Goal: Task Accomplishment & Management: Complete application form

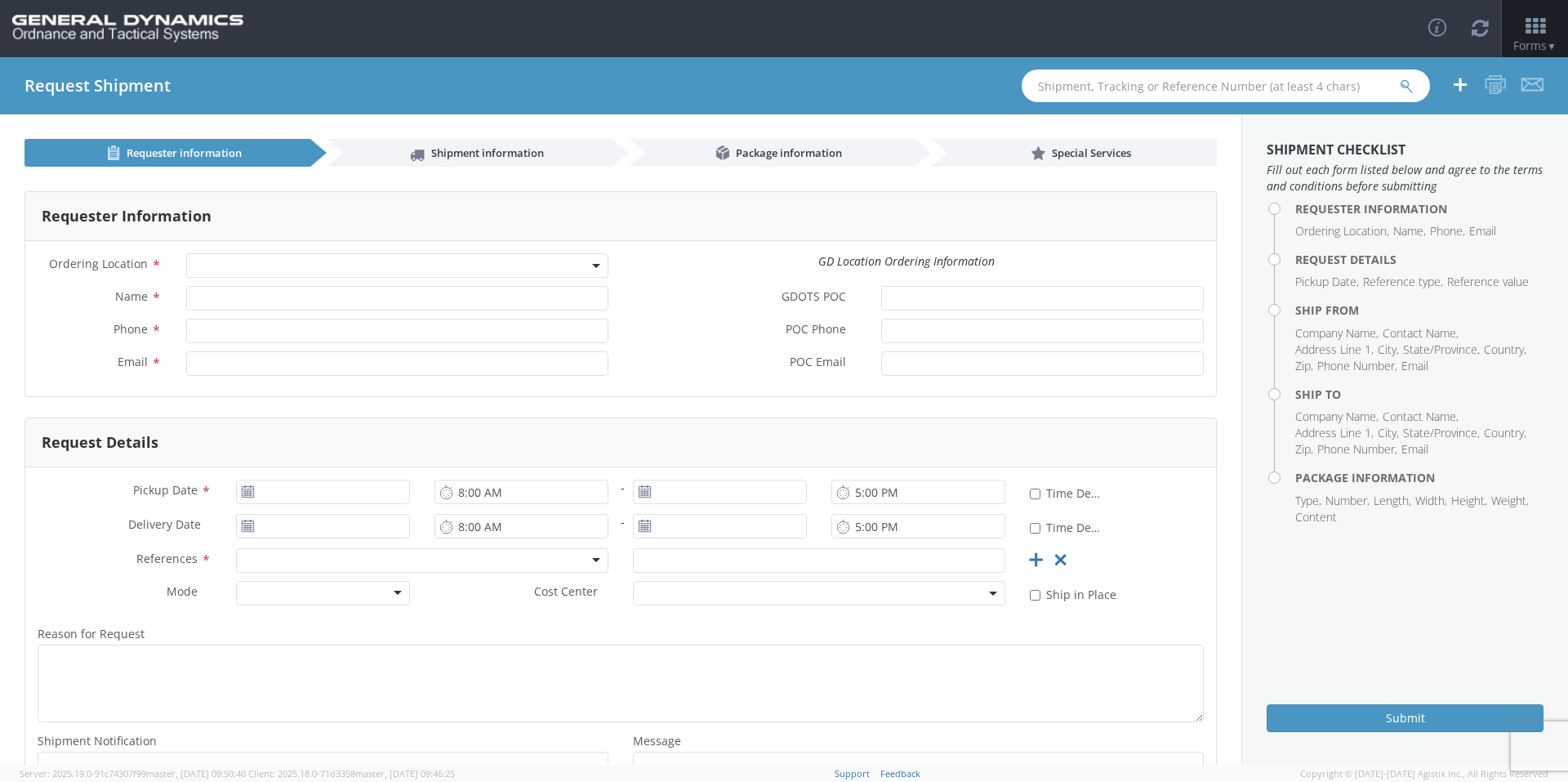
click at [584, 271] on span at bounding box center [397, 265] width 423 height 25
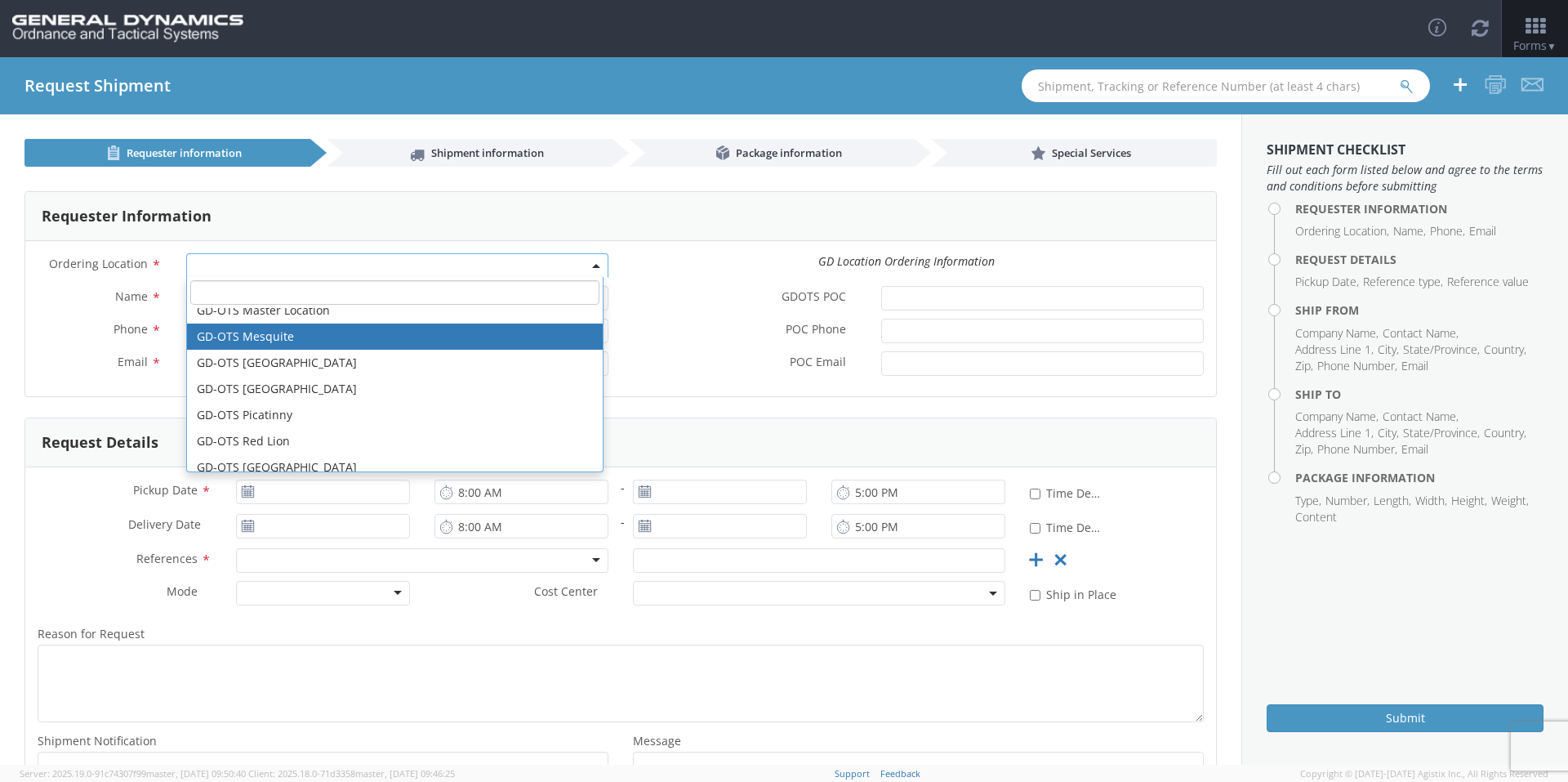
scroll to position [326, 0]
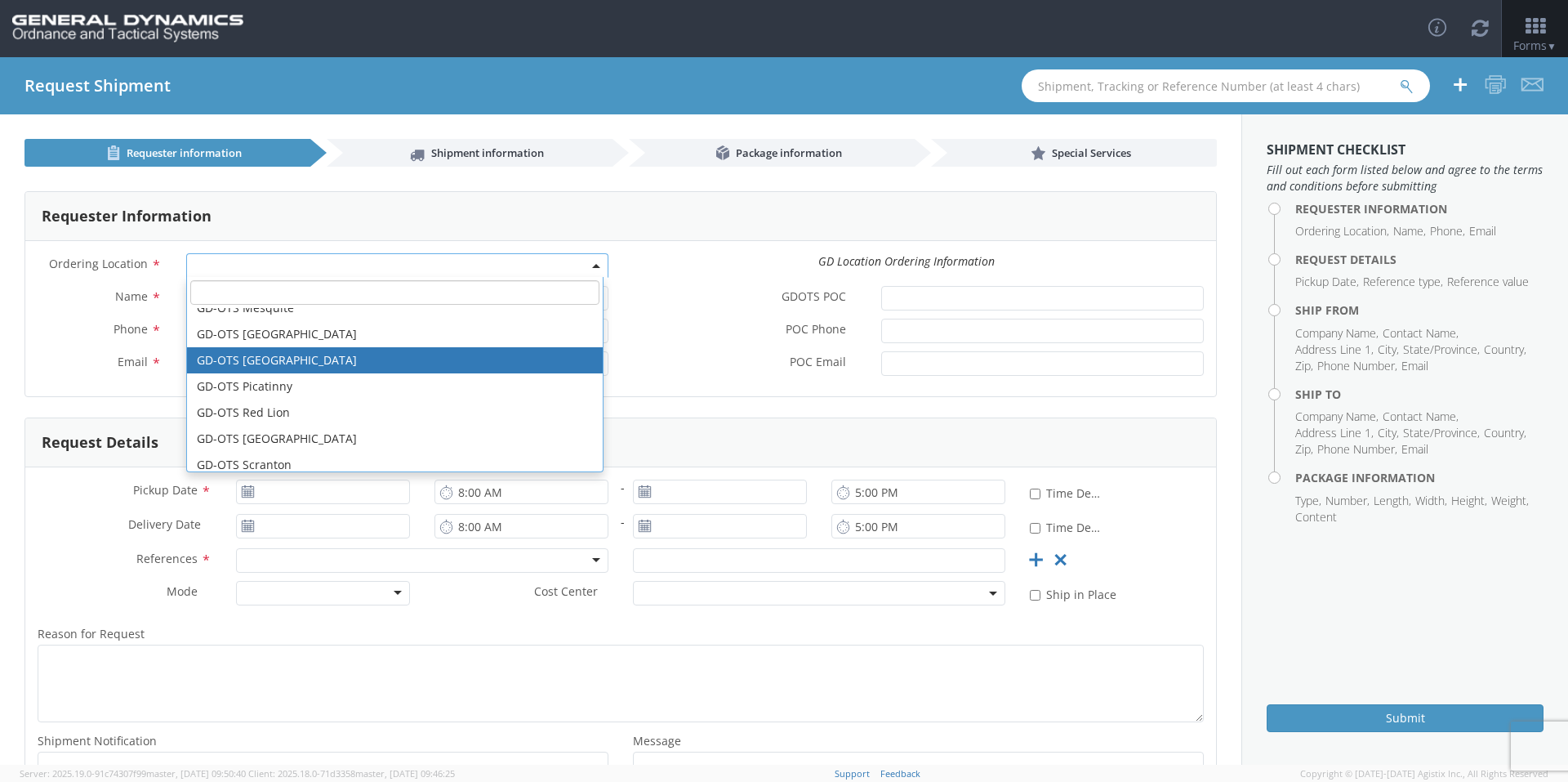
select select "311"
type input "[PERSON_NAME][EMAIL_ADDRESS][DOMAIN_NAME]"
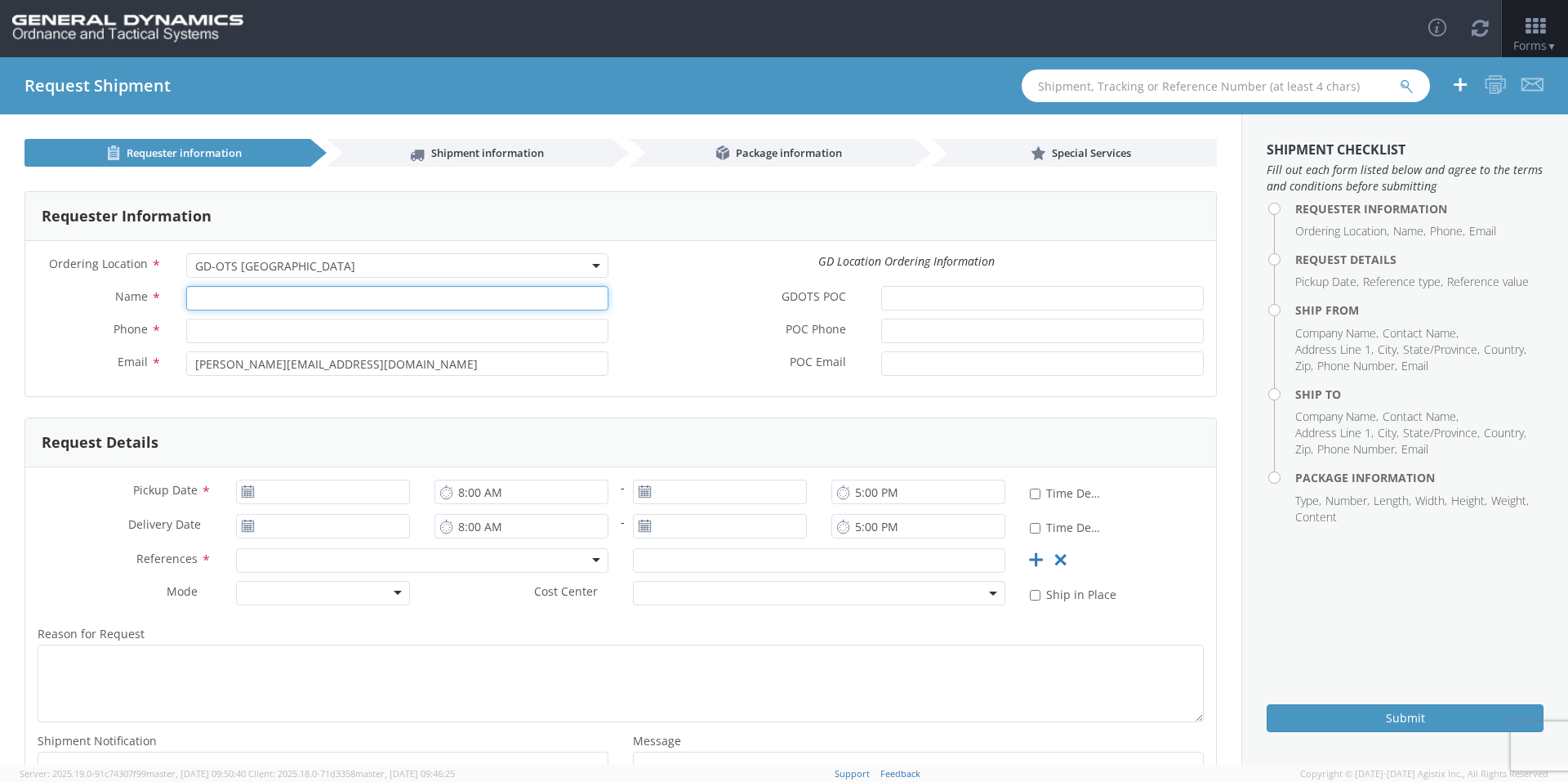
click at [252, 296] on input "Name *" at bounding box center [397, 298] width 423 height 25
type input "[PERSON_NAME]-Edge"
type input "[PHONE_NUMBER]"
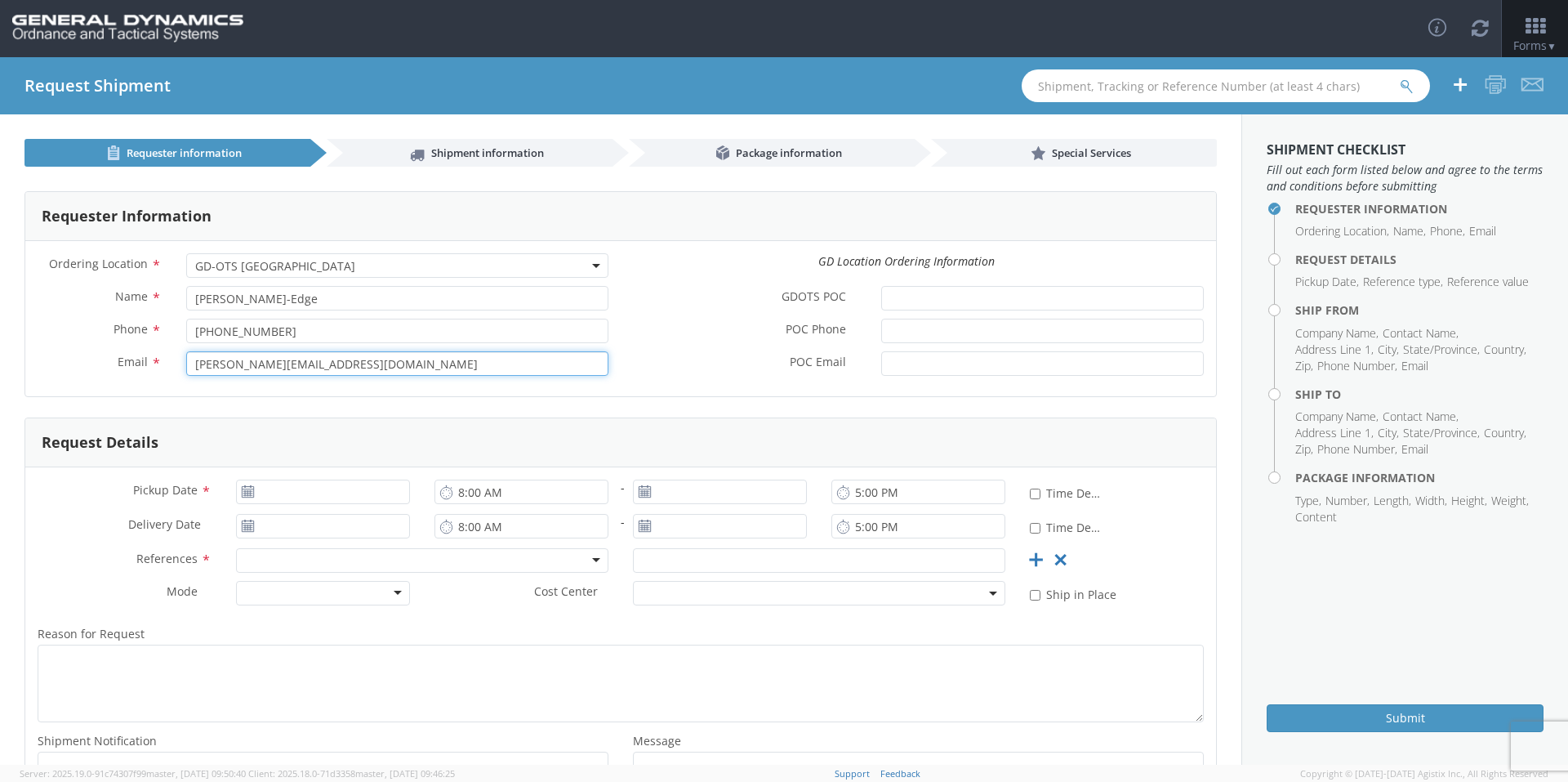
drag, startPoint x: 363, startPoint y: 371, endPoint x: 18, endPoint y: 365, distance: 345.1
click at [18, 365] on div "Requester Information Ordering Location * GD-OTS Anniston (Commerce) GD-OTS [GE…" at bounding box center [620, 500] width 1242 height 667
type input "[EMAIL_ADDRESS][PERSON_NAME][DOMAIN_NAME]"
drag, startPoint x: 714, startPoint y: 424, endPoint x: 683, endPoint y: 426, distance: 31.1
click at [714, 424] on div "Request Details" at bounding box center [620, 442] width 1191 height 49
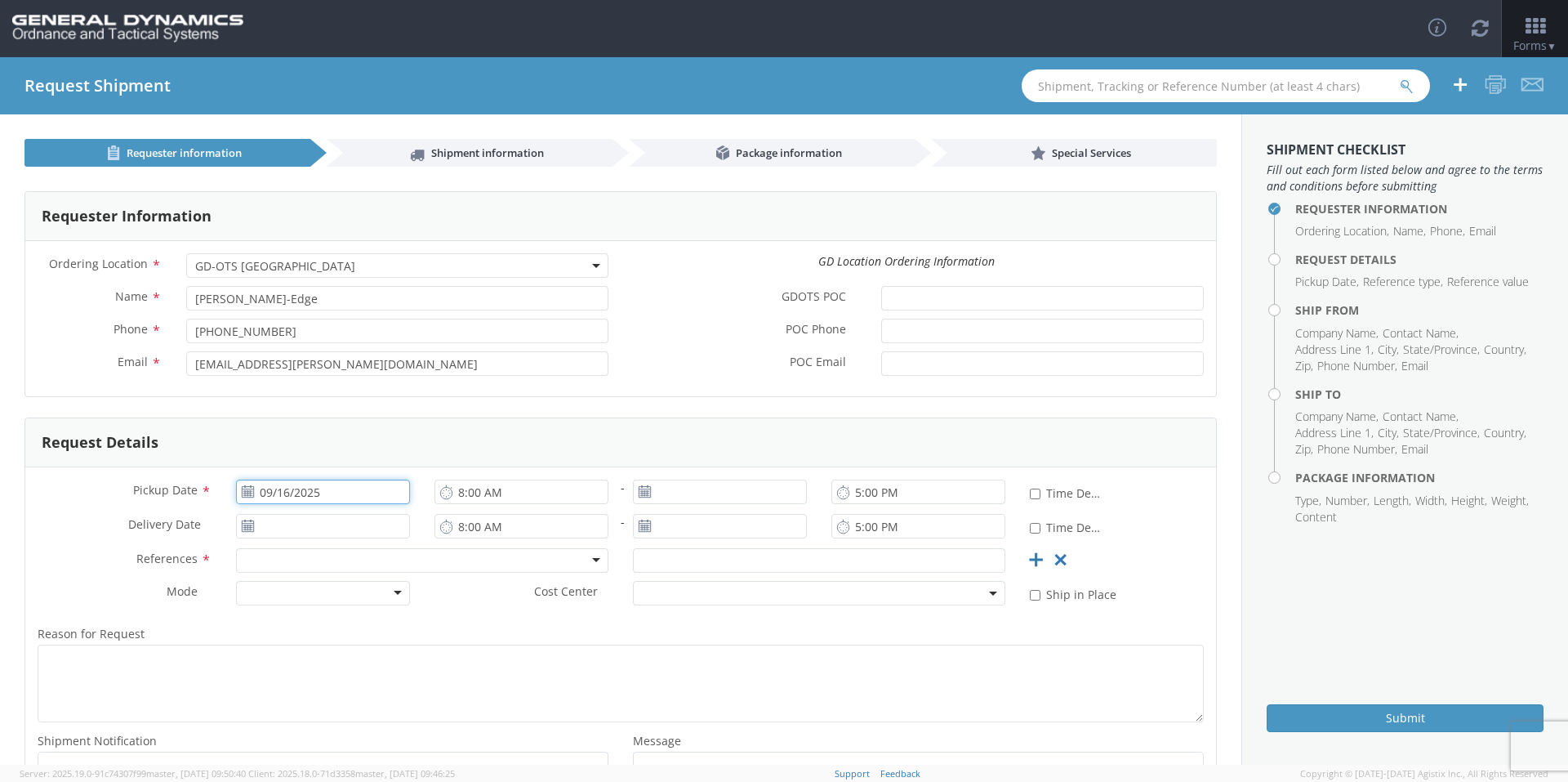
click at [326, 483] on input "09/16/2025" at bounding box center [323, 492] width 174 height 25
click at [369, 622] on td "18" at bounding box center [379, 619] width 29 height 25
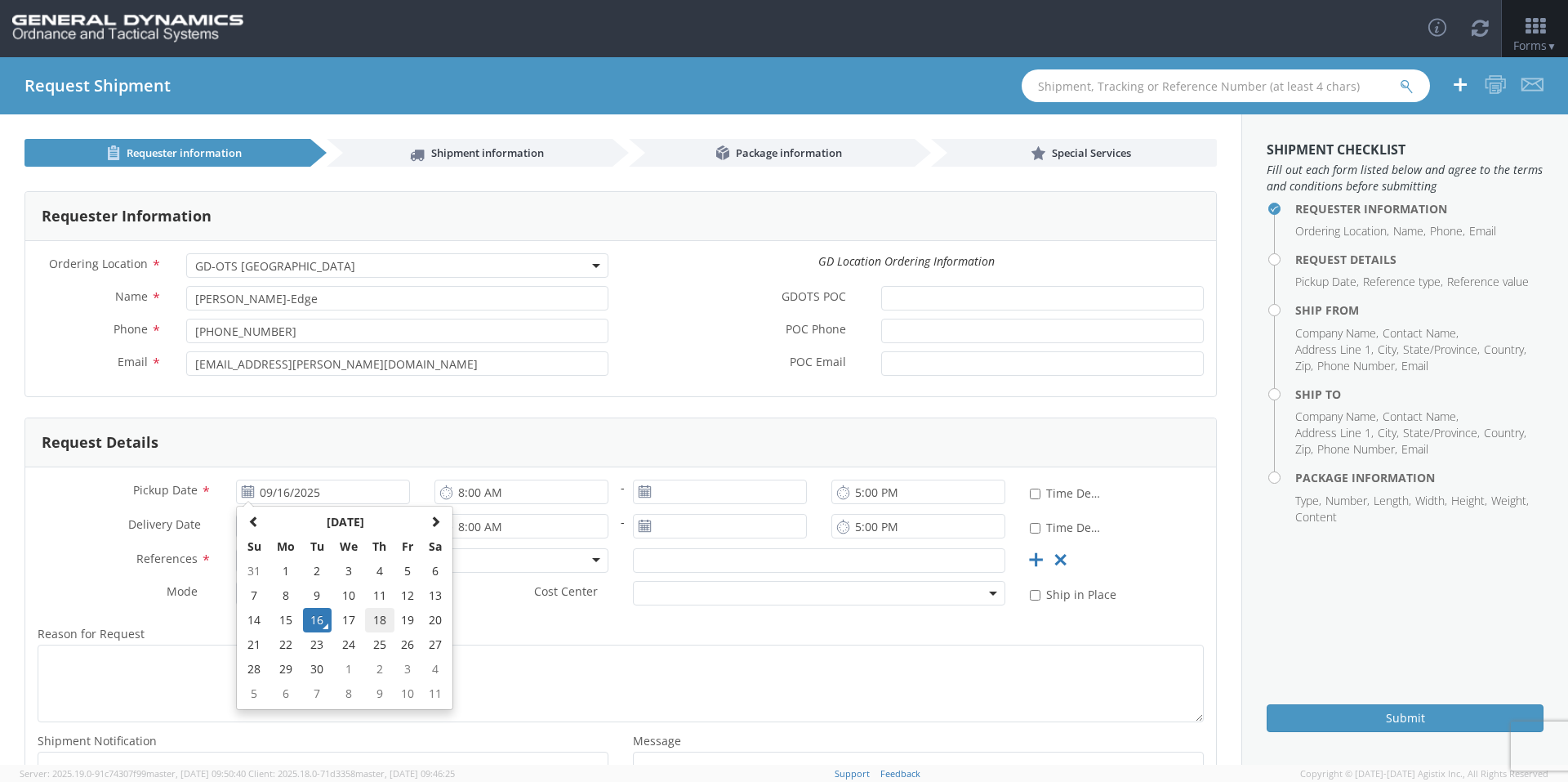
type input "[DATE]"
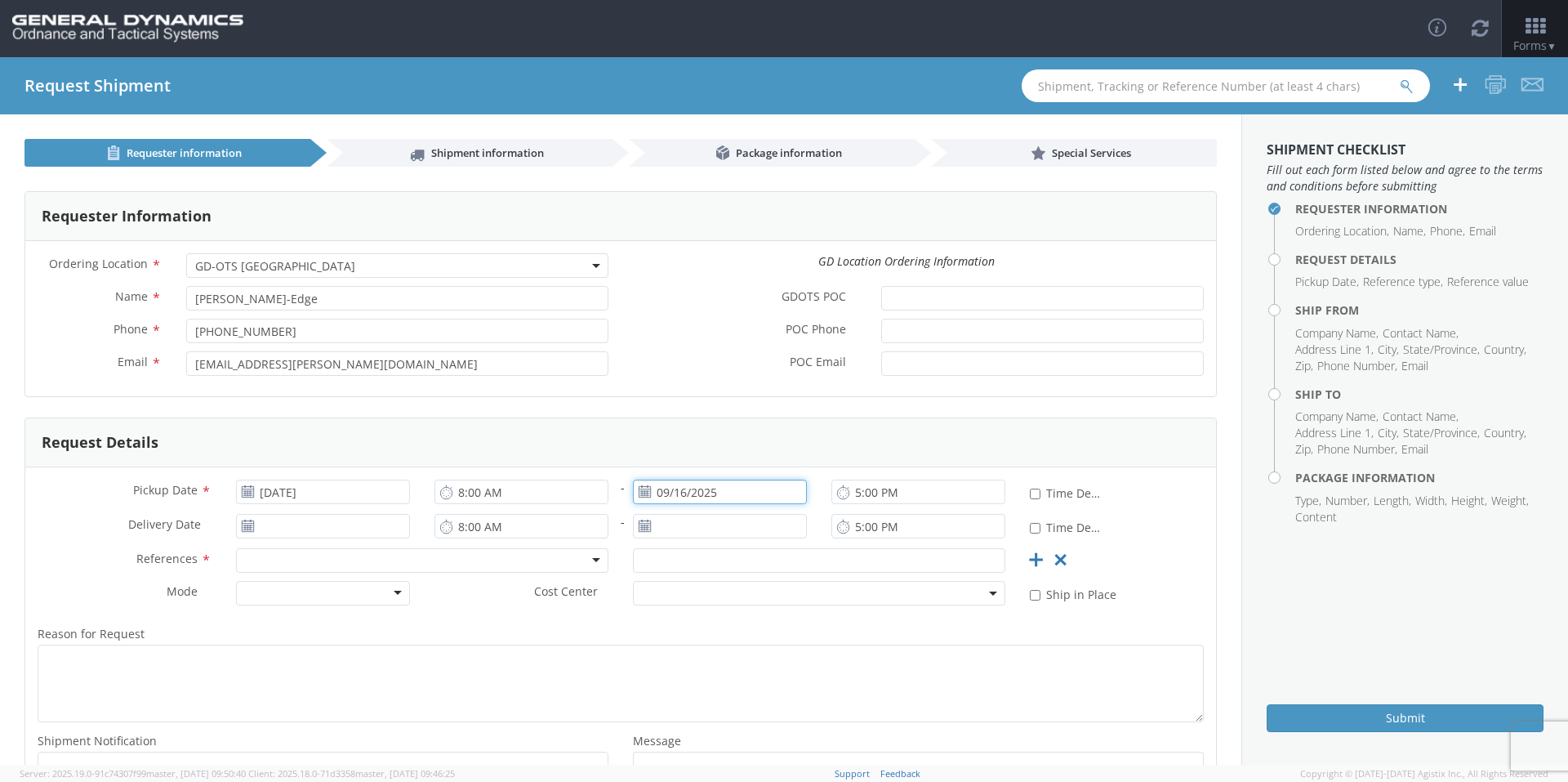
click at [724, 485] on input "09/16/2025" at bounding box center [720, 492] width 174 height 25
click at [775, 619] on td "18" at bounding box center [776, 619] width 29 height 25
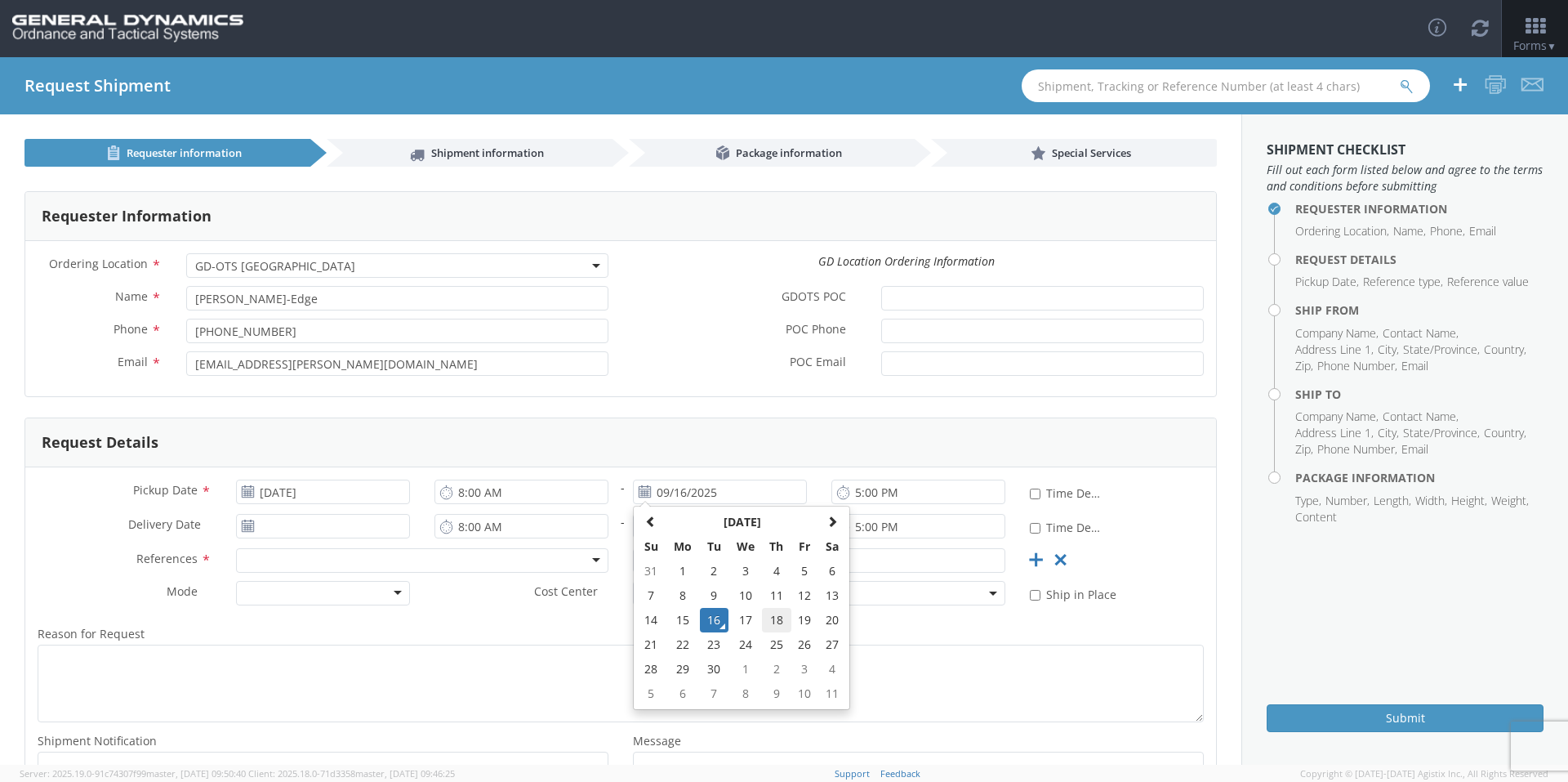
type input "[DATE]"
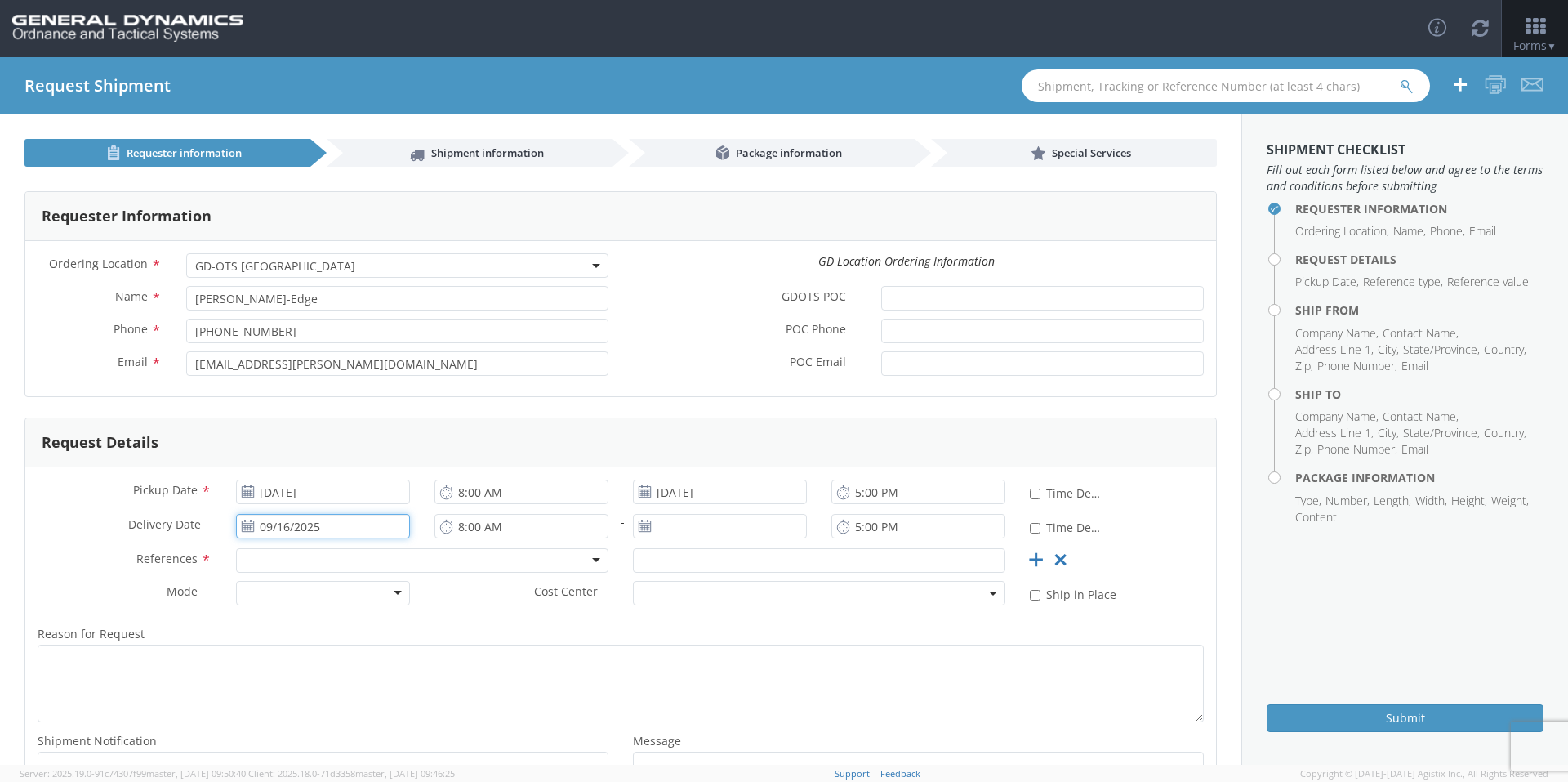
click at [355, 529] on input "09/16/2025" at bounding box center [323, 526] width 174 height 25
click at [273, 446] on td "22" at bounding box center [286, 446] width 34 height 25
type input "[DATE]"
click at [763, 531] on input "09/16/2025" at bounding box center [720, 526] width 174 height 25
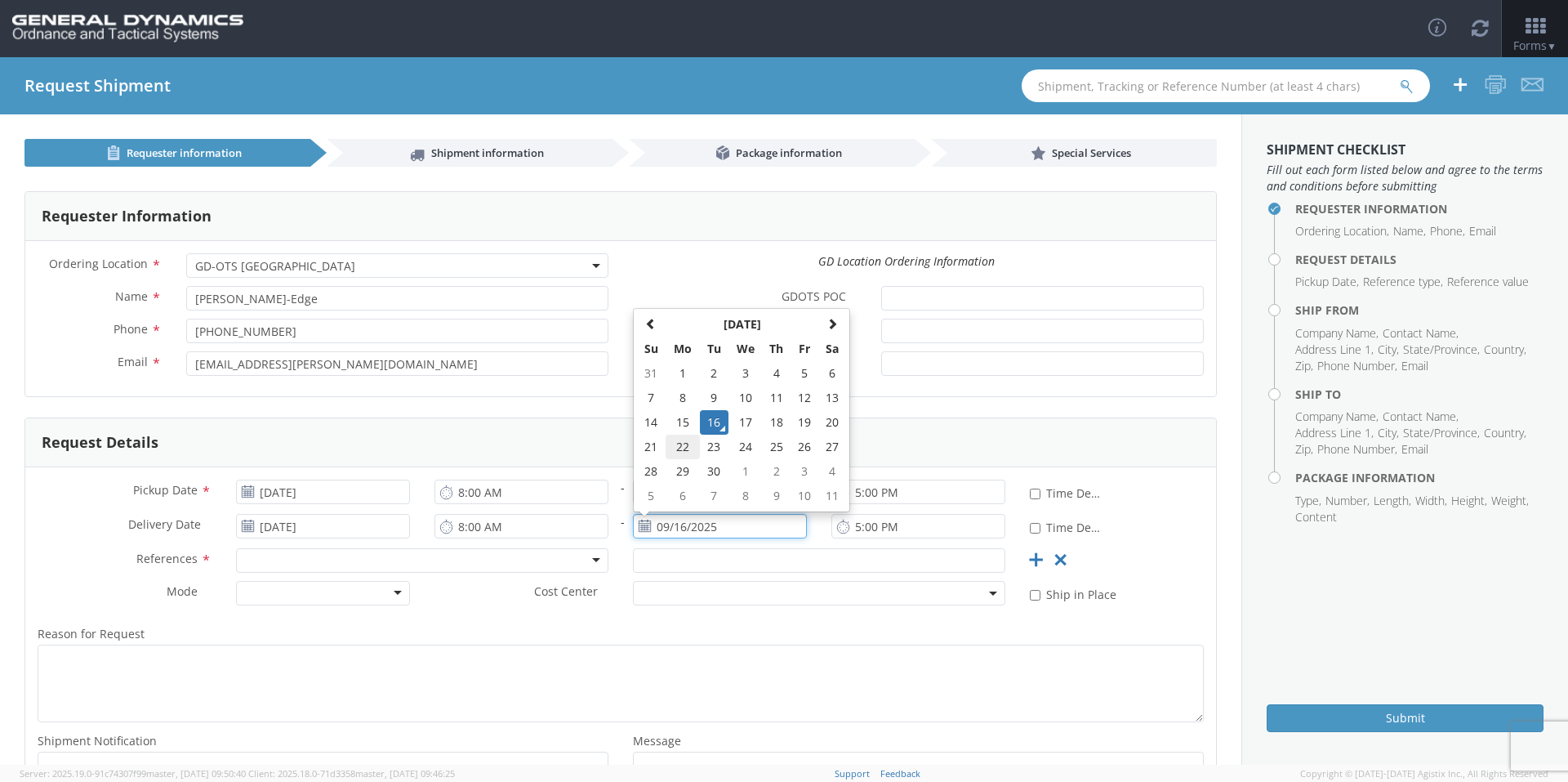
click at [677, 446] on td "22" at bounding box center [682, 446] width 34 height 25
type input "[DATE]"
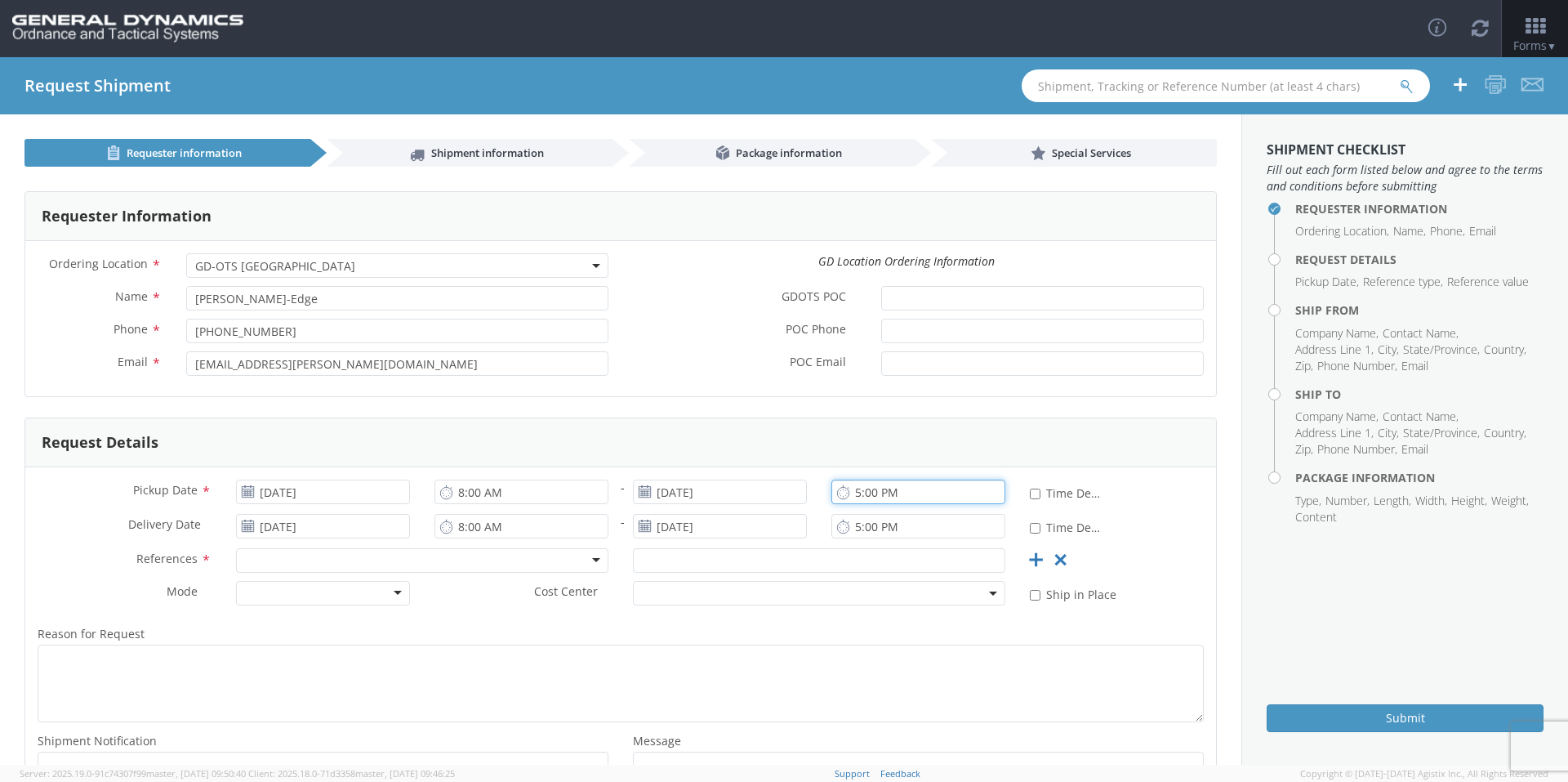
click at [850, 489] on input "5:00 PM" at bounding box center [918, 492] width 174 height 25
type input "3:00 PM"
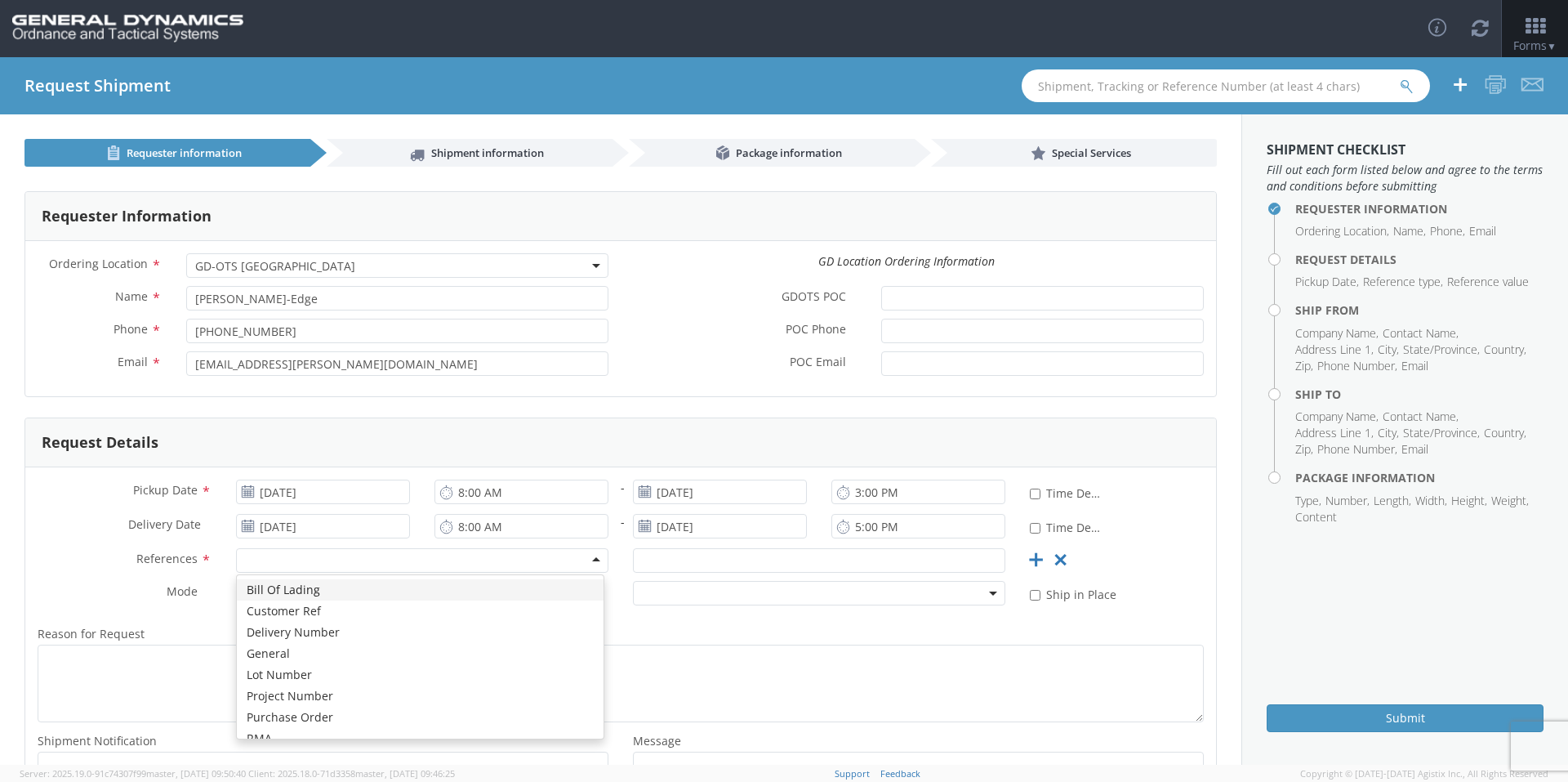
click at [333, 560] on div at bounding box center [422, 560] width 373 height 25
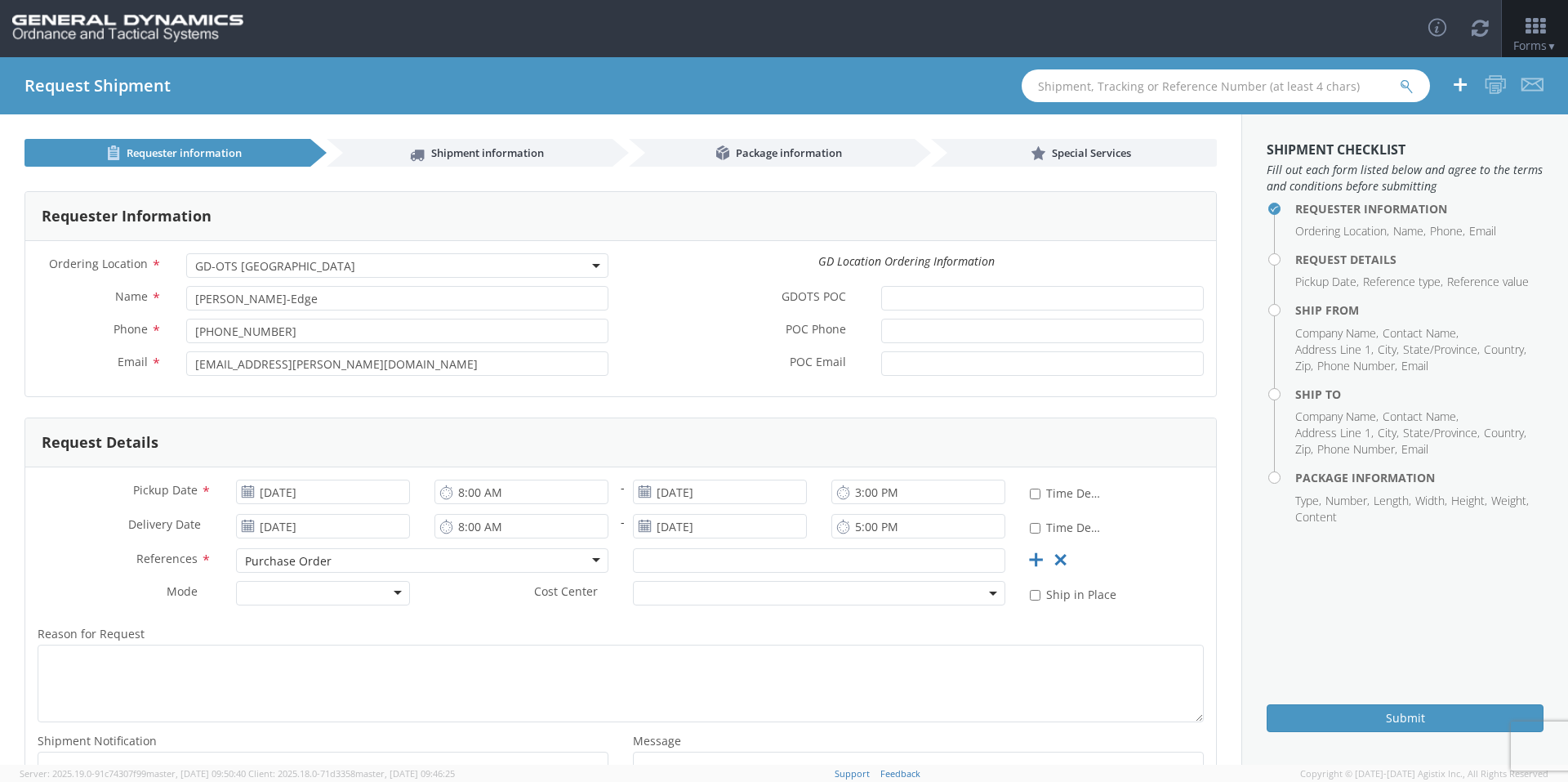
scroll to position [0, 0]
click at [640, 562] on input "text" at bounding box center [819, 560] width 373 height 25
type input "54639"
click at [348, 597] on div at bounding box center [323, 593] width 174 height 25
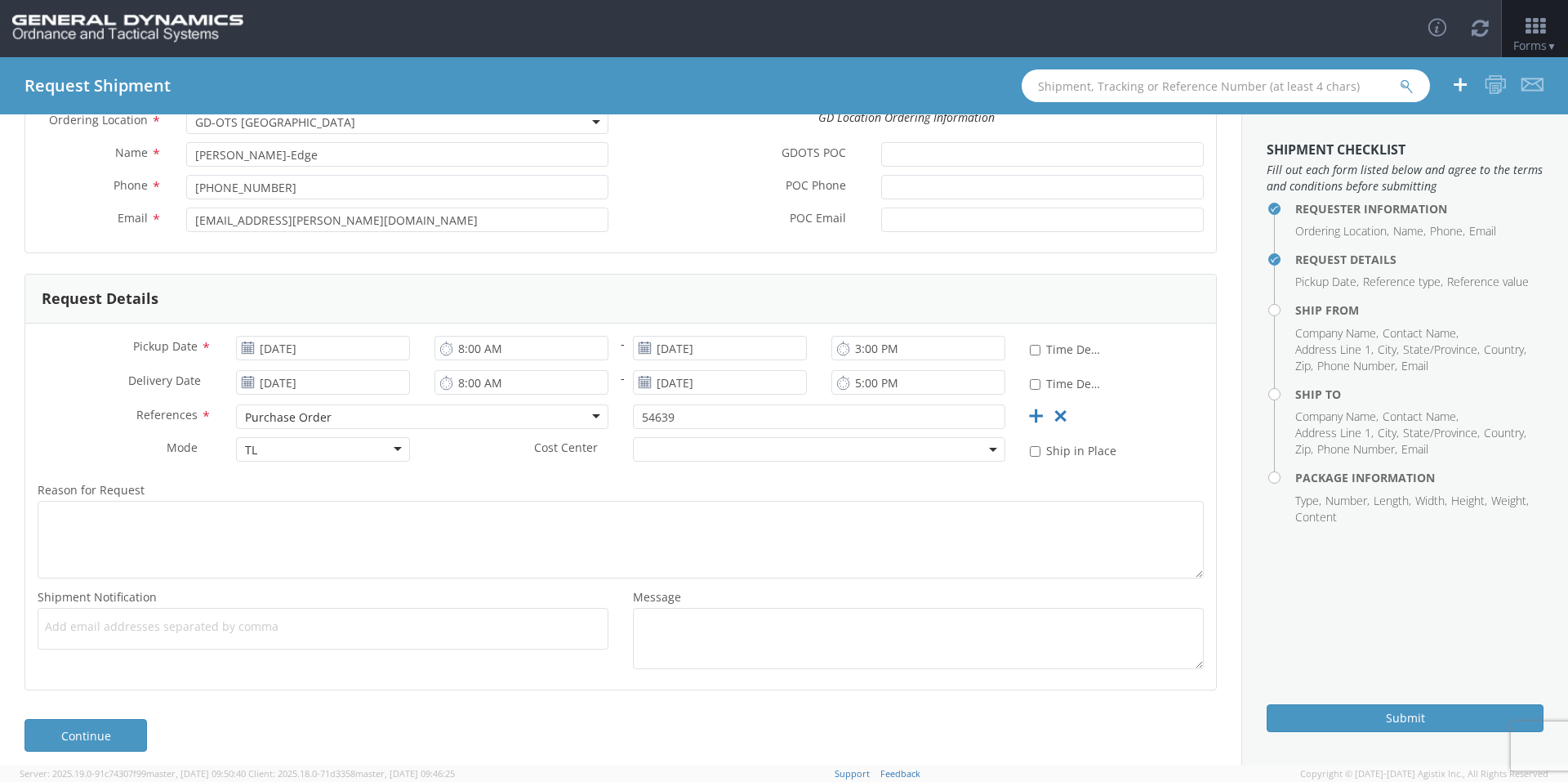
scroll to position [155, 0]
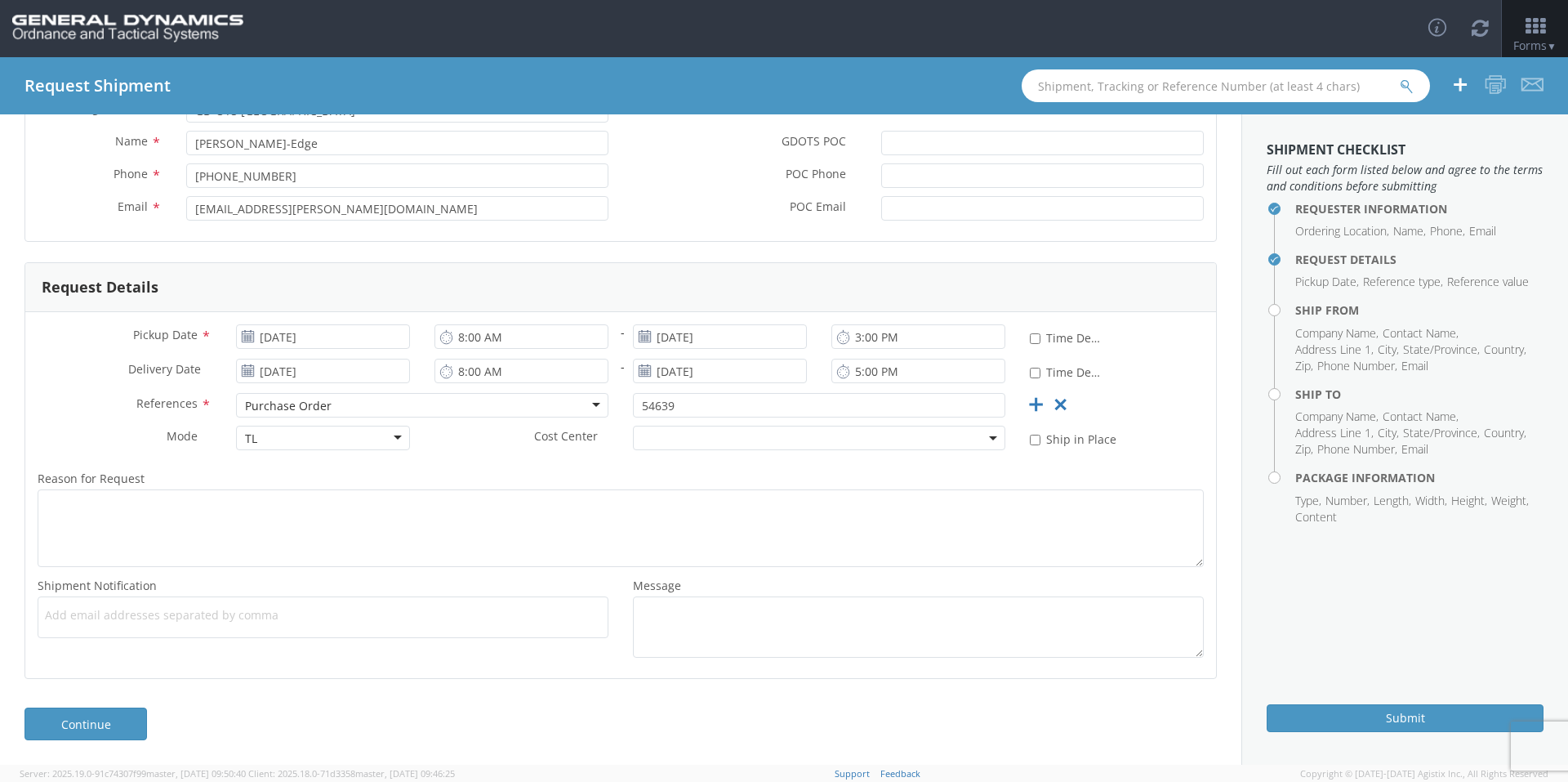
click at [123, 610] on span "Add email addresses separated by comma" at bounding box center [324, 615] width 557 height 17
paste input "[PERSON_NAME][EMAIL_ADDRESS][DOMAIN_NAME]"
type input "[PERSON_NAME][EMAIL_ADDRESS][DOMAIN_NAME]"
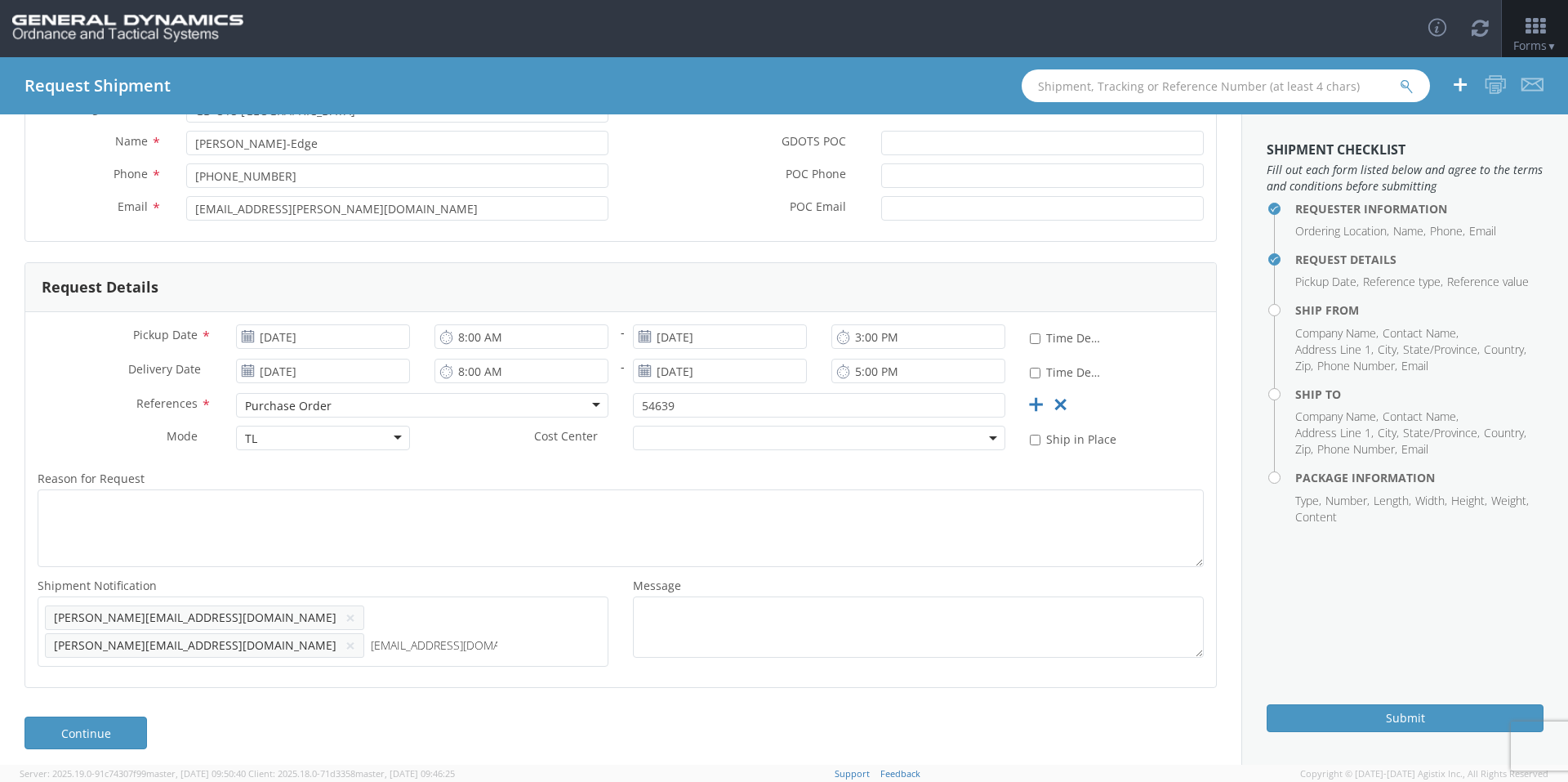
type input "[EMAIL_ADDRESS][DOMAIN_NAME]"
click at [121, 744] on link "Continue" at bounding box center [86, 760] width 123 height 32
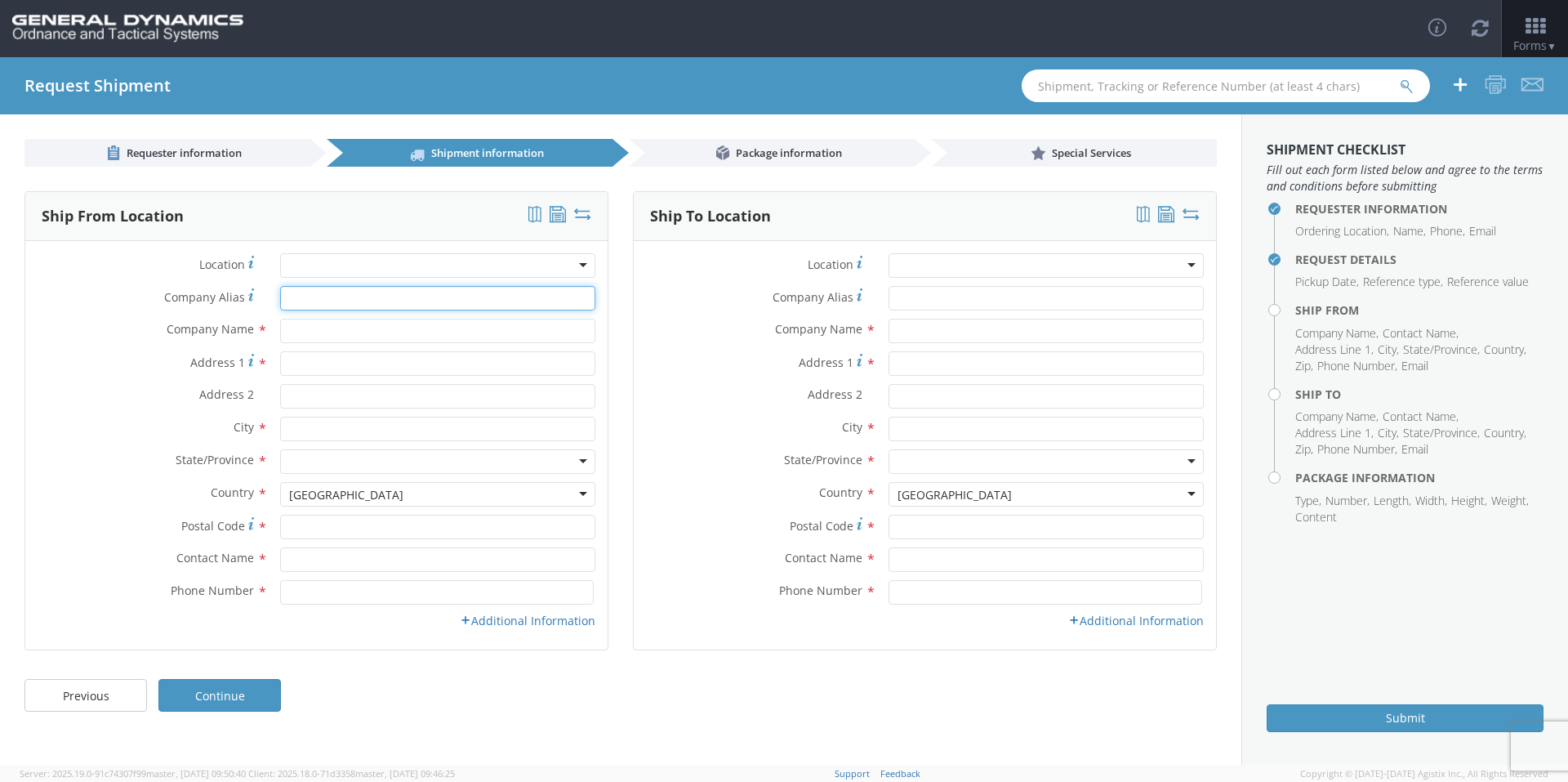
click at [320, 298] on input "Company Alias *" at bounding box center [437, 298] width 315 height 25
type input "[US_STATE] custom mold"
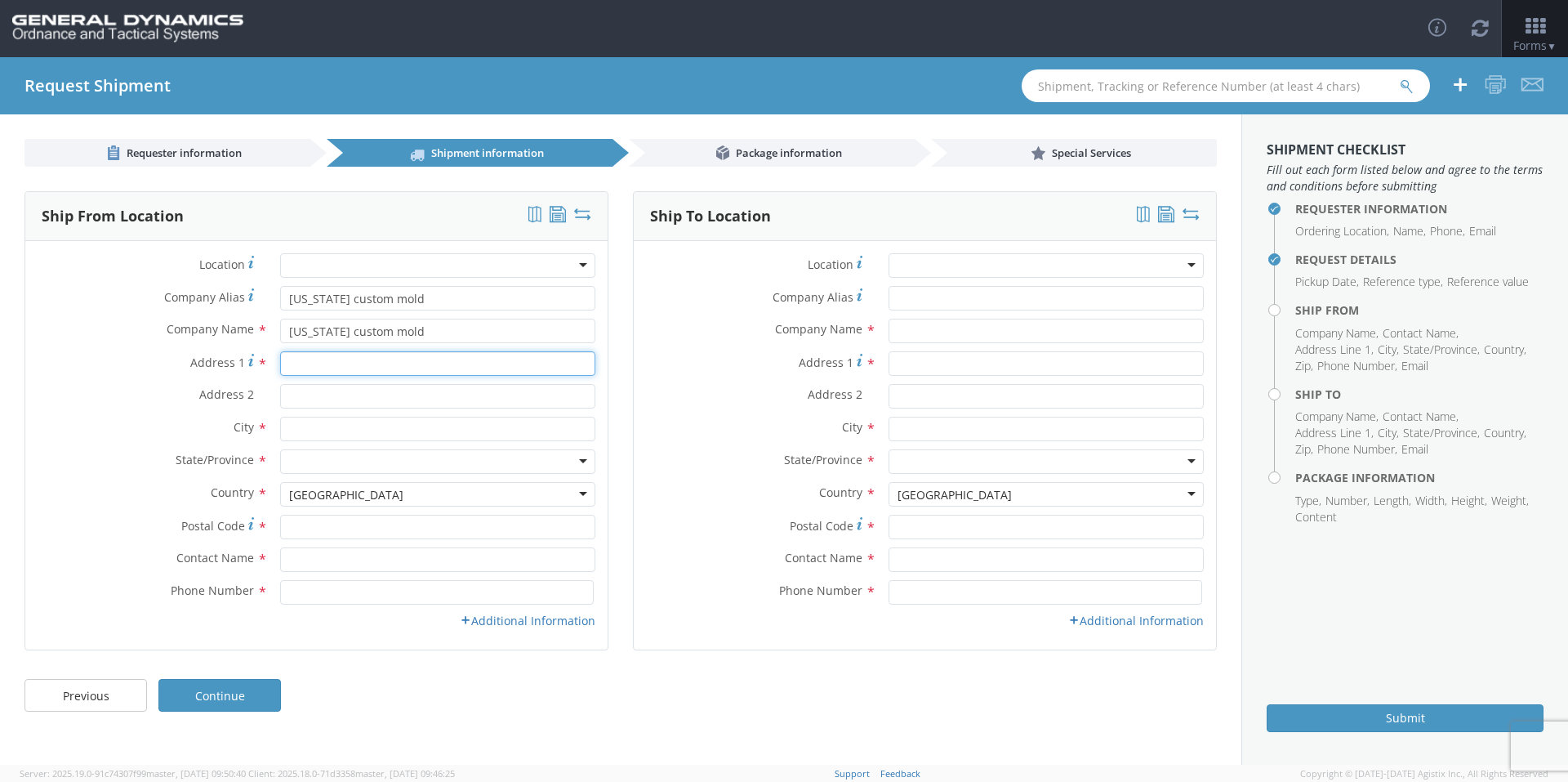
type input "[STREET_ADDRESS][PERSON_NAME]"
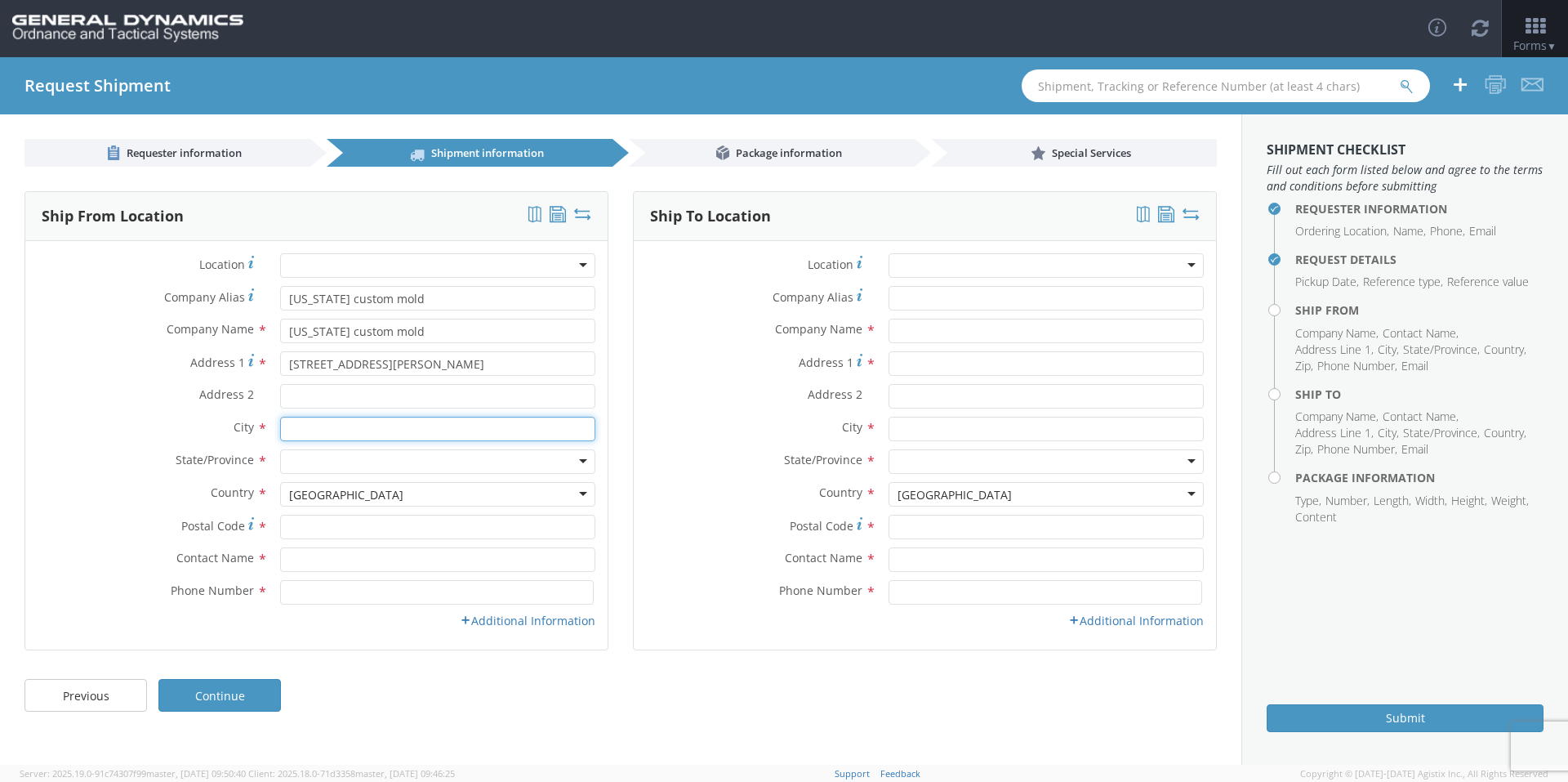
type input "[GEOGRAPHIC_DATA]"
type input "33556"
type input "[PERSON_NAME]"
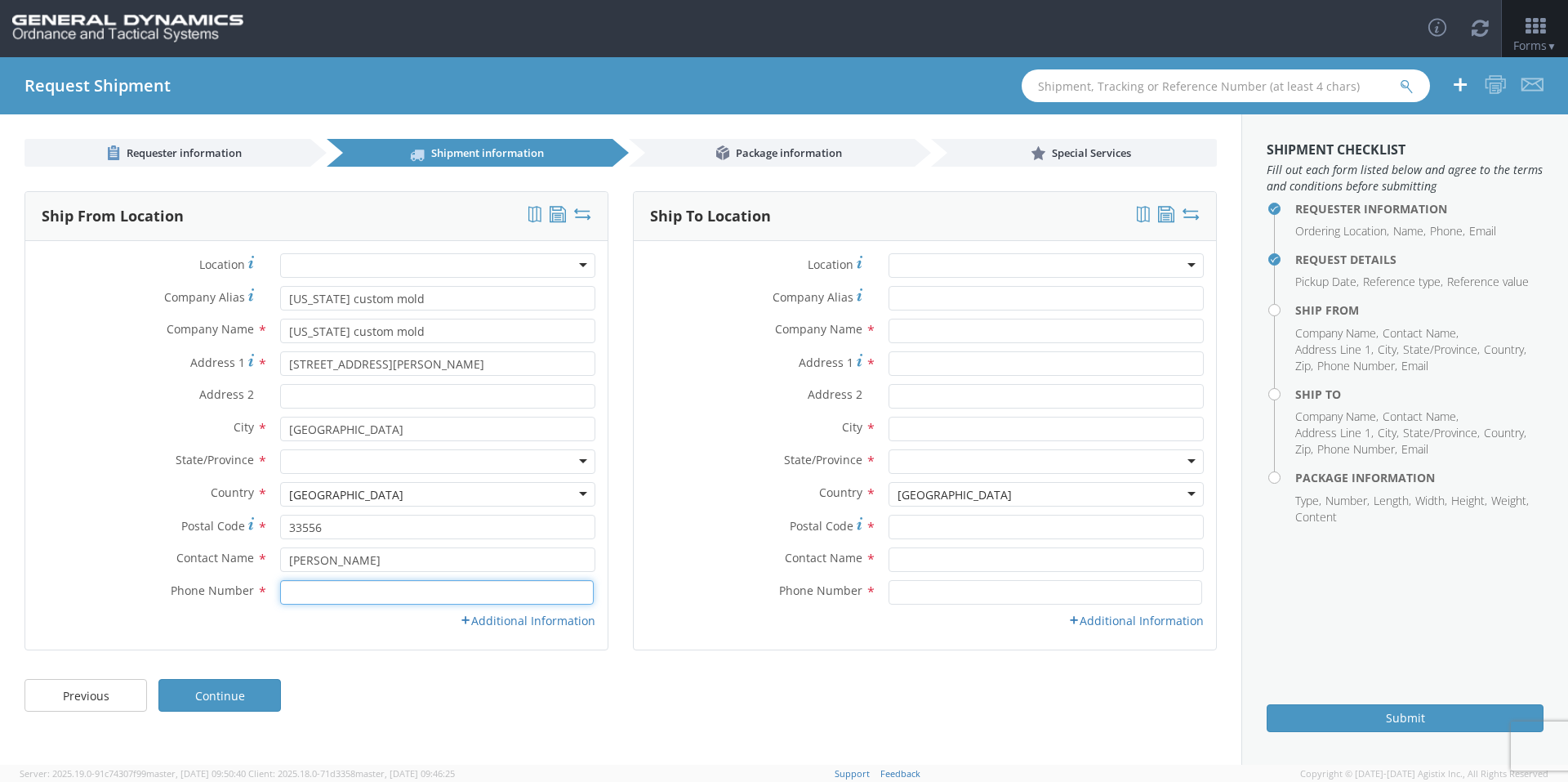
type input "8133435080"
click at [326, 394] on input "Address 2 *" at bounding box center [437, 396] width 315 height 25
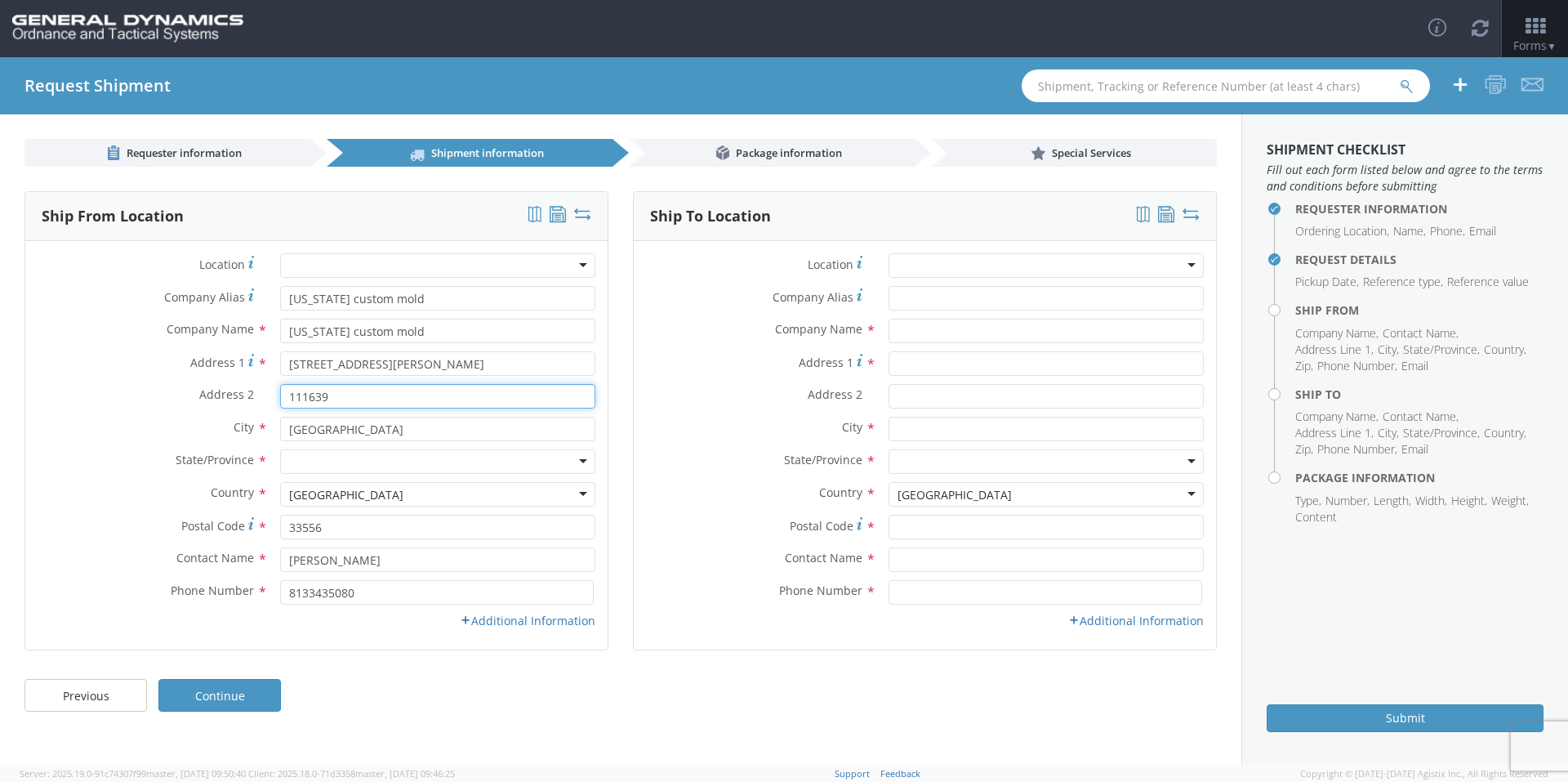
type input "111639"
click at [305, 461] on div at bounding box center [437, 461] width 315 height 25
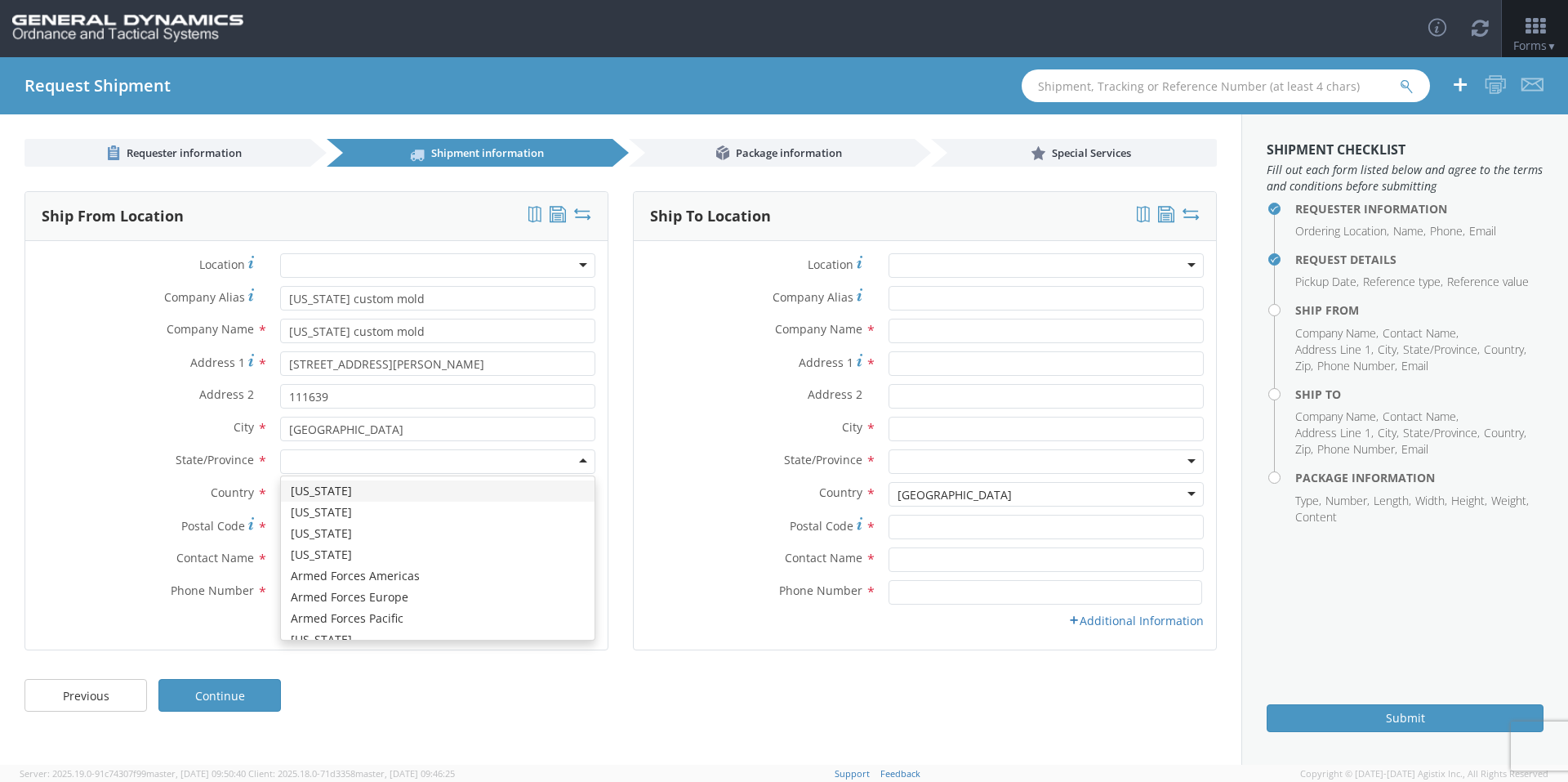
type input "f"
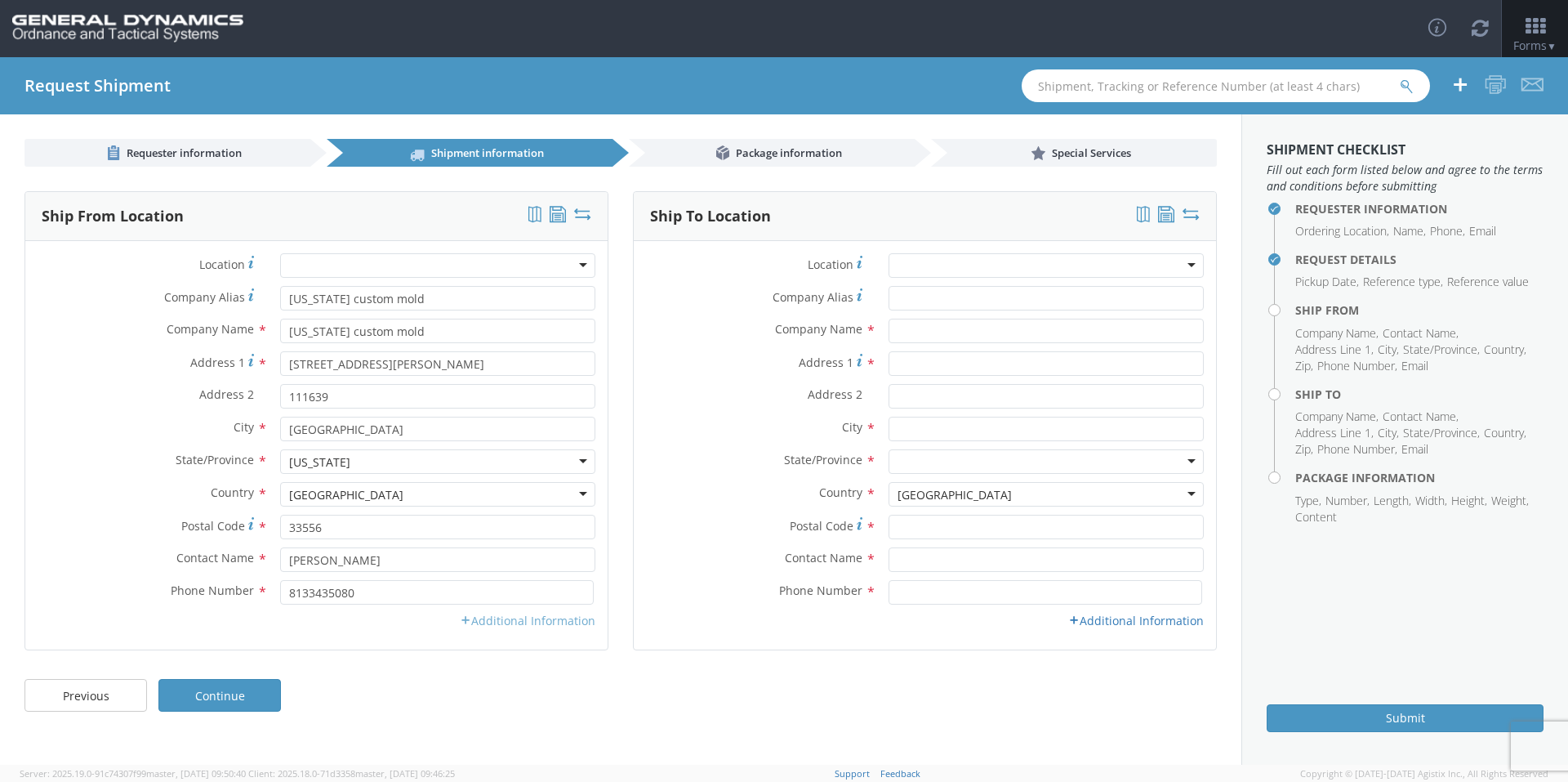
click at [525, 619] on link "Additional Information" at bounding box center [527, 620] width 136 height 16
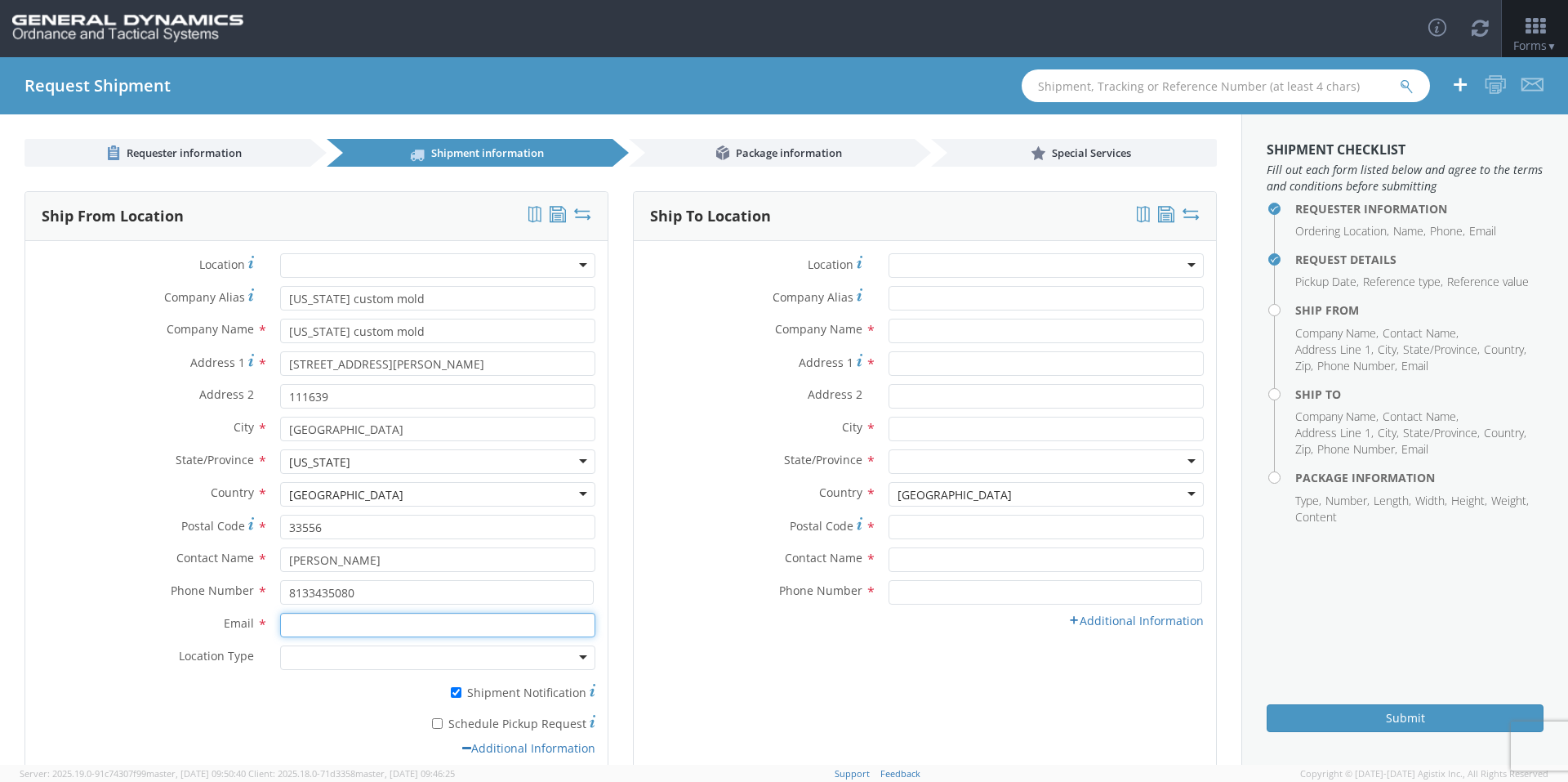
click at [440, 615] on input "Email *" at bounding box center [437, 625] width 315 height 25
type input "[EMAIL_ADDRESS][DOMAIN_NAME]"
click at [382, 646] on div at bounding box center [437, 657] width 315 height 25
click at [430, 723] on label "* Schedule Pickup Request" at bounding box center [437, 721] width 315 height 19
click at [432, 723] on input "* Schedule Pickup Request" at bounding box center [436, 723] width 10 height 10
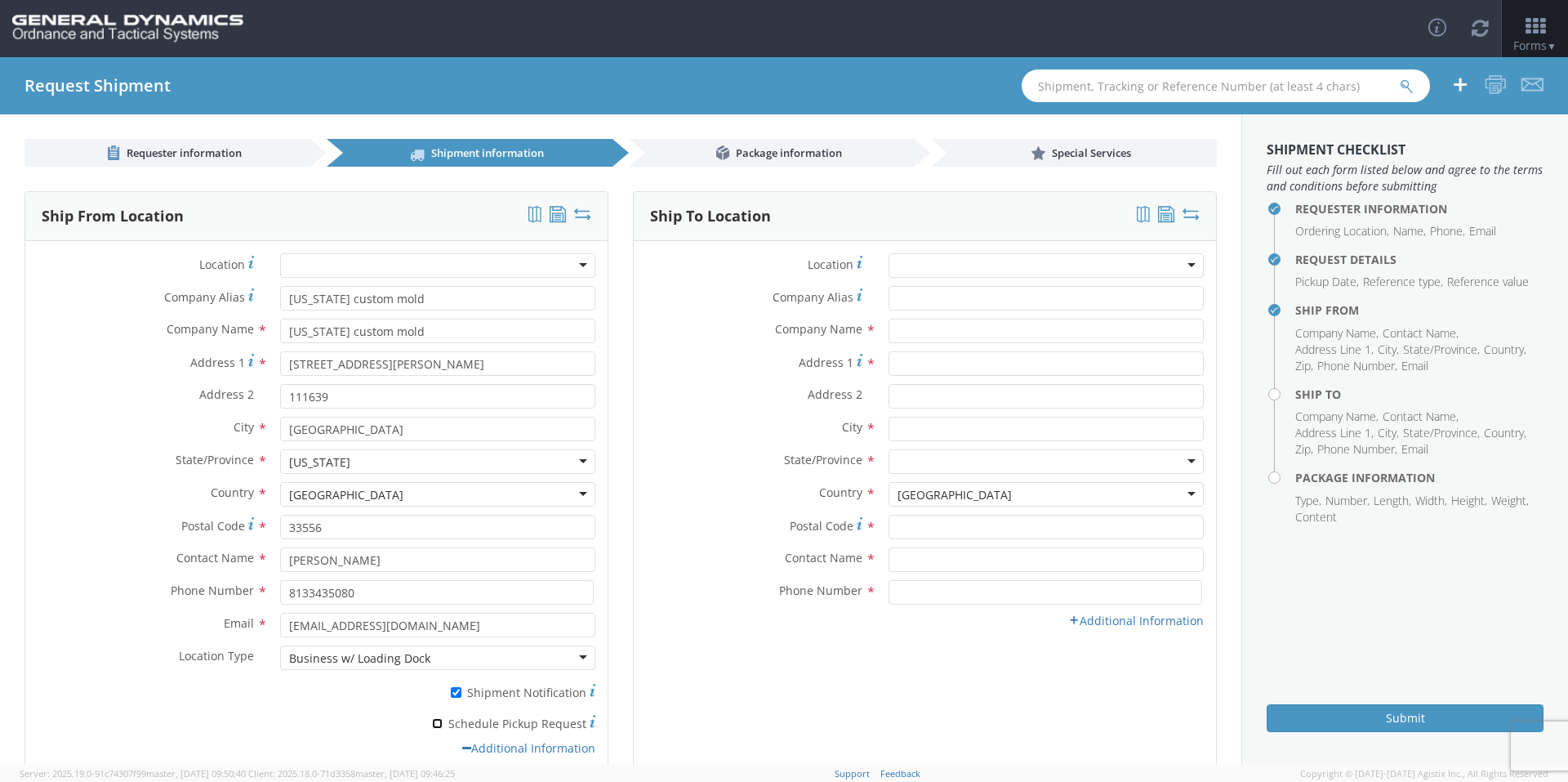
checkbox input "true"
click at [959, 269] on div at bounding box center [1046, 265] width 315 height 25
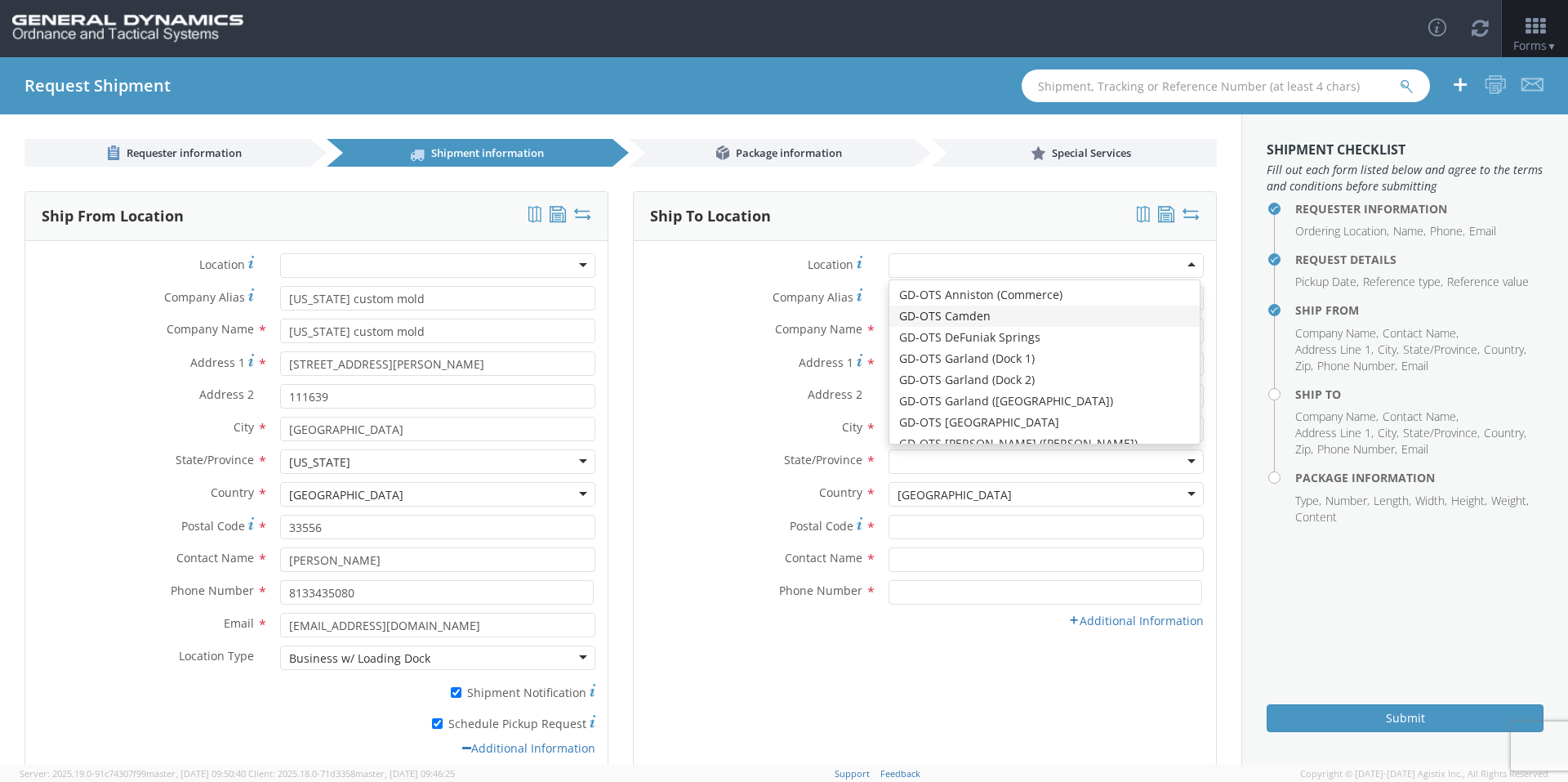
type input "General Dynamics - OTS"
type input "Highway 274"
type input "[GEOGRAPHIC_DATA]"
type input "71701"
type input "[PHONE_NUMBER]"
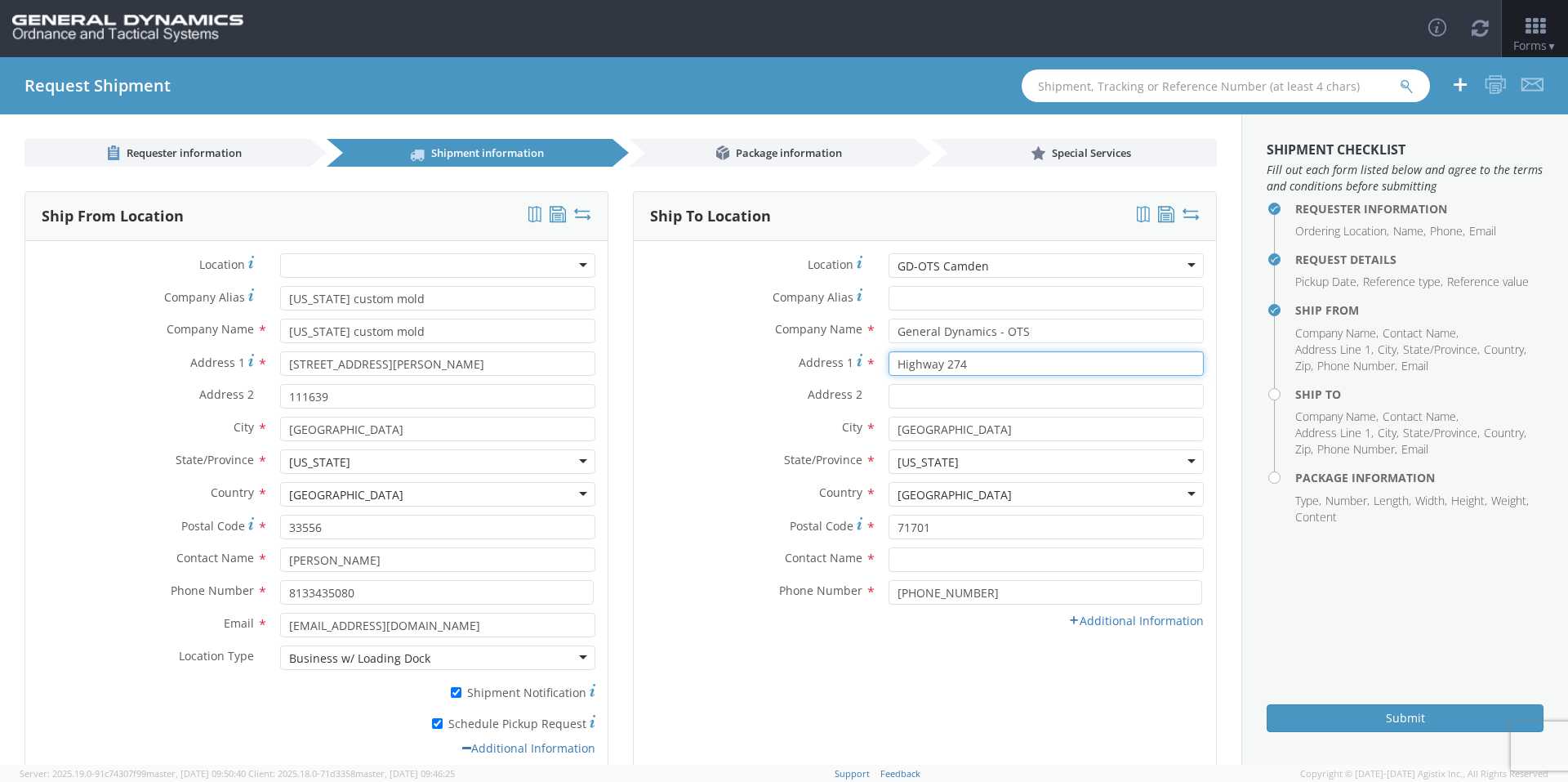
drag, startPoint x: 940, startPoint y: 367, endPoint x: 959, endPoint y: 366, distance: 19.0
click at [959, 366] on input "Highway 274" at bounding box center [1046, 363] width 315 height 25
type input "Highway 2"
type input "Highway 203"
click at [751, 415] on div "Address 2 *" at bounding box center [925, 399] width 582 height 32
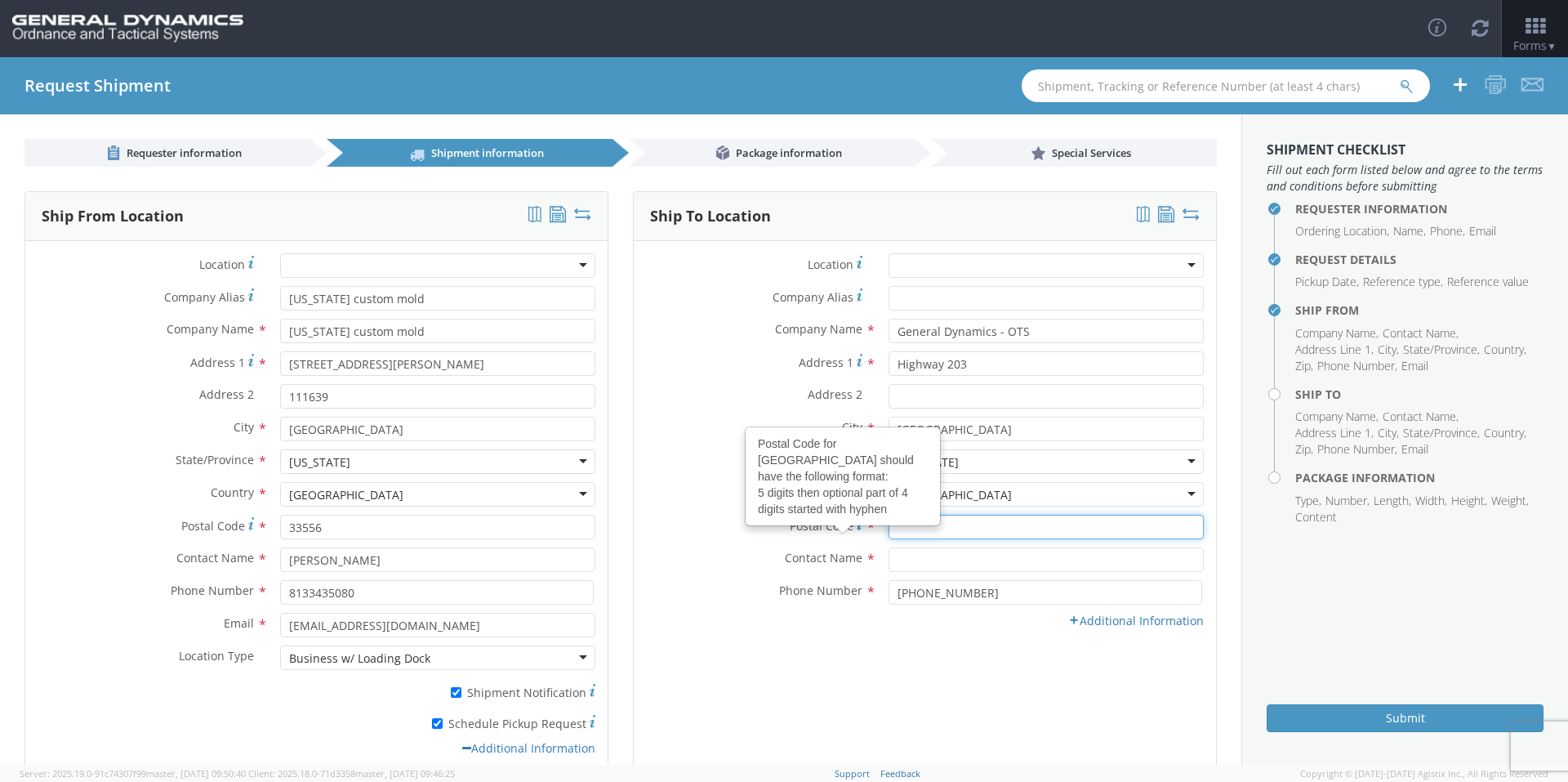
click at [888, 530] on input "Postal Code Postal Code for United States should have the following format: 5 d…" at bounding box center [1046, 527] width 315 height 25
type input "71701"
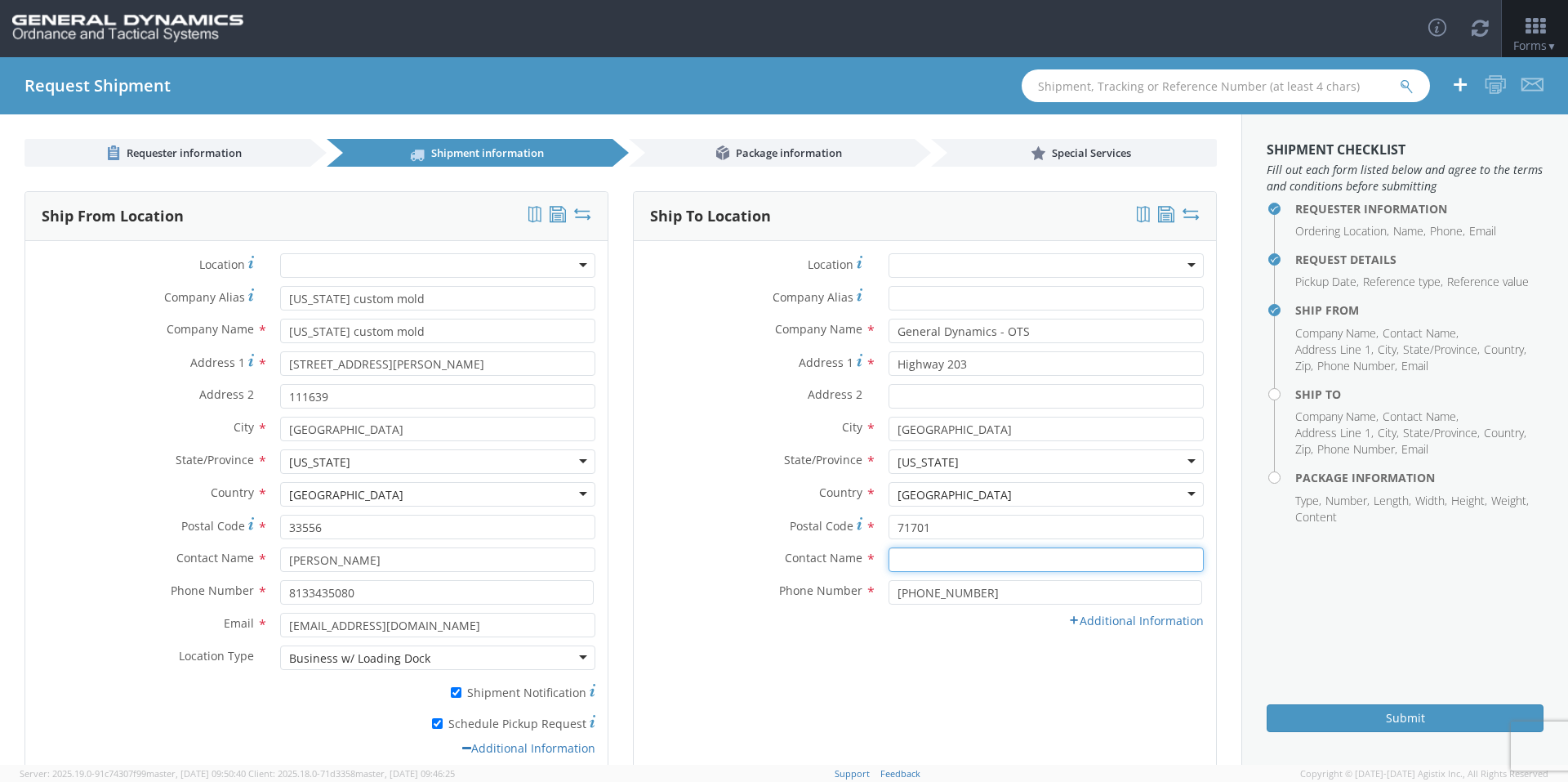
click at [919, 559] on input "text" at bounding box center [1046, 559] width 315 height 25
type input "[PERSON_NAME]-edge"
click at [684, 605] on div "Phone Number * [PHONE_NUMBER]" at bounding box center [925, 595] width 582 height 32
click at [1095, 617] on link "Additional Information" at bounding box center [1136, 620] width 136 height 16
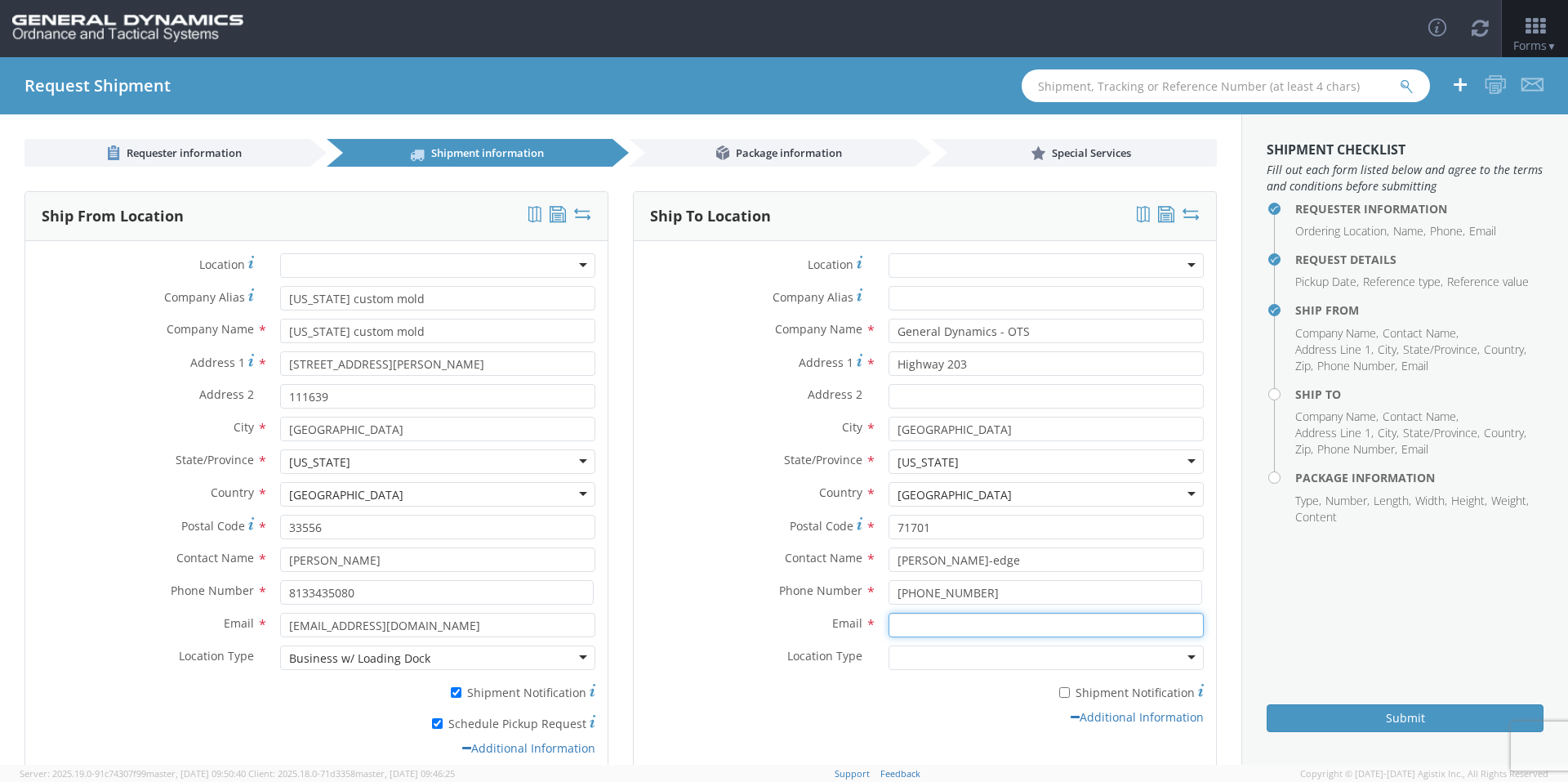
click at [927, 625] on input "Email *" at bounding box center [1046, 625] width 315 height 25
type input "[EMAIL_ADDRESS][PERSON_NAME][DOMAIN_NAME]"
click at [691, 616] on label "Email *" at bounding box center [755, 623] width 242 height 21
click at [888, 616] on input "[EMAIL_ADDRESS][PERSON_NAME][DOMAIN_NAME]" at bounding box center [1046, 625] width 315 height 25
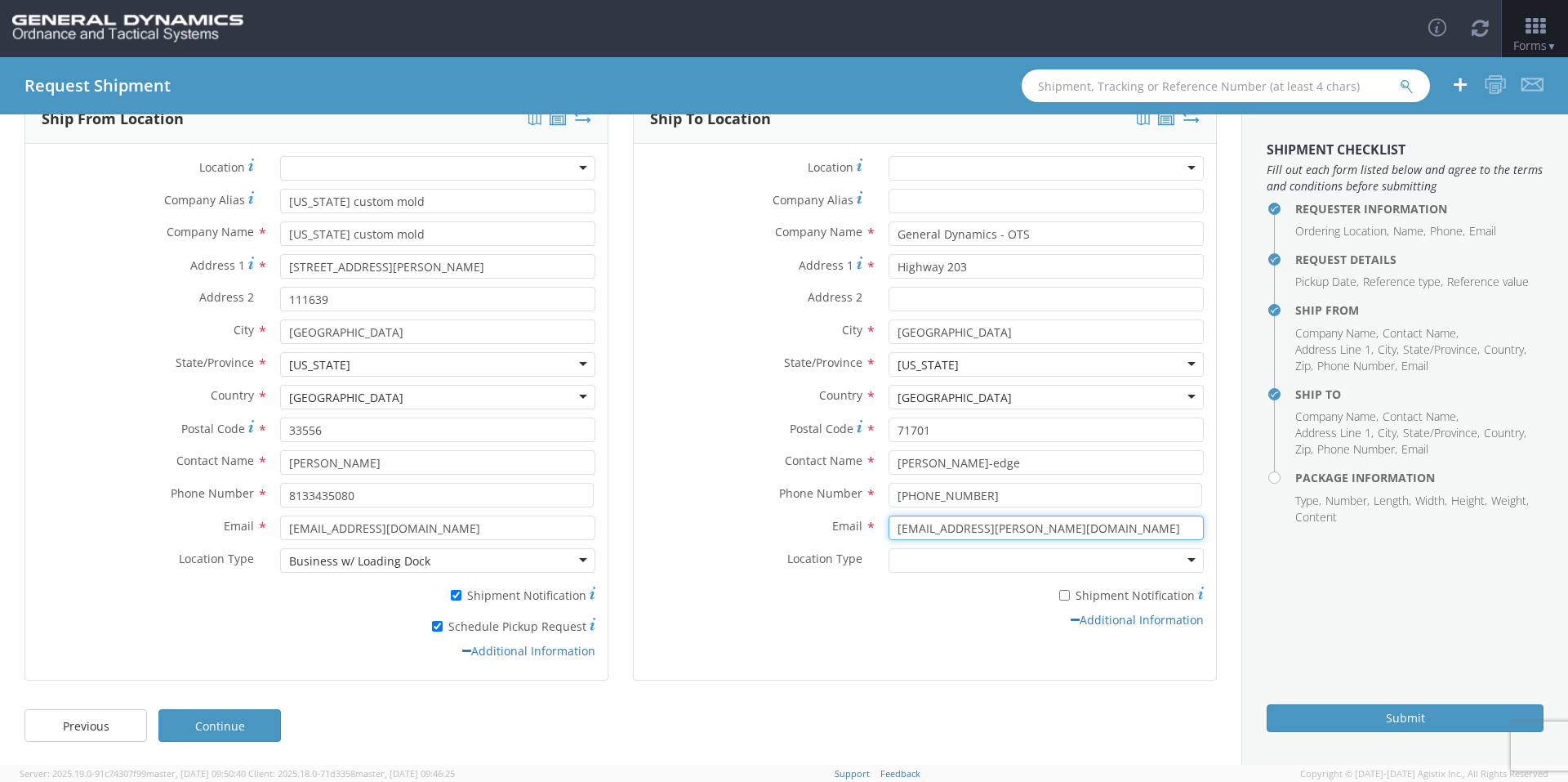
scroll to position [99, 0]
click at [941, 551] on div at bounding box center [1046, 558] width 315 height 25
click at [796, 606] on div "* Shipment Notification" at bounding box center [925, 594] width 582 height 31
click at [218, 726] on link "Continue" at bounding box center [219, 723] width 123 height 32
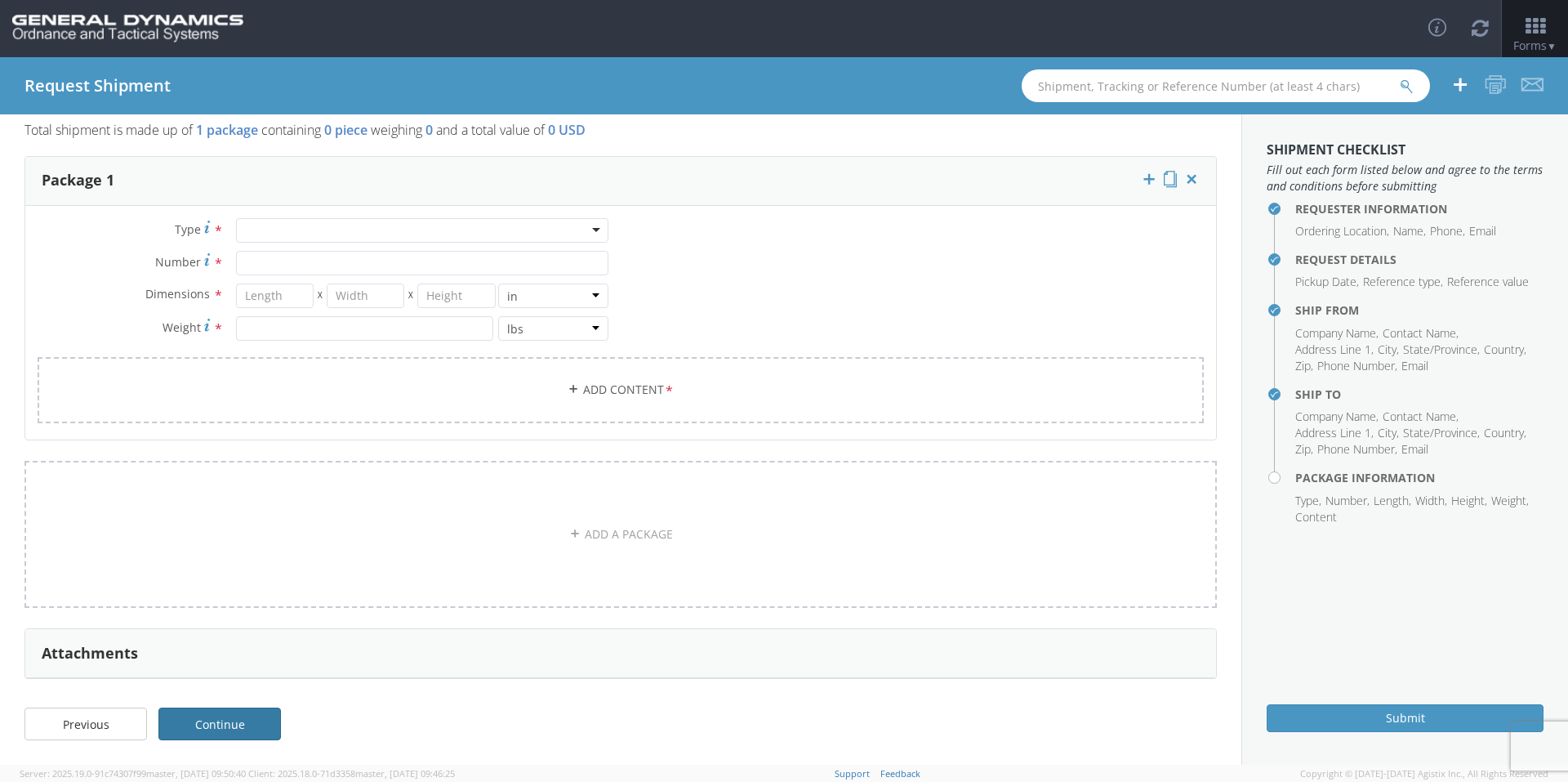
scroll to position [0, 0]
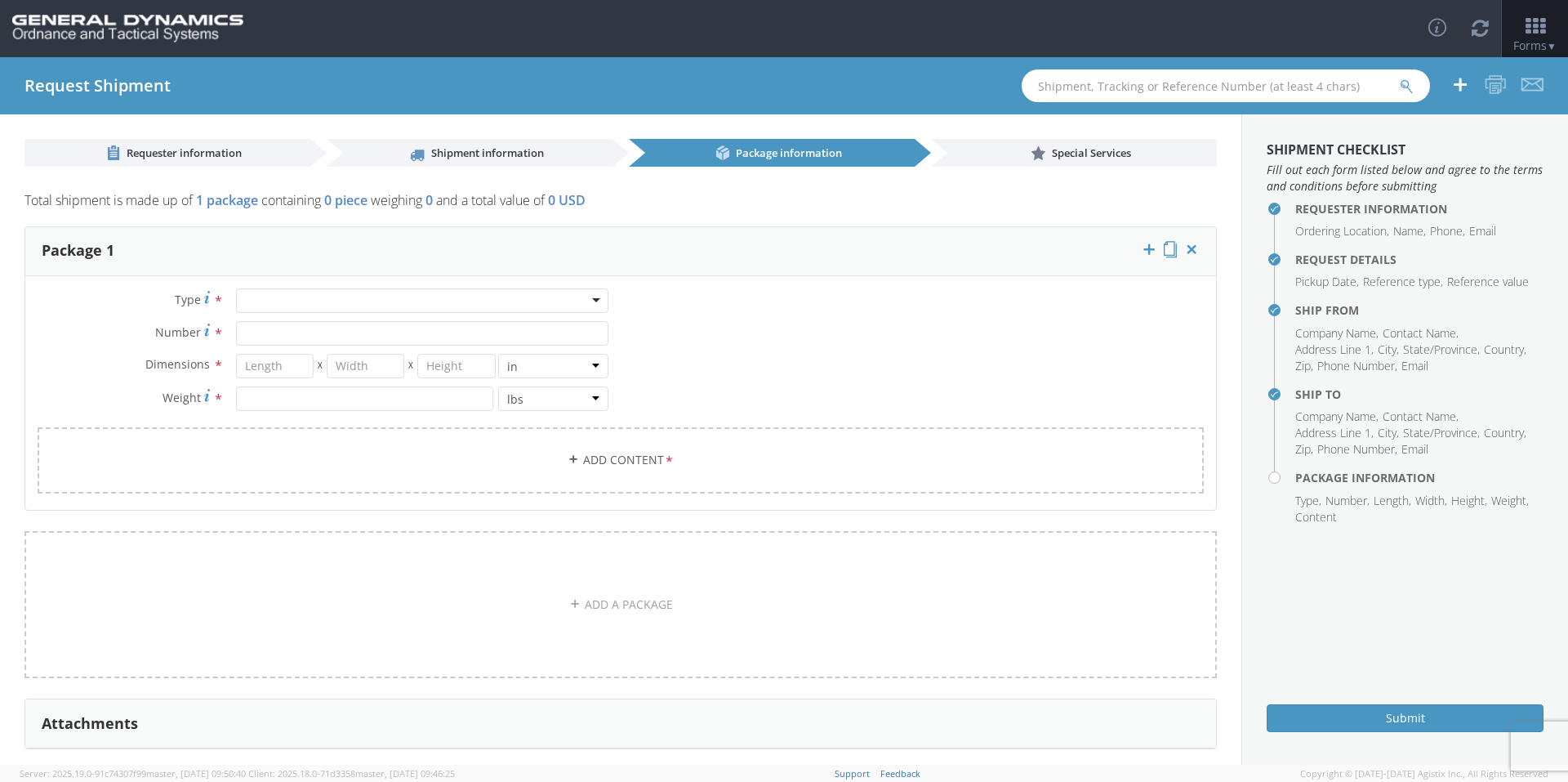
click at [273, 287] on div "Type * Bale(s) Basket(s) Bolt(s) Bottle(s) Buckets Bulk Bundle(s) Can(s) Cardbo…" at bounding box center [620, 393] width 1191 height 234
click at [278, 305] on div at bounding box center [422, 300] width 373 height 25
type input "p"
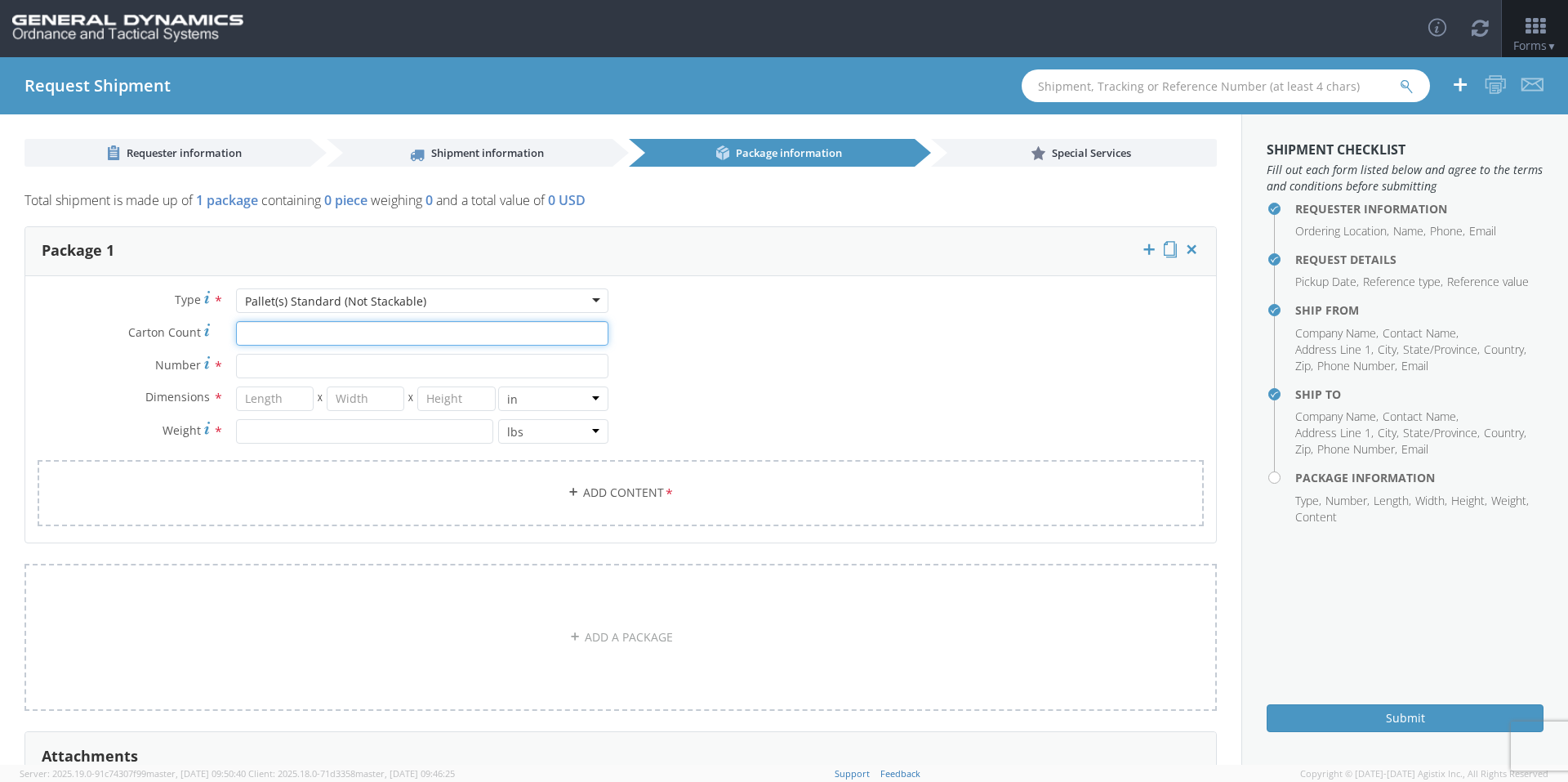
click at [302, 329] on input "Carton Count *" at bounding box center [422, 333] width 373 height 25
type input "30"
type input "39"
type input "35"
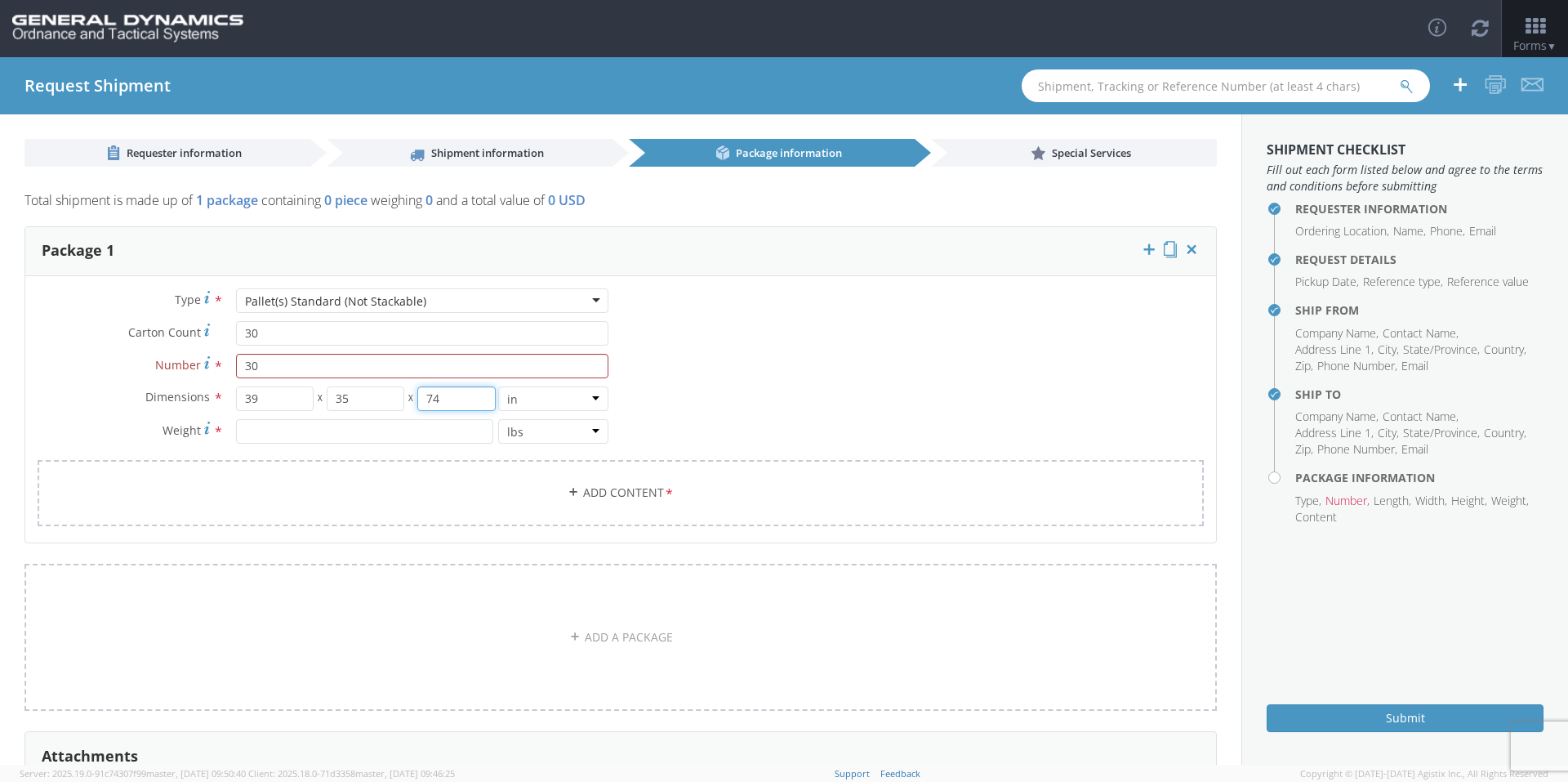
type input "74"
type input "6450"
click at [363, 502] on link "Add Content *" at bounding box center [621, 493] width 1167 height 67
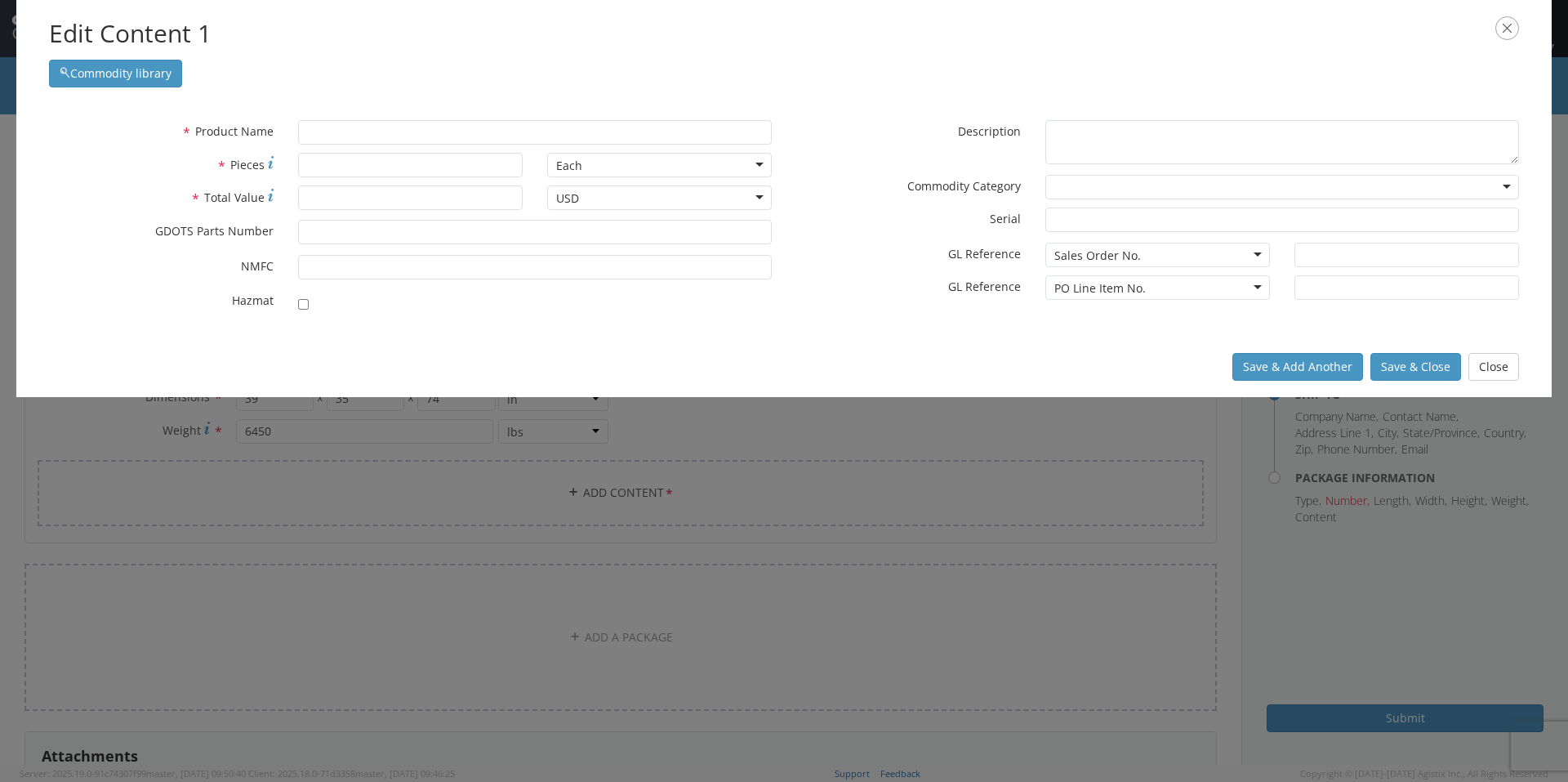
click at [360, 118] on div "* Product Name * Pieces Each Each Bag Blister Pack Bottle Capsule Carton Centim…" at bounding box center [784, 220] width 1536 height 233
click at [358, 128] on input "text" at bounding box center [534, 132] width 473 height 25
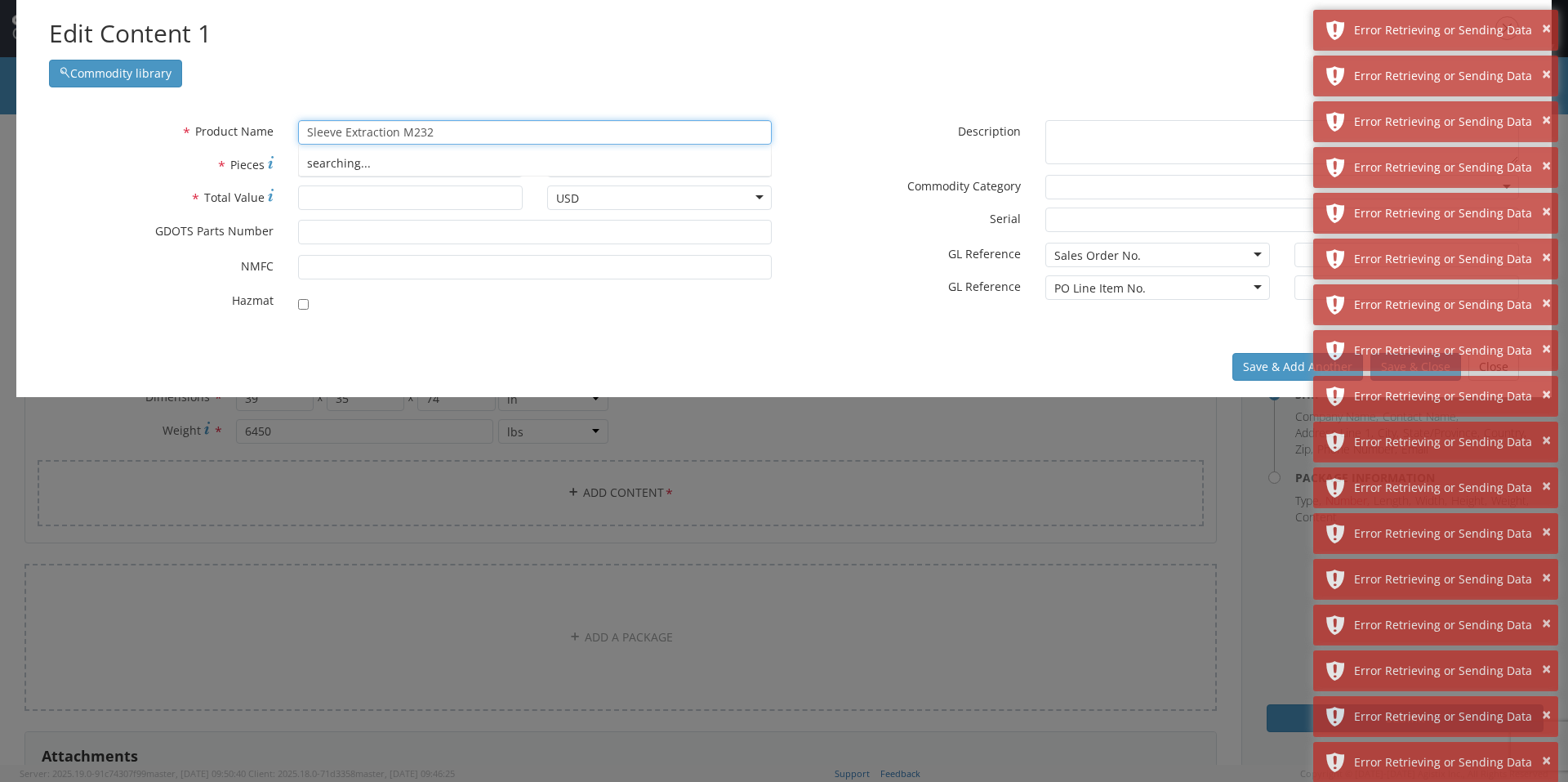
drag, startPoint x: 349, startPoint y: 161, endPoint x: 342, endPoint y: 167, distance: 9.2
click at [349, 162] on div "searching..." at bounding box center [534, 163] width 472 height 25
type input "Sleeve Extraction M232"
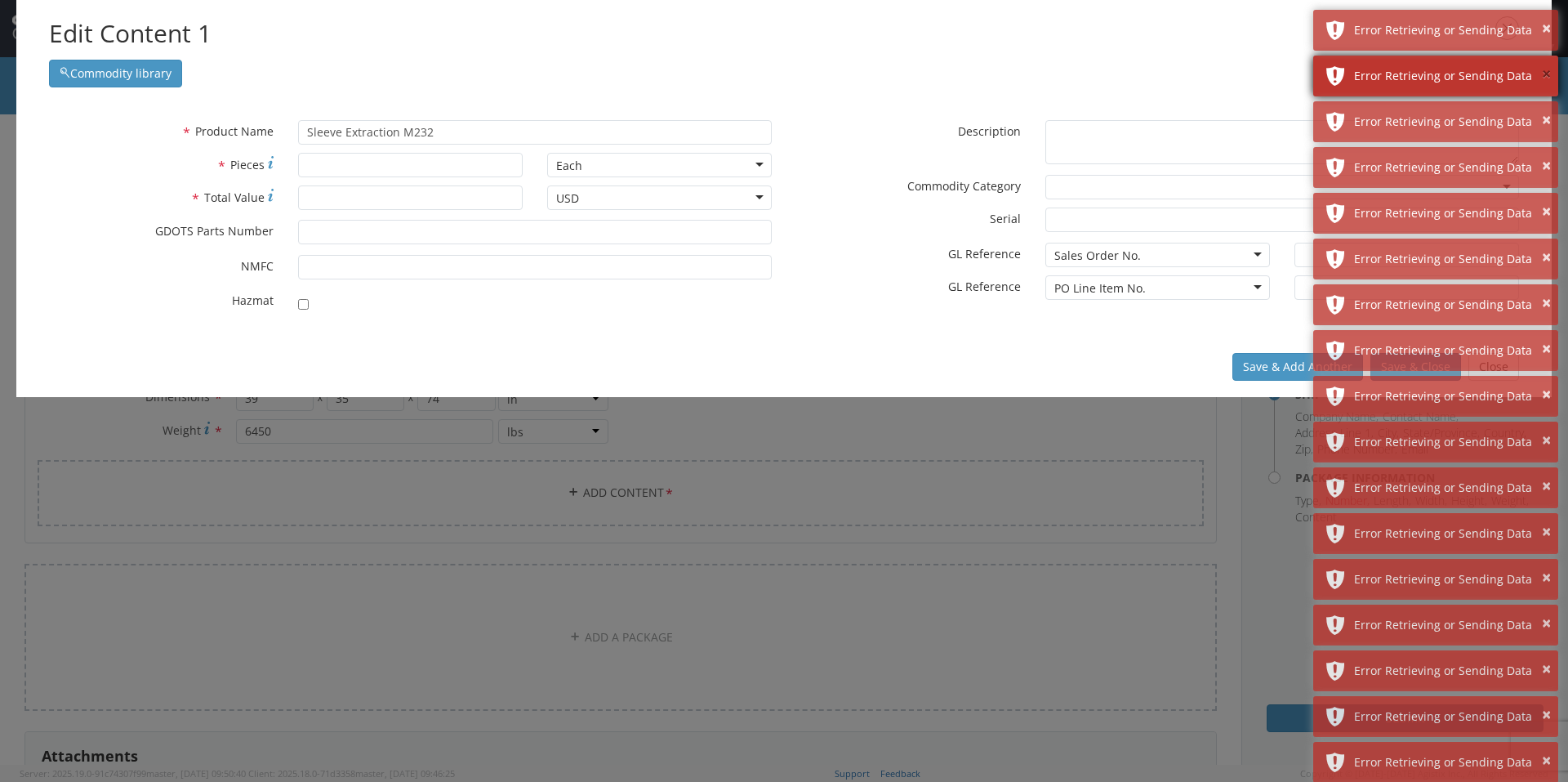
click at [1545, 79] on button "×" at bounding box center [1547, 75] width 9 height 24
click at [1545, 77] on button "×" at bounding box center [1547, 75] width 9 height 24
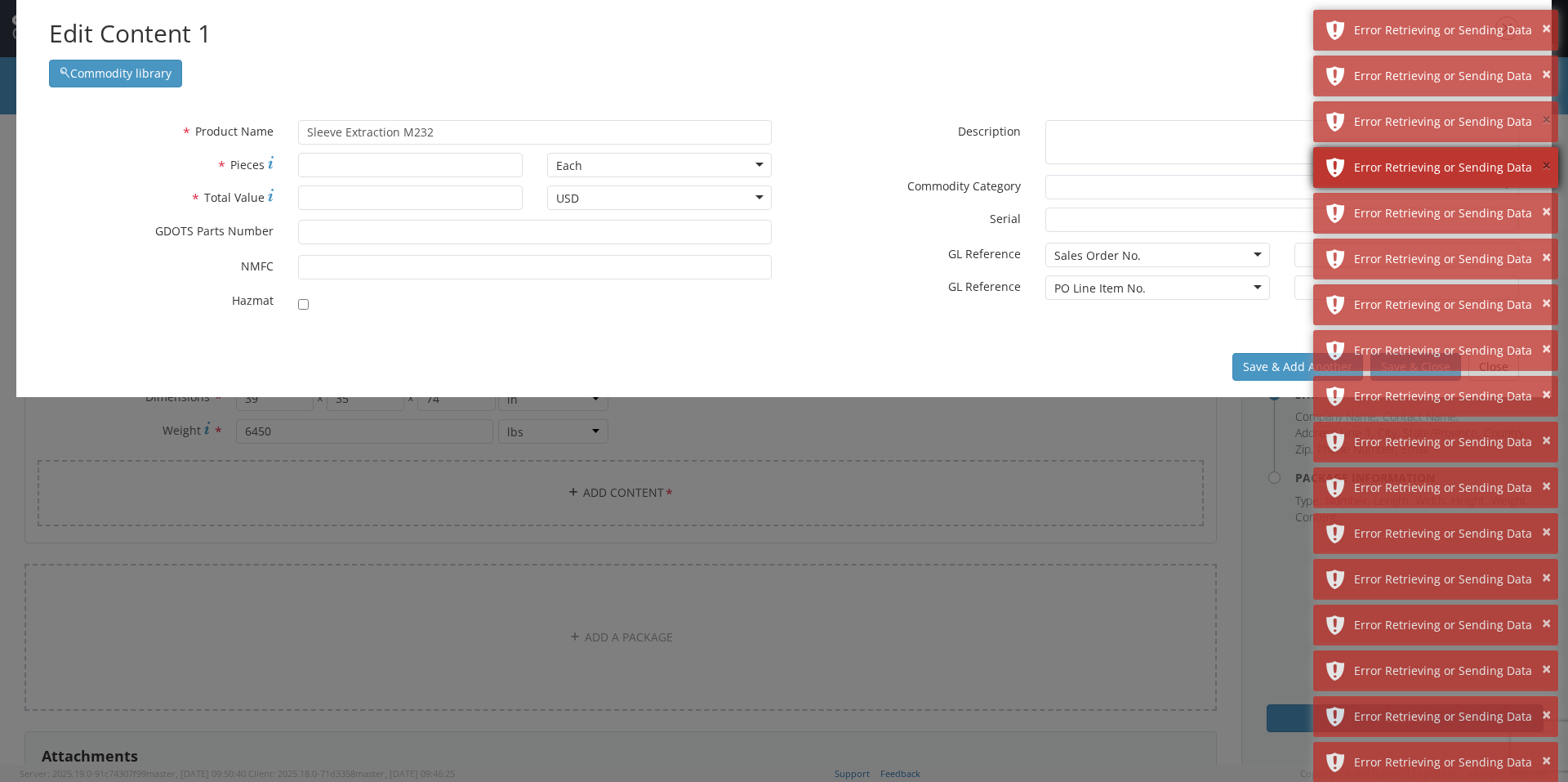
click at [1545, 109] on button "×" at bounding box center [1547, 121] width 9 height 24
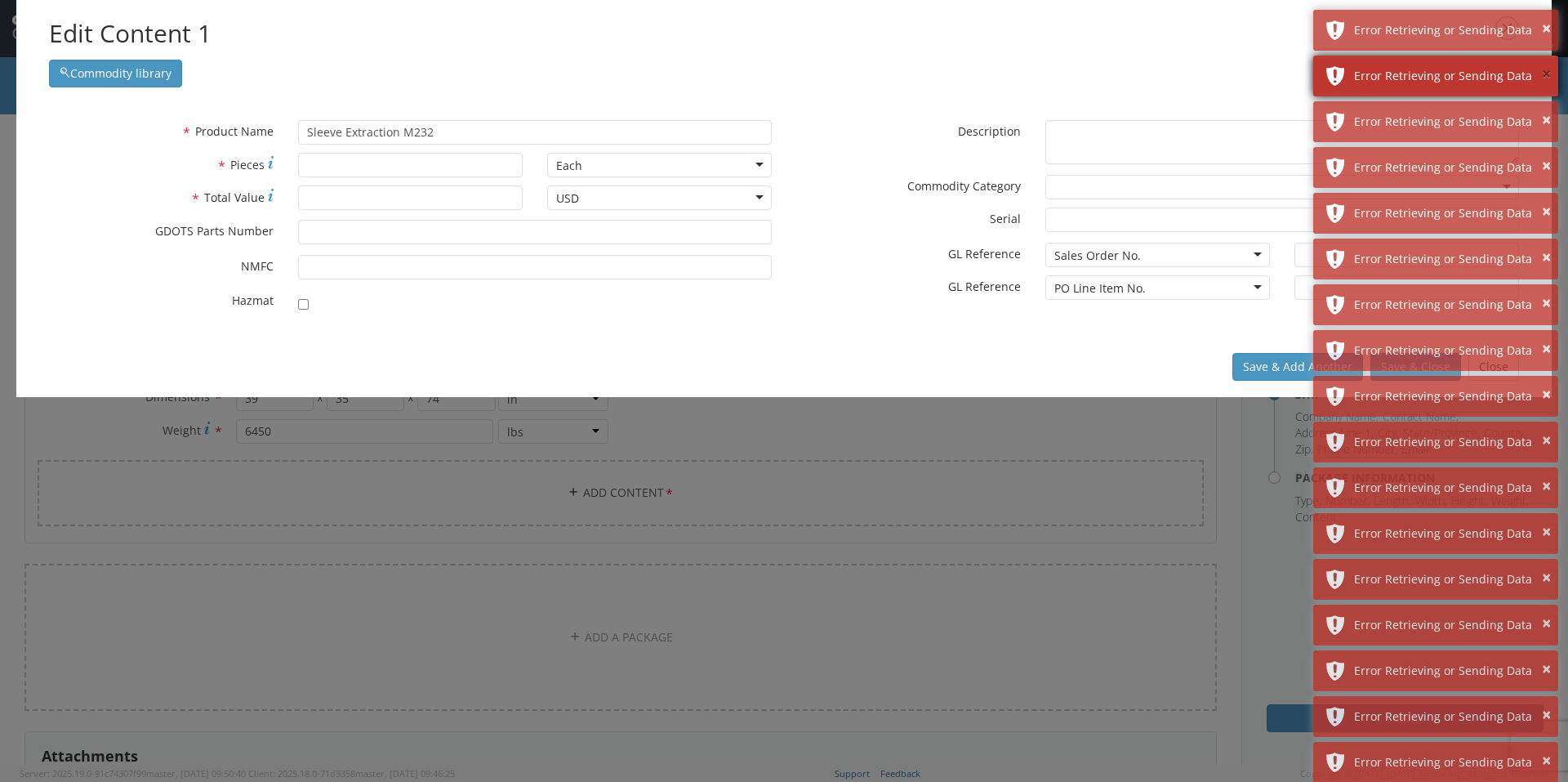
click at [1545, 74] on button "×" at bounding box center [1547, 75] width 9 height 24
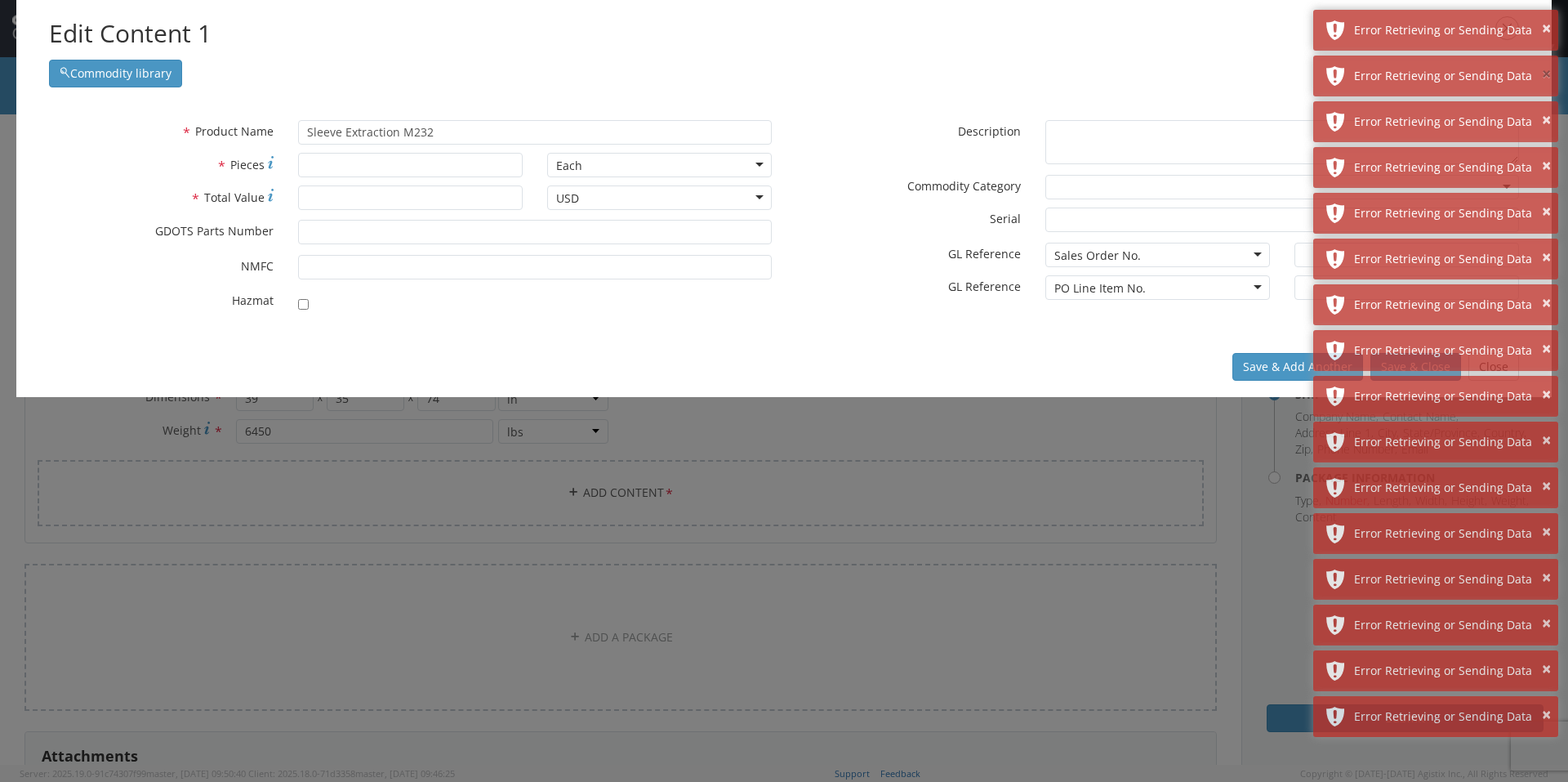
click at [1545, 74] on button "×" at bounding box center [1547, 75] width 9 height 24
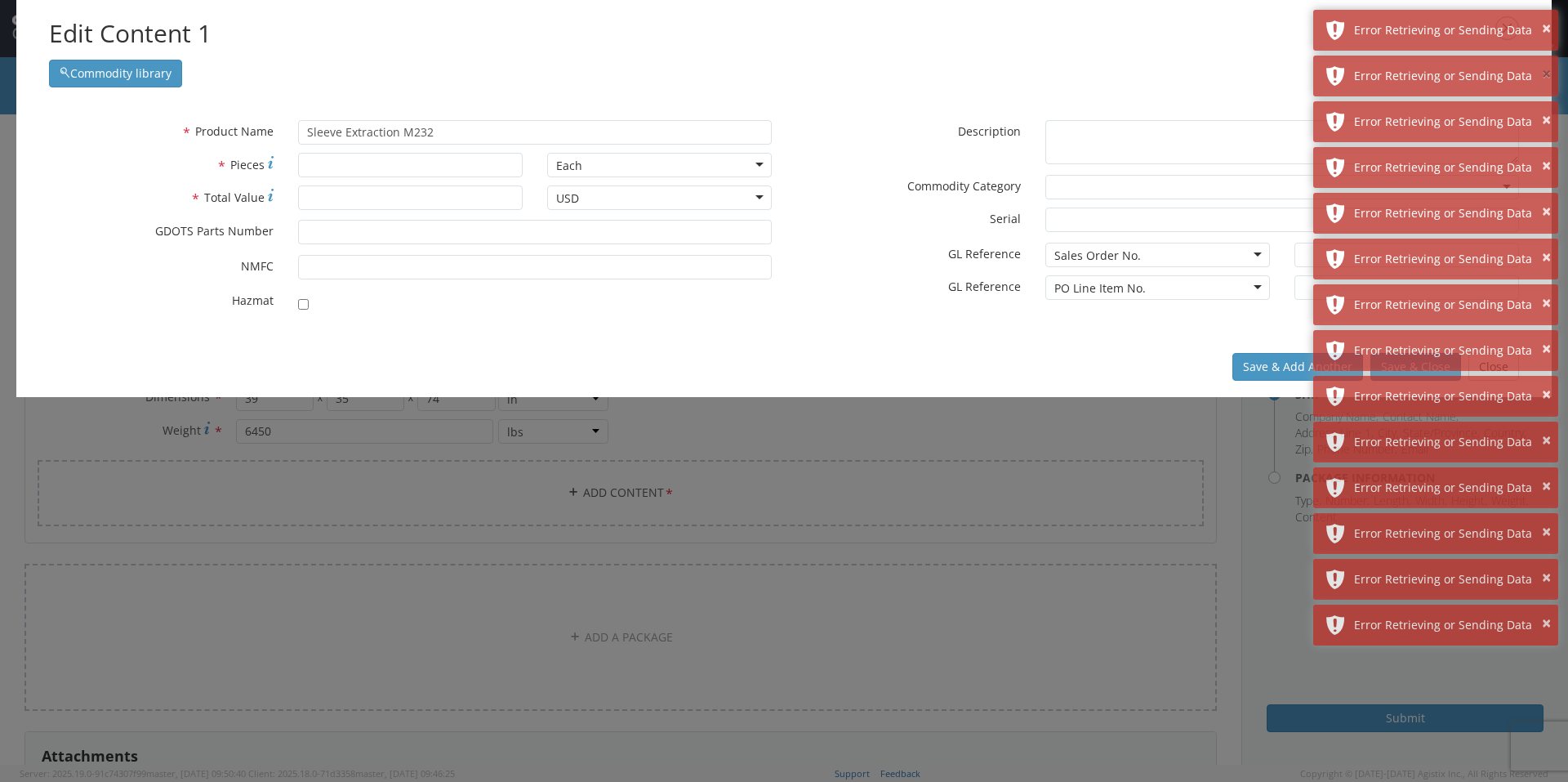
click at [1545, 74] on button "×" at bounding box center [1547, 75] width 9 height 24
click at [1545, 109] on button "×" at bounding box center [1547, 121] width 9 height 24
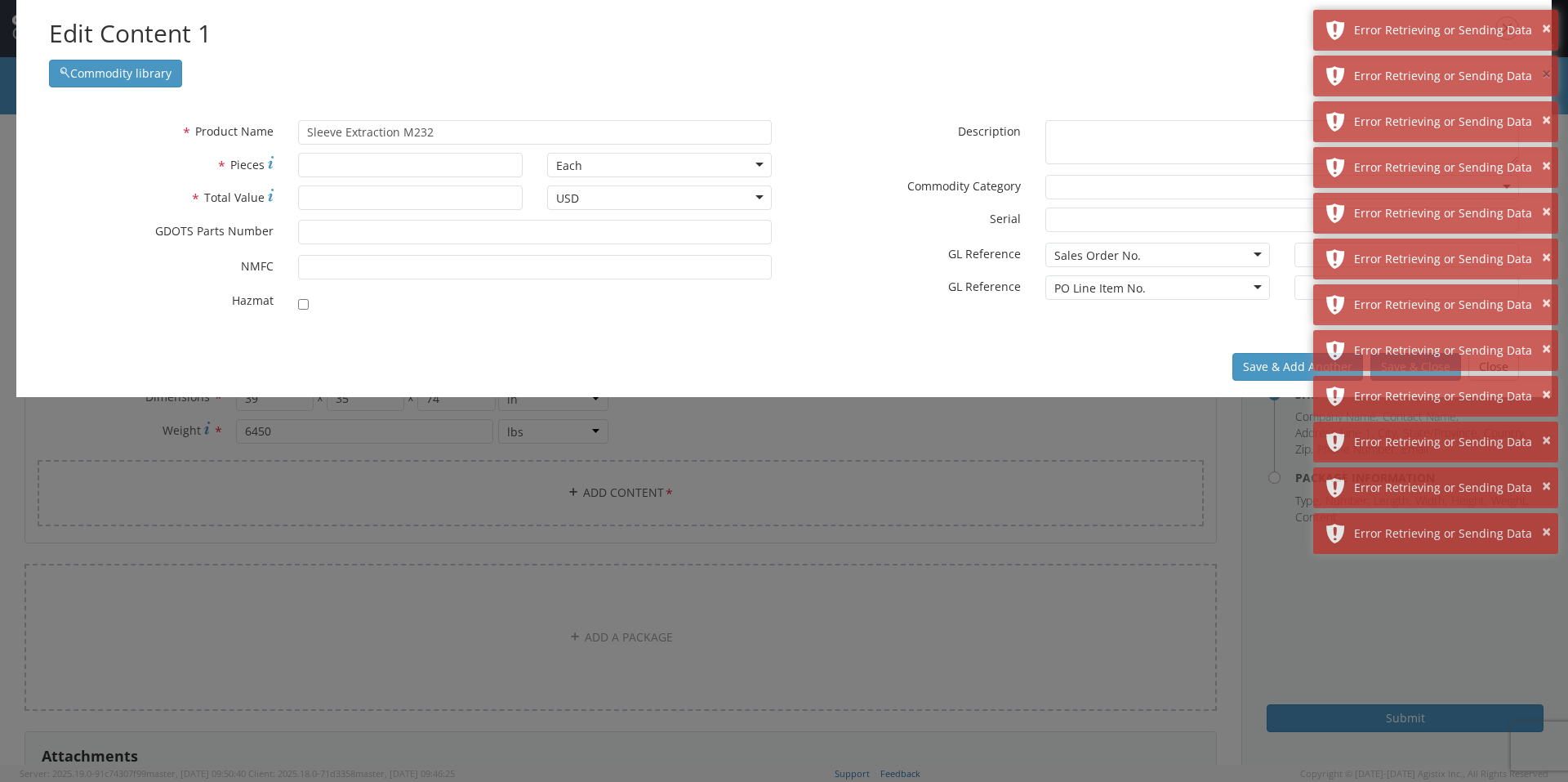
click at [1545, 74] on button "×" at bounding box center [1547, 75] width 9 height 24
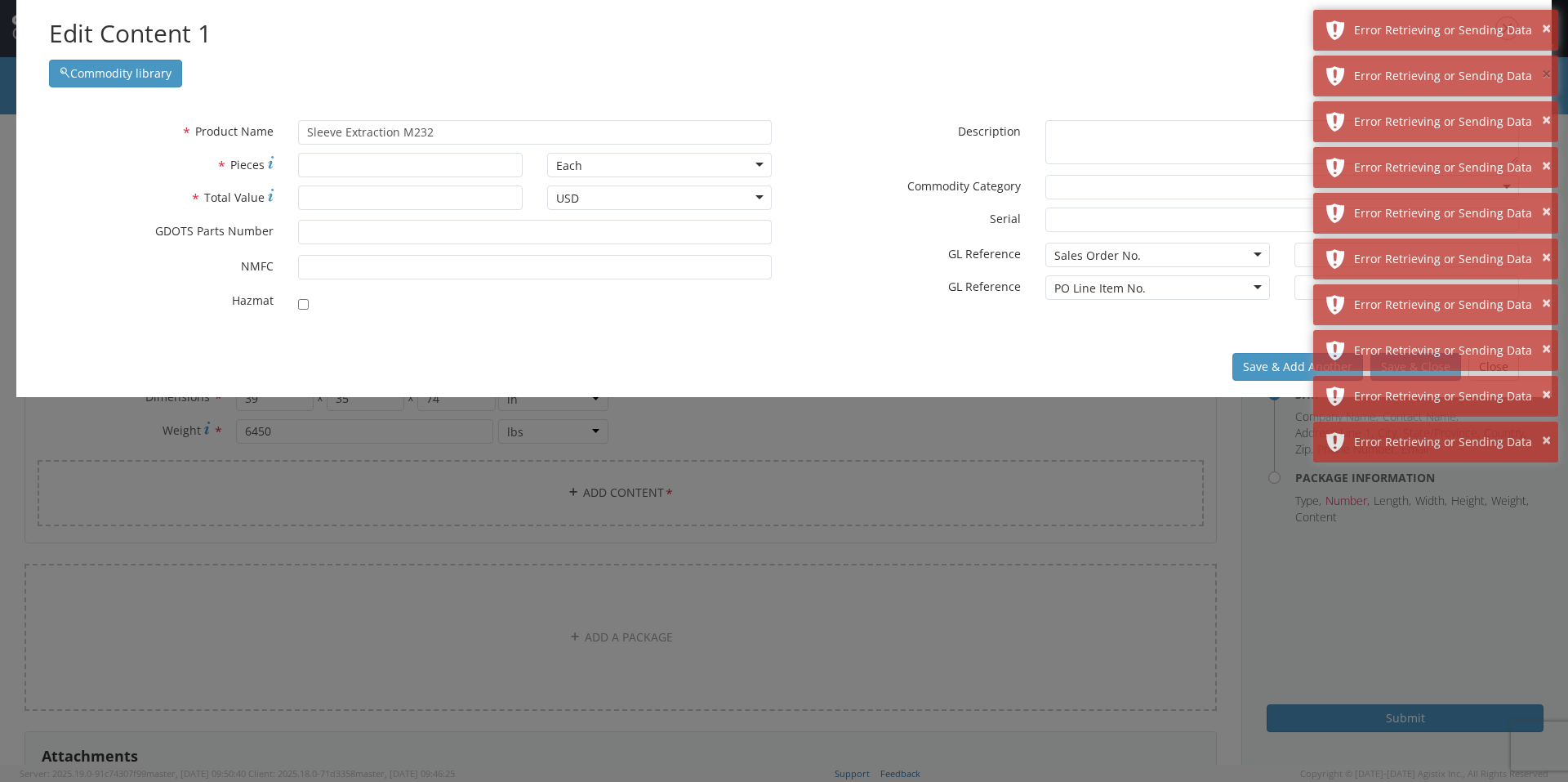
click at [1545, 74] on button "×" at bounding box center [1547, 75] width 9 height 24
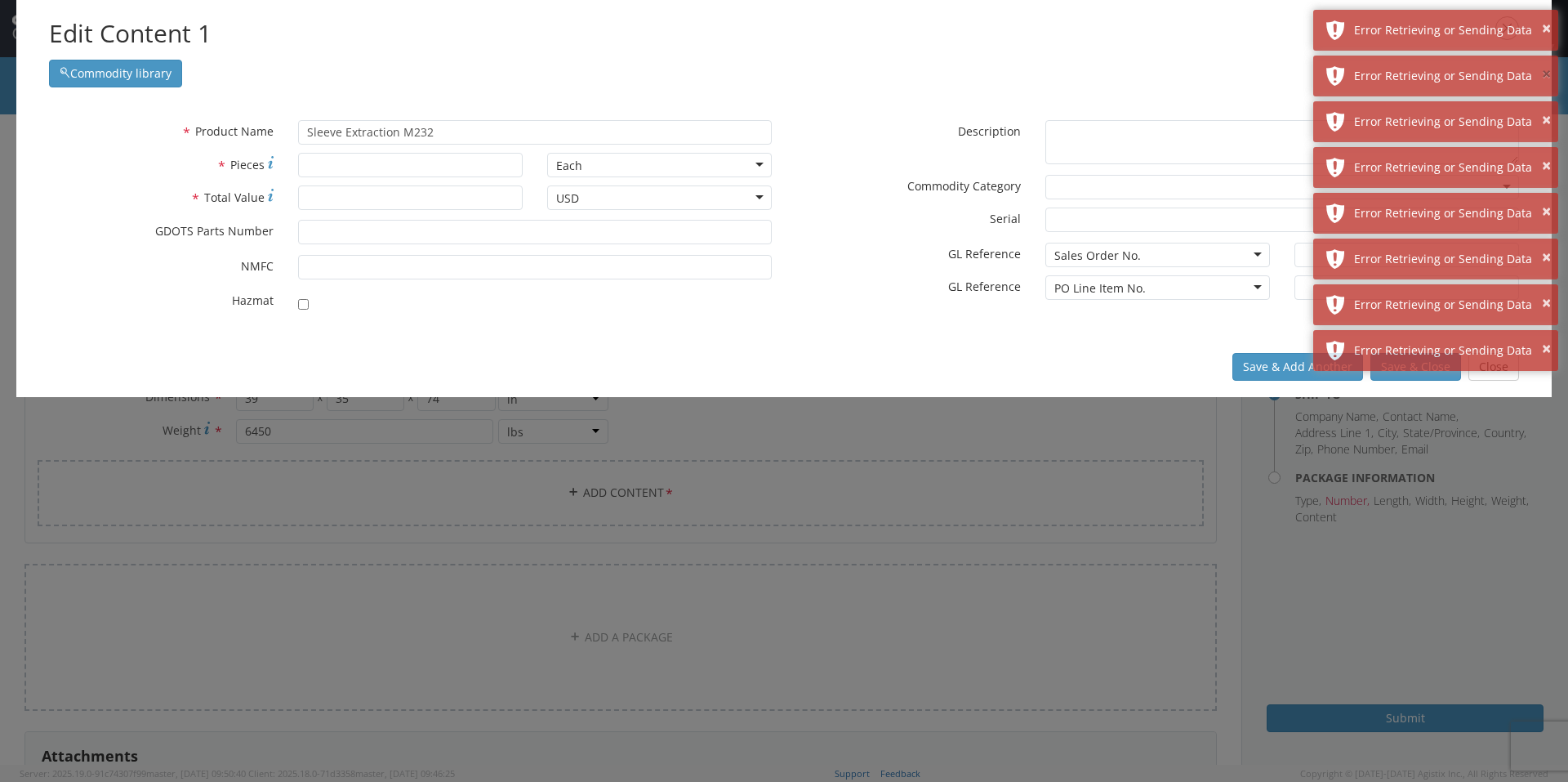
click at [1545, 74] on button "×" at bounding box center [1547, 75] width 9 height 24
click at [1545, 109] on button "×" at bounding box center [1547, 121] width 9 height 24
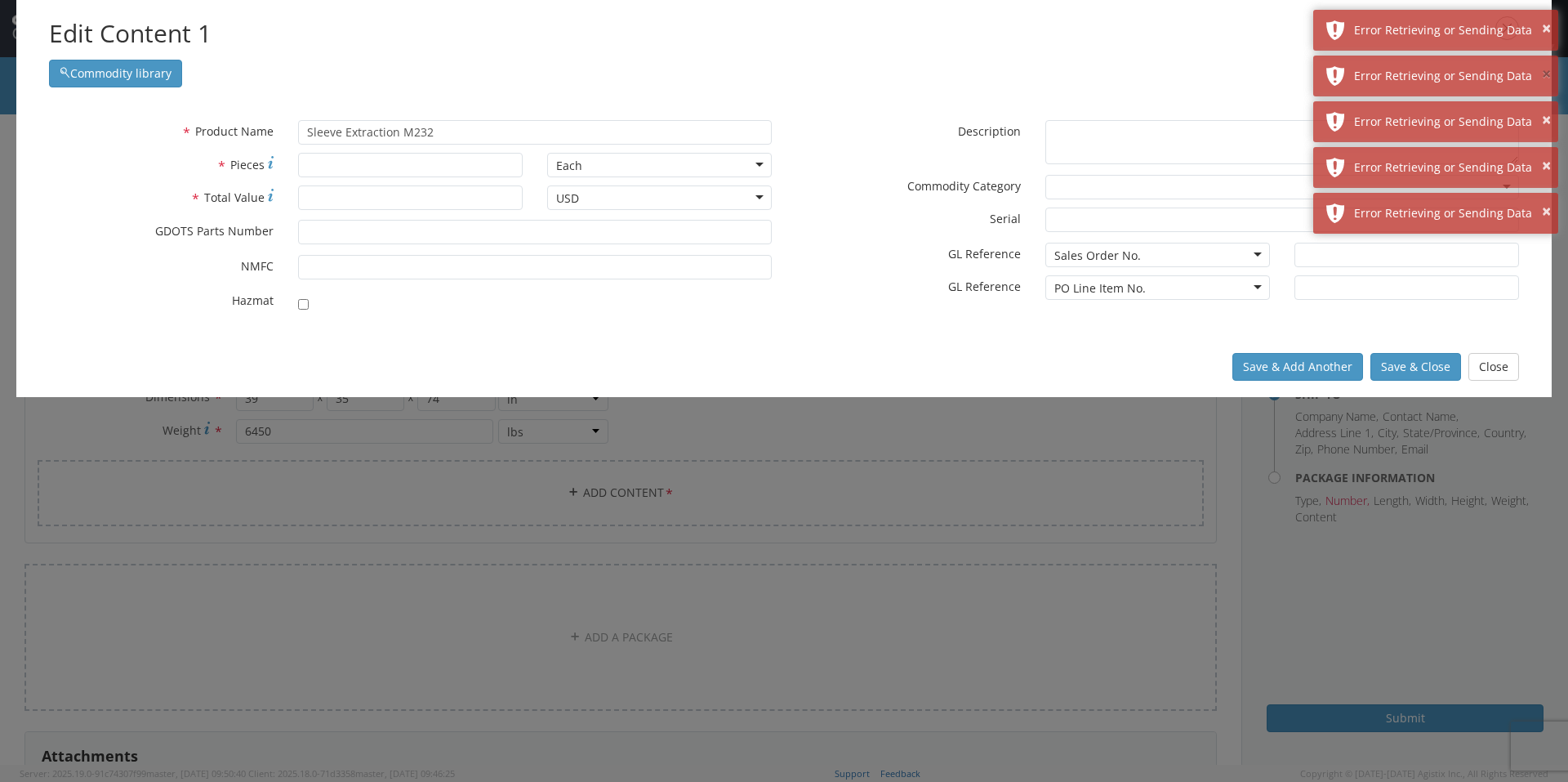
click at [1545, 74] on button "×" at bounding box center [1547, 75] width 9 height 24
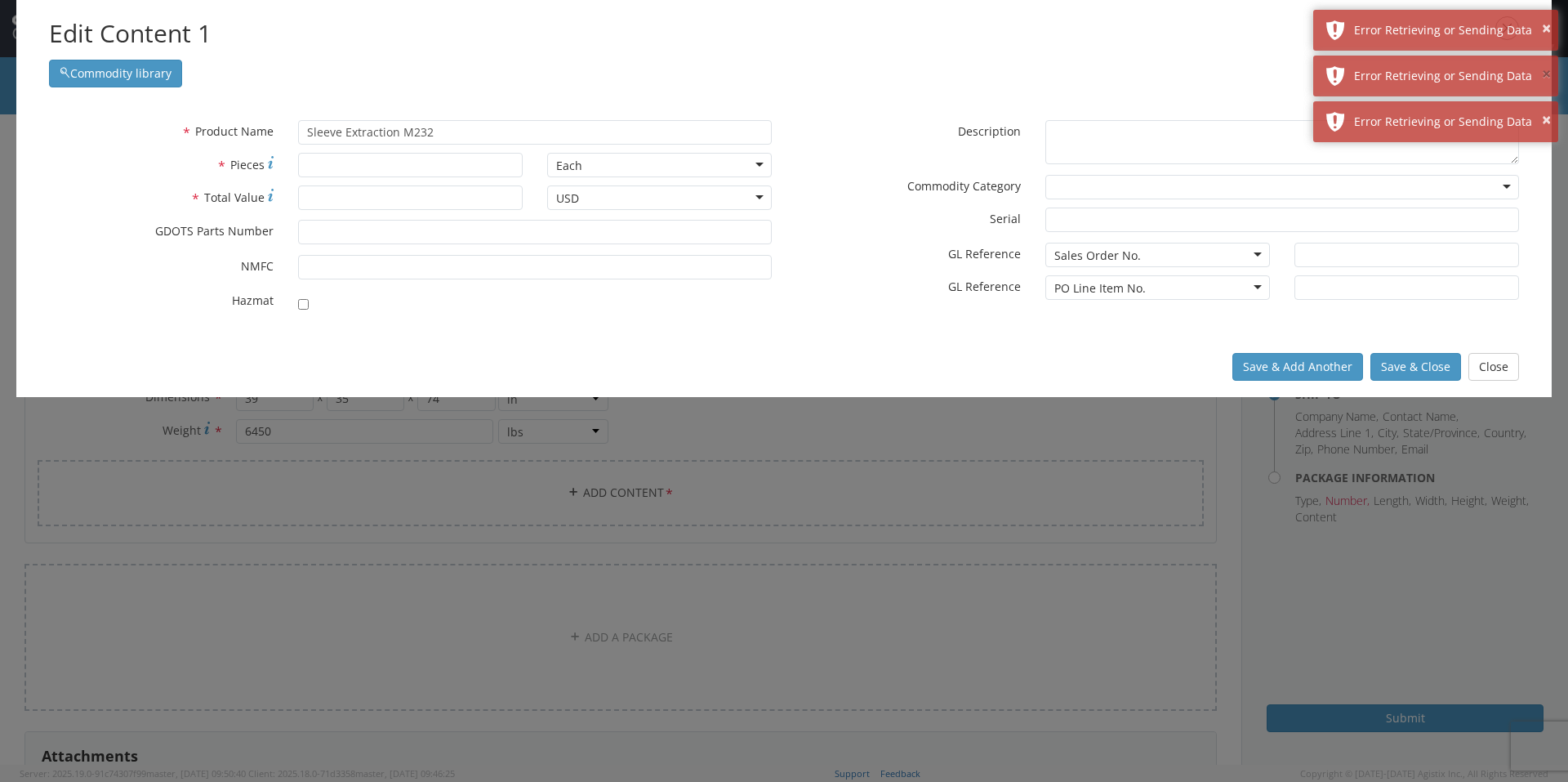
click at [1545, 74] on button "×" at bounding box center [1547, 75] width 9 height 24
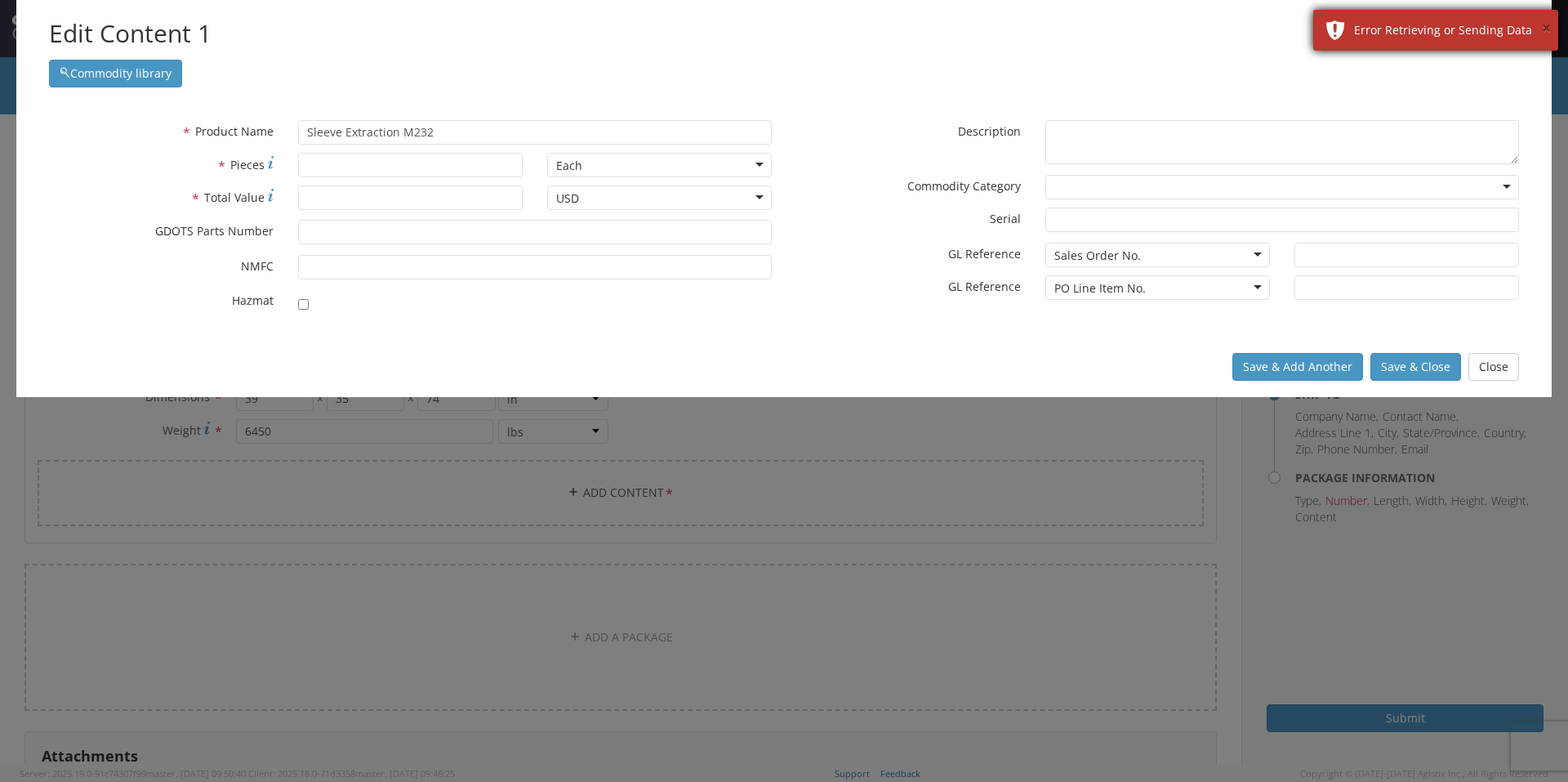
click at [1550, 26] on button "×" at bounding box center [1547, 30] width 9 height 24
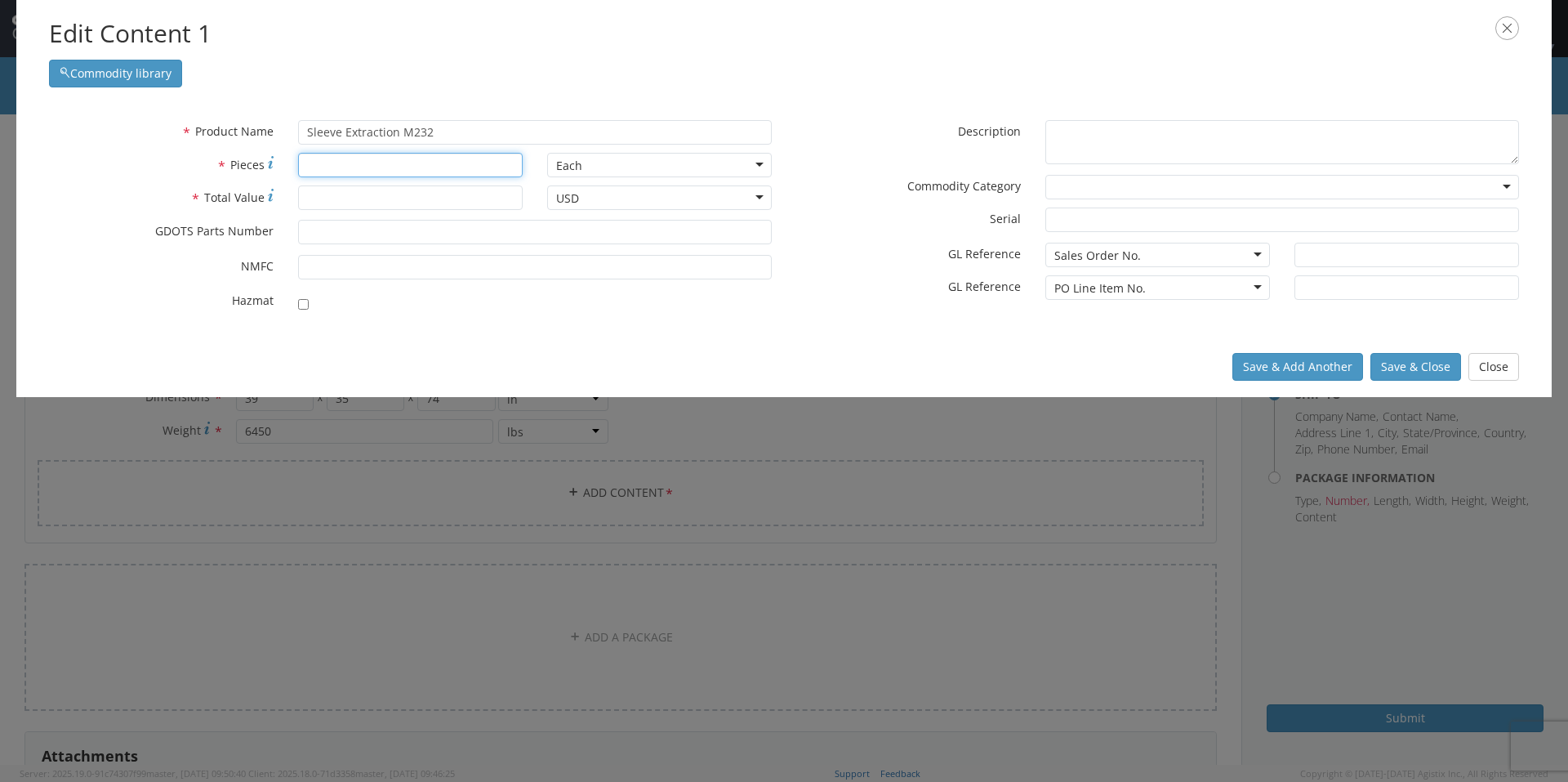
click at [353, 176] on input "* Pieces" at bounding box center [410, 165] width 225 height 25
type input "1800"
type input "15000.00"
type input "12960856"
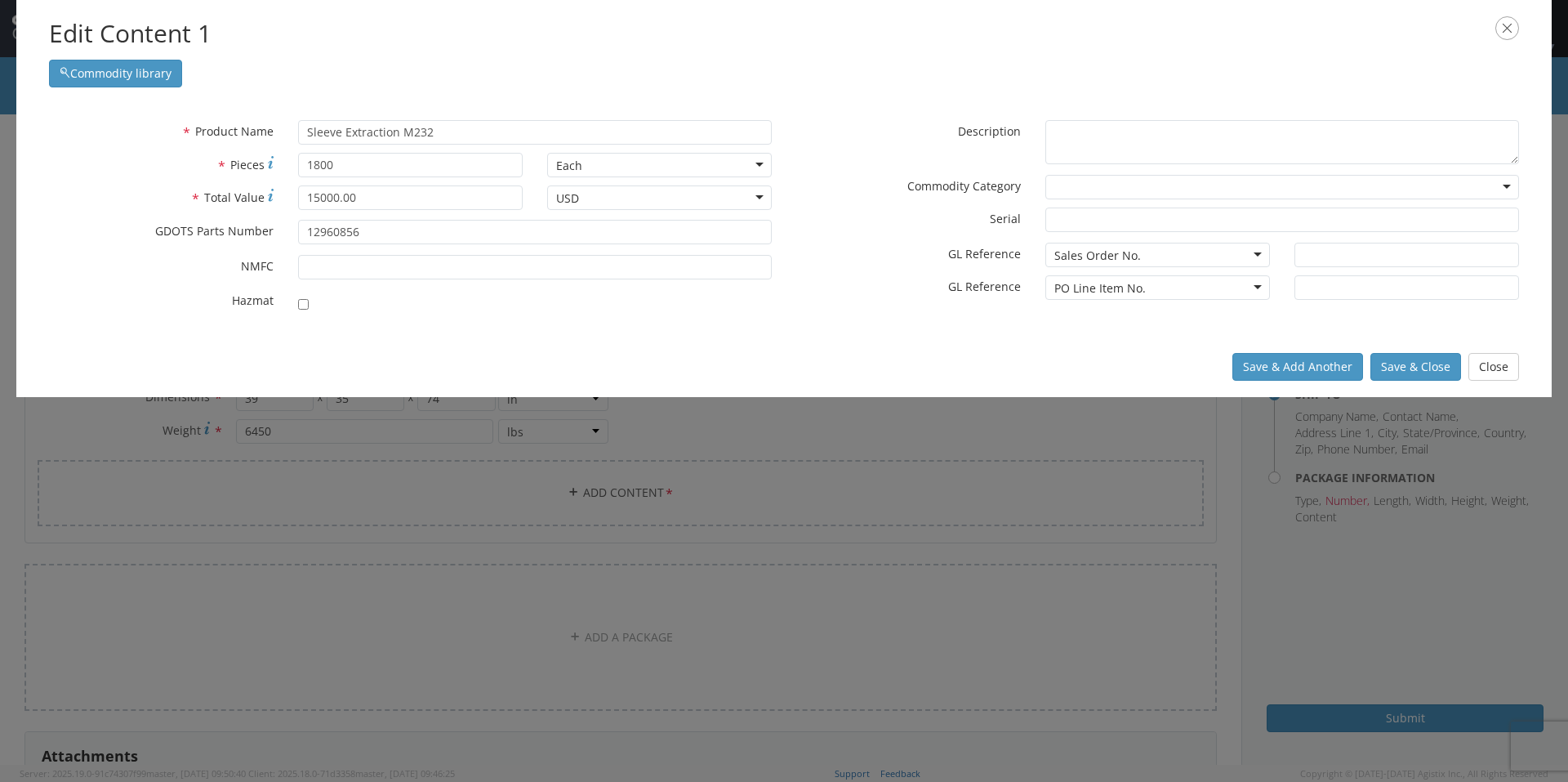
click at [853, 294] on label "* GL Reference" at bounding box center [908, 285] width 249 height 19
click at [1435, 361] on button "Save & Close" at bounding box center [1416, 367] width 91 height 28
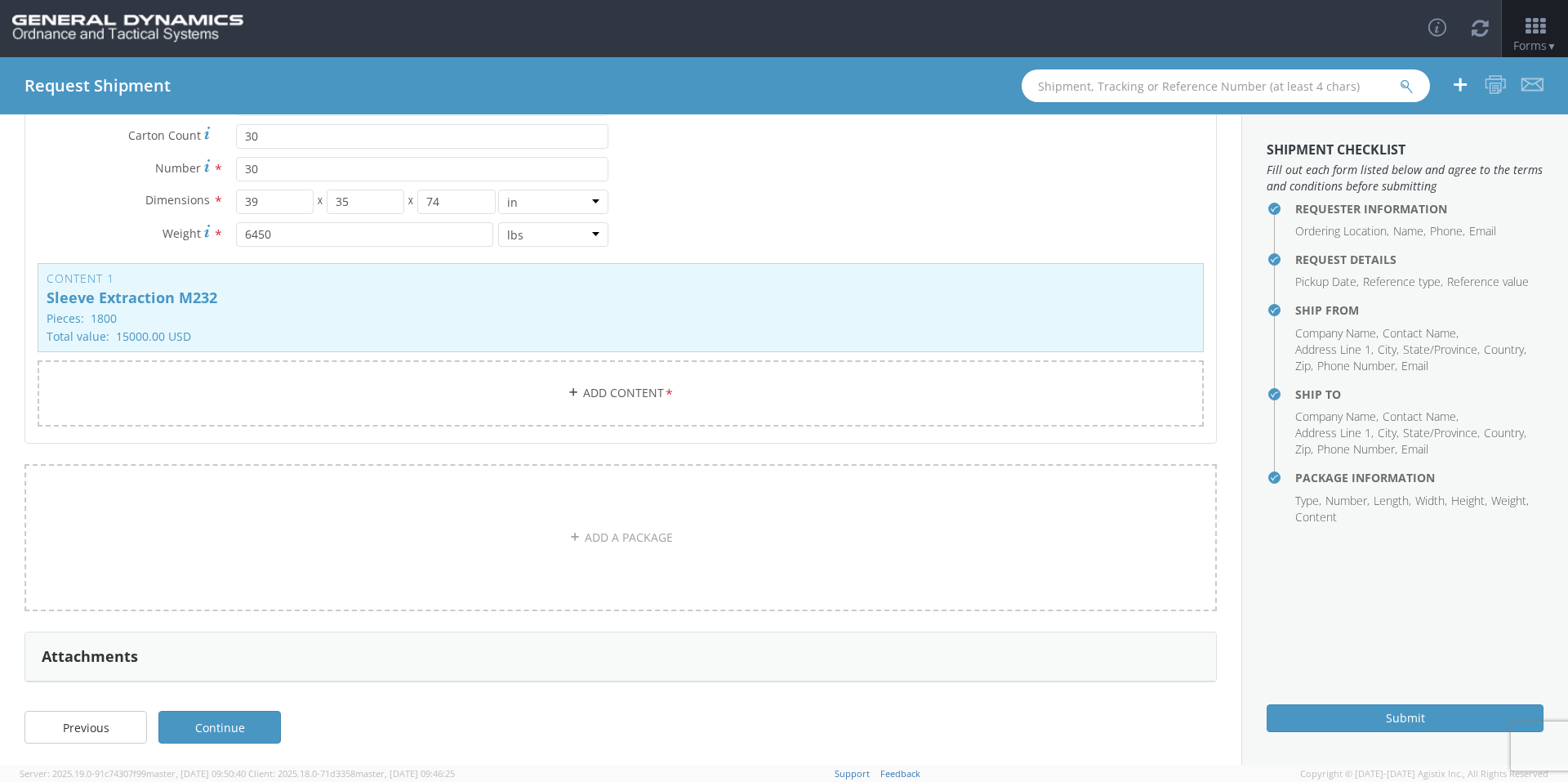
scroll to position [200, 0]
click at [227, 727] on link "Continue" at bounding box center [219, 723] width 123 height 32
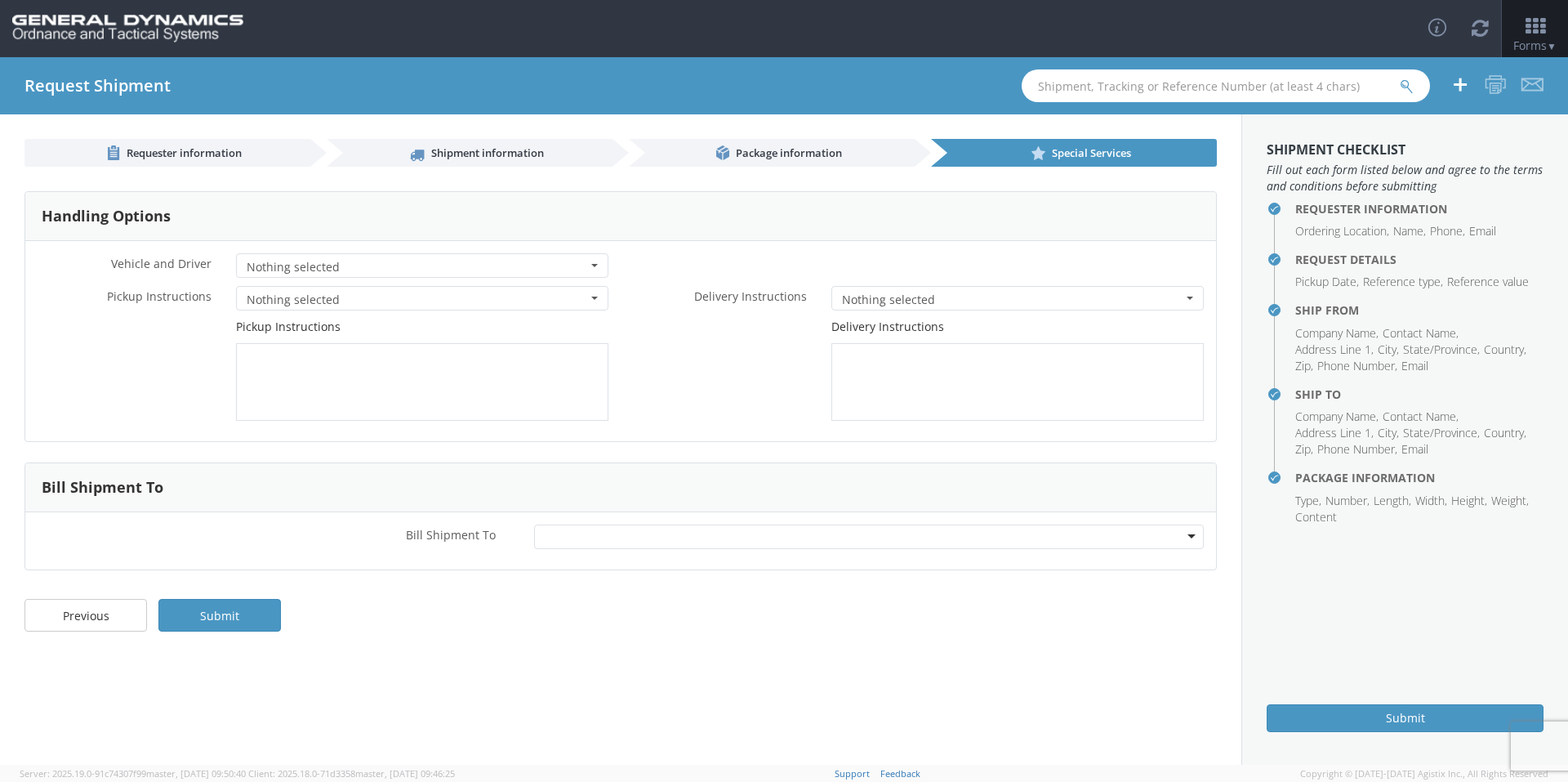
scroll to position [0, 0]
click at [631, 534] on div at bounding box center [869, 536] width 670 height 25
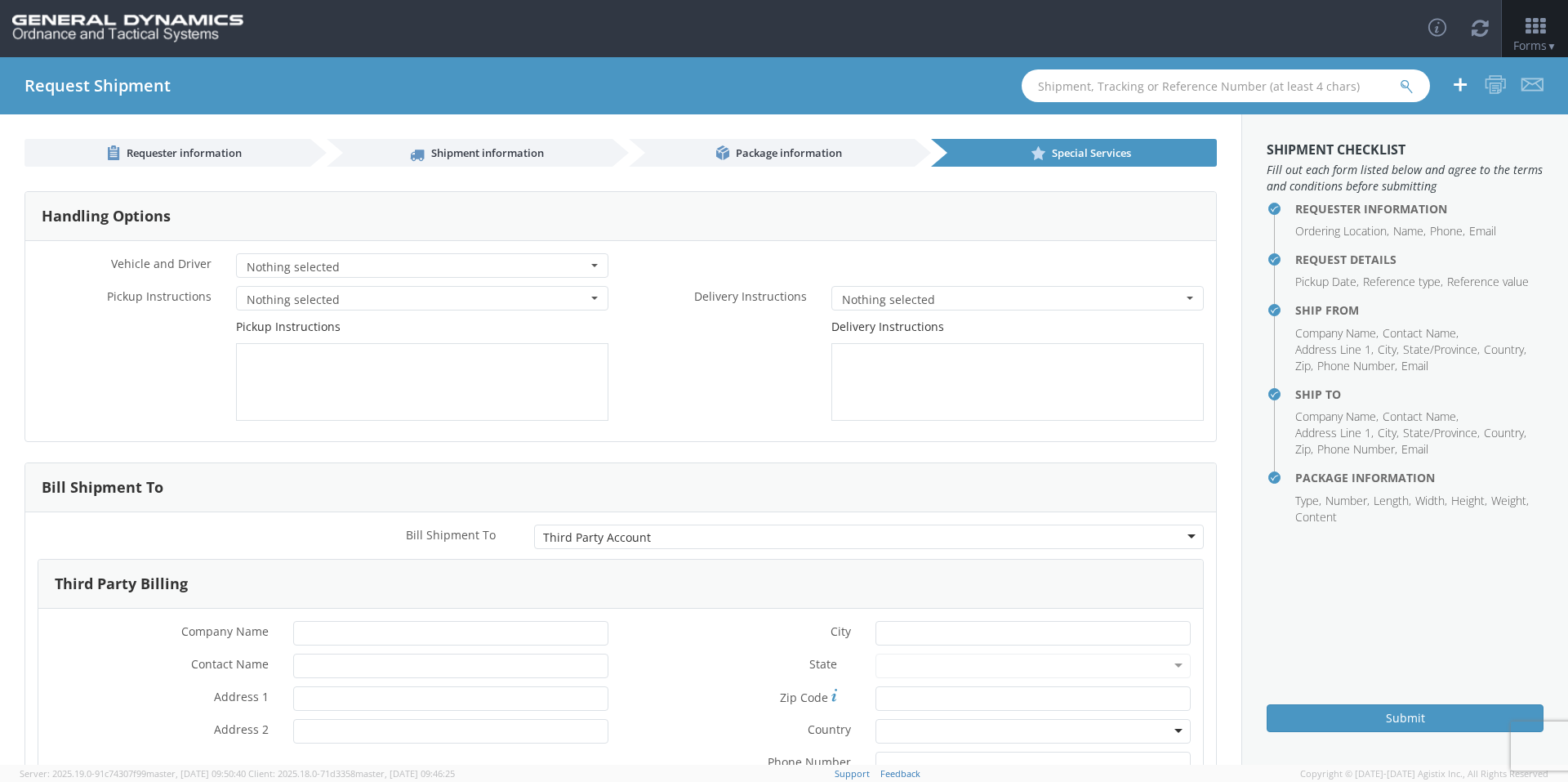
scroll to position [152, 0]
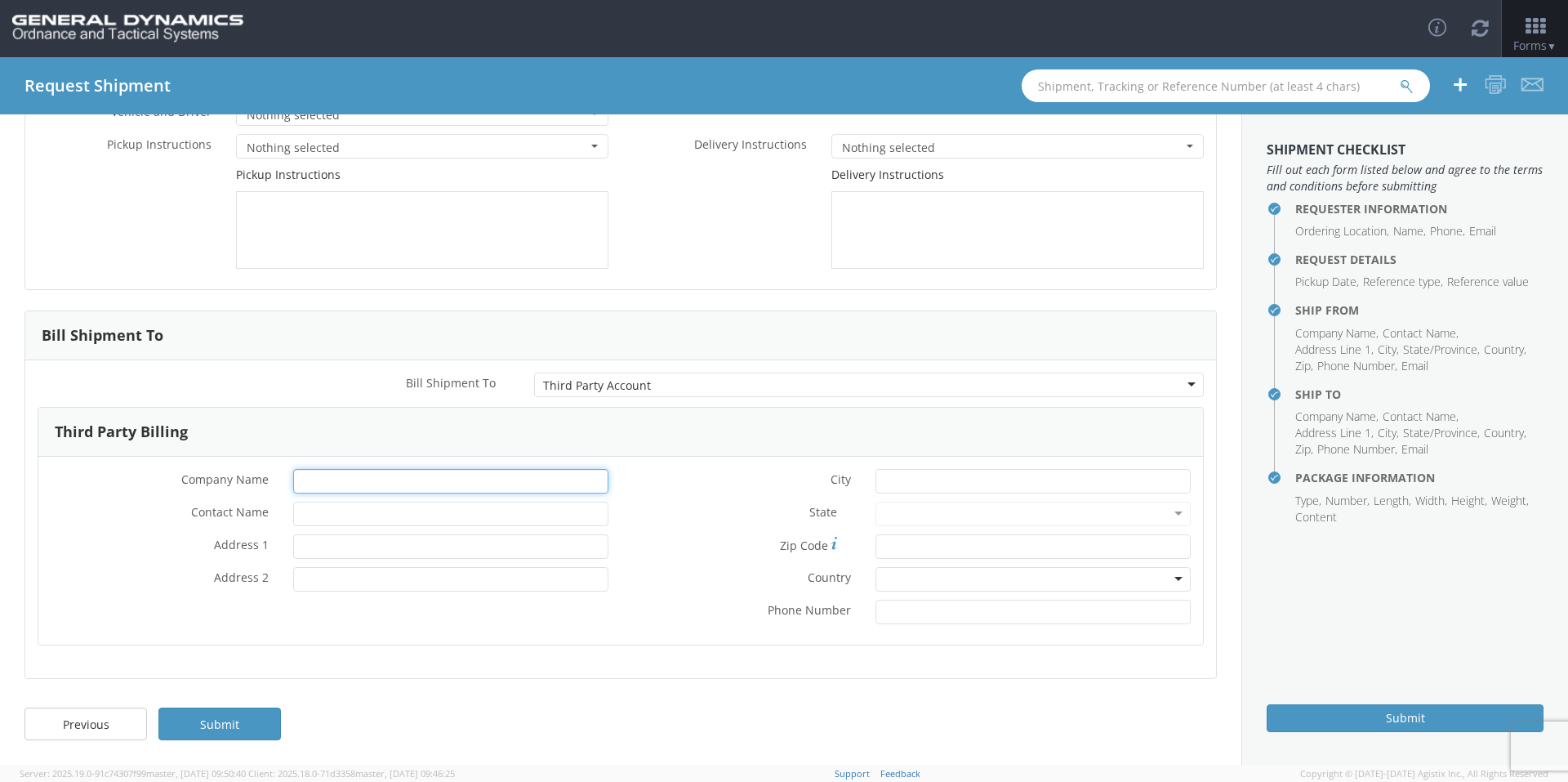
click at [331, 477] on input "* Company Name" at bounding box center [450, 481] width 315 height 25
type input "General Dynamics OTS"
click at [302, 511] on input "* Contact Name" at bounding box center [450, 514] width 315 height 25
type input "[PERSON_NAME]-Edge"
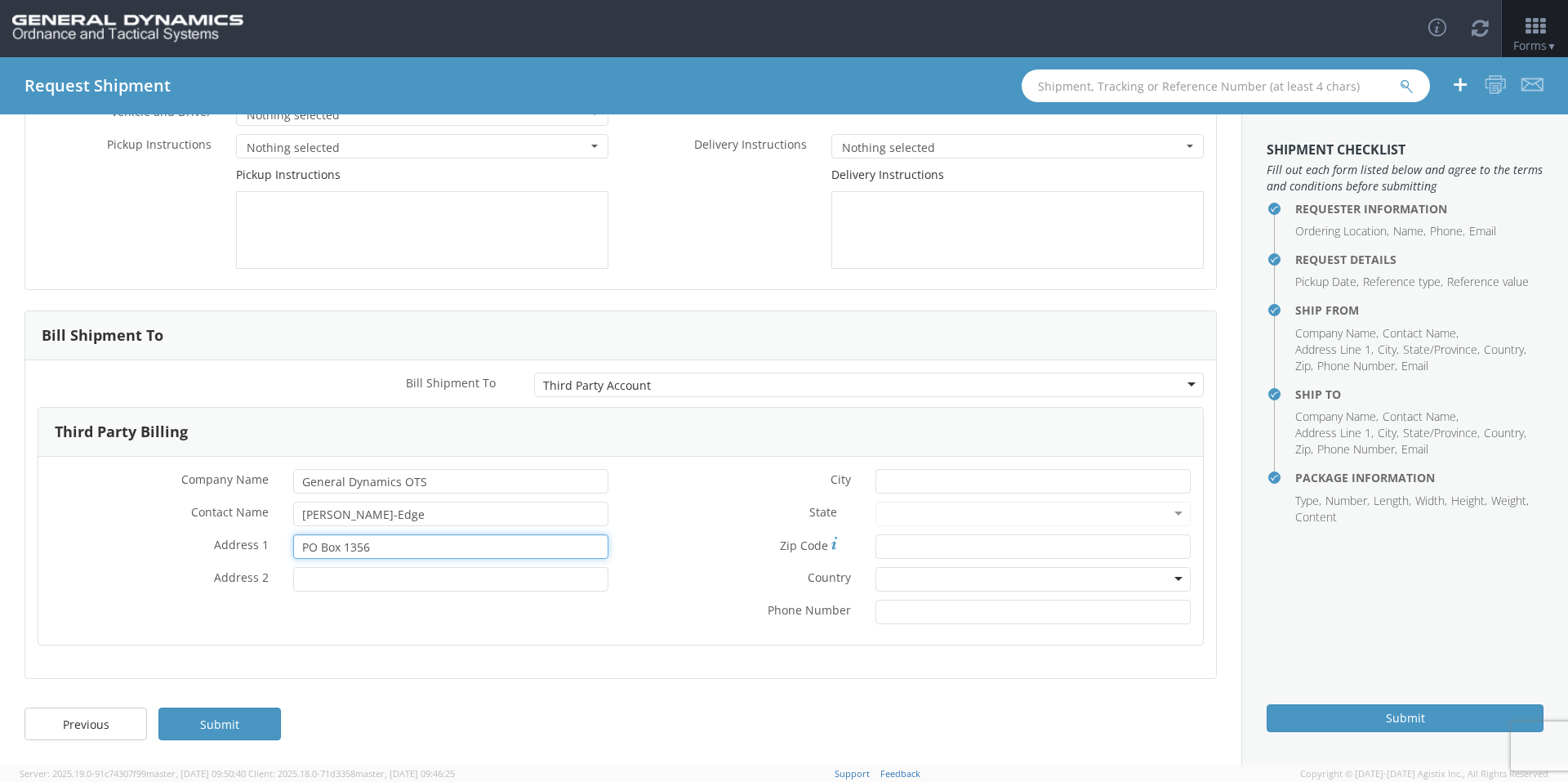
type input "PO Box 1356"
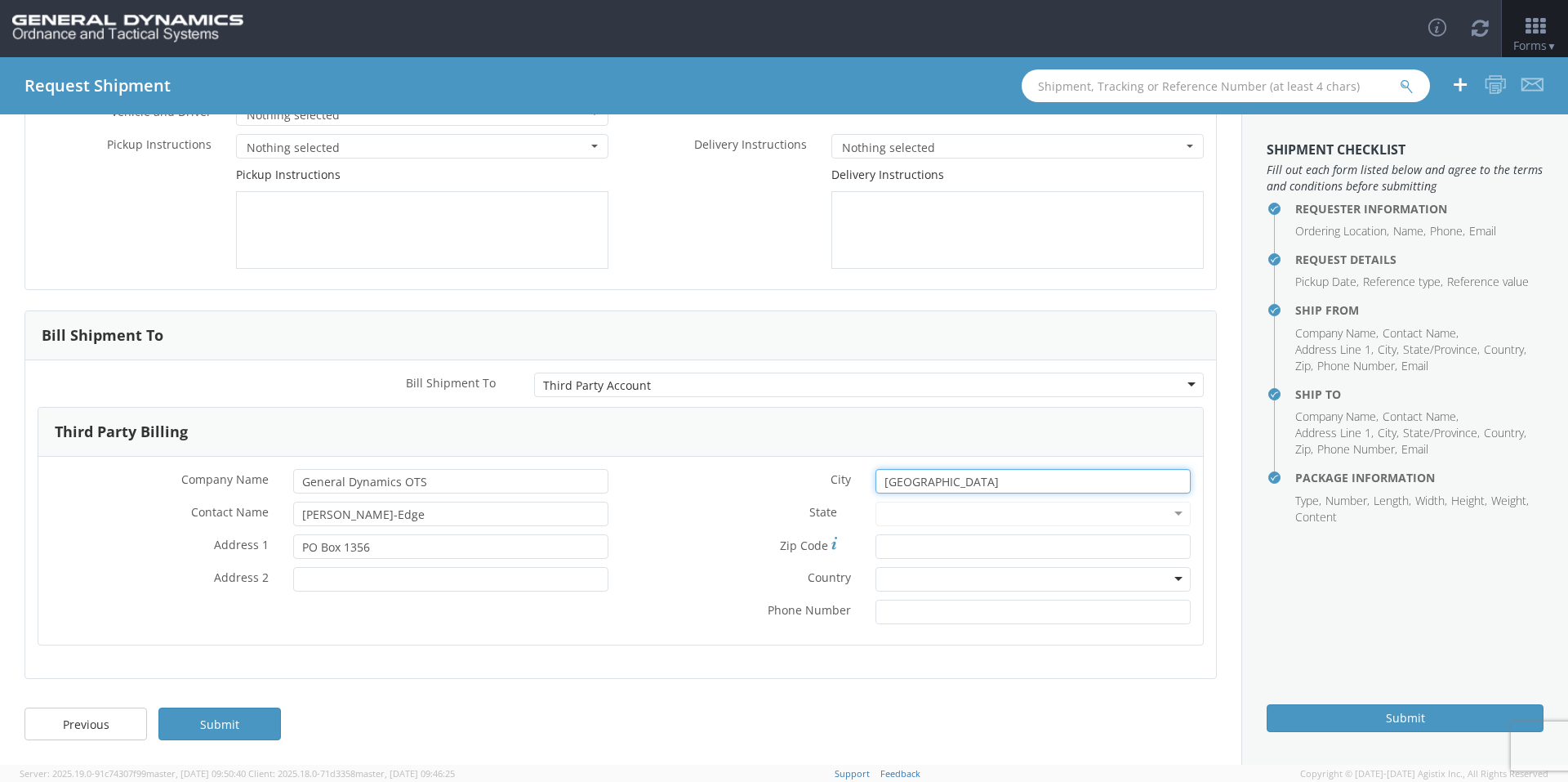
type input "[GEOGRAPHIC_DATA]"
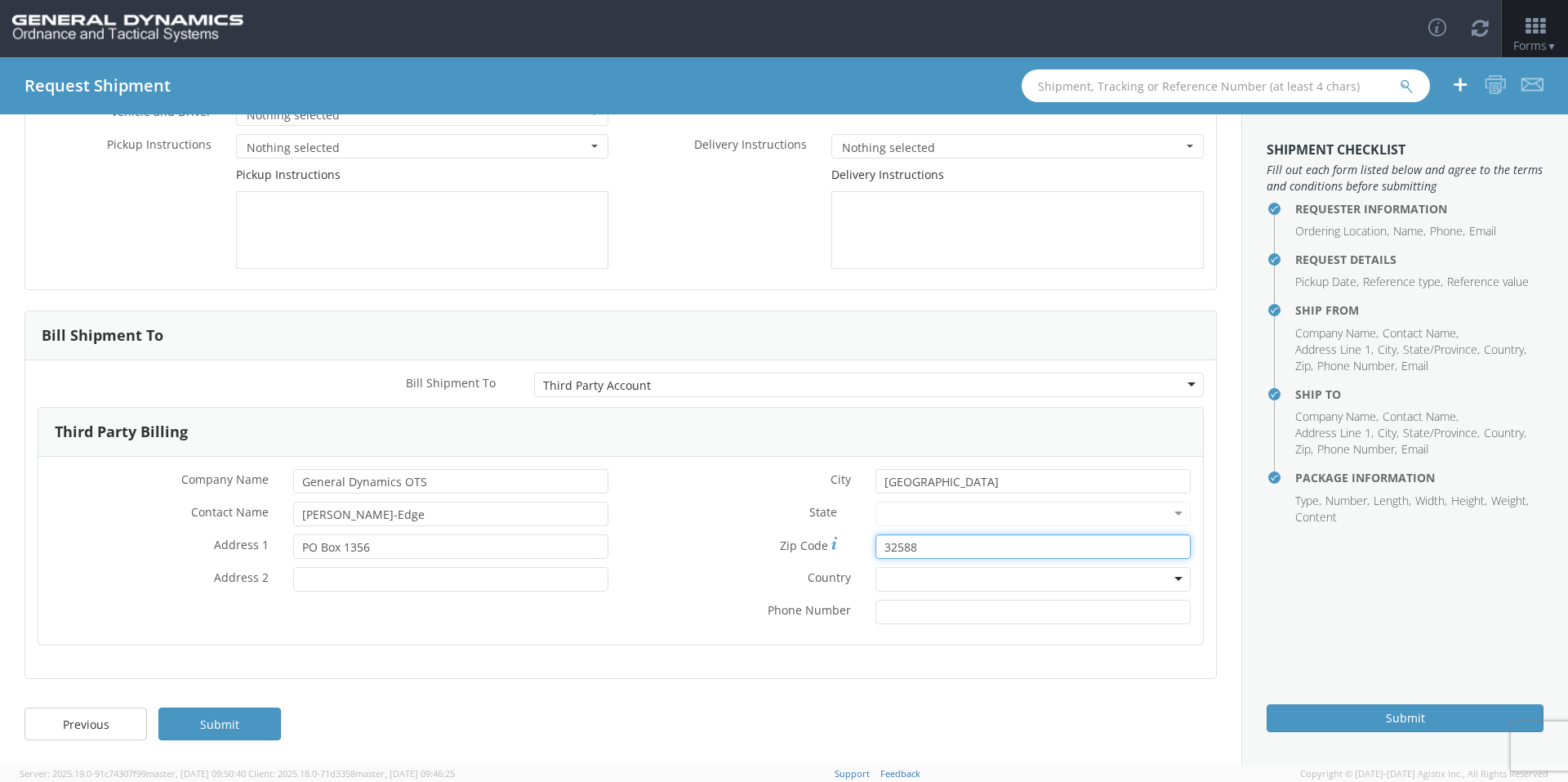
type input "32588"
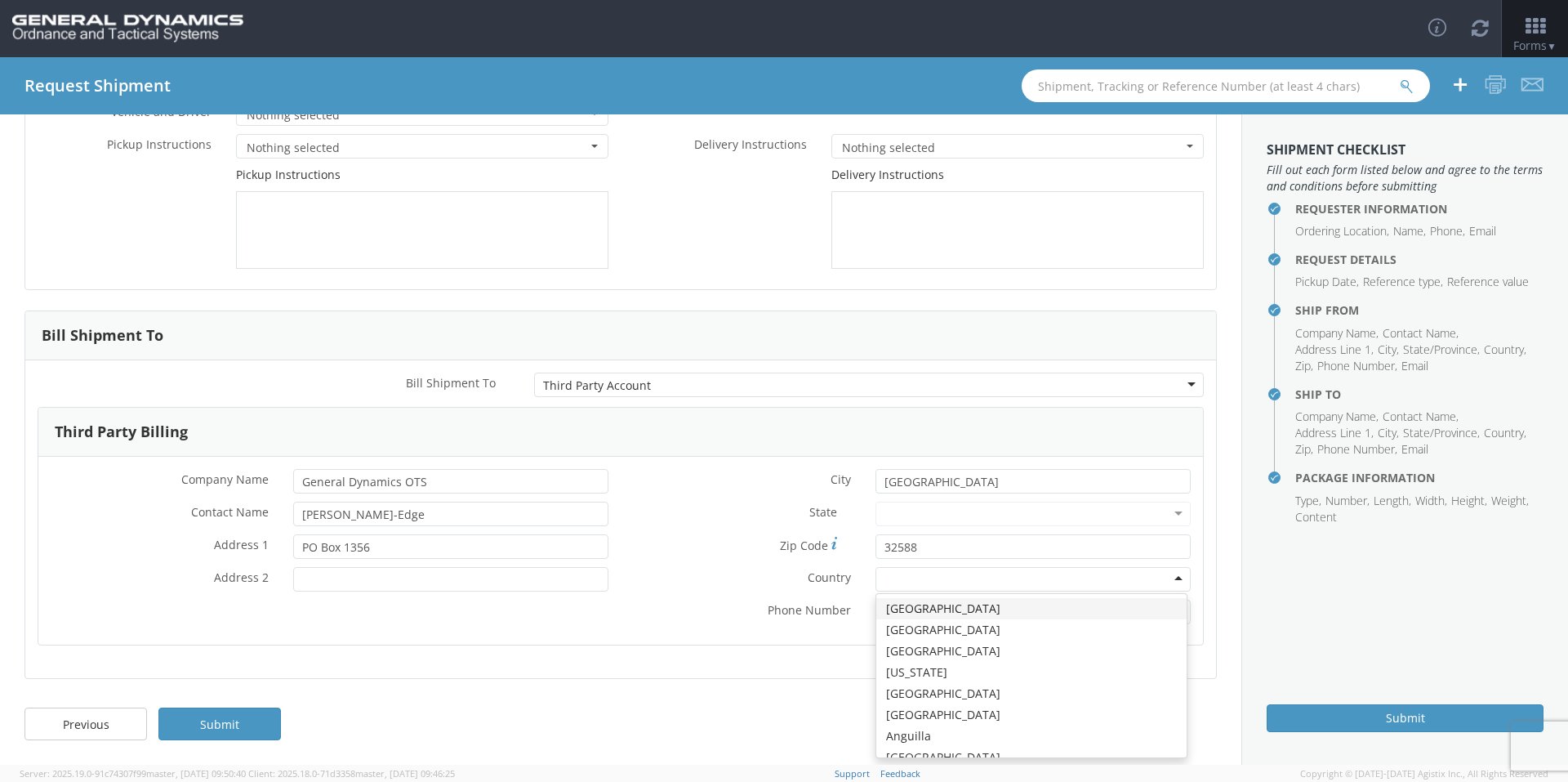
type input "u"
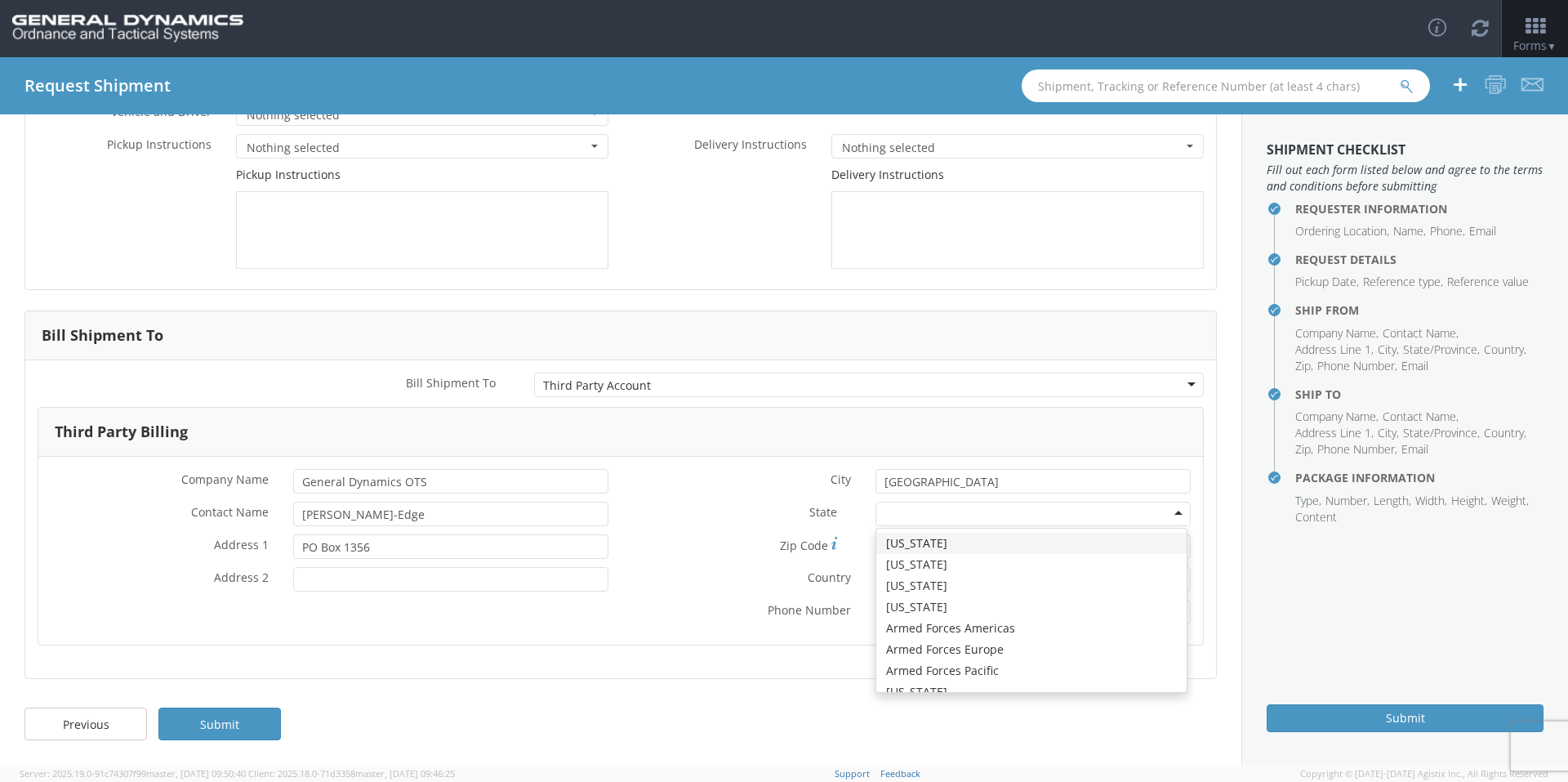
type input "f"
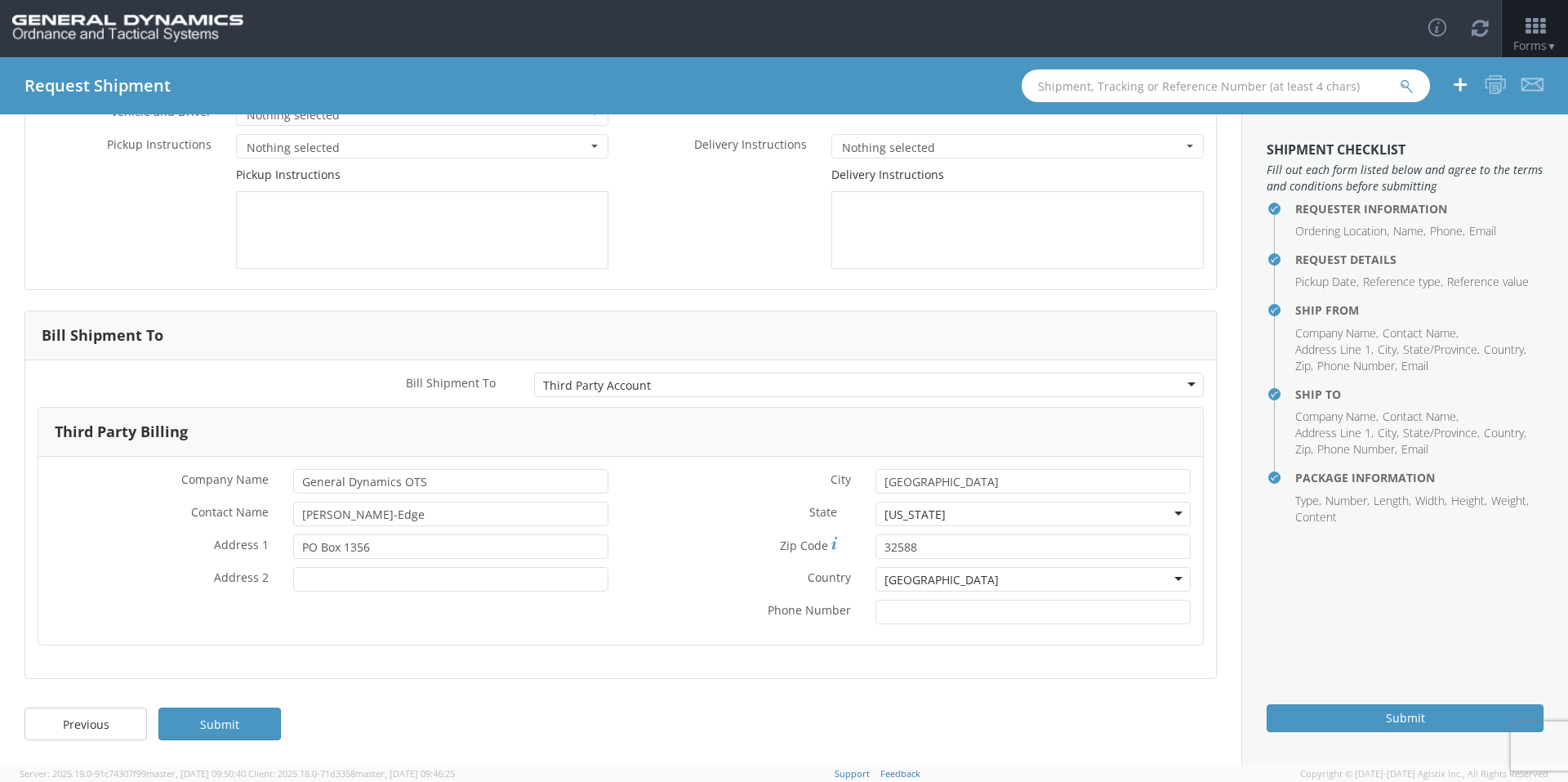
click at [435, 666] on div "Third Party Billing * Company Name General Dynamics OTS * Contact Name [PERSON_…" at bounding box center [620, 536] width 1191 height 259
click at [250, 730] on link "Submit" at bounding box center [219, 723] width 123 height 32
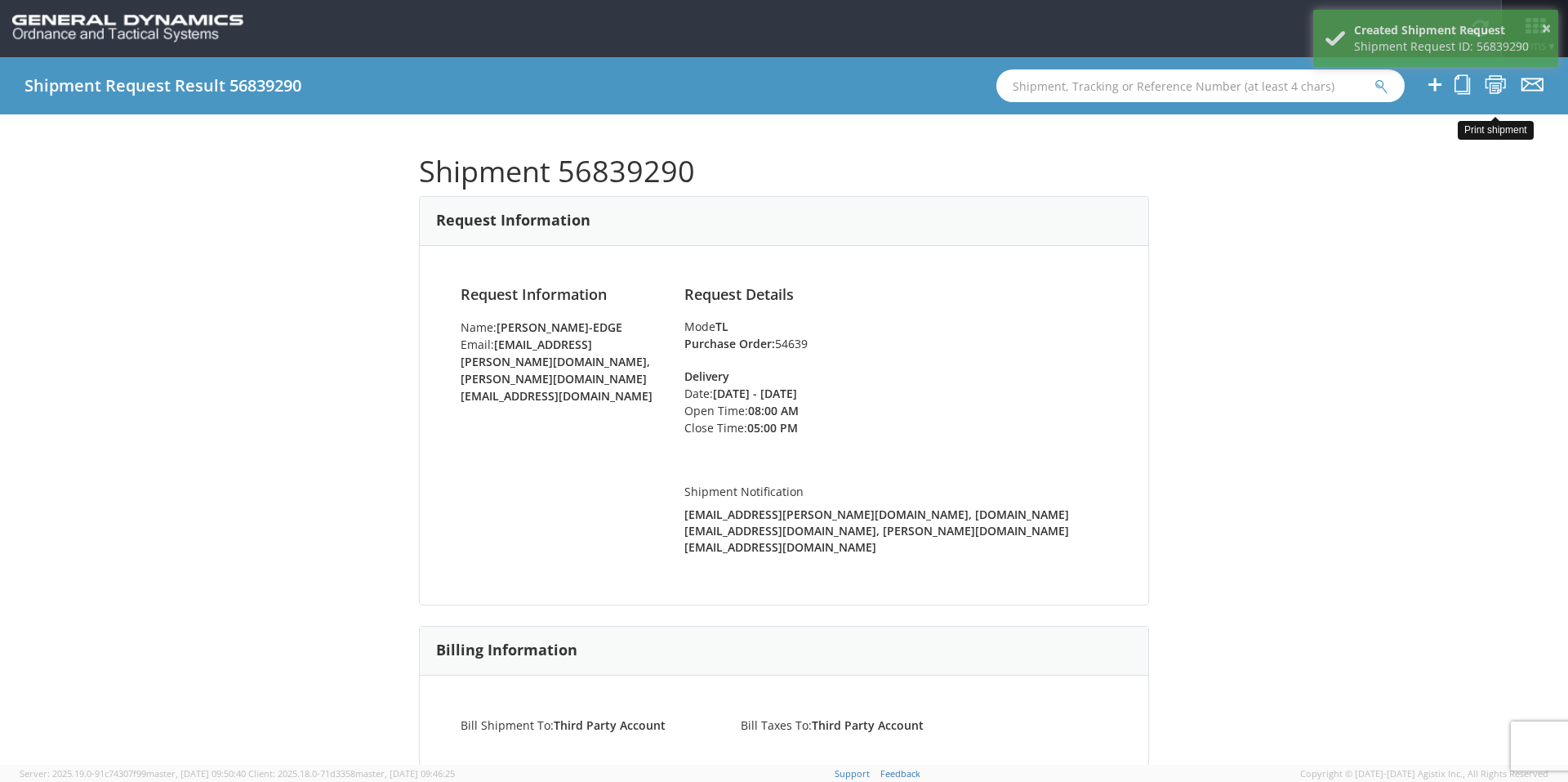
click at [1498, 85] on icon at bounding box center [1496, 84] width 22 height 20
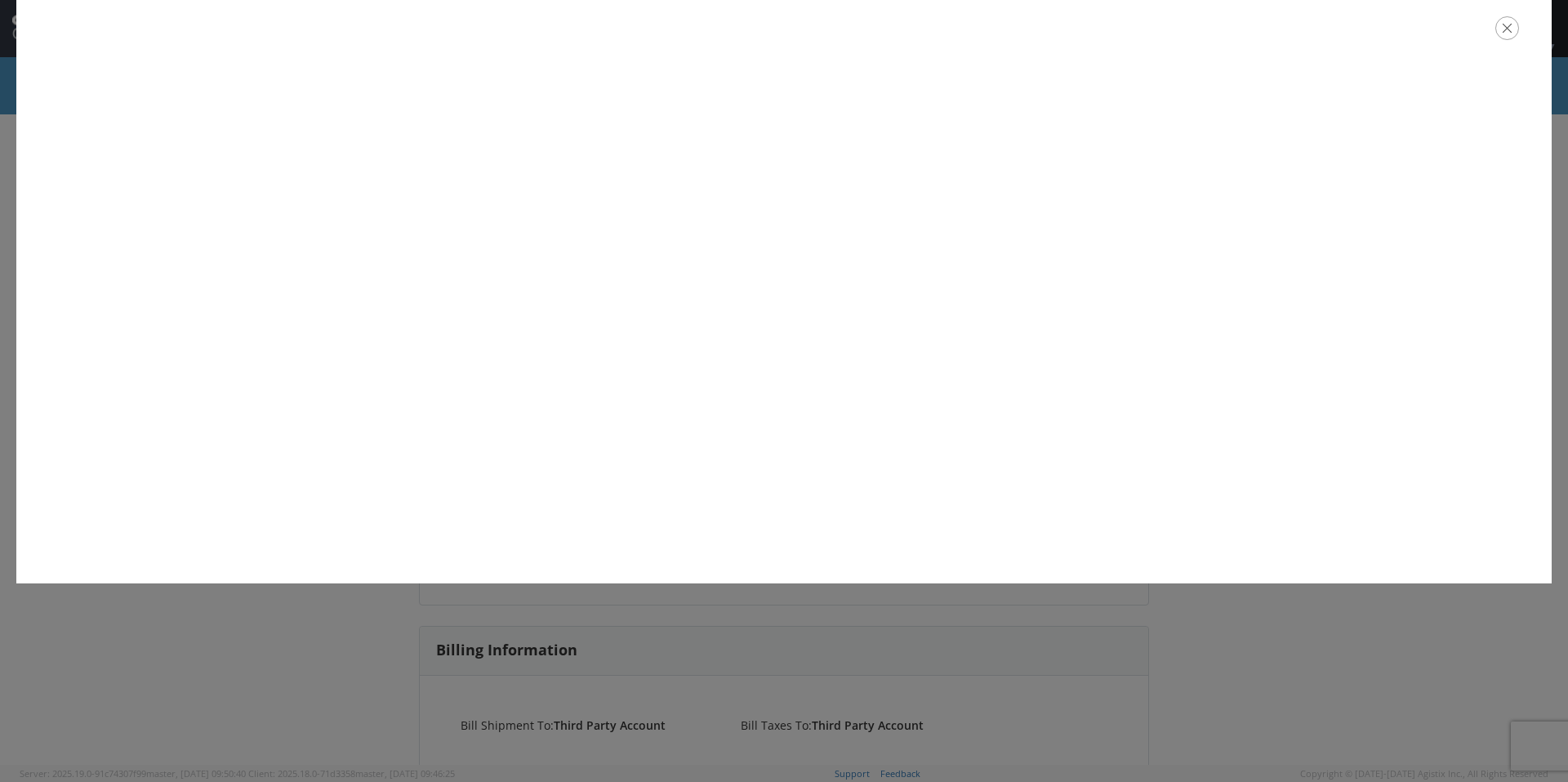
click at [1503, 25] on icon "button" at bounding box center [1508, 29] width 24 height 24
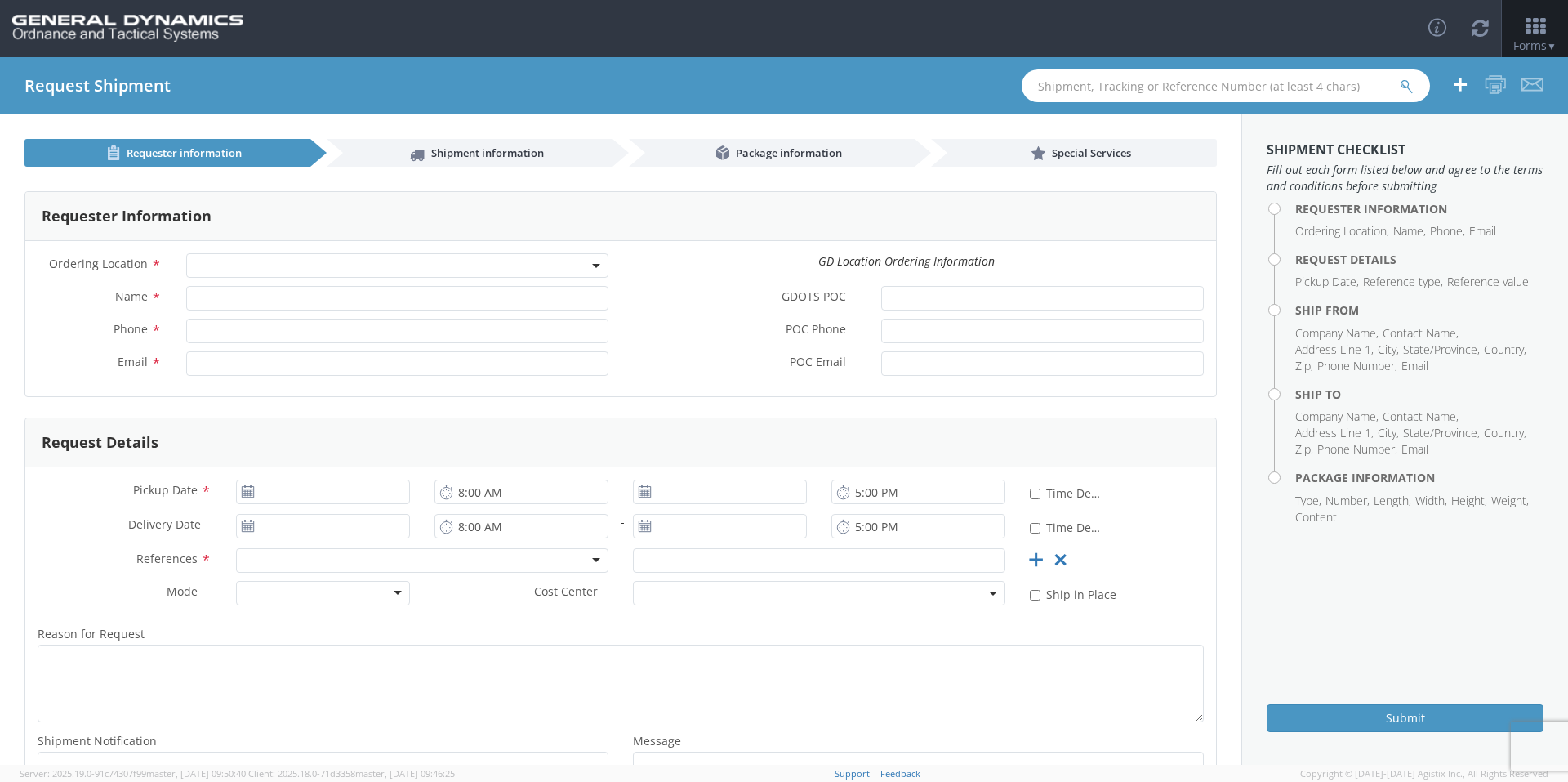
click at [273, 261] on span at bounding box center [397, 265] width 423 height 25
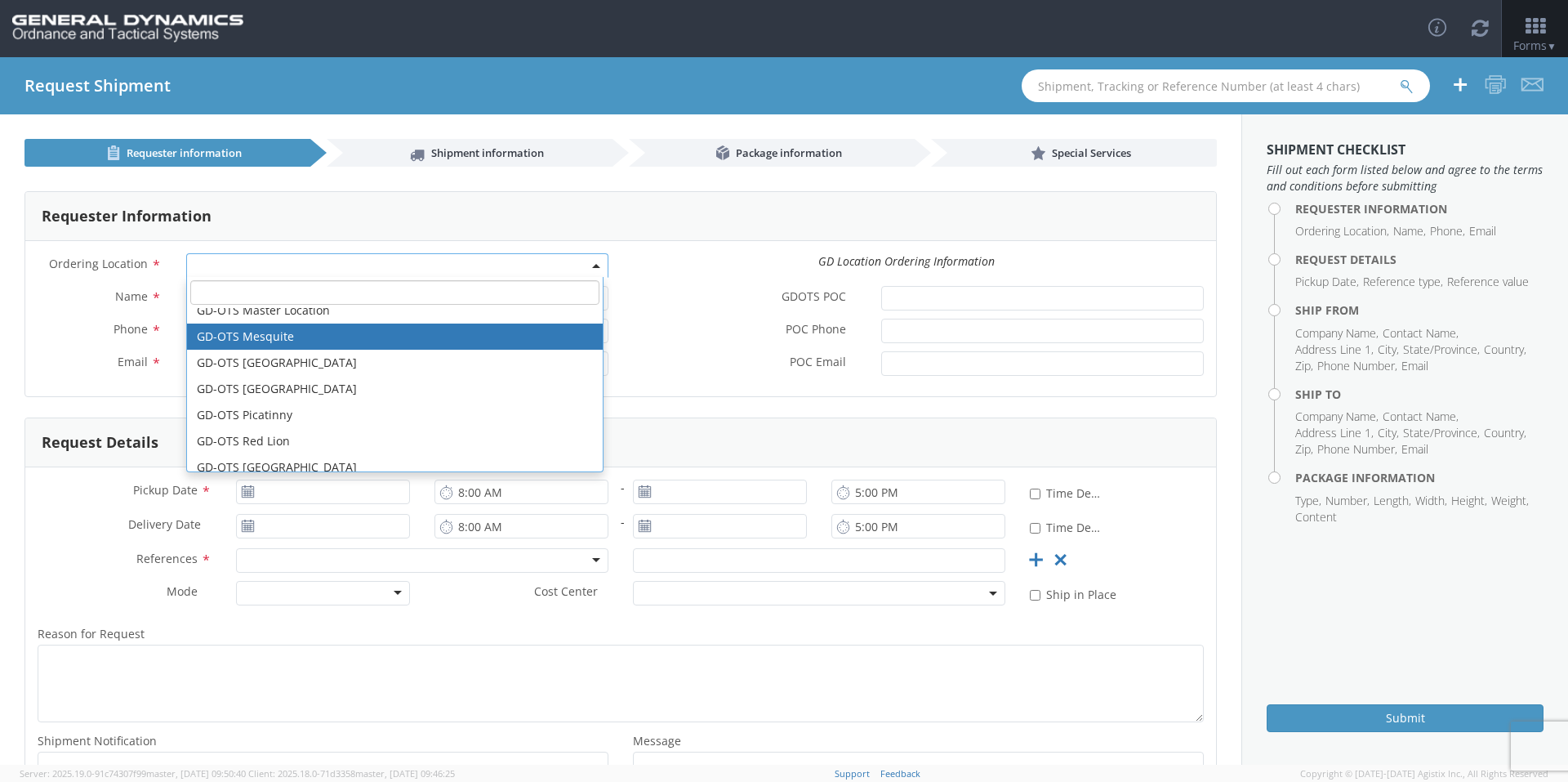
scroll to position [326, 0]
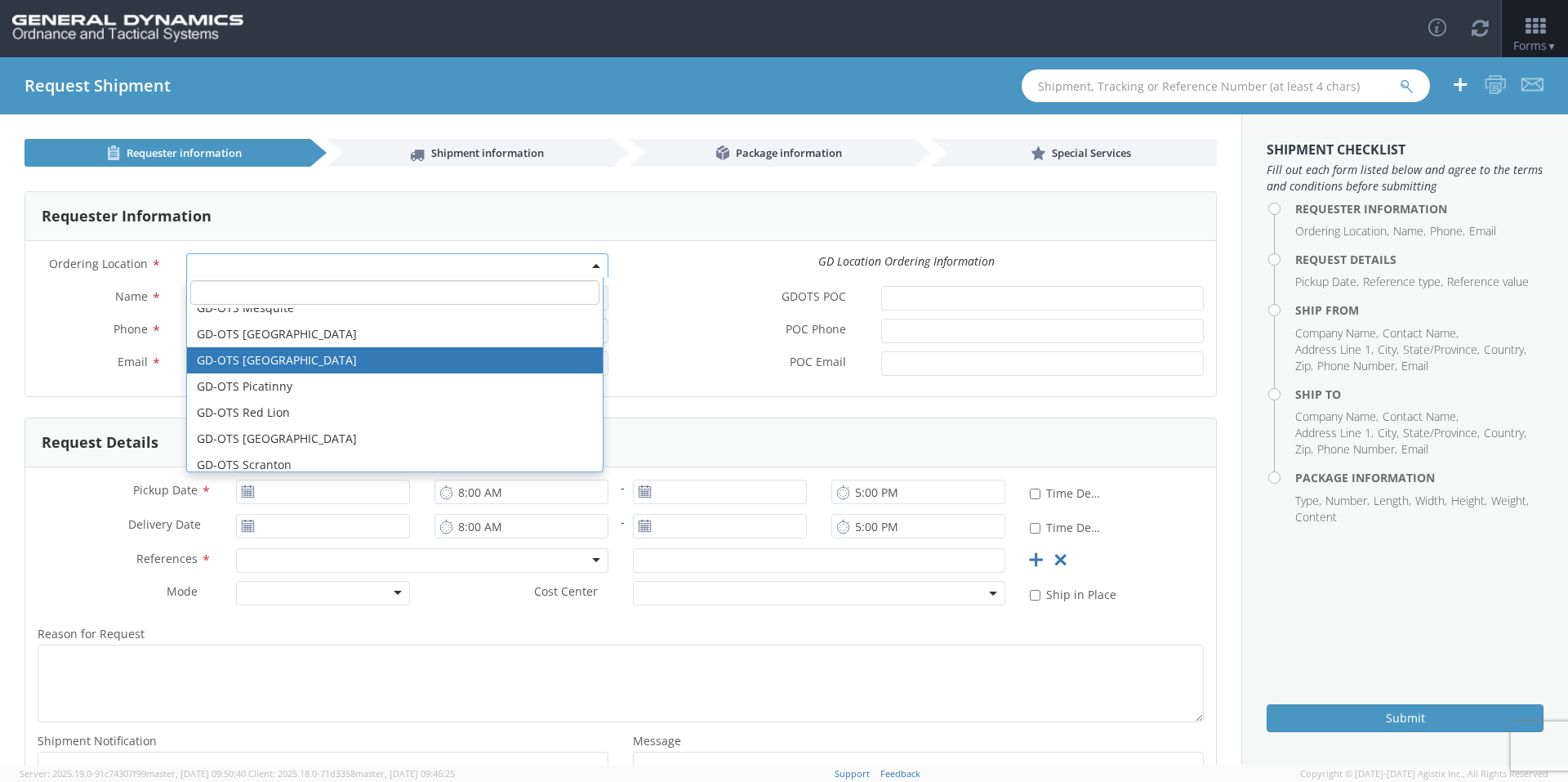
select select "311"
type input "[PERSON_NAME][EMAIL_ADDRESS][DOMAIN_NAME]"
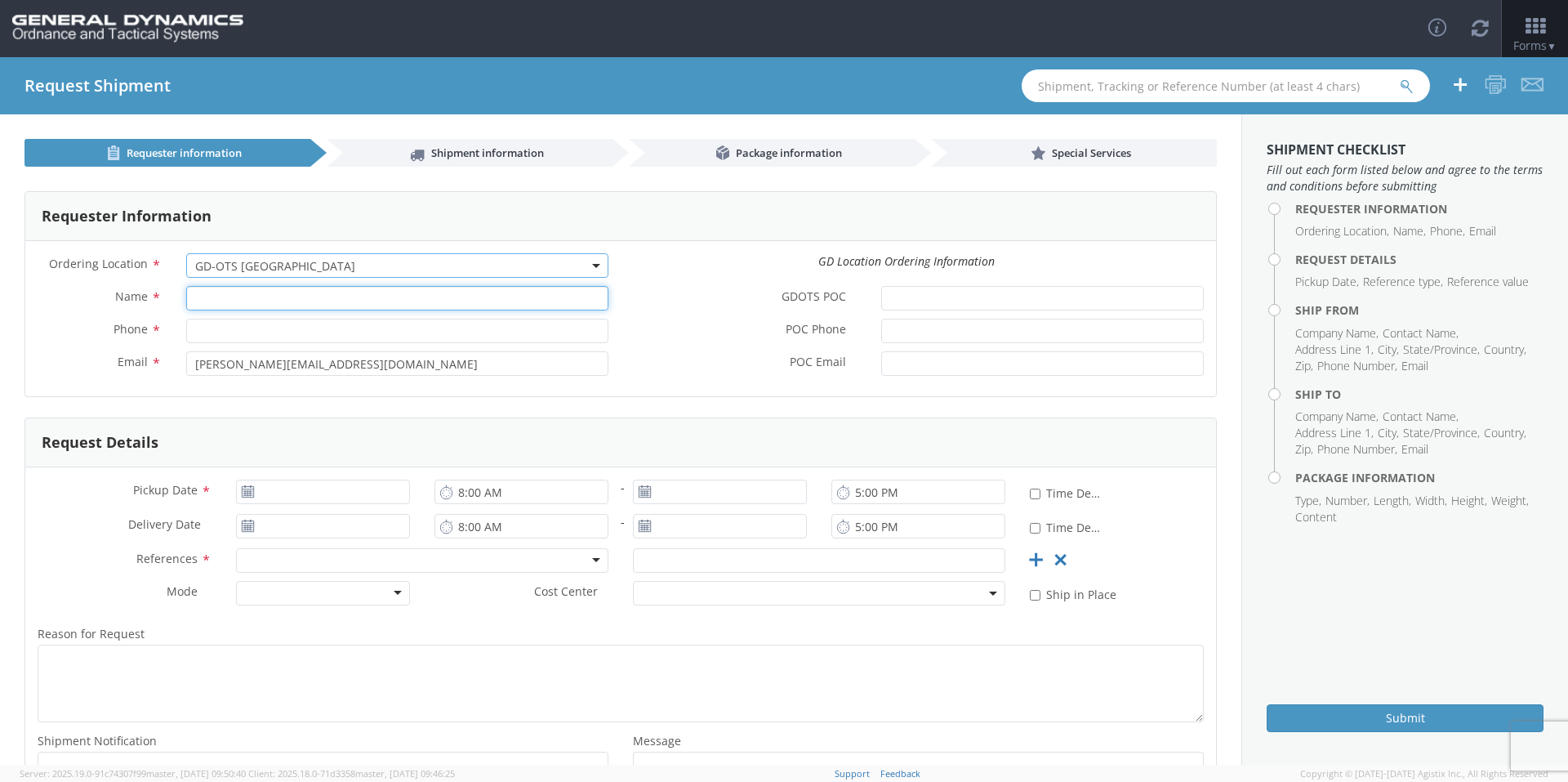
click at [314, 306] on input "Name *" at bounding box center [397, 298] width 423 height 25
type input "[PERSON_NAME]-Edge"
type input "[PHONE_NUMBER]"
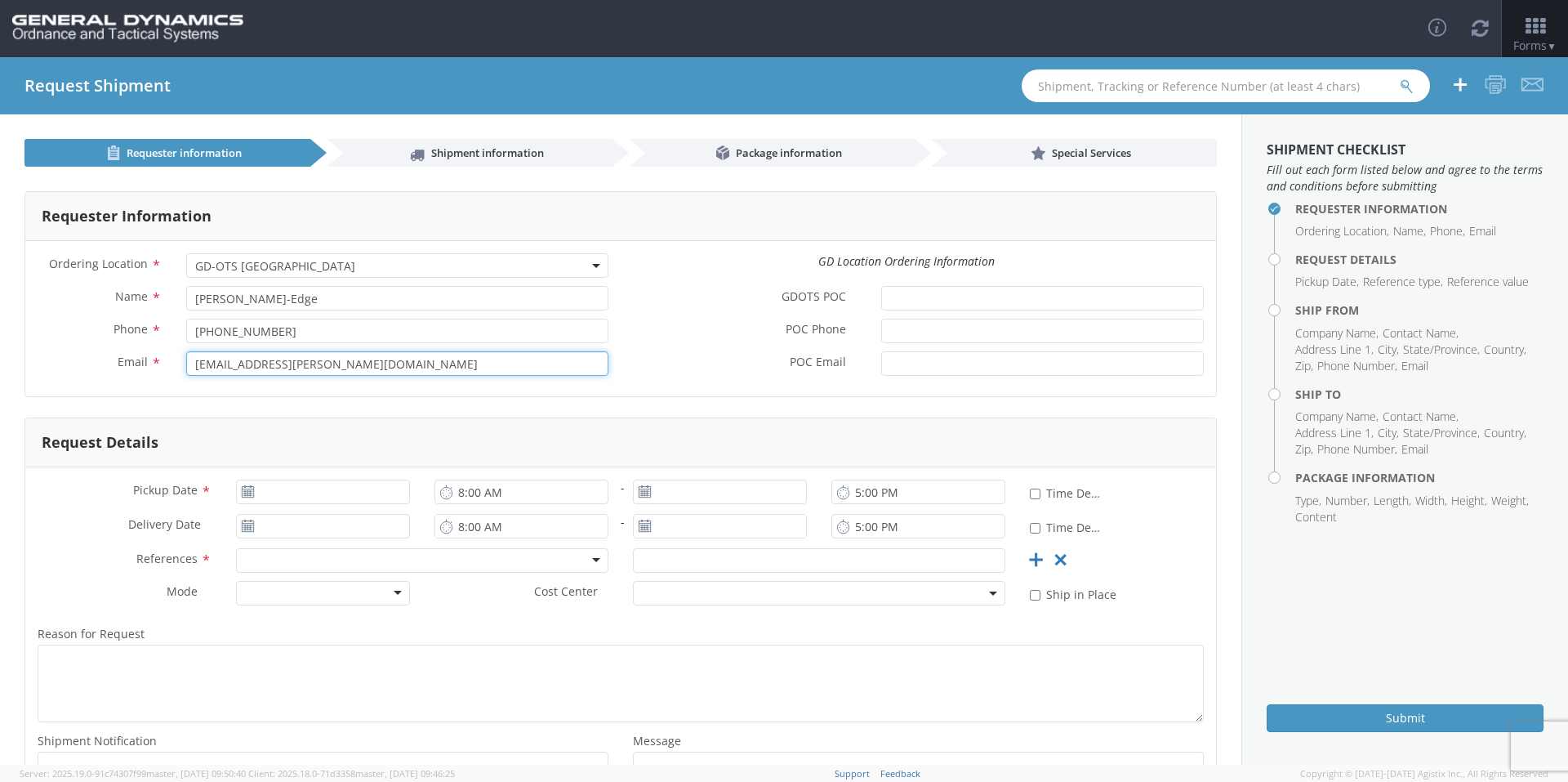
type input "[EMAIL_ADDRESS][PERSON_NAME][DOMAIN_NAME]"
click at [694, 393] on div "Ordering Location * GD-OTS Anniston (Commerce) GD-OTS Camden GD-OTS DeFuniak Sp…" at bounding box center [620, 319] width 1191 height 155
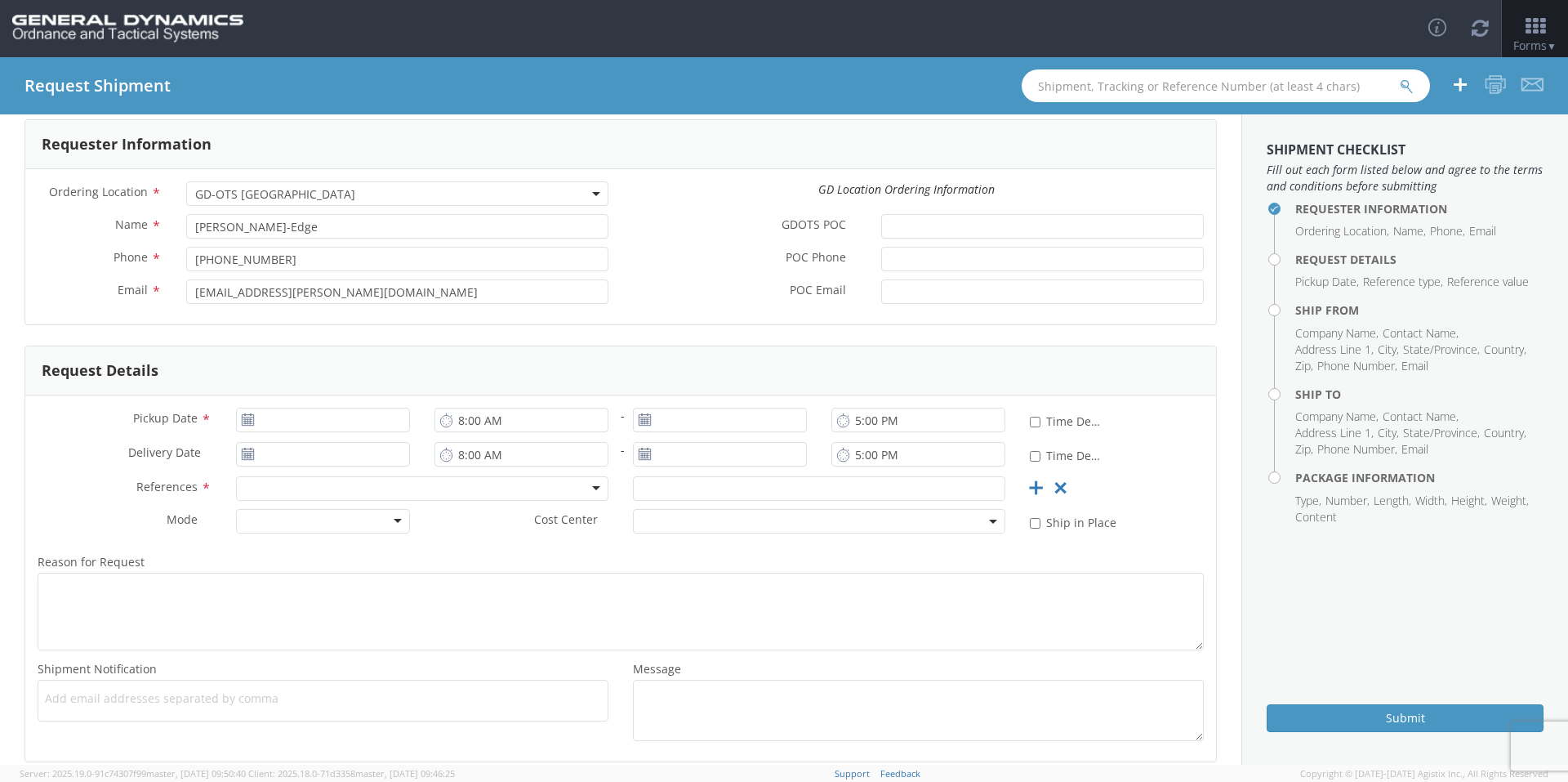
scroll to position [155, 0]
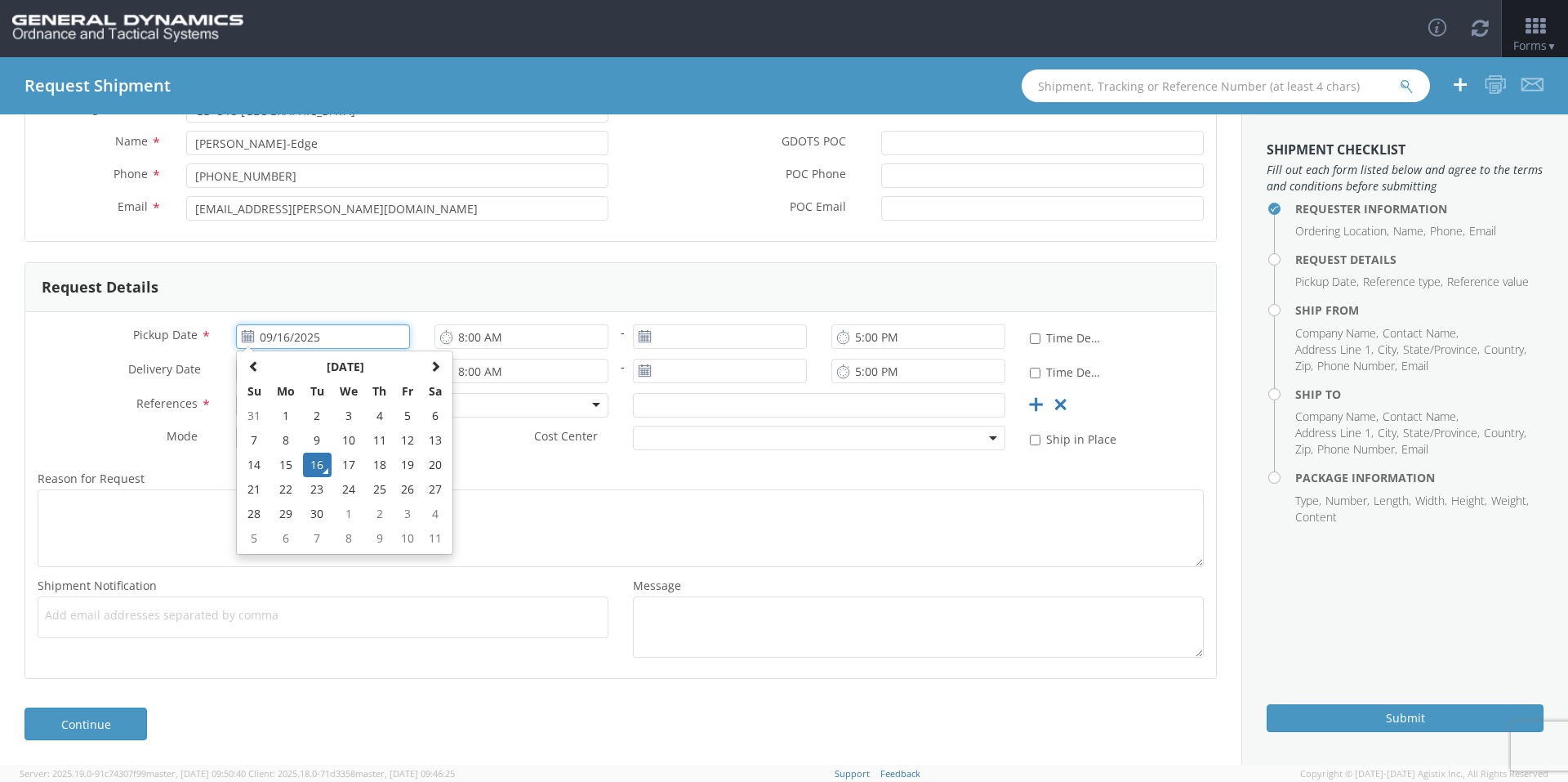
click at [372, 336] on input "09/16/2025" at bounding box center [323, 336] width 174 height 25
click at [383, 458] on td "18" at bounding box center [379, 464] width 29 height 25
type input "[DATE]"
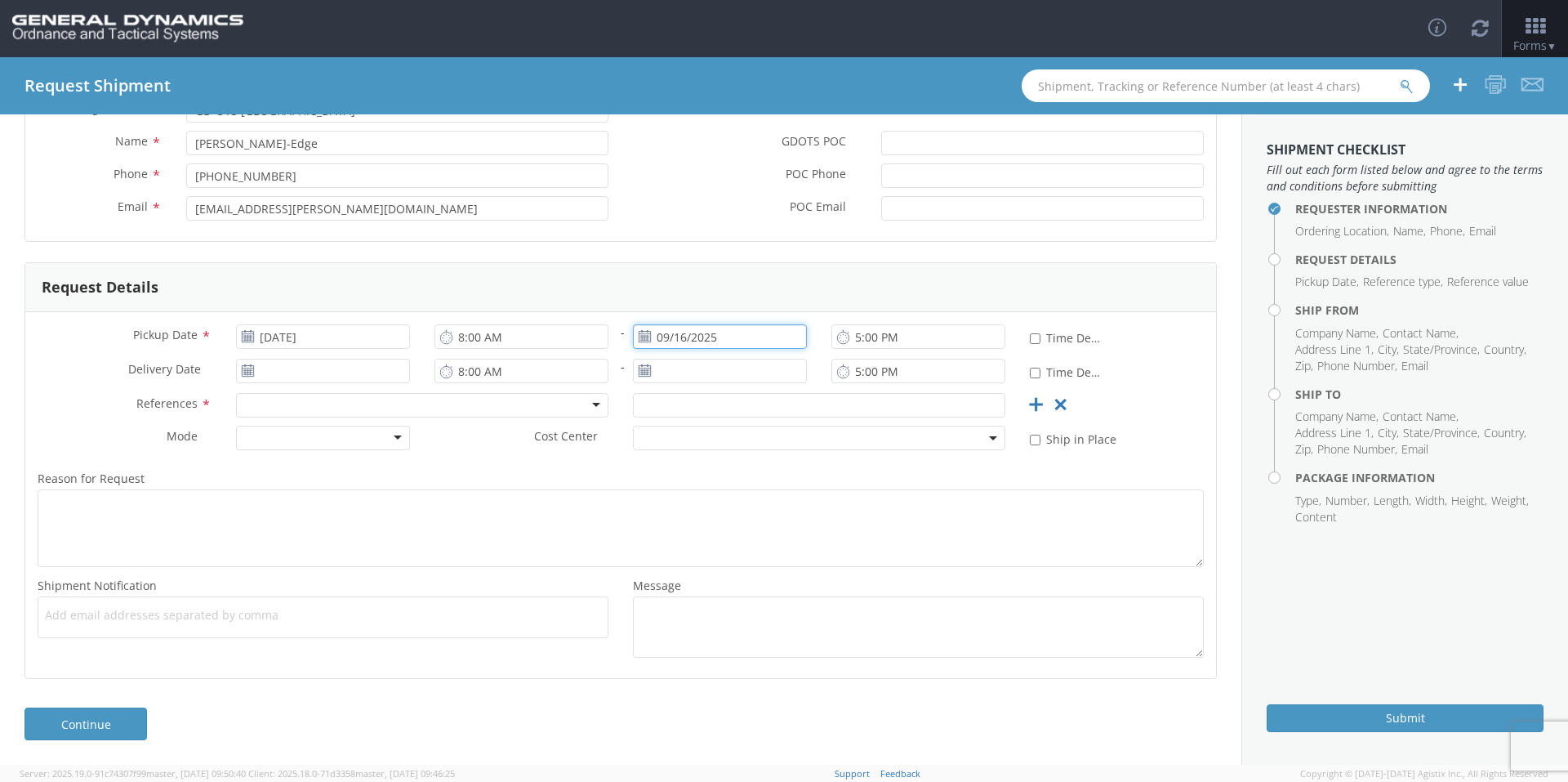
click at [742, 336] on input "09/16/2025" at bounding box center [720, 336] width 174 height 25
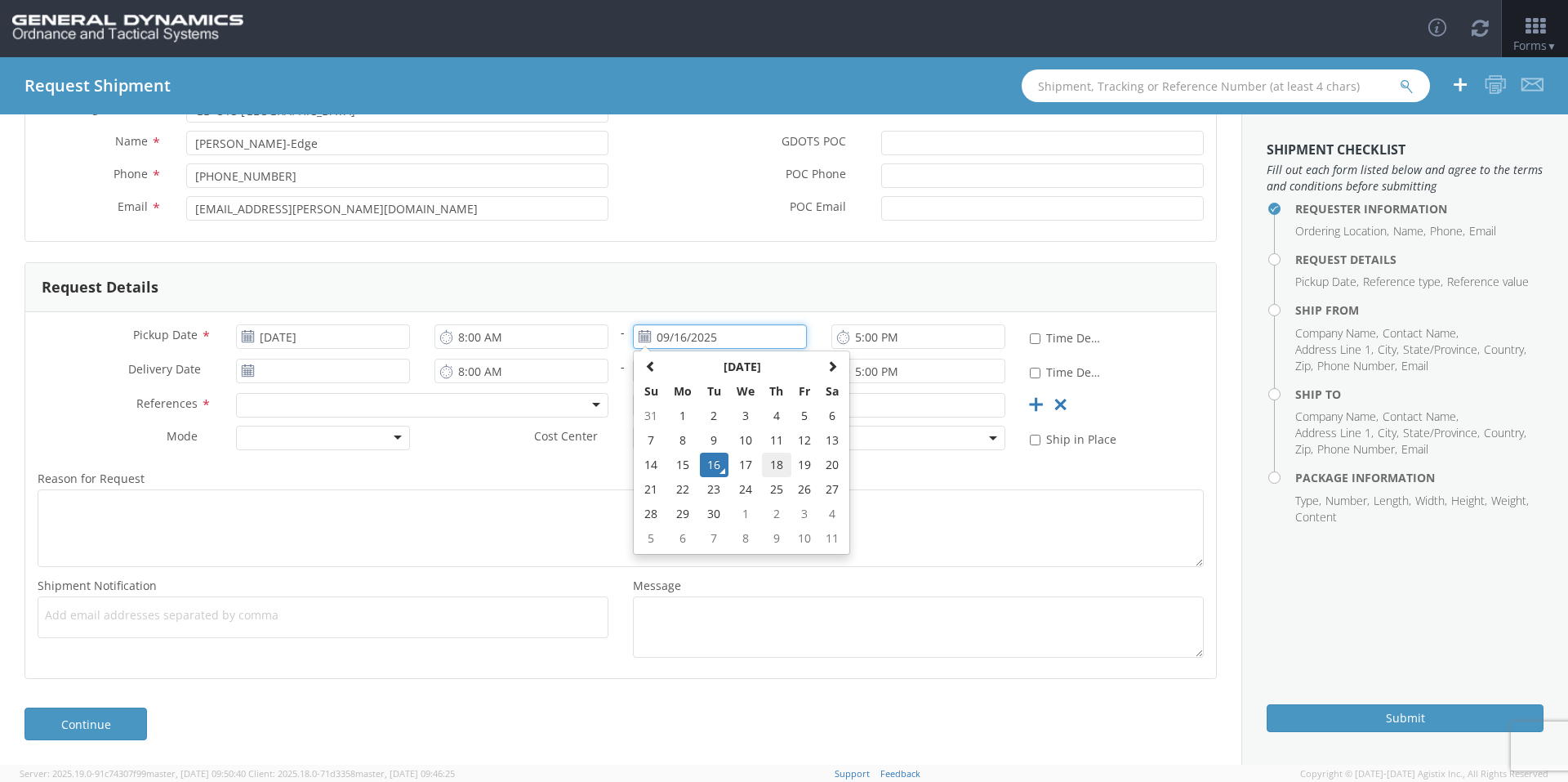
click at [769, 467] on td "18" at bounding box center [776, 464] width 29 height 25
type input "[DATE]"
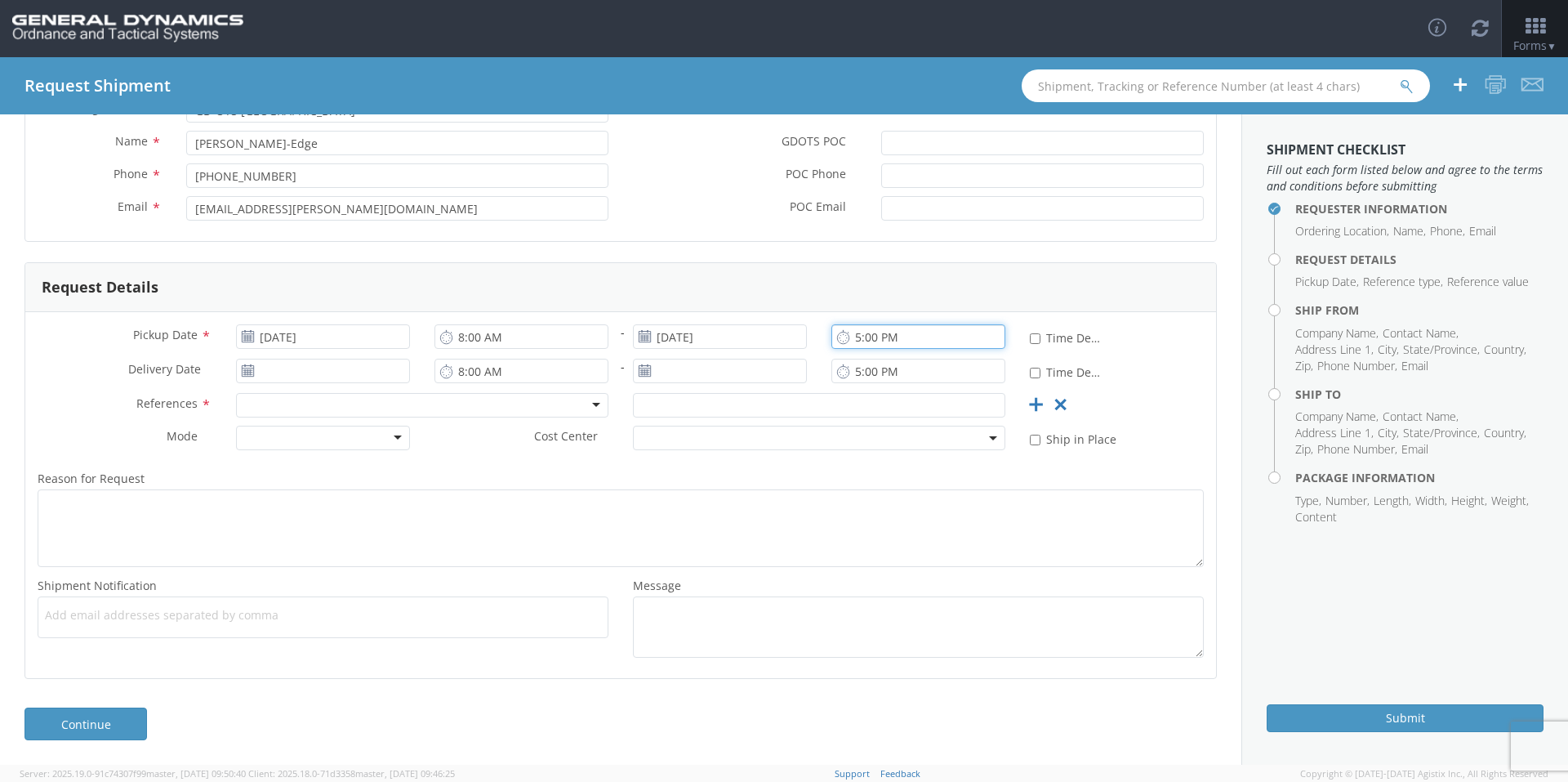
click at [849, 341] on input "5:00 PM" at bounding box center [918, 336] width 174 height 25
type input "3:00 PM"
click at [381, 378] on input "09/16/2025" at bounding box center [323, 371] width 174 height 25
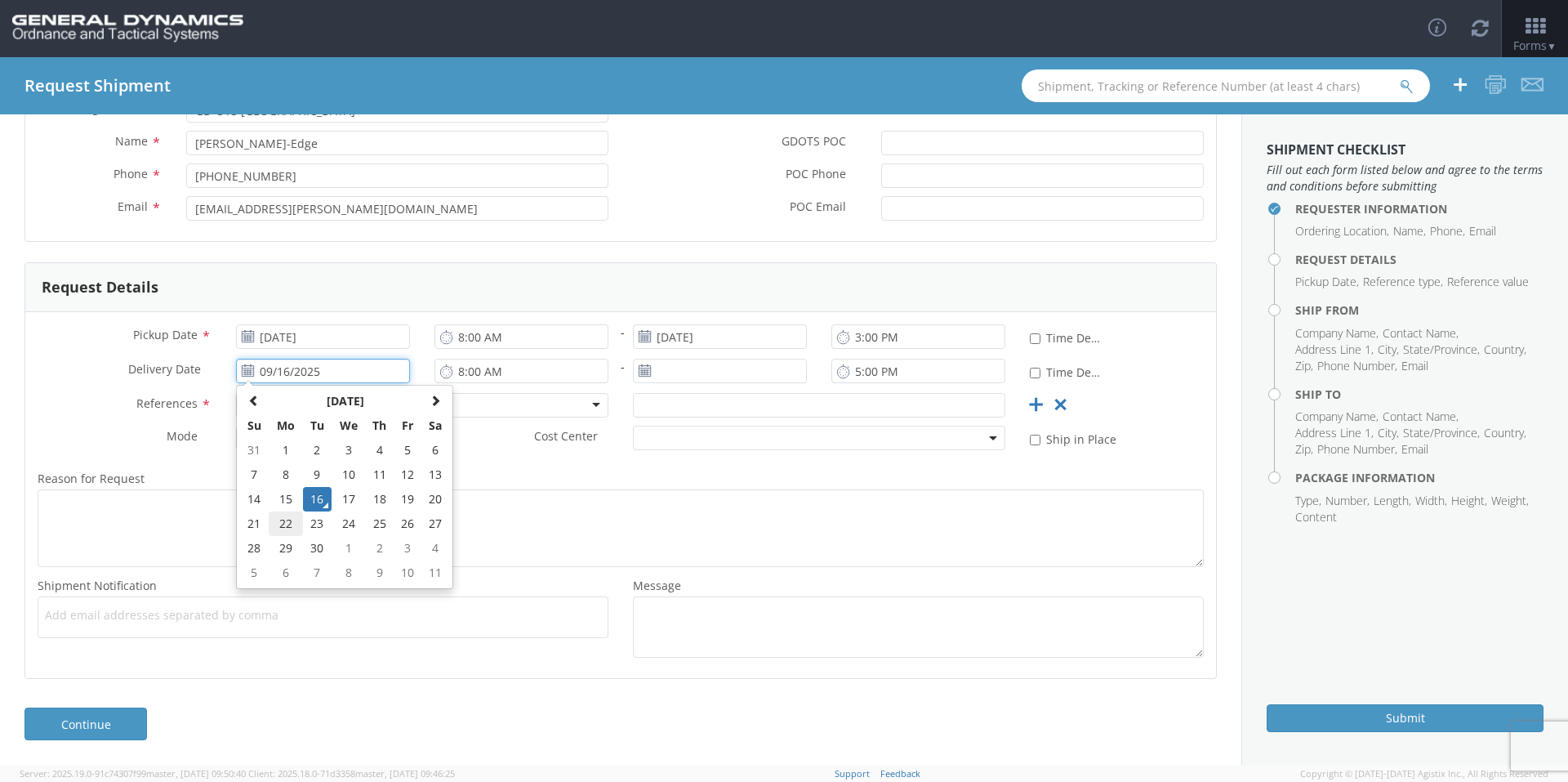
click at [283, 532] on td "22" at bounding box center [286, 523] width 34 height 25
type input "[DATE]"
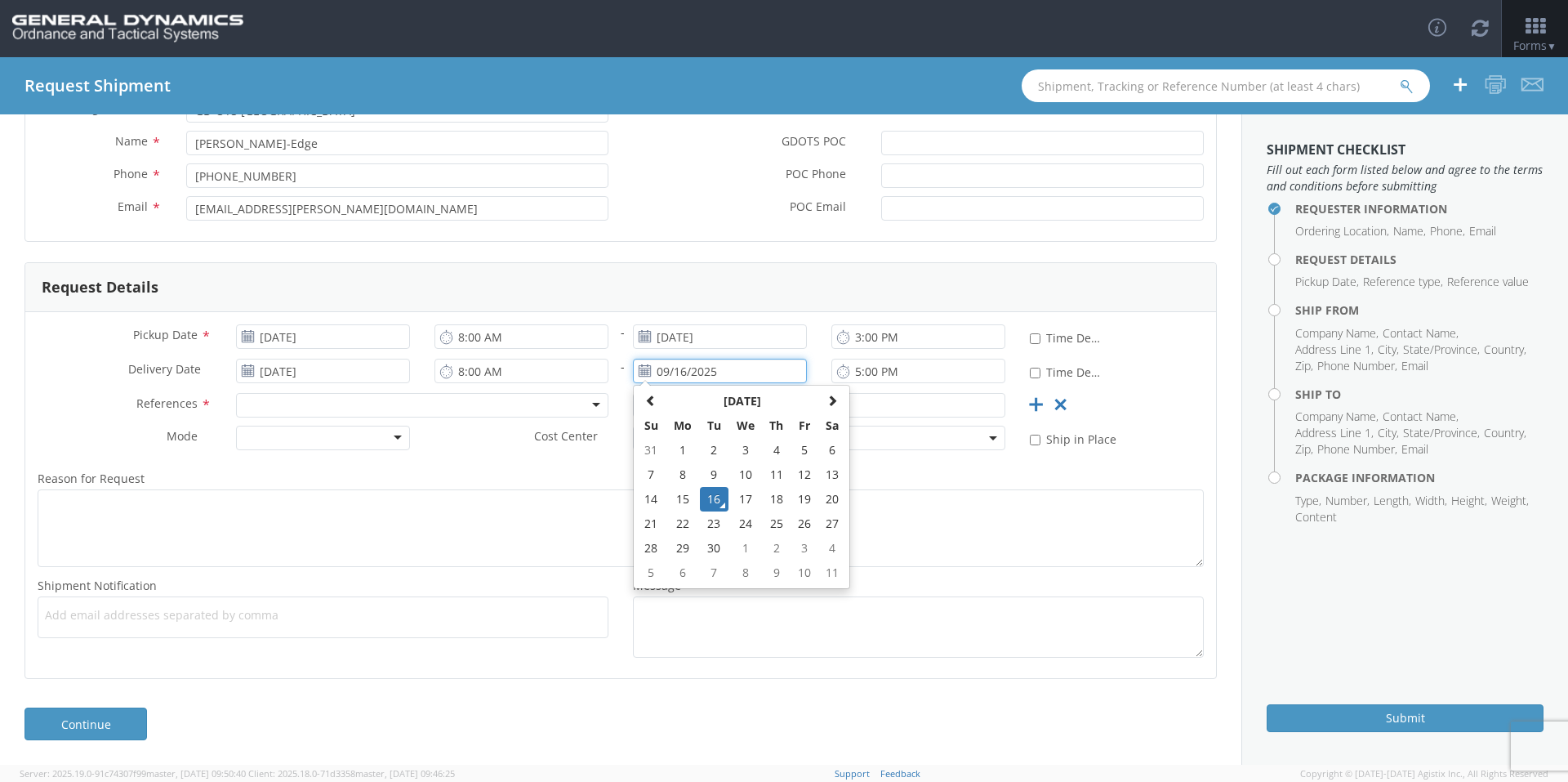
click at [733, 380] on input "09/16/2025" at bounding box center [720, 371] width 174 height 25
click at [677, 530] on td "22" at bounding box center [682, 523] width 34 height 25
type input "[DATE]"
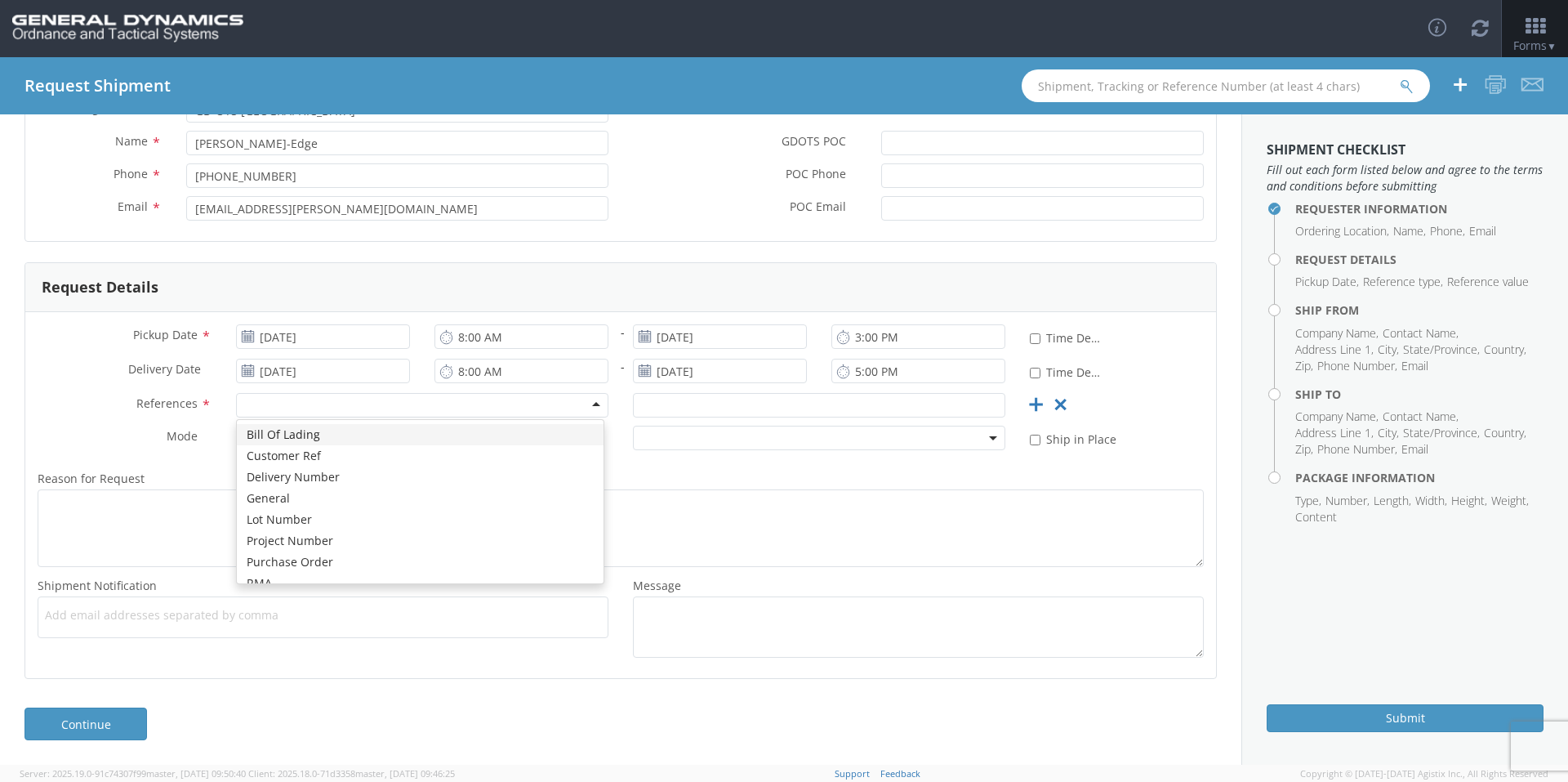
click at [330, 402] on div at bounding box center [422, 405] width 373 height 25
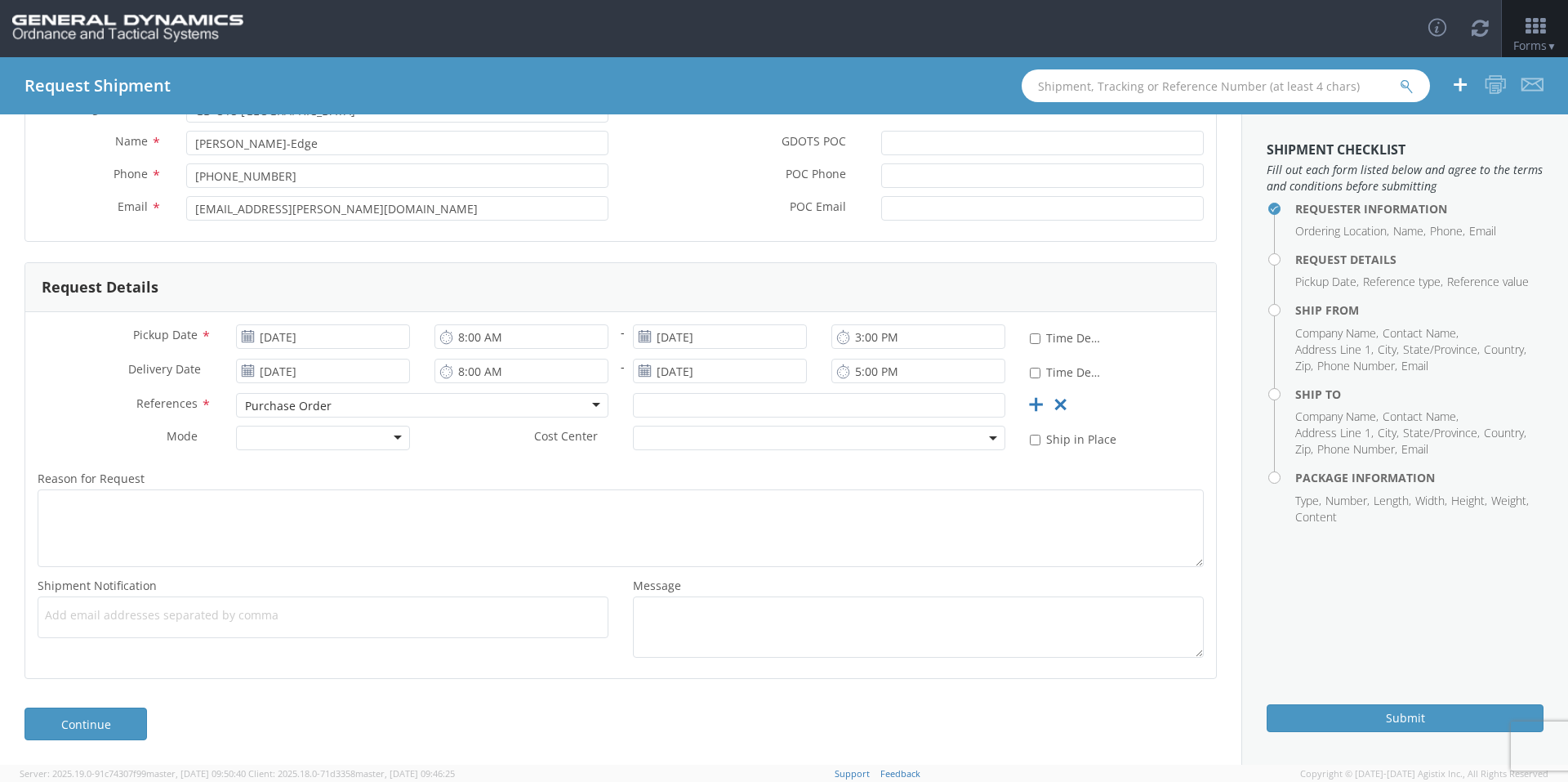
scroll to position [0, 0]
click at [649, 407] on input "text" at bounding box center [819, 405] width 373 height 25
type input "54639"
drag, startPoint x: 395, startPoint y: 433, endPoint x: 375, endPoint y: 430, distance: 20.2
click at [394, 433] on div at bounding box center [323, 437] width 174 height 25
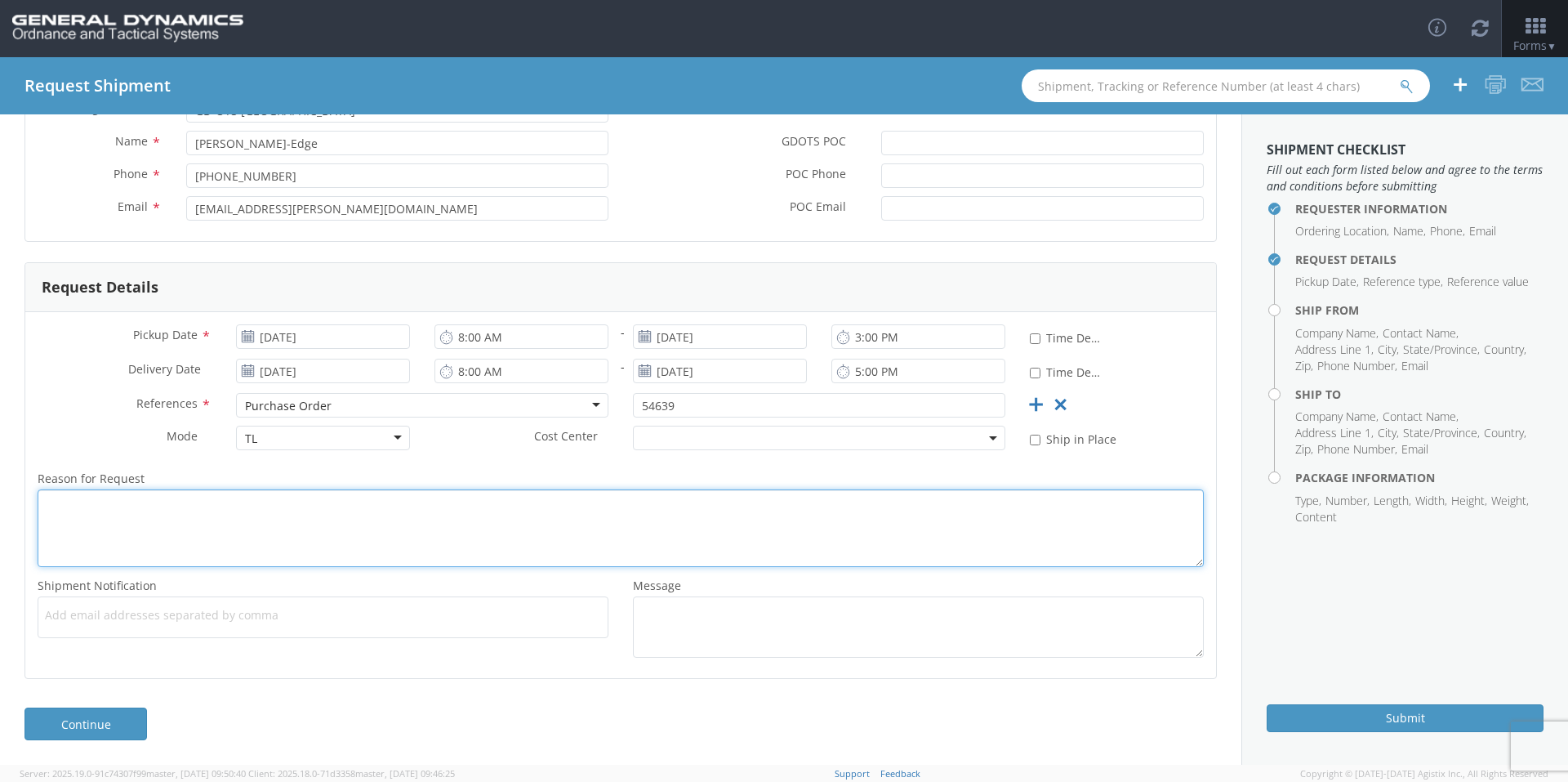
click at [372, 532] on textarea "Reason for Request *" at bounding box center [621, 528] width 1167 height 78
click at [182, 606] on span "Add email addresses separated by comma" at bounding box center [324, 615] width 557 height 17
paste input "[PERSON_NAME][EMAIL_ADDRESS][DOMAIN_NAME]"
type input "[PERSON_NAME][EMAIL_ADDRESS][DOMAIN_NAME]"
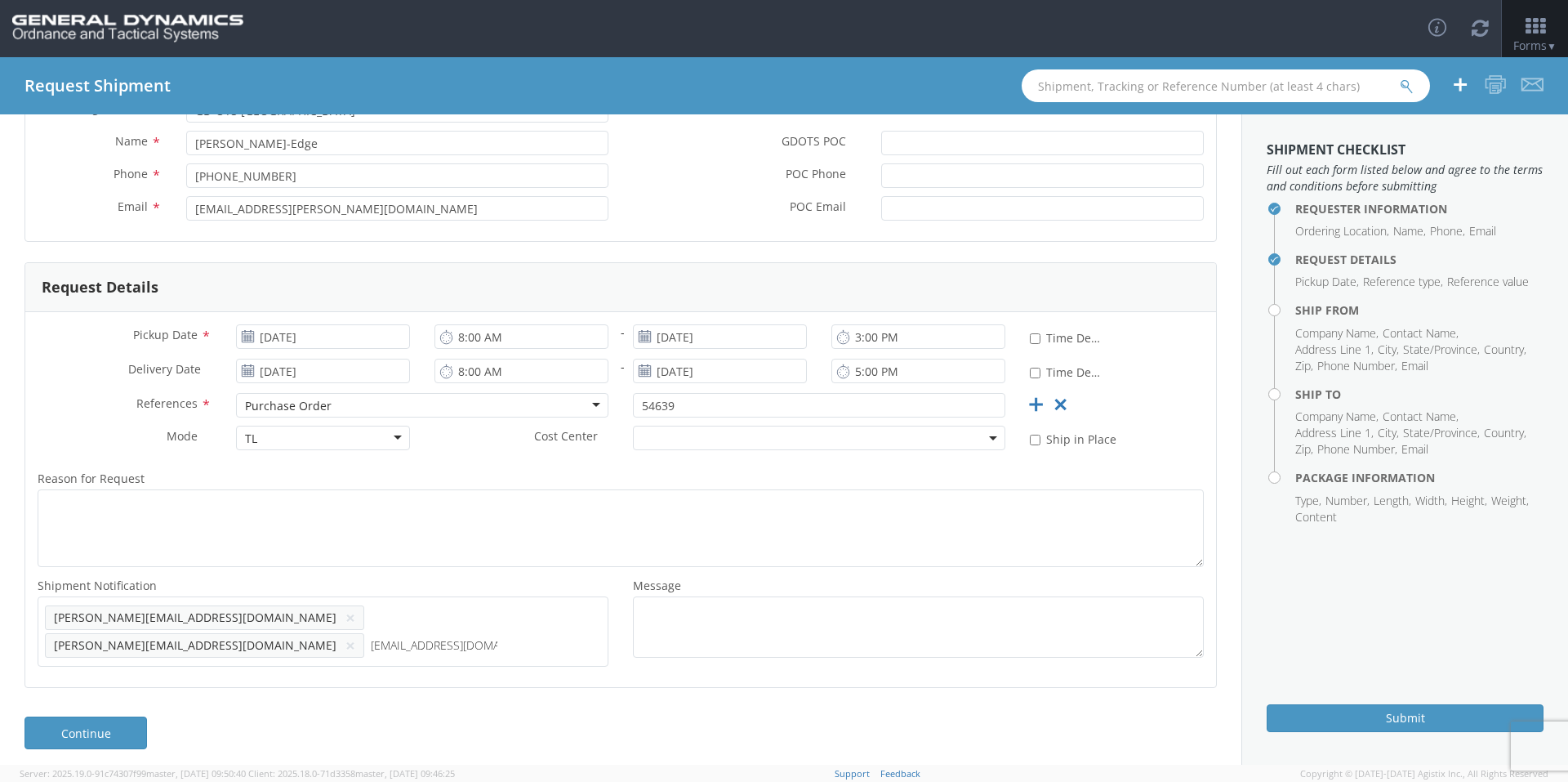
type input "[EMAIL_ADDRESS][DOMAIN_NAME]"
drag, startPoint x: 109, startPoint y: 741, endPoint x: 115, endPoint y: 733, distance: 10.0
click at [109, 744] on link "Continue" at bounding box center [86, 760] width 123 height 32
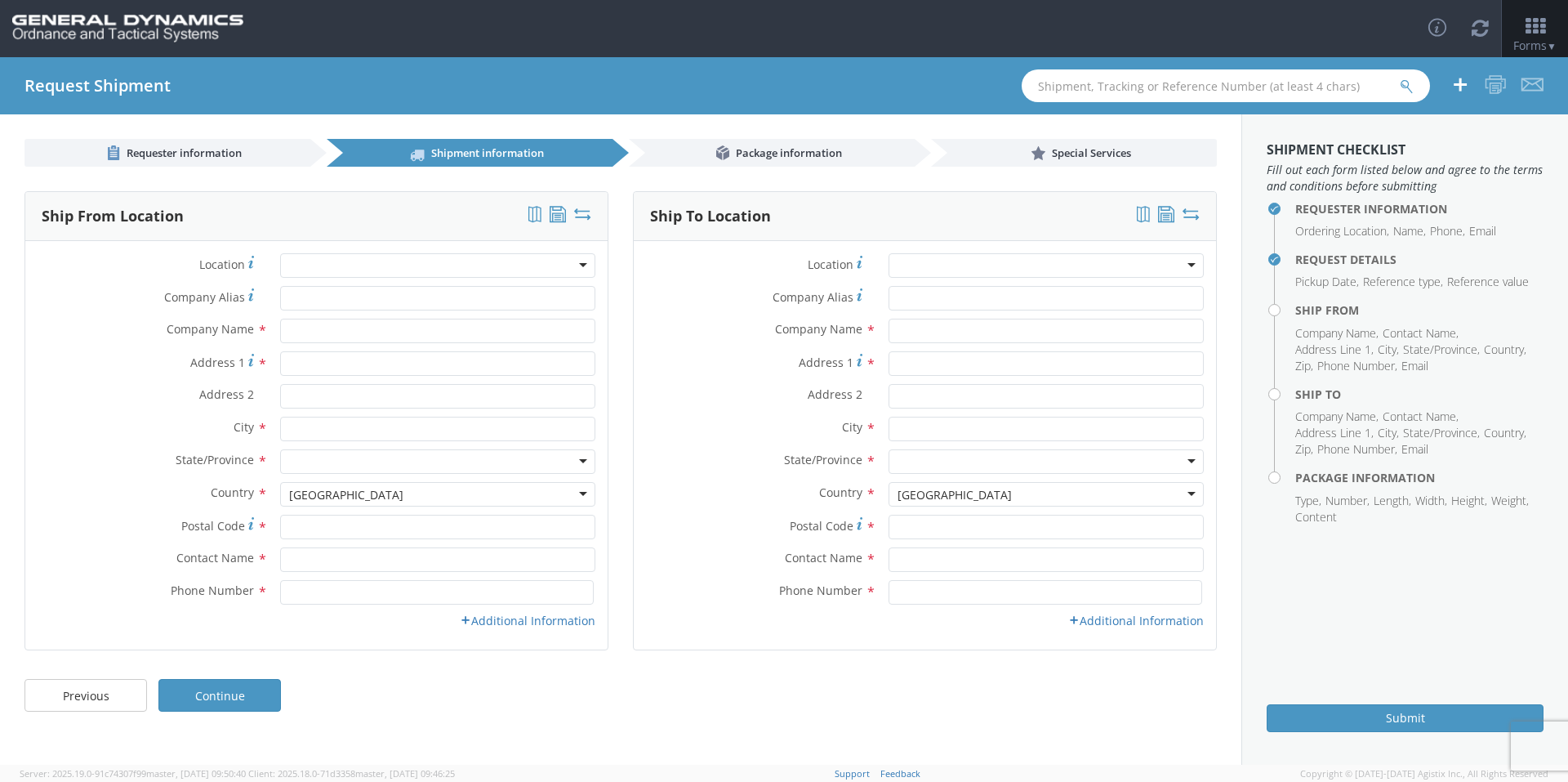
click at [1320, 253] on h4 "Request Details" at bounding box center [1419, 259] width 249 height 12
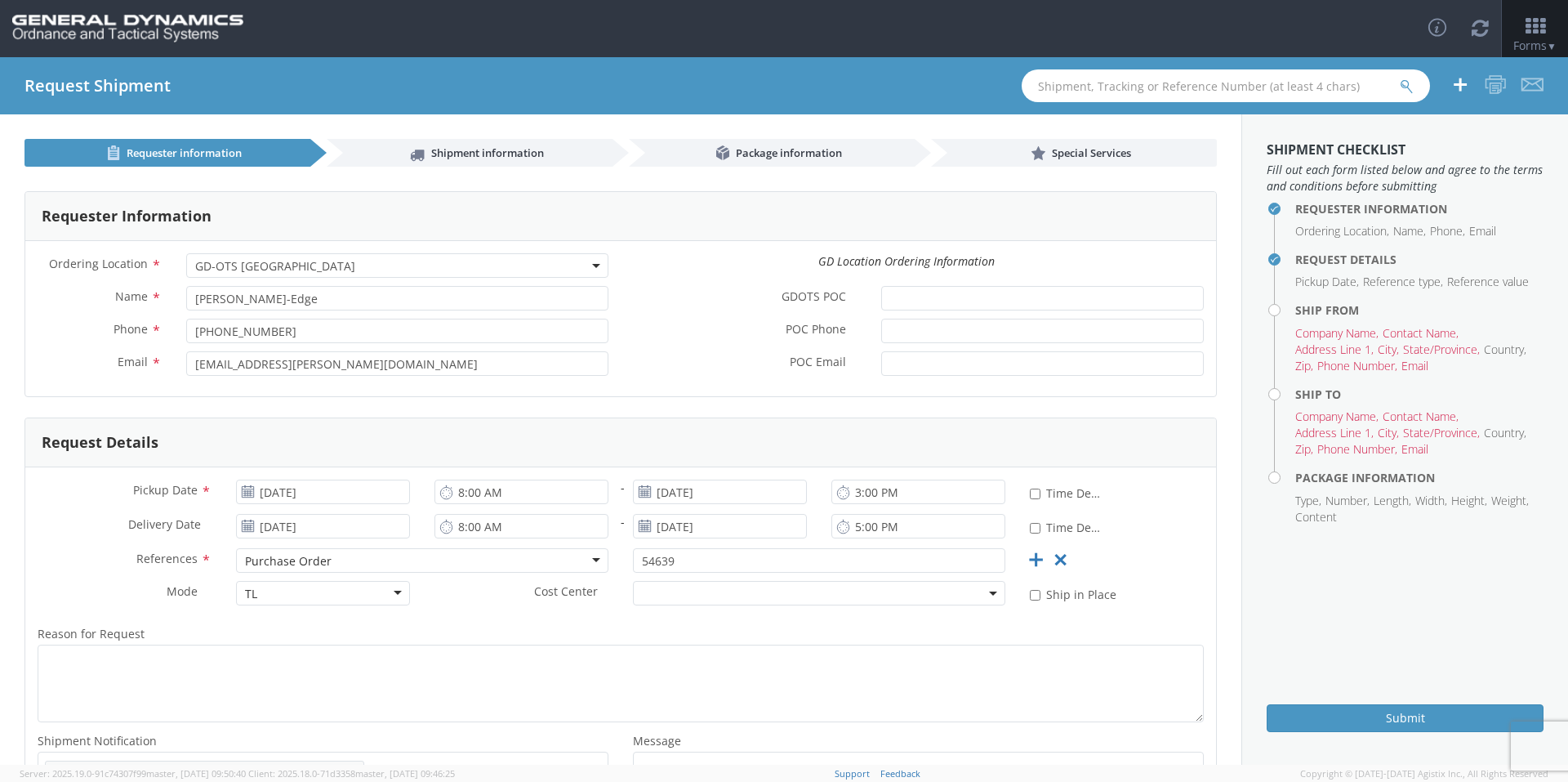
click at [1331, 305] on h4 "Ship From" at bounding box center [1419, 310] width 249 height 12
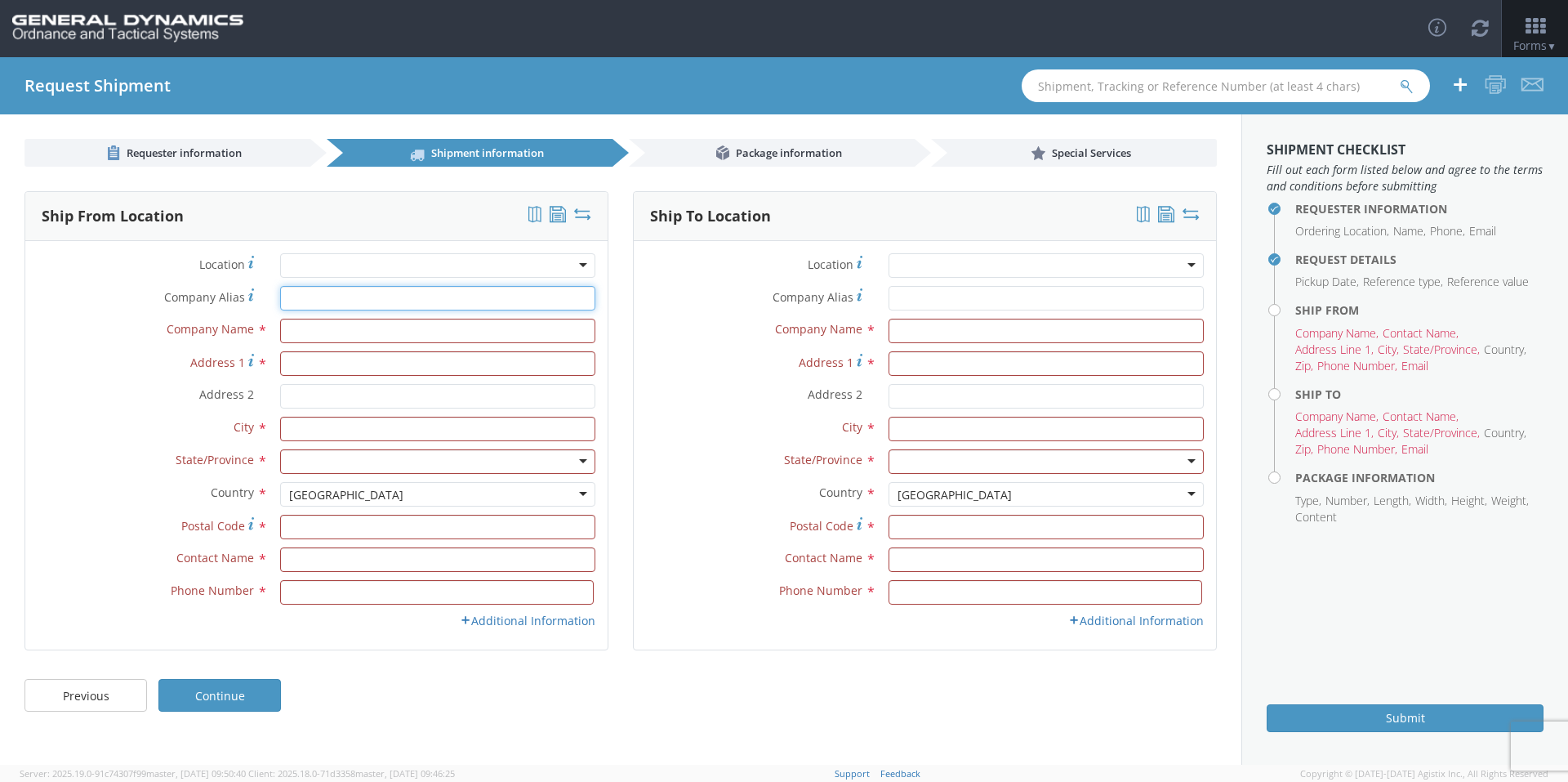
click at [339, 297] on input "Company Alias *" at bounding box center [437, 298] width 315 height 25
type input "[US_STATE] custom mold"
type input "[STREET_ADDRESS][PERSON_NAME]"
type input "[GEOGRAPHIC_DATA]"
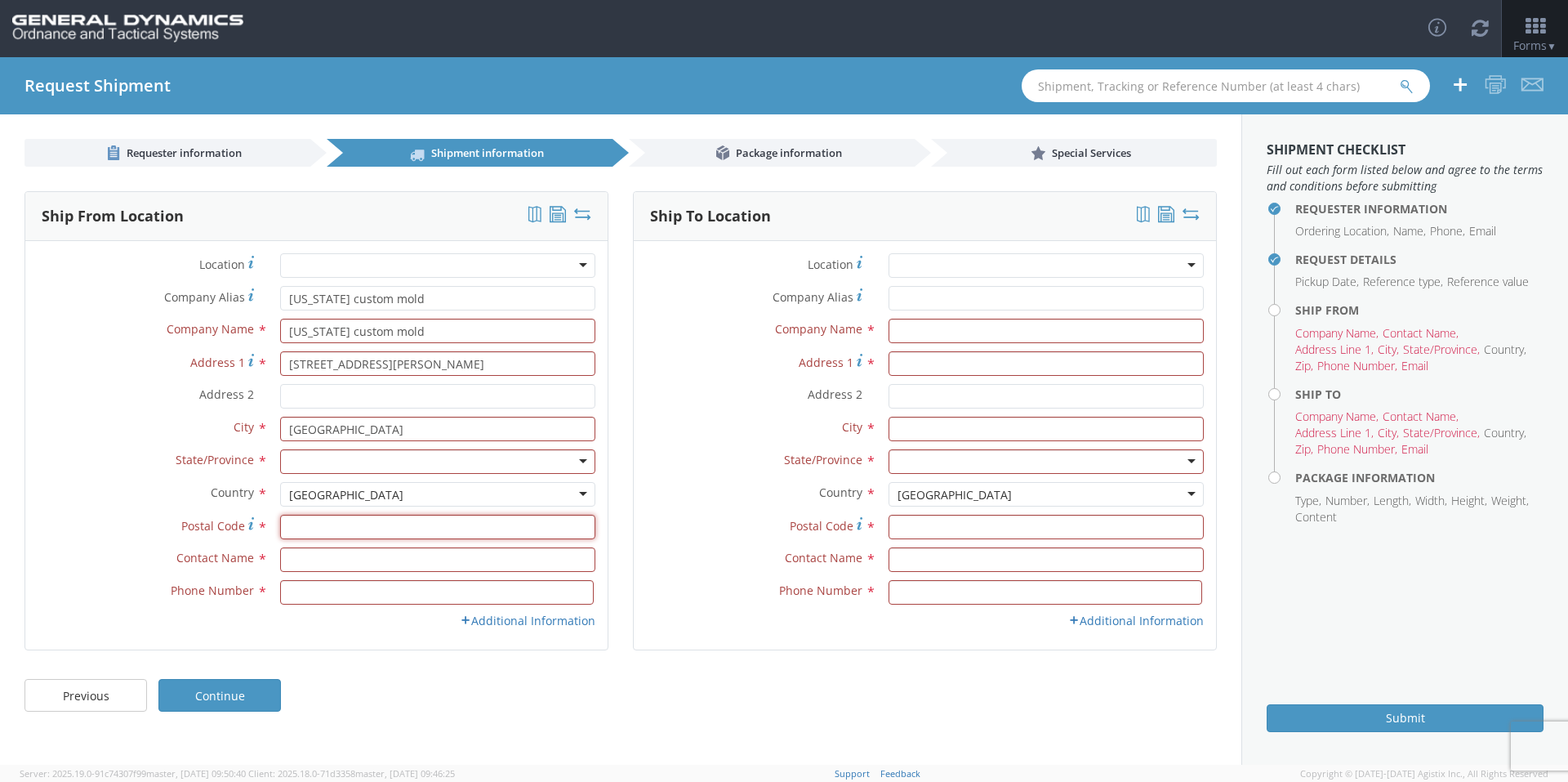
type input "33556"
type input "[PERSON_NAME]"
type input "8133435080"
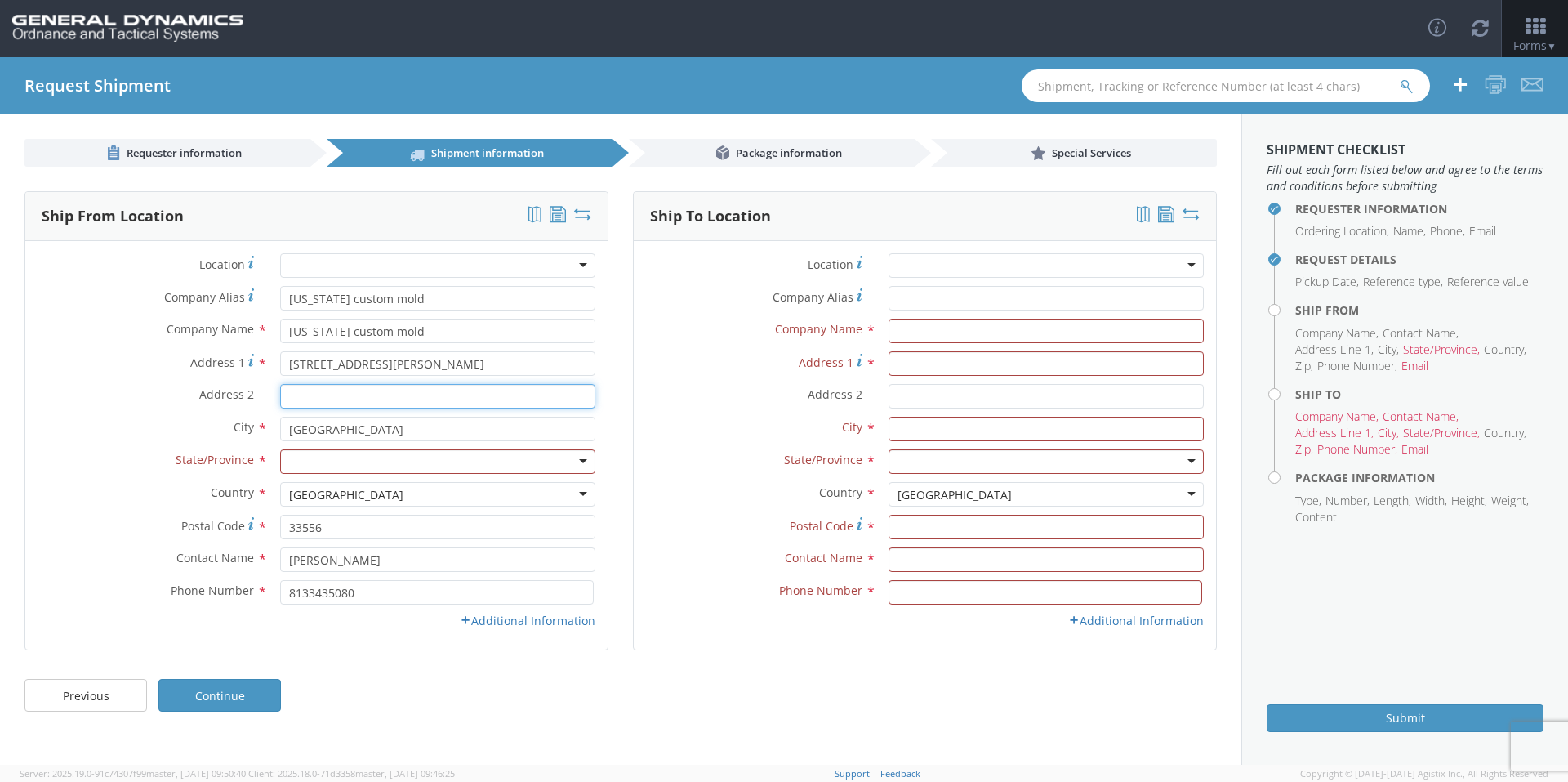
click at [338, 393] on input "Address 2 *" at bounding box center [437, 396] width 315 height 25
type input "111685"
click at [383, 459] on div at bounding box center [437, 461] width 315 height 25
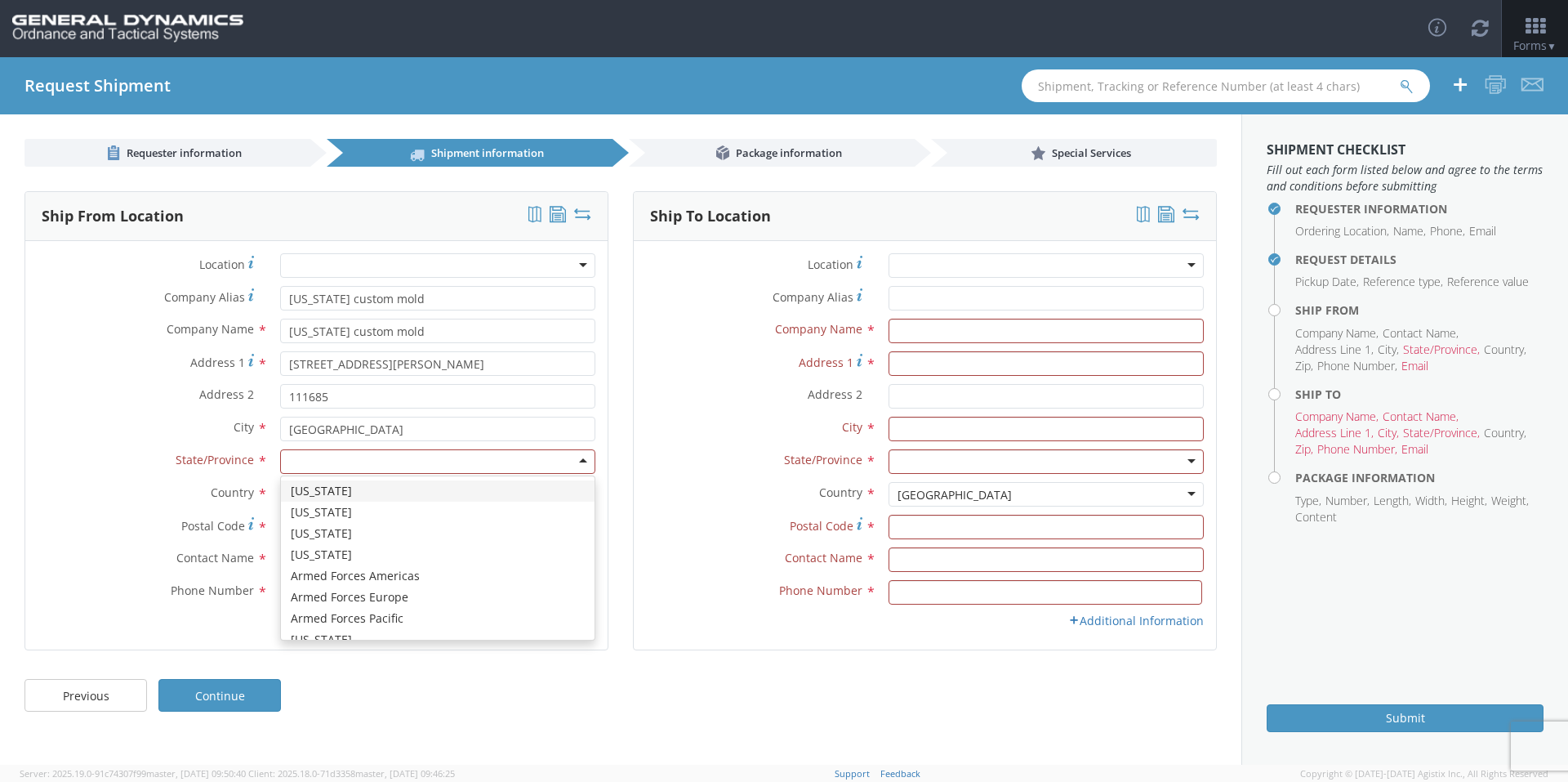
type input "f"
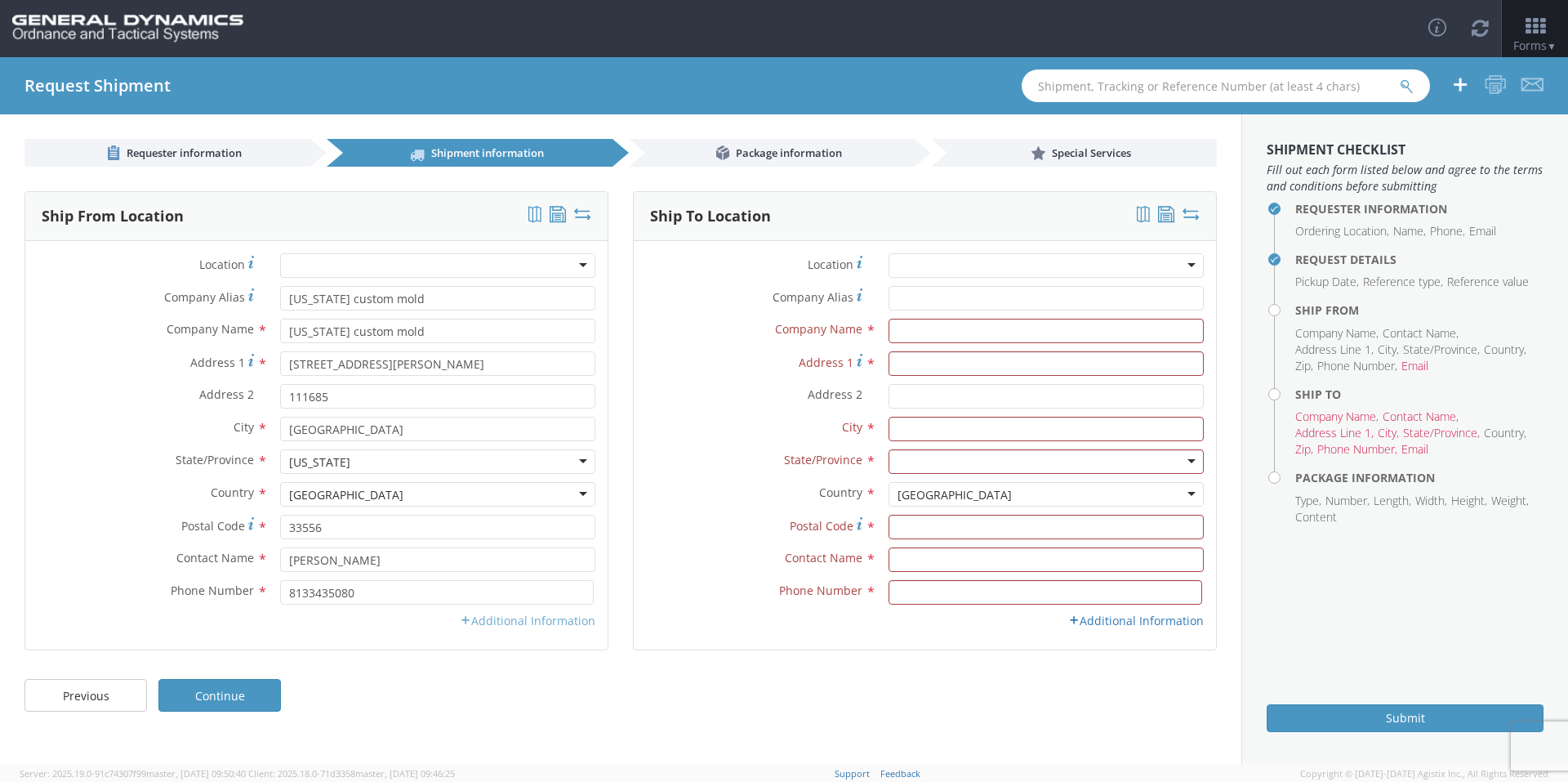
click at [511, 621] on link "Additional Information" at bounding box center [527, 620] width 136 height 16
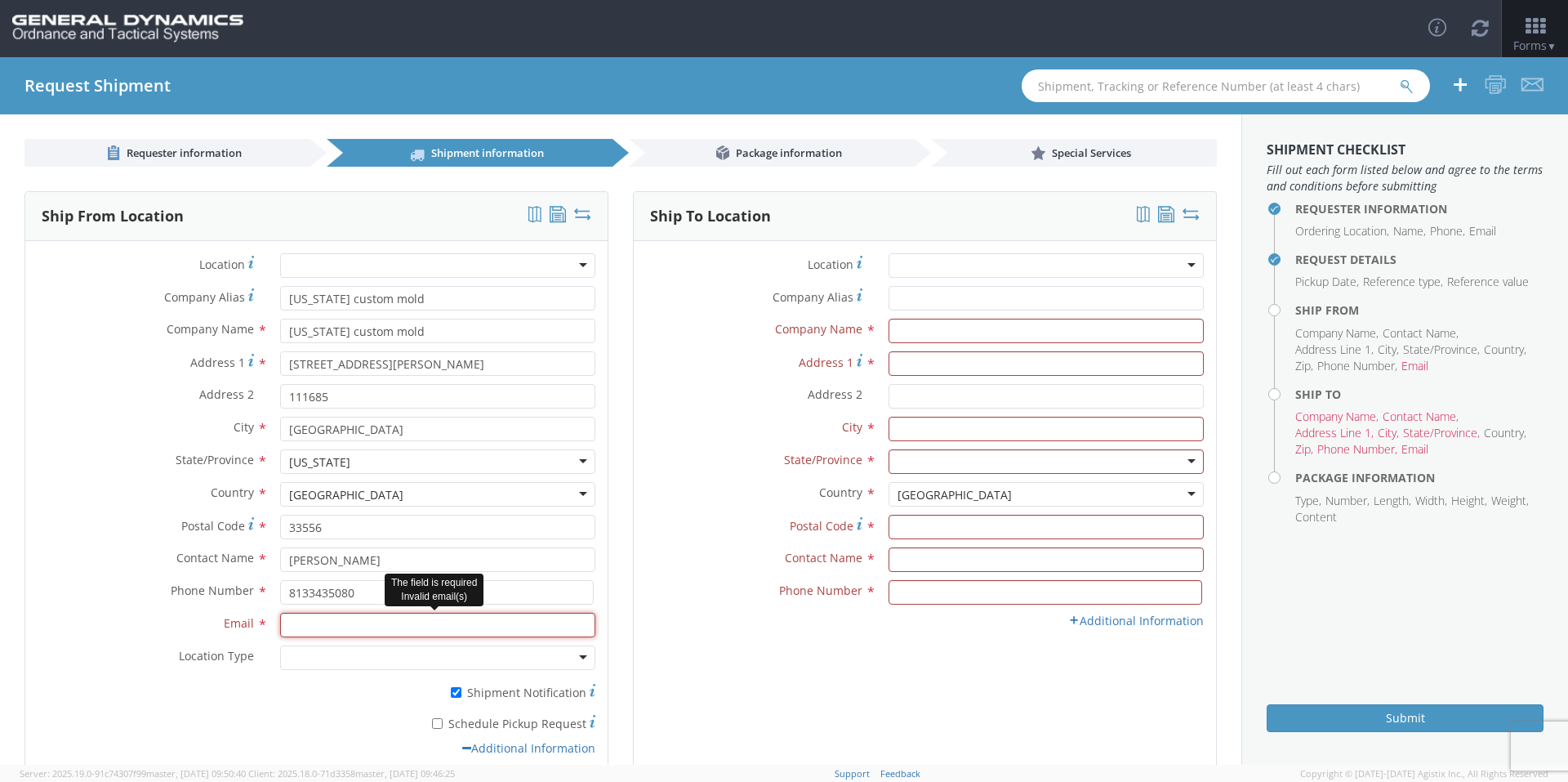
click at [352, 623] on input "Email *" at bounding box center [437, 625] width 315 height 25
type input "[EMAIL_ADDRESS][DOMAIN_NAME]"
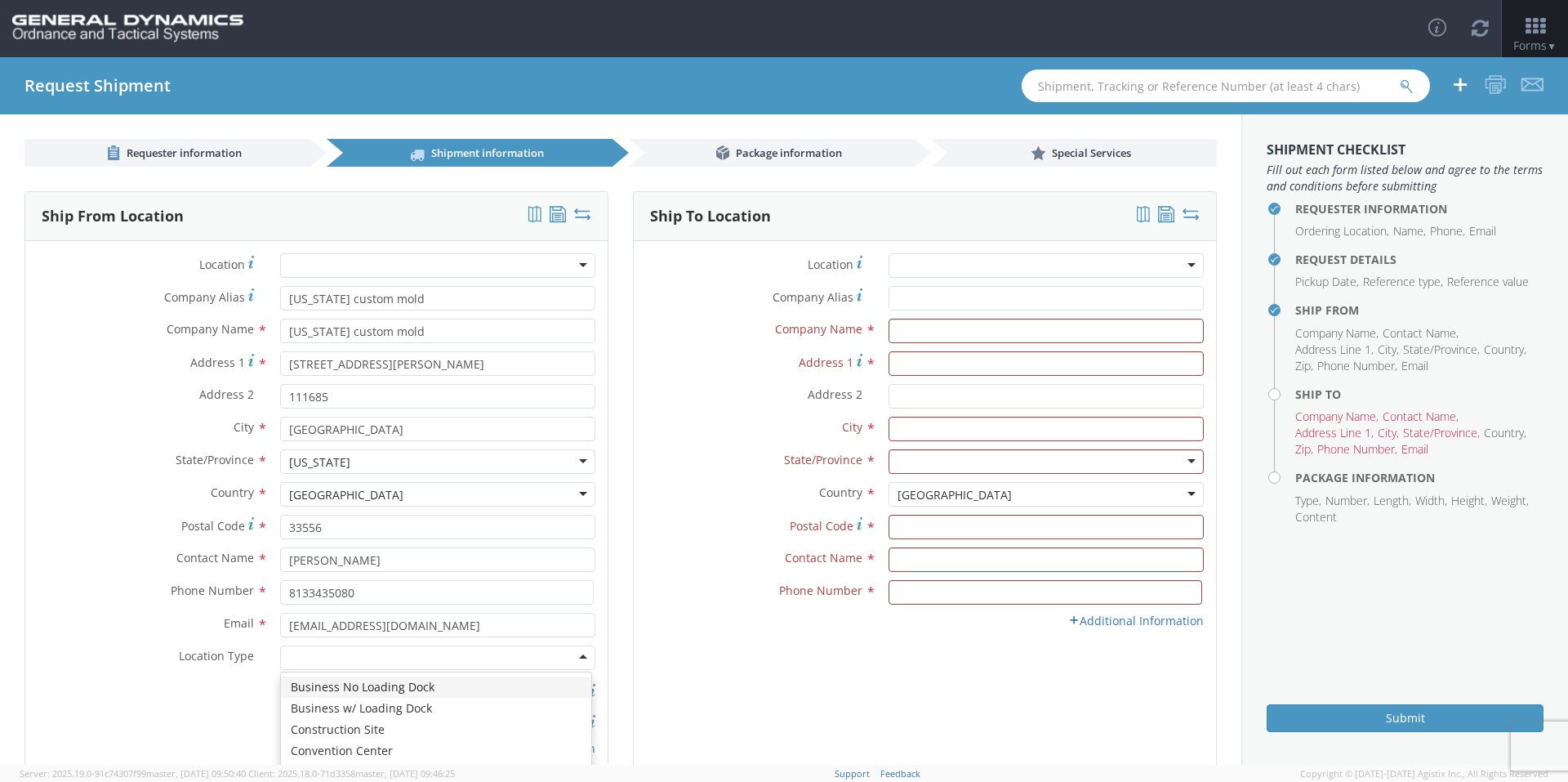
click at [356, 655] on div at bounding box center [437, 657] width 315 height 25
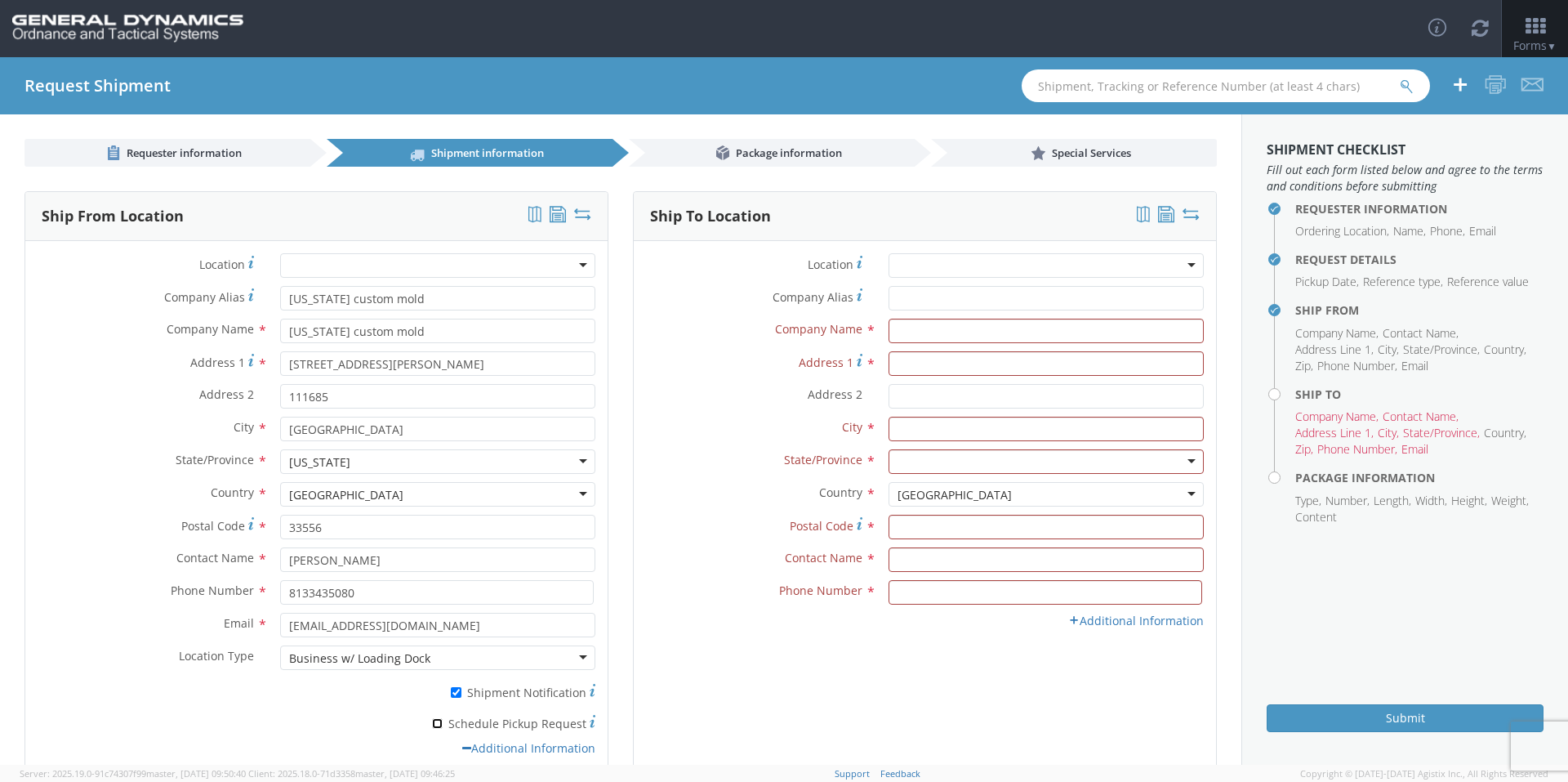
click at [438, 725] on input "* Schedule Pickup Request" at bounding box center [436, 723] width 10 height 10
checkbox input "true"
click at [937, 291] on input "Company Alias *" at bounding box center [1046, 298] width 315 height 25
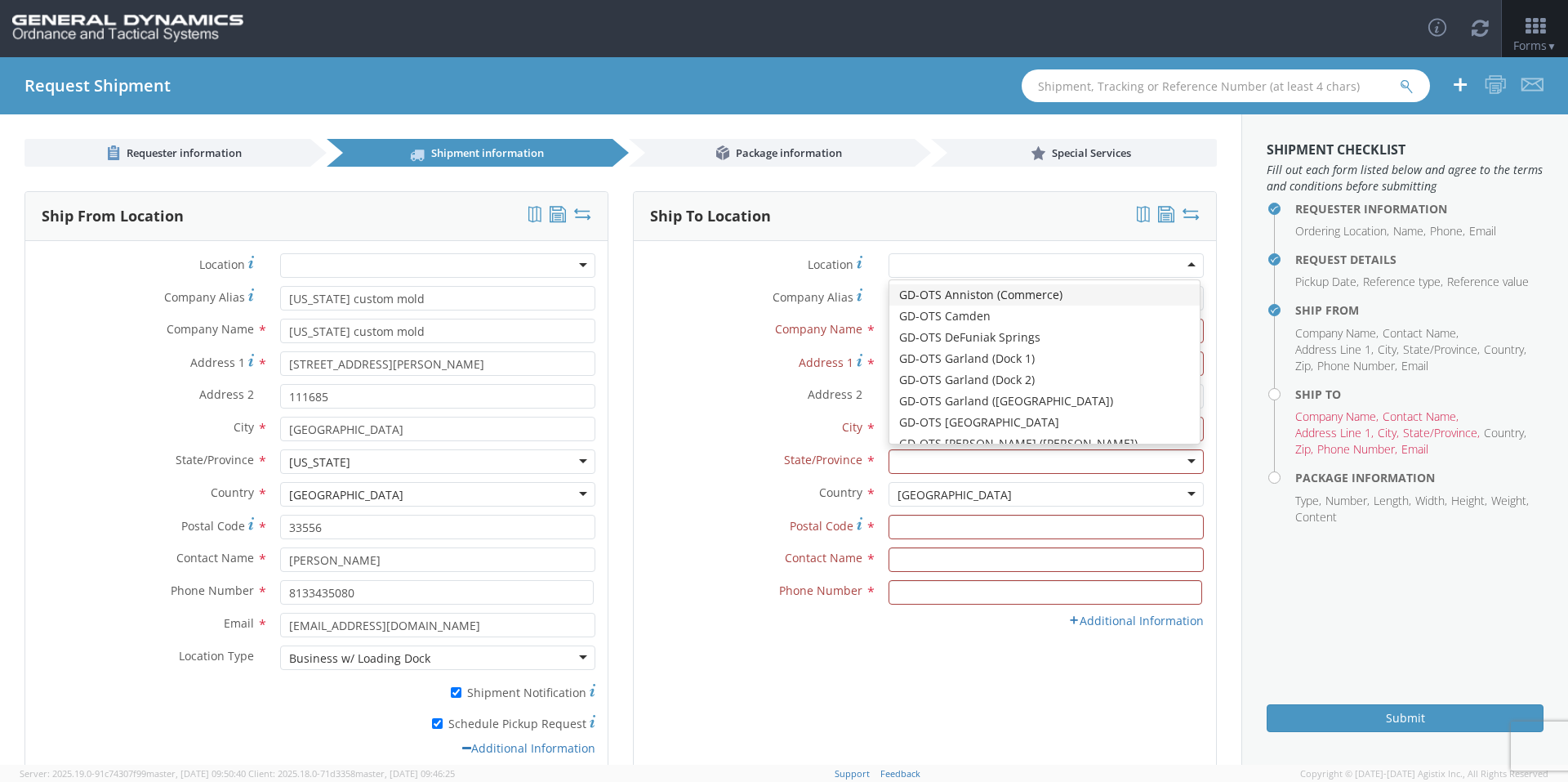
click at [946, 265] on div at bounding box center [1046, 265] width 315 height 25
type input "General Dynamics - OTS"
type input "Highway 274"
type input "[GEOGRAPHIC_DATA]"
type input "71701"
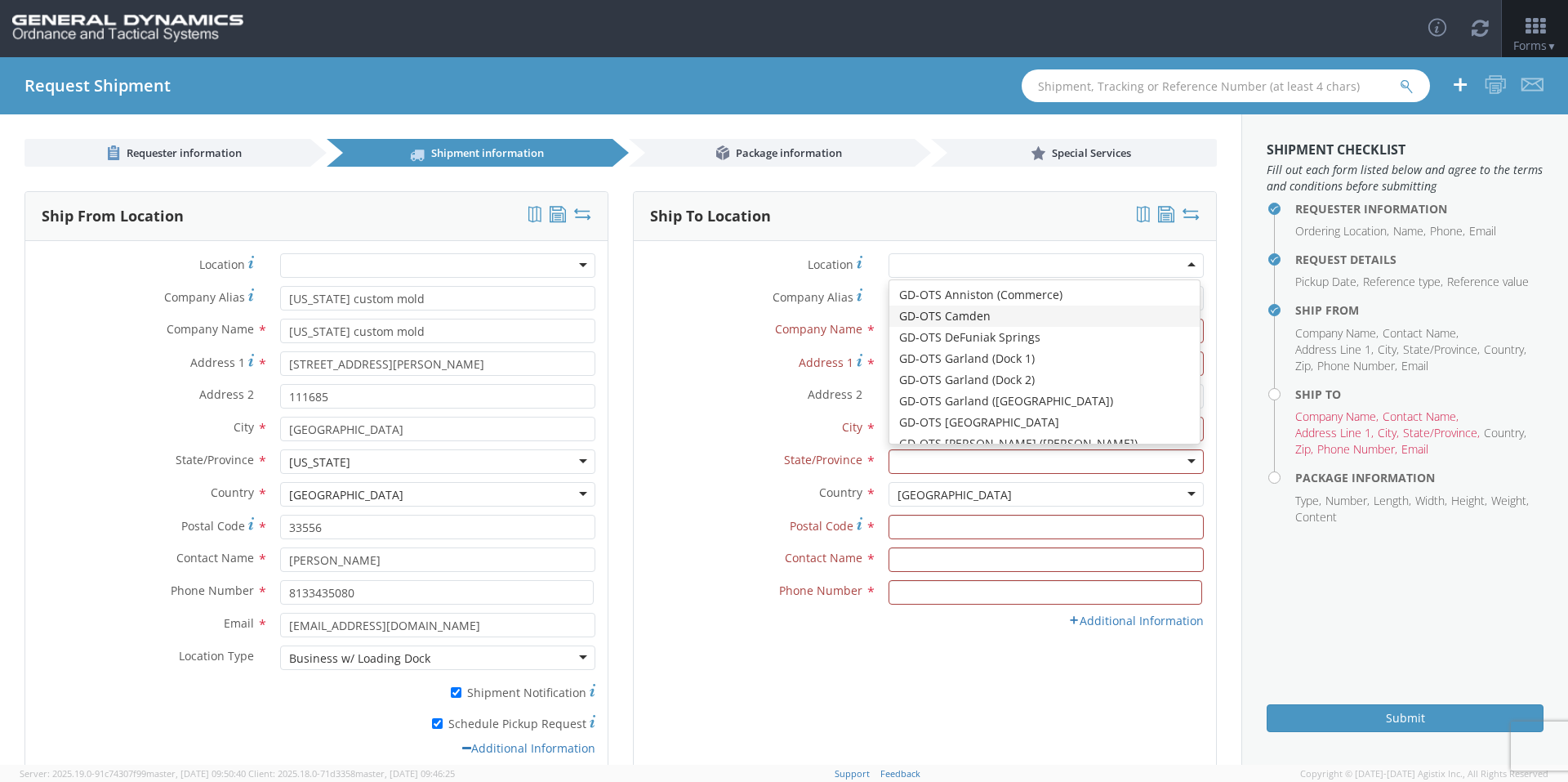
type input "[PHONE_NUMBER]"
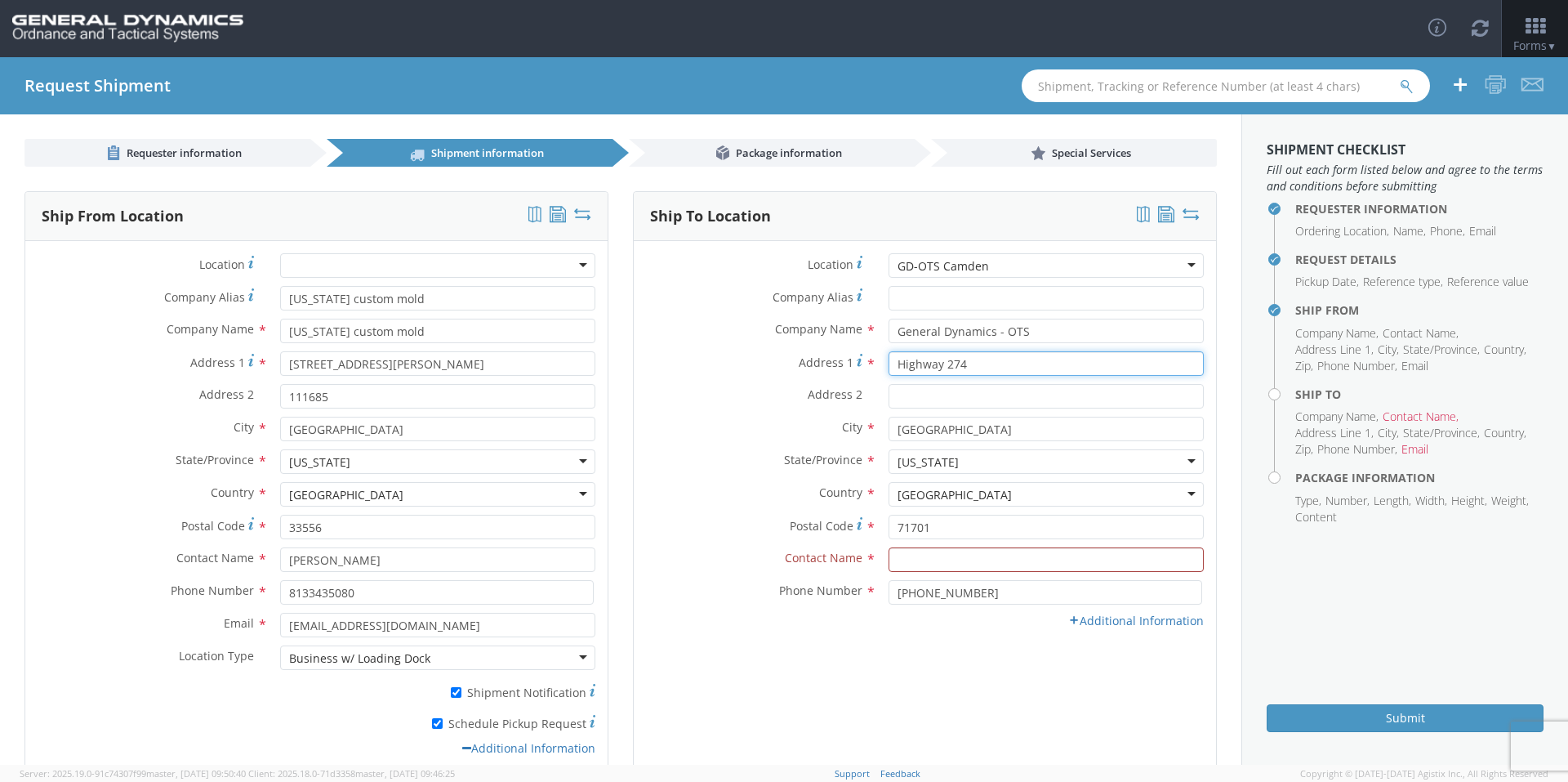
drag, startPoint x: 938, startPoint y: 365, endPoint x: 1029, endPoint y: 368, distance: 91.0
click at [1029, 368] on input "Highway 274" at bounding box center [1046, 363] width 315 height 25
type input "Highway 2"
type input "Highway 203"
click at [795, 408] on div "Address 2 *" at bounding box center [925, 396] width 582 height 25
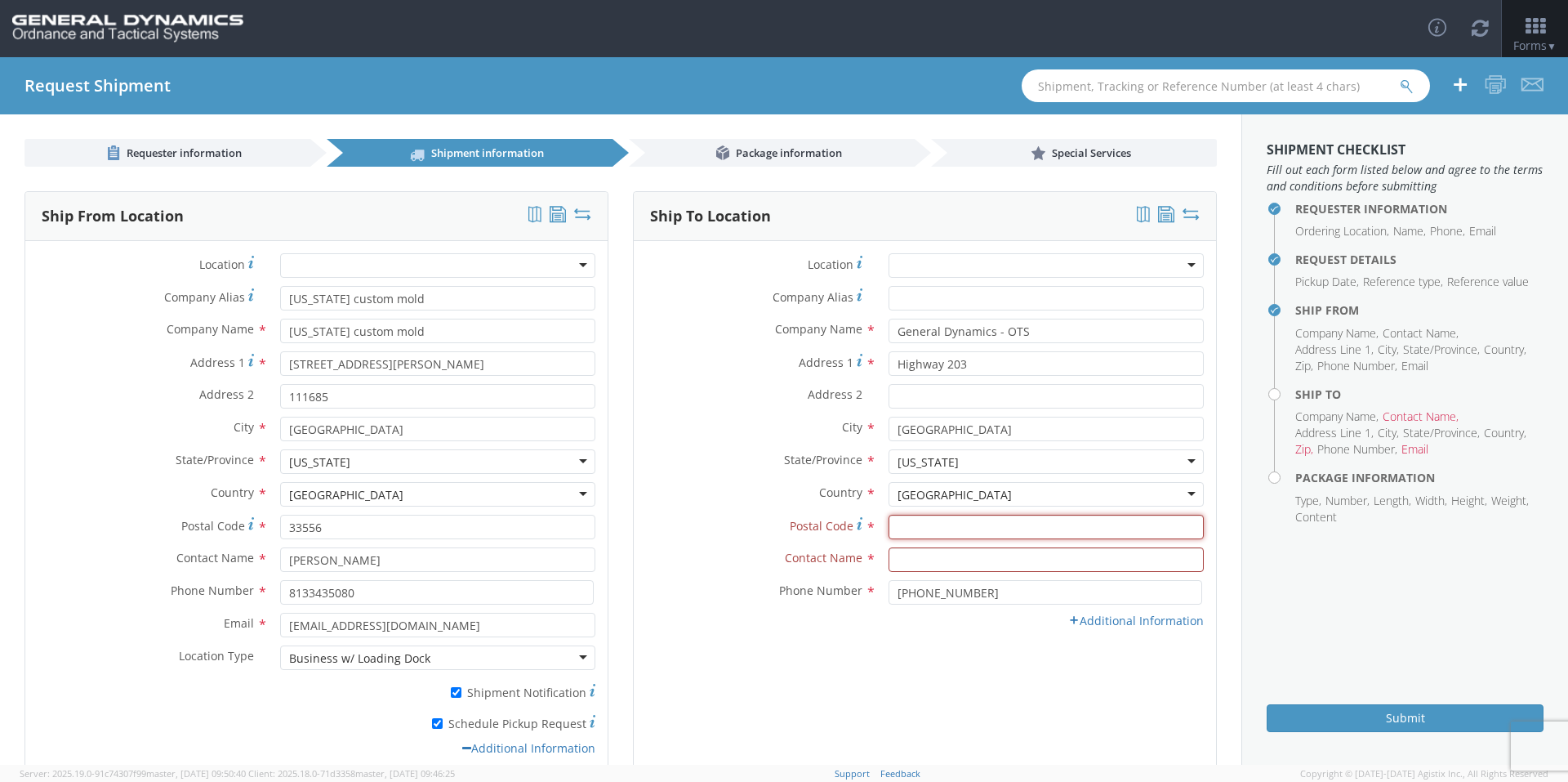
click at [893, 523] on input "Postal Code *" at bounding box center [1046, 527] width 315 height 25
type input "71701"
drag, startPoint x: 757, startPoint y: 502, endPoint x: 765, endPoint y: 509, distance: 10.6
click at [757, 502] on label "Country *" at bounding box center [755, 492] width 242 height 21
click at [891, 556] on input "text" at bounding box center [1046, 559] width 315 height 25
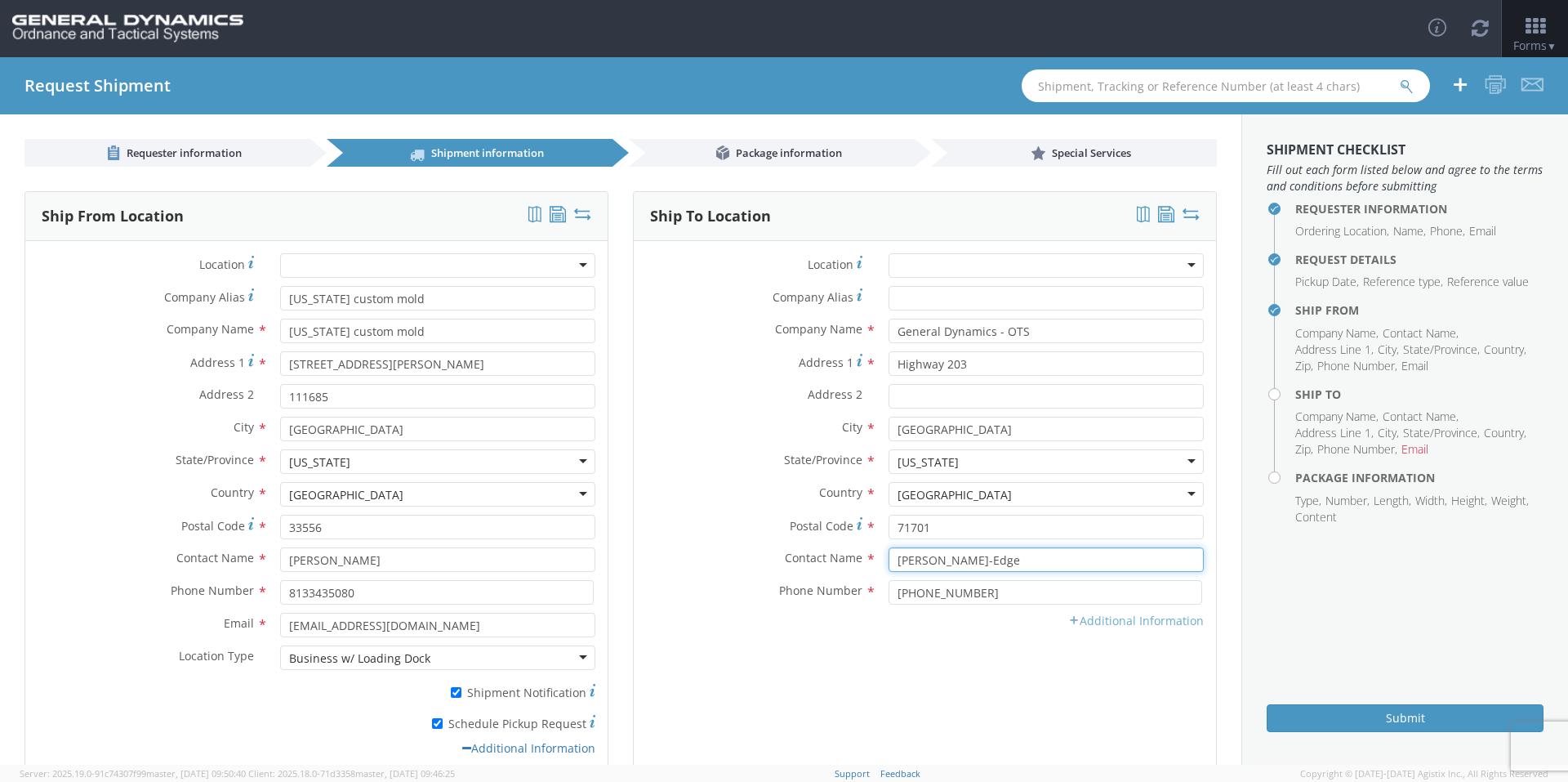
type input "[PERSON_NAME]-Edge"
click at [1159, 624] on link "Additional Information" at bounding box center [1136, 620] width 136 height 16
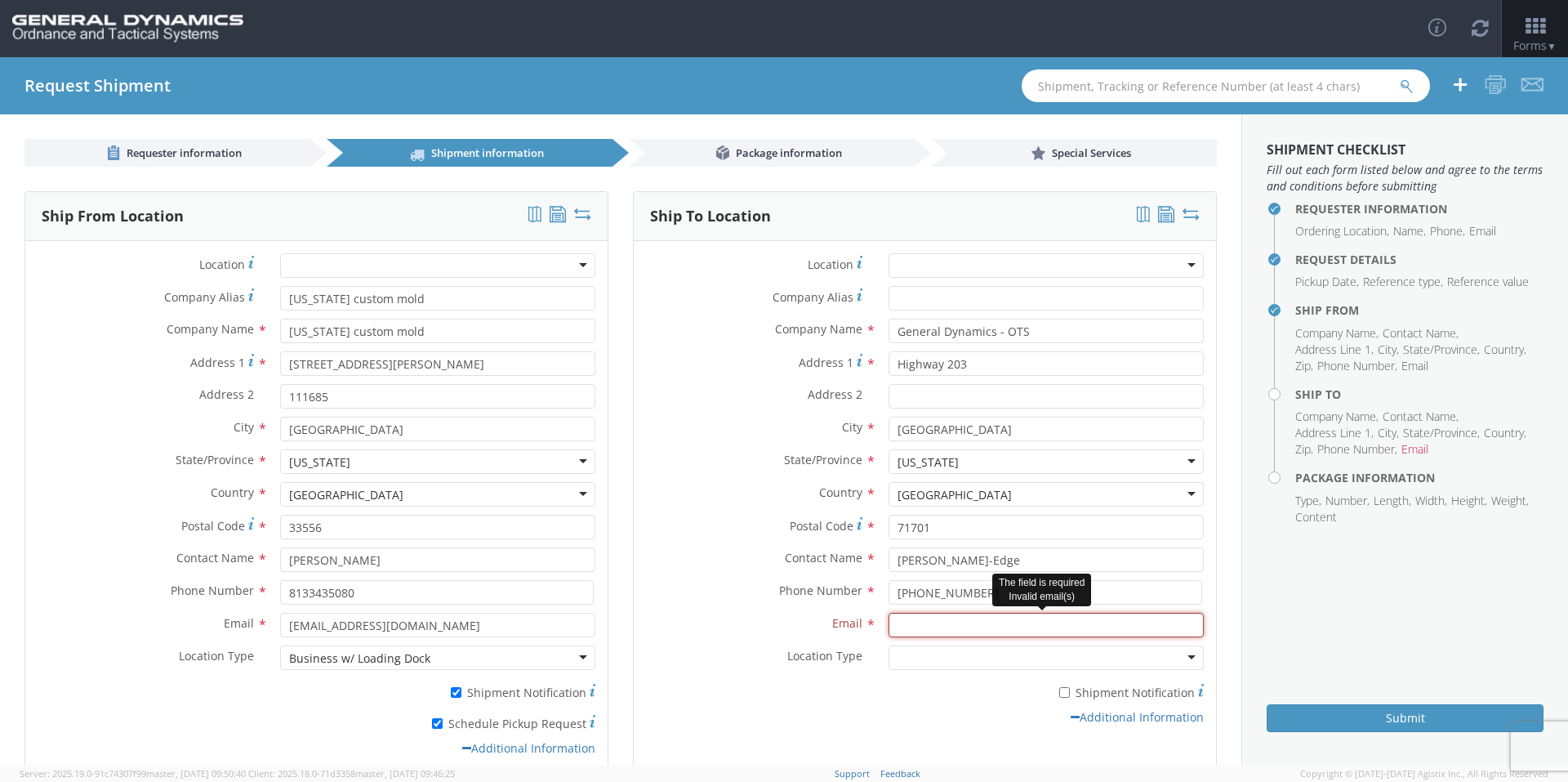
click at [1158, 619] on input "Email *" at bounding box center [1046, 625] width 315 height 25
type input "Ginji.Welch-Edge@gd-ots.com"
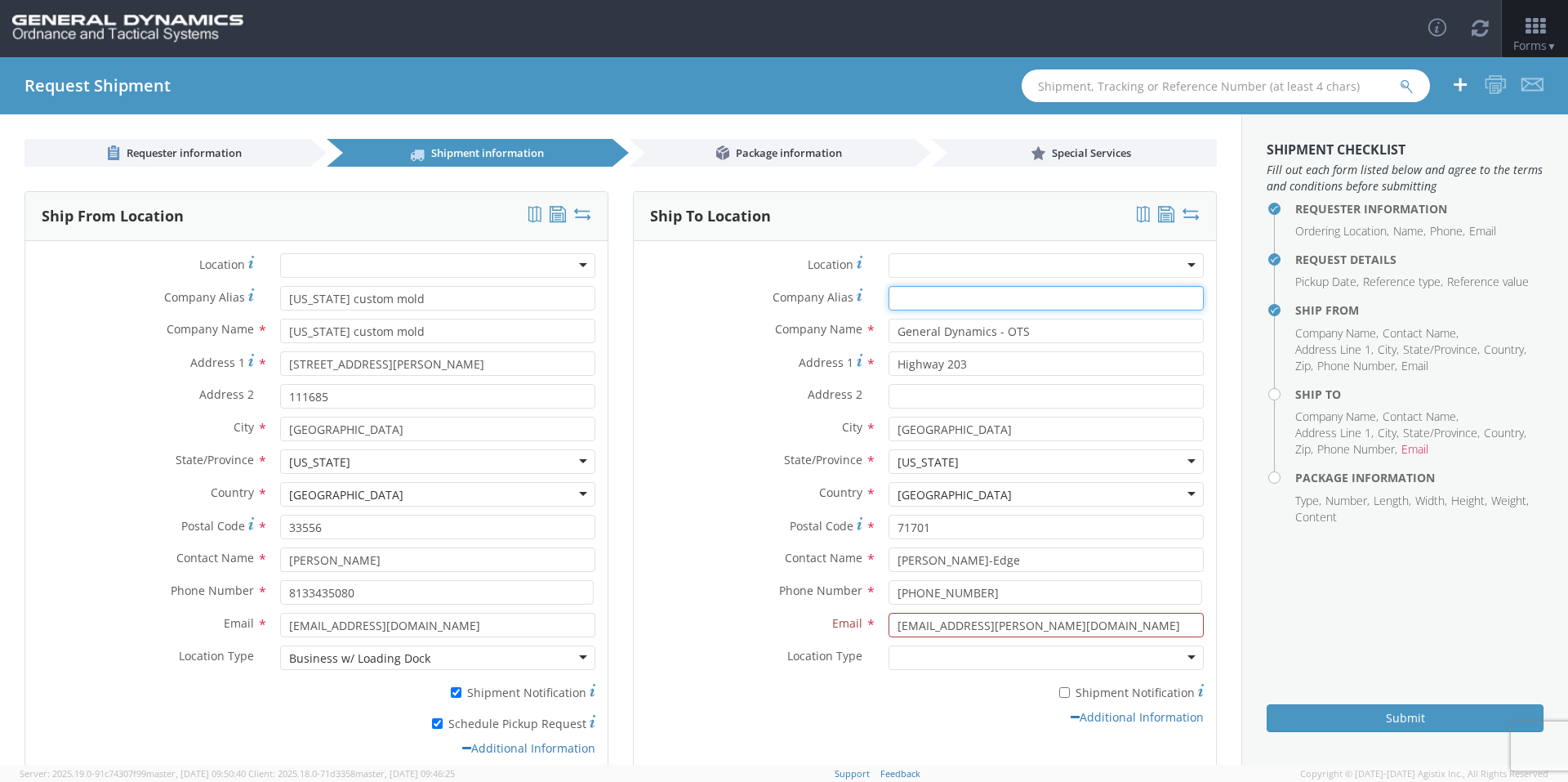
type input "General Dynamics - OTS"
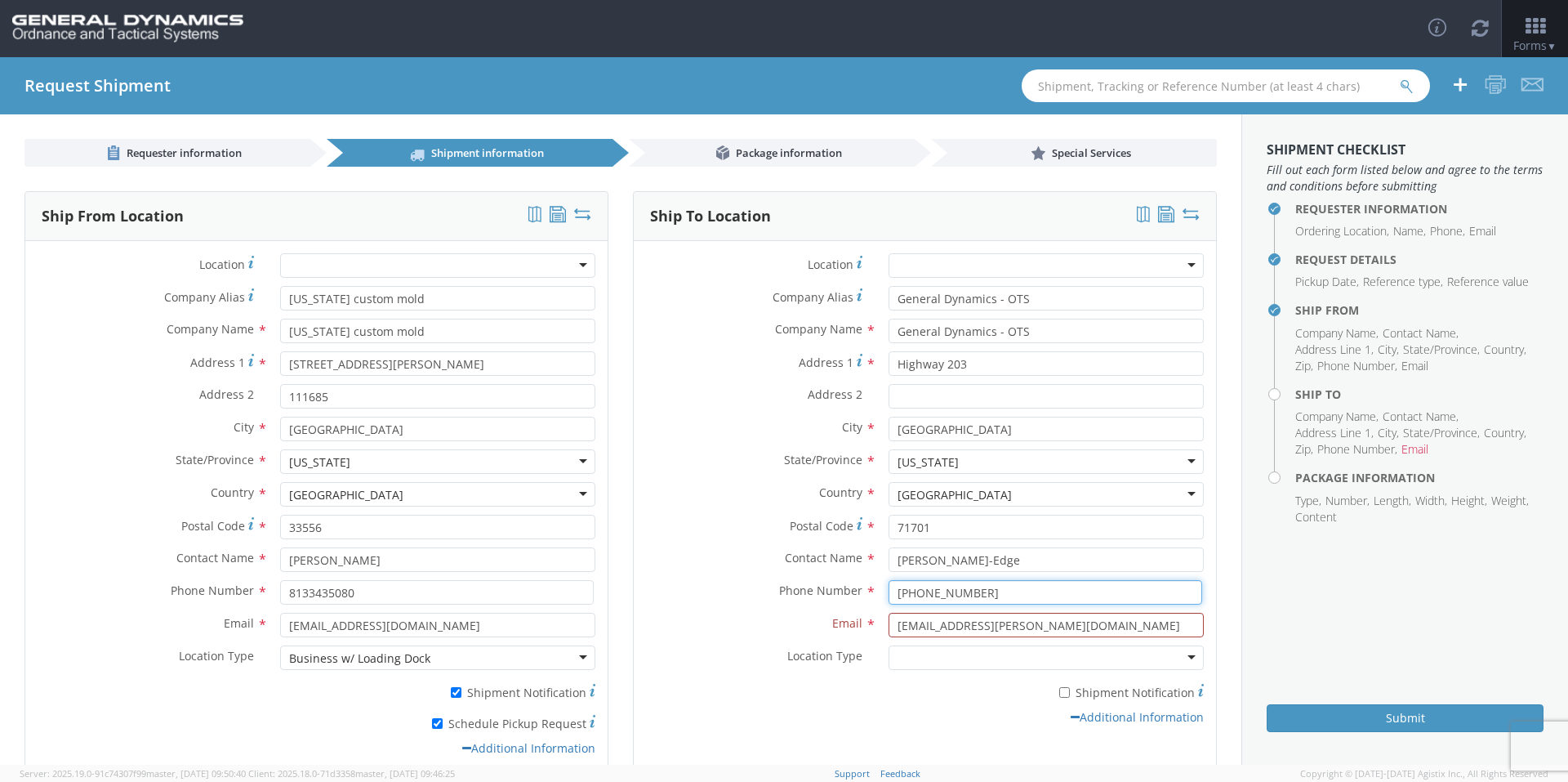
type input "8508978321"
click at [753, 555] on label "Contact Name *" at bounding box center [755, 557] width 242 height 21
click at [909, 600] on input "8508978321" at bounding box center [1045, 592] width 313 height 25
click at [780, 606] on div "Phone Number * 8508978321" at bounding box center [925, 595] width 582 height 32
click at [742, 336] on label "Company Name *" at bounding box center [755, 329] width 242 height 21
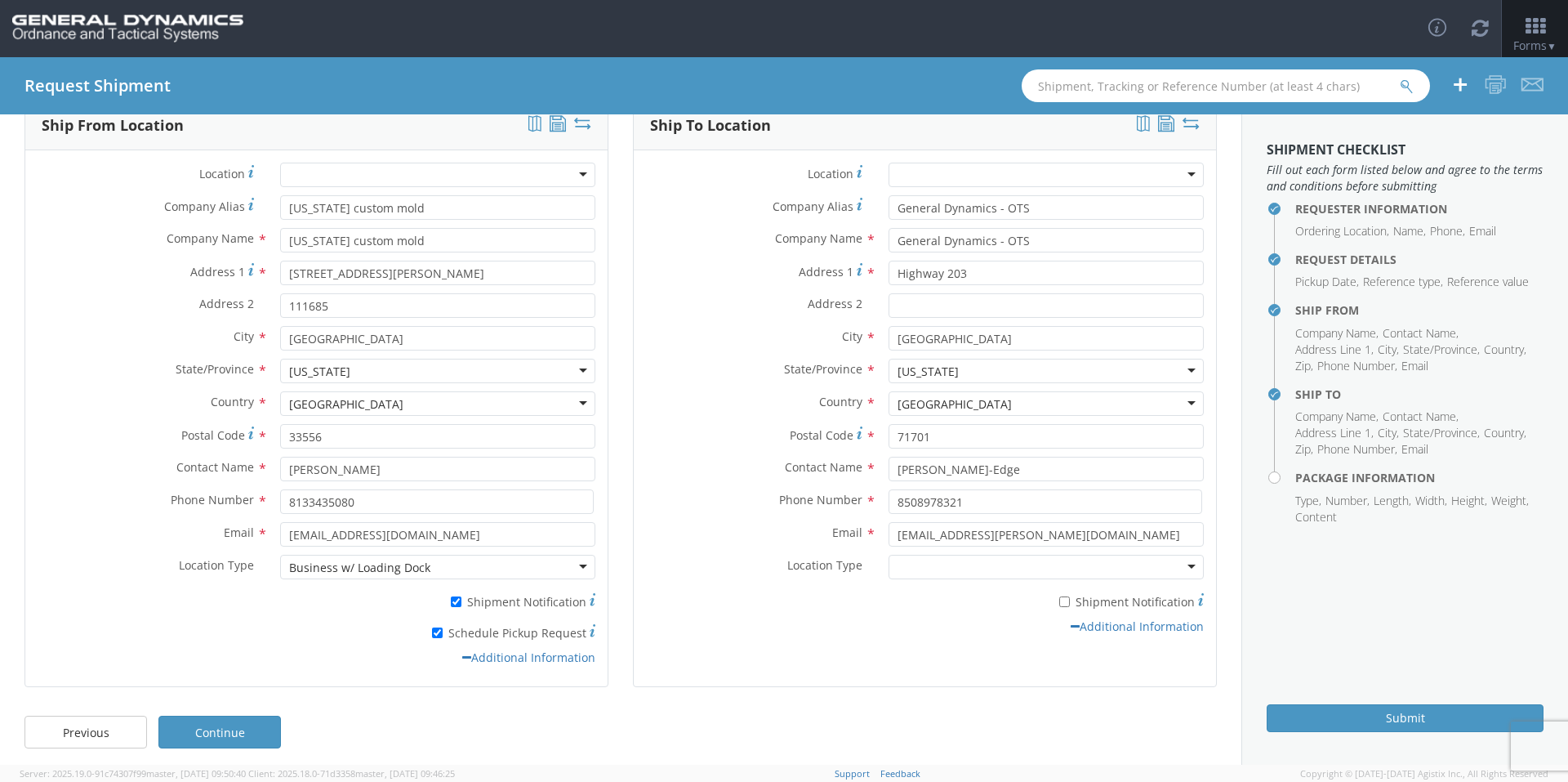
scroll to position [99, 0]
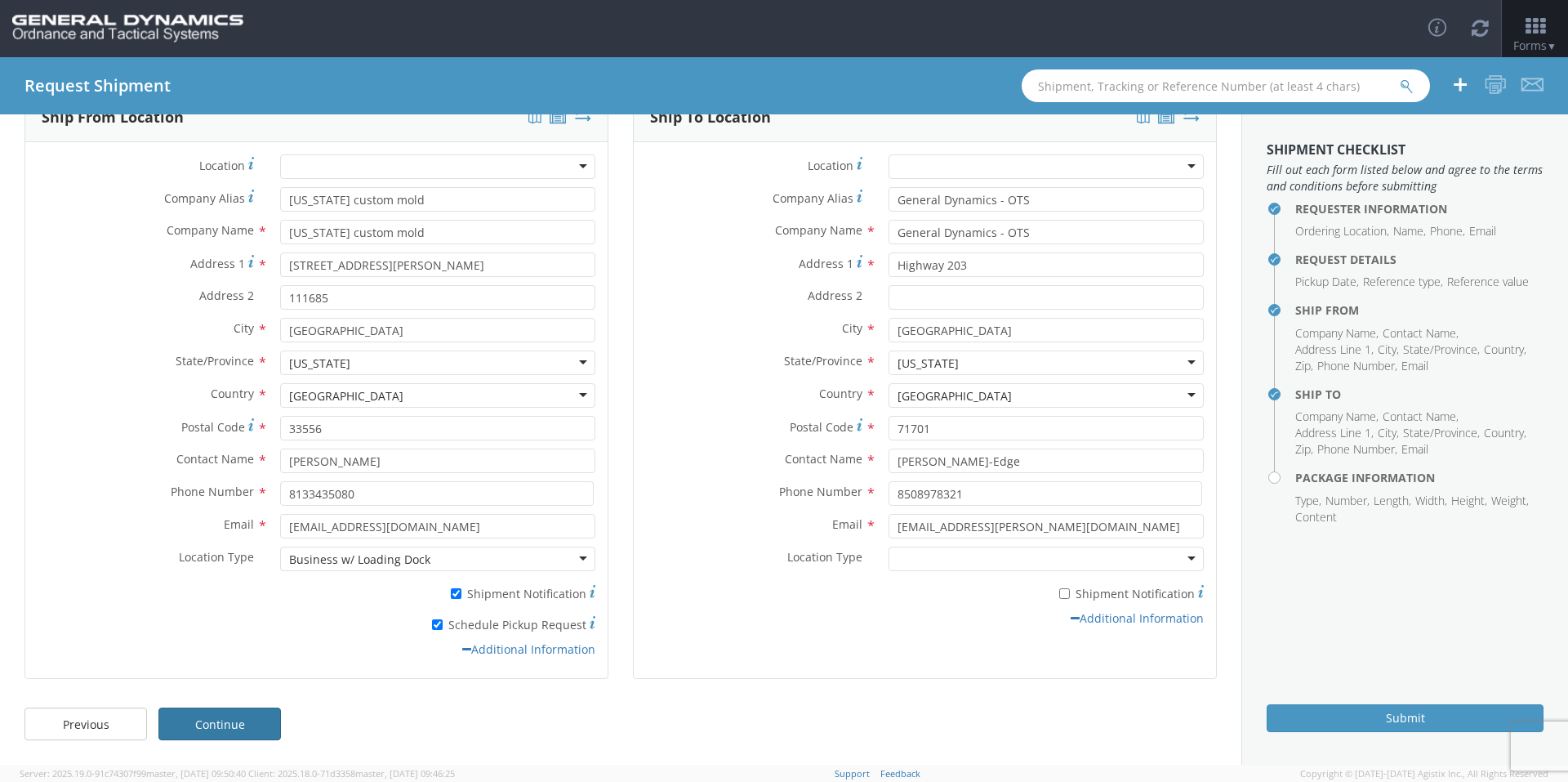
click at [277, 728] on link "Continue" at bounding box center [219, 723] width 123 height 32
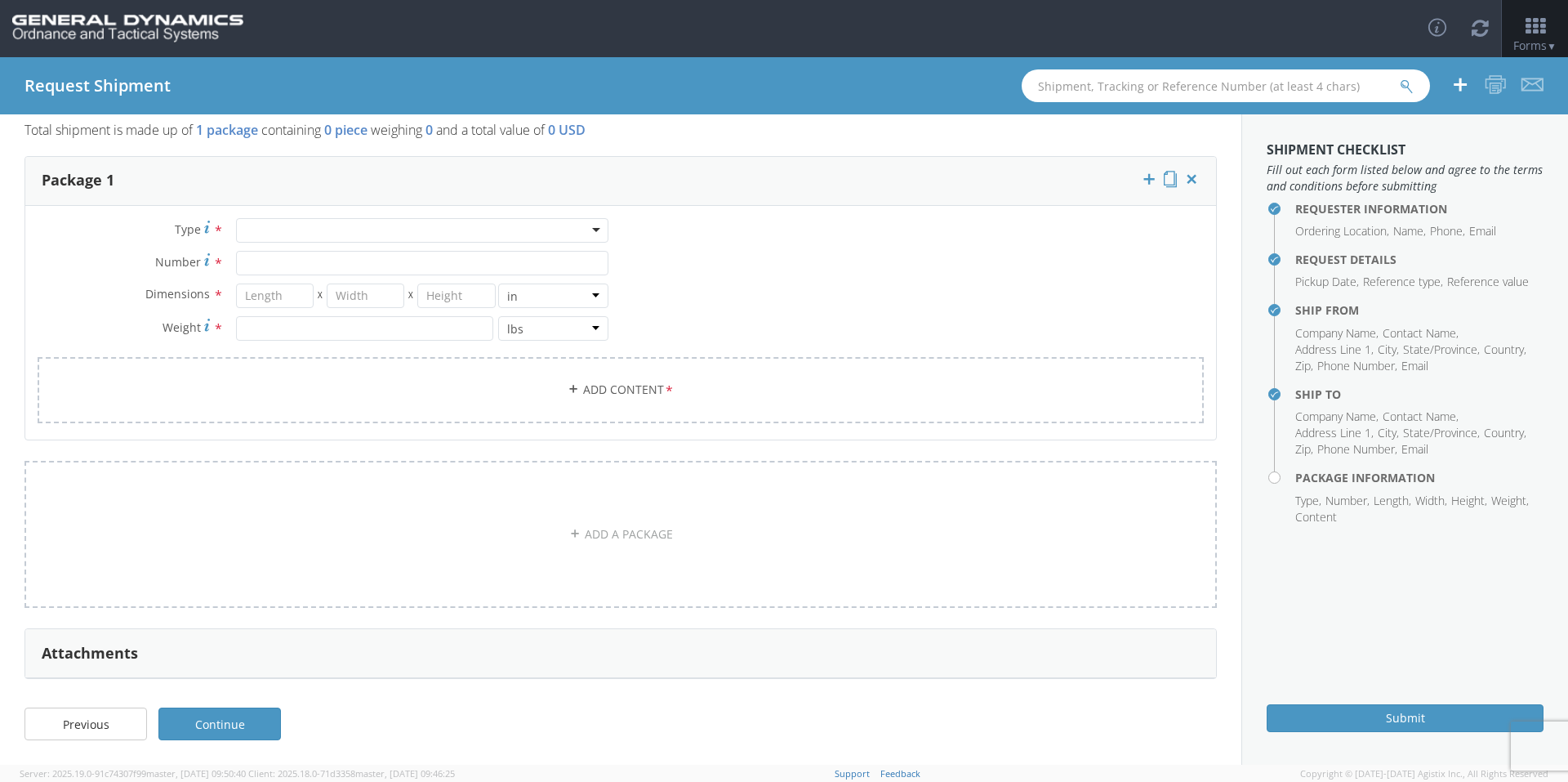
scroll to position [0, 0]
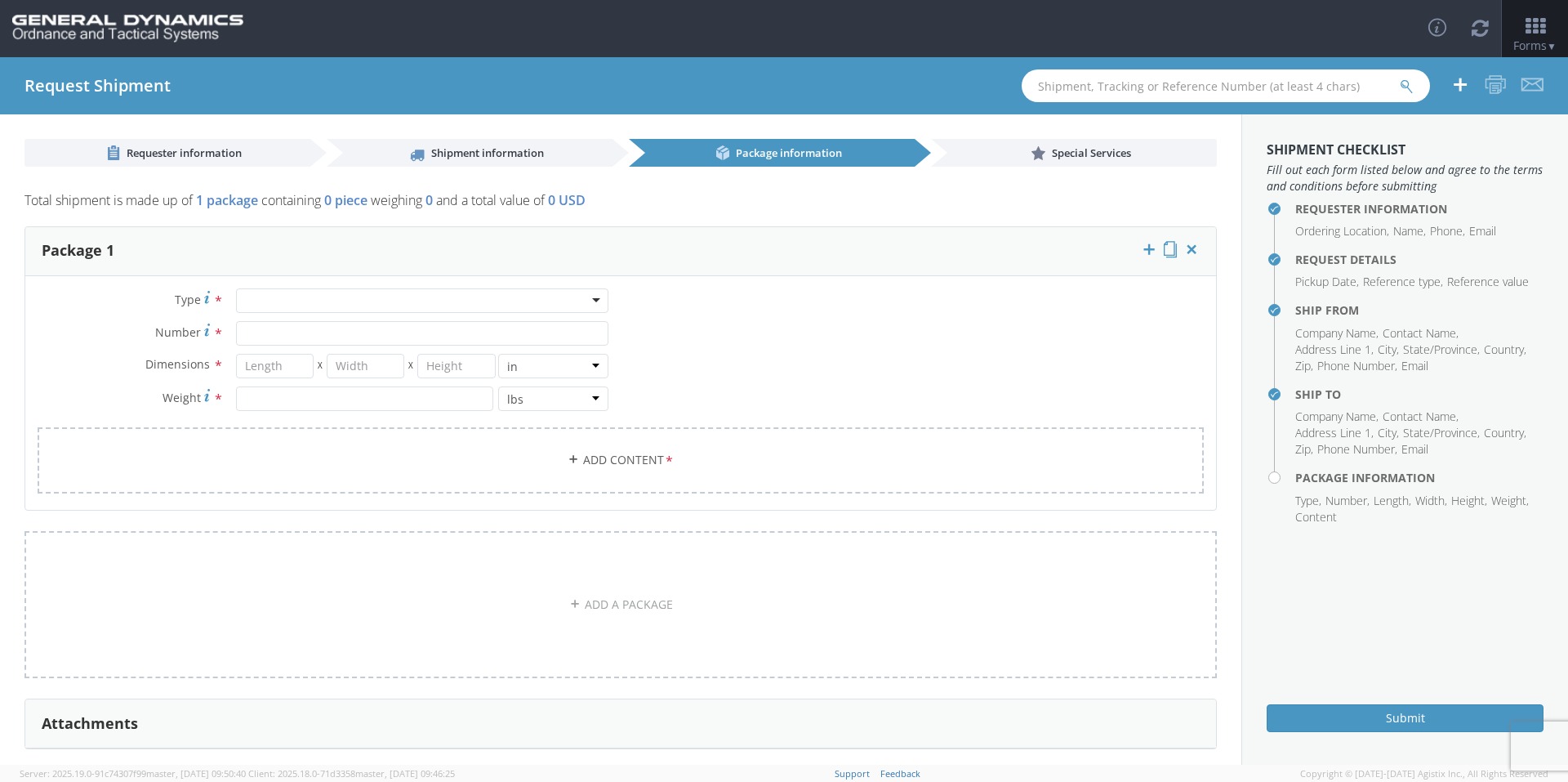
click at [372, 289] on div at bounding box center [422, 300] width 373 height 25
type input "p"
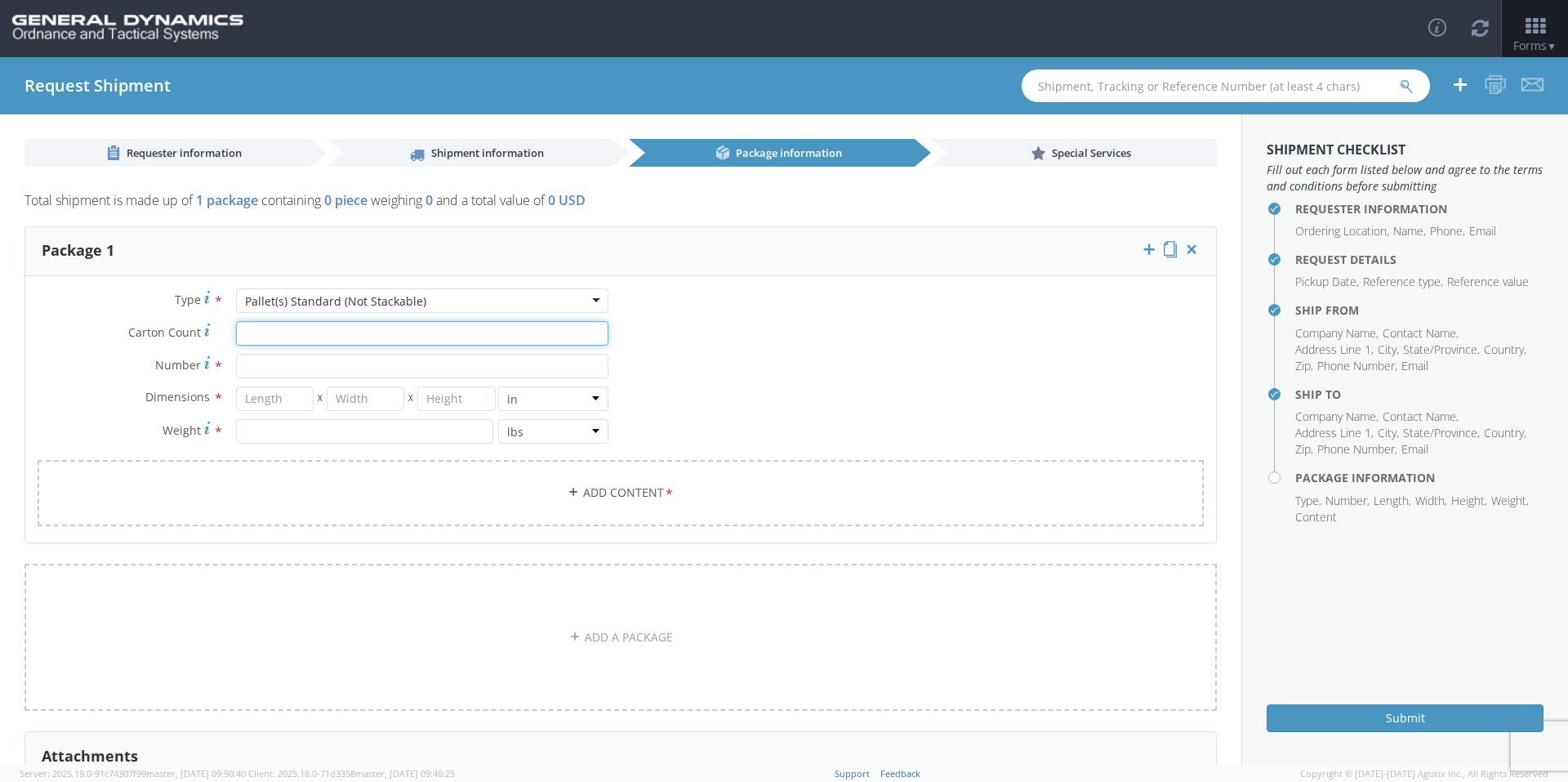
click at [329, 336] on input "Carton Count *" at bounding box center [422, 333] width 373 height 25
type input "30"
type input "39"
type input "35"
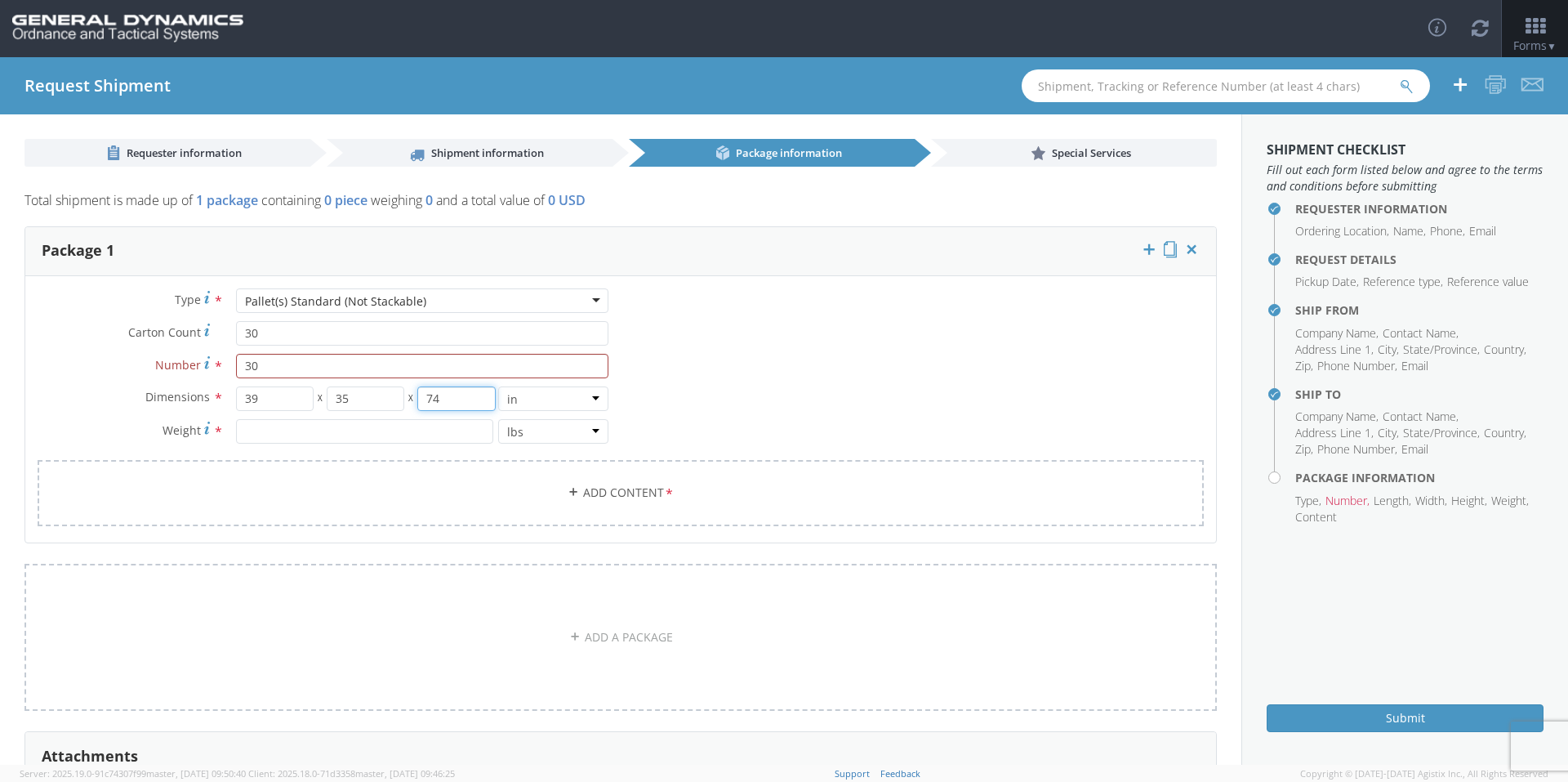
type input "74"
type input "6450"
click at [431, 488] on link "Add Content *" at bounding box center [621, 493] width 1167 height 67
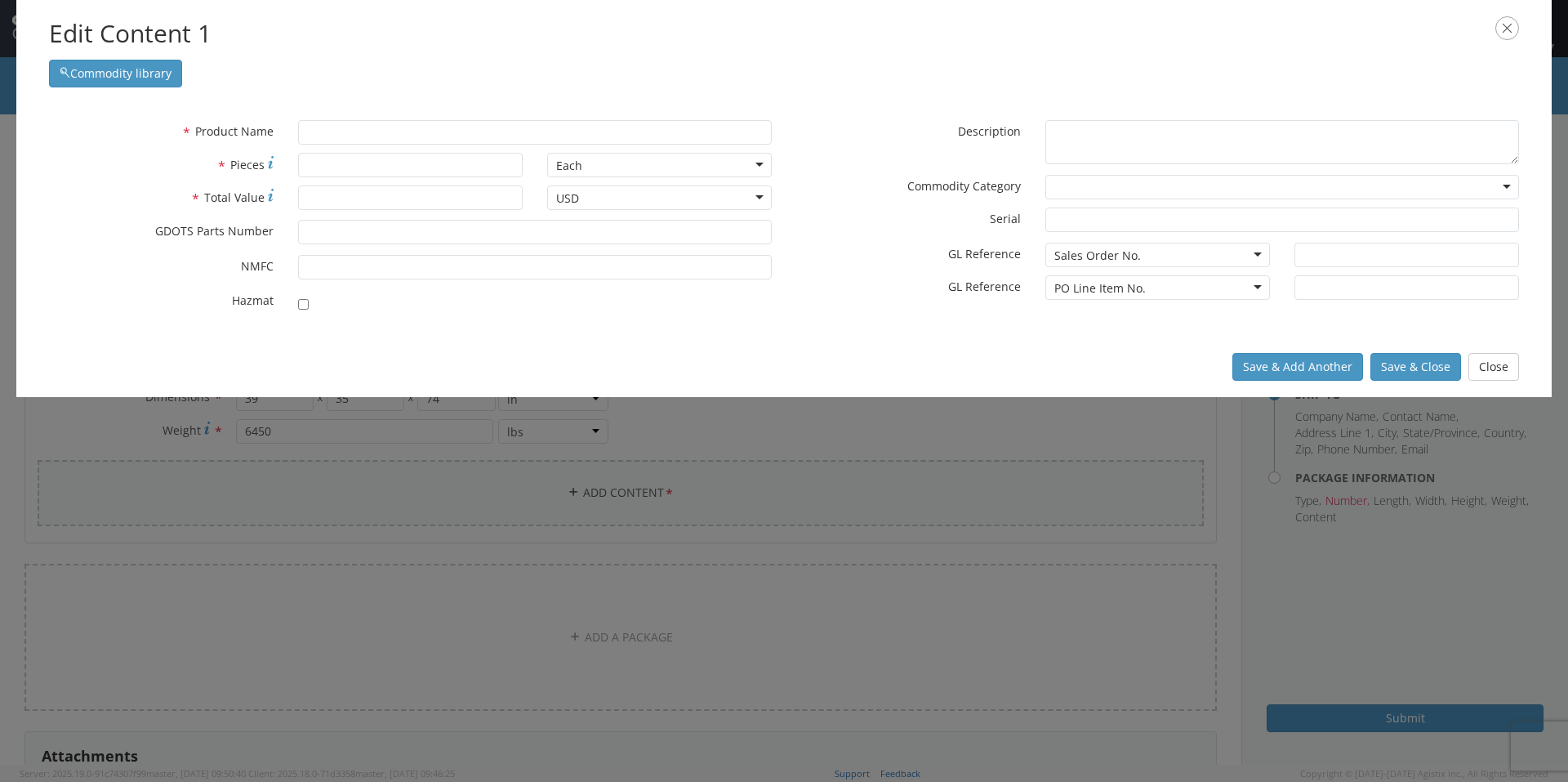
scroll to position [103, 0]
click at [423, 88] on div "Edit Content 1 Commodity library" at bounding box center [784, 52] width 1536 height 104
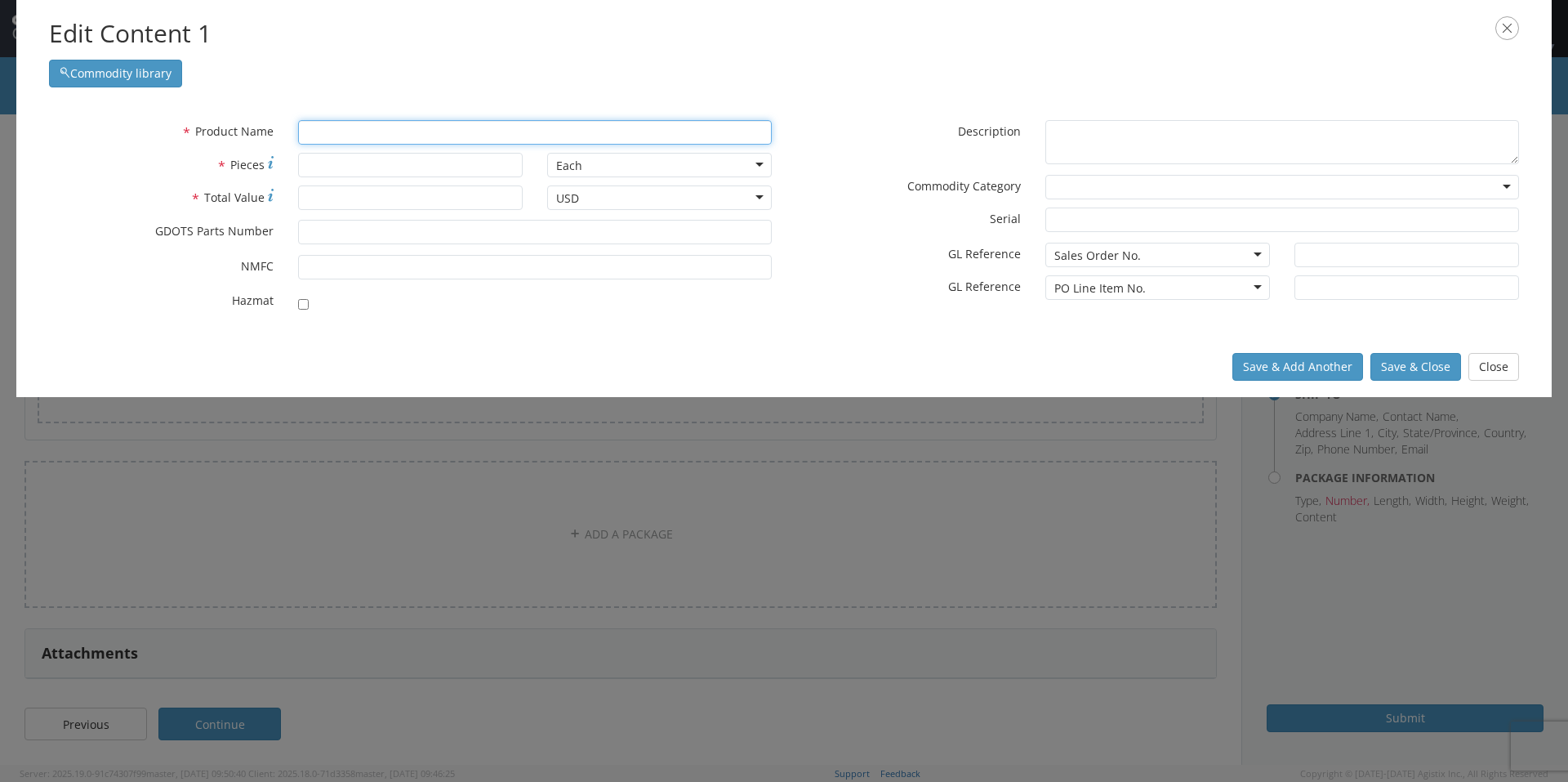
click at [395, 135] on input "text" at bounding box center [534, 132] width 473 height 25
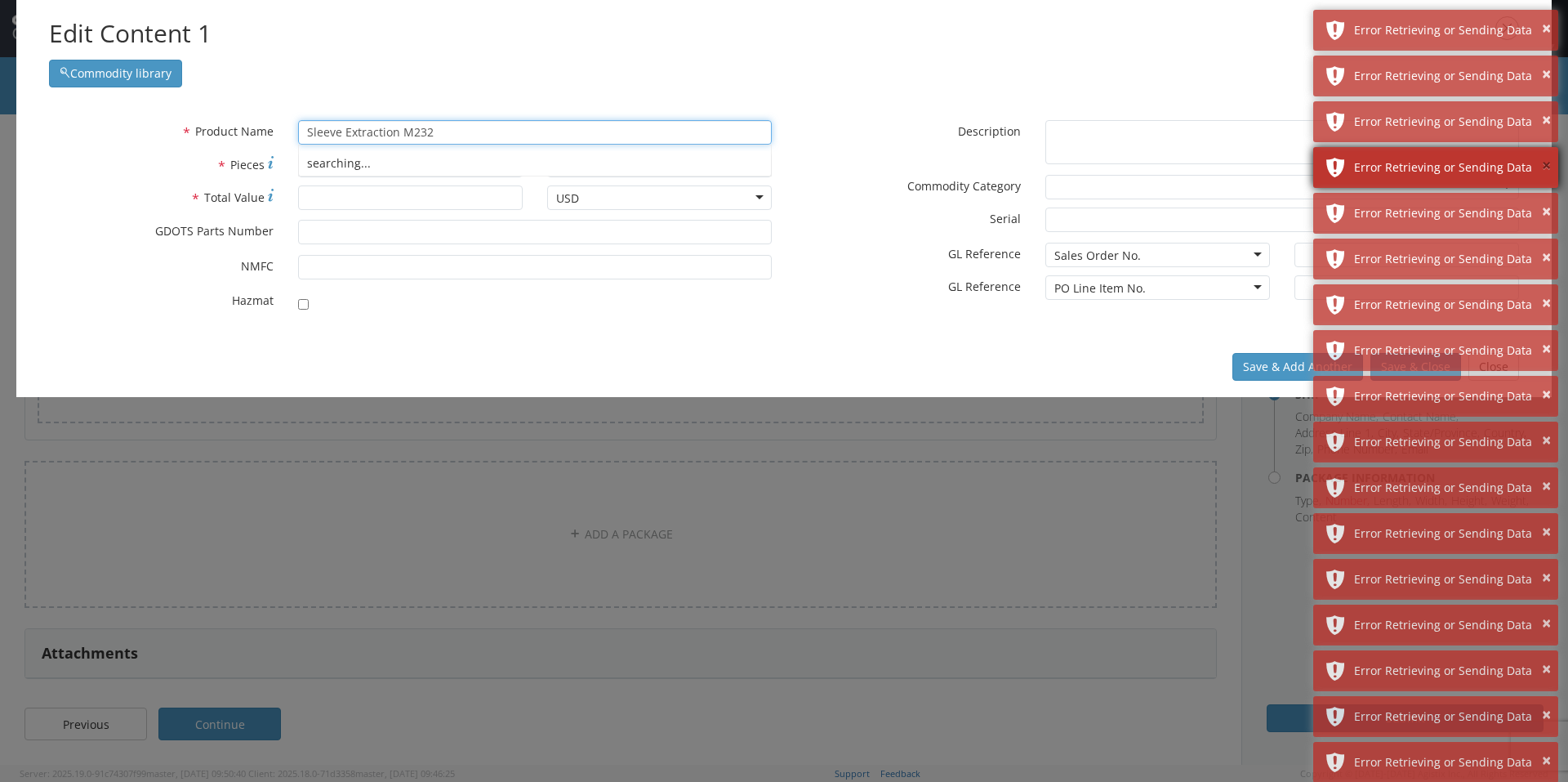
type input "Sleeve Extraction M232"
click at [1542, 165] on button "×" at bounding box center [1547, 166] width 9 height 24
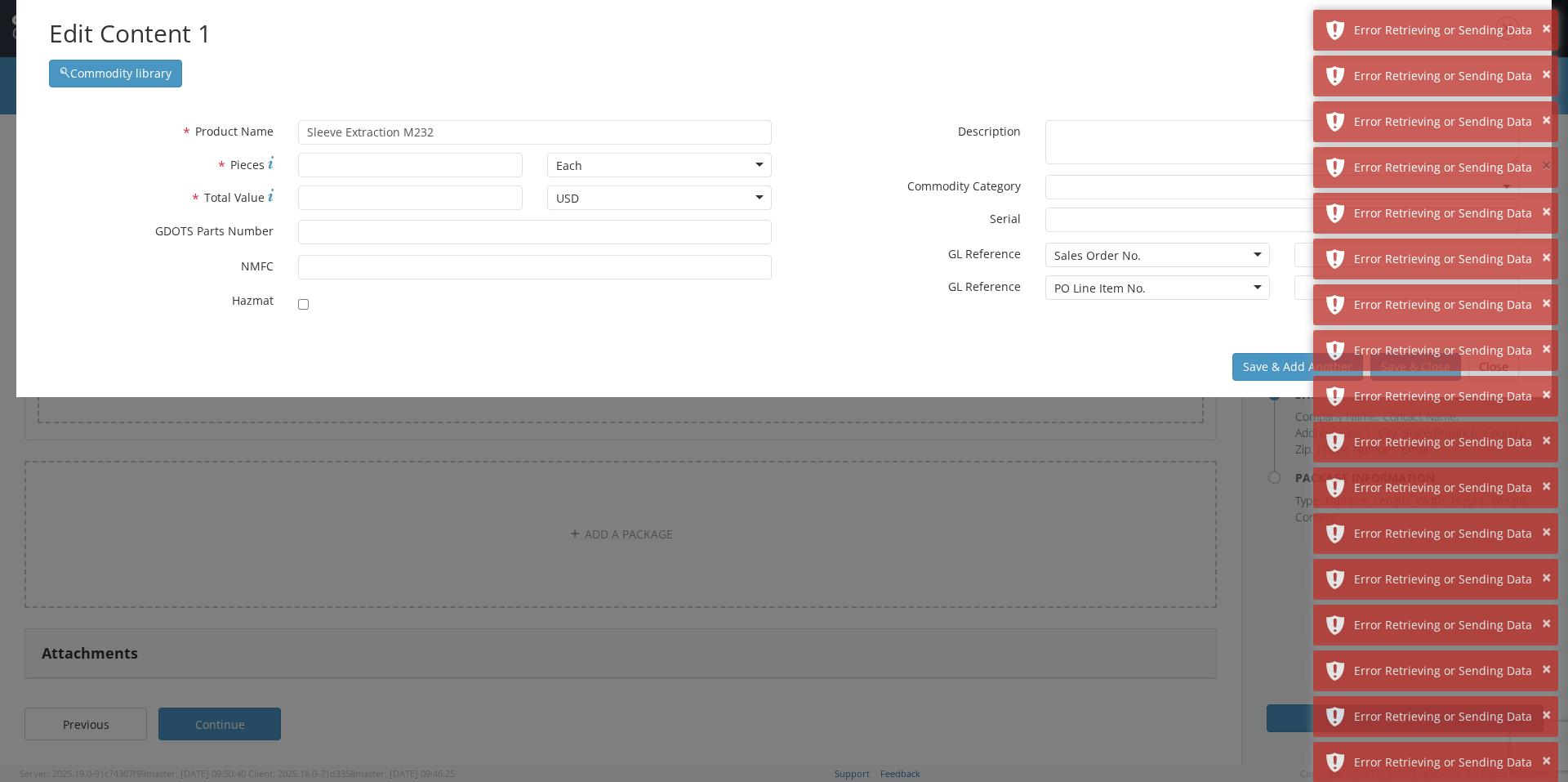
click at [1542, 165] on button "×" at bounding box center [1547, 166] width 9 height 24
click at [1542, 200] on button "×" at bounding box center [1547, 212] width 9 height 24
click at [1542, 165] on button "×" at bounding box center [1547, 166] width 9 height 24
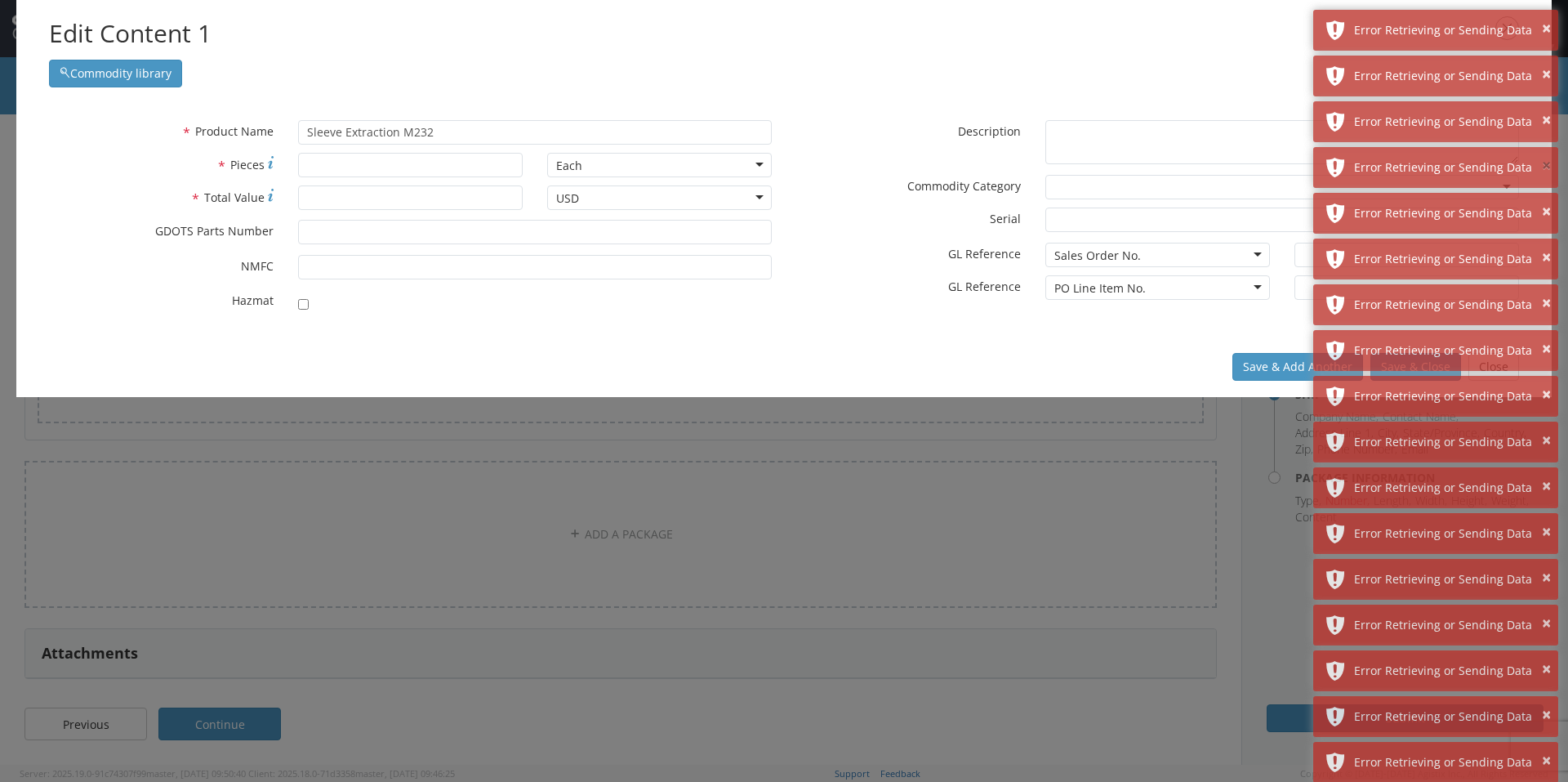
click at [1542, 165] on button "×" at bounding box center [1547, 166] width 9 height 24
click at [1542, 200] on button "×" at bounding box center [1547, 212] width 9 height 24
click at [1542, 165] on button "×" at bounding box center [1547, 166] width 9 height 24
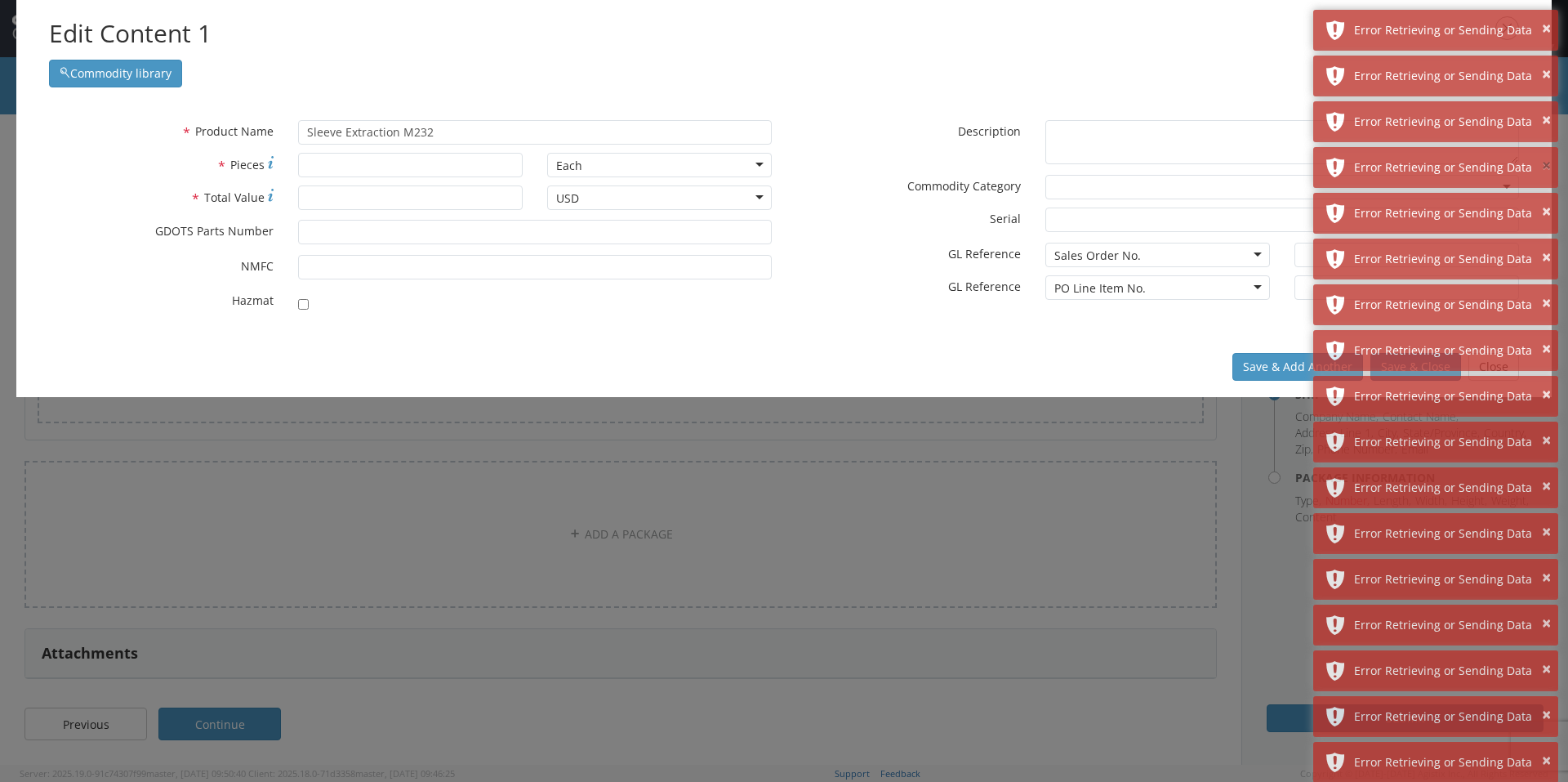
click at [1542, 165] on button "×" at bounding box center [1547, 166] width 9 height 24
click at [1542, 200] on button "×" at bounding box center [1547, 212] width 9 height 24
click at [1542, 165] on button "×" at bounding box center [1547, 166] width 9 height 24
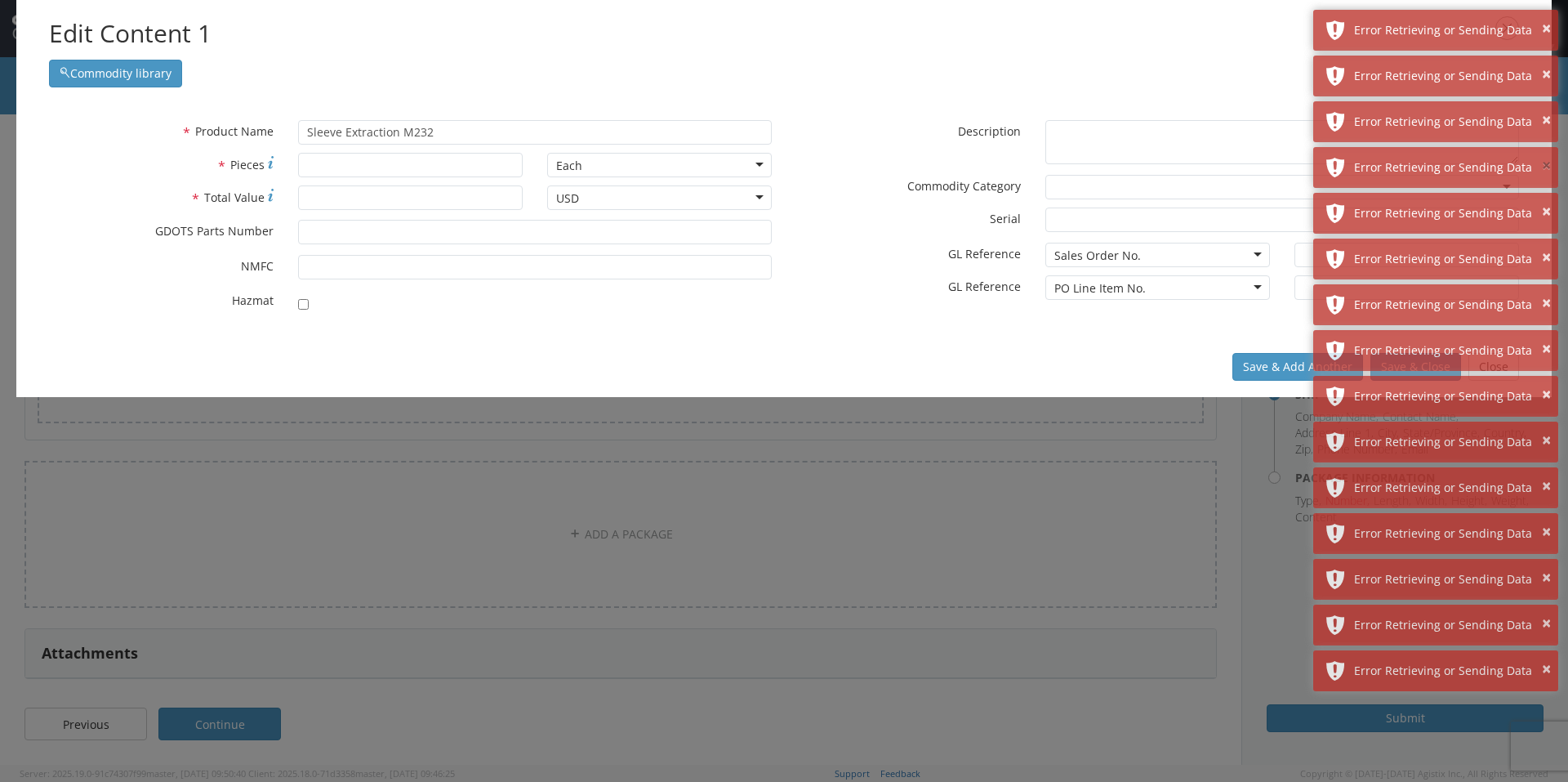
click at [1542, 165] on button "×" at bounding box center [1547, 166] width 9 height 24
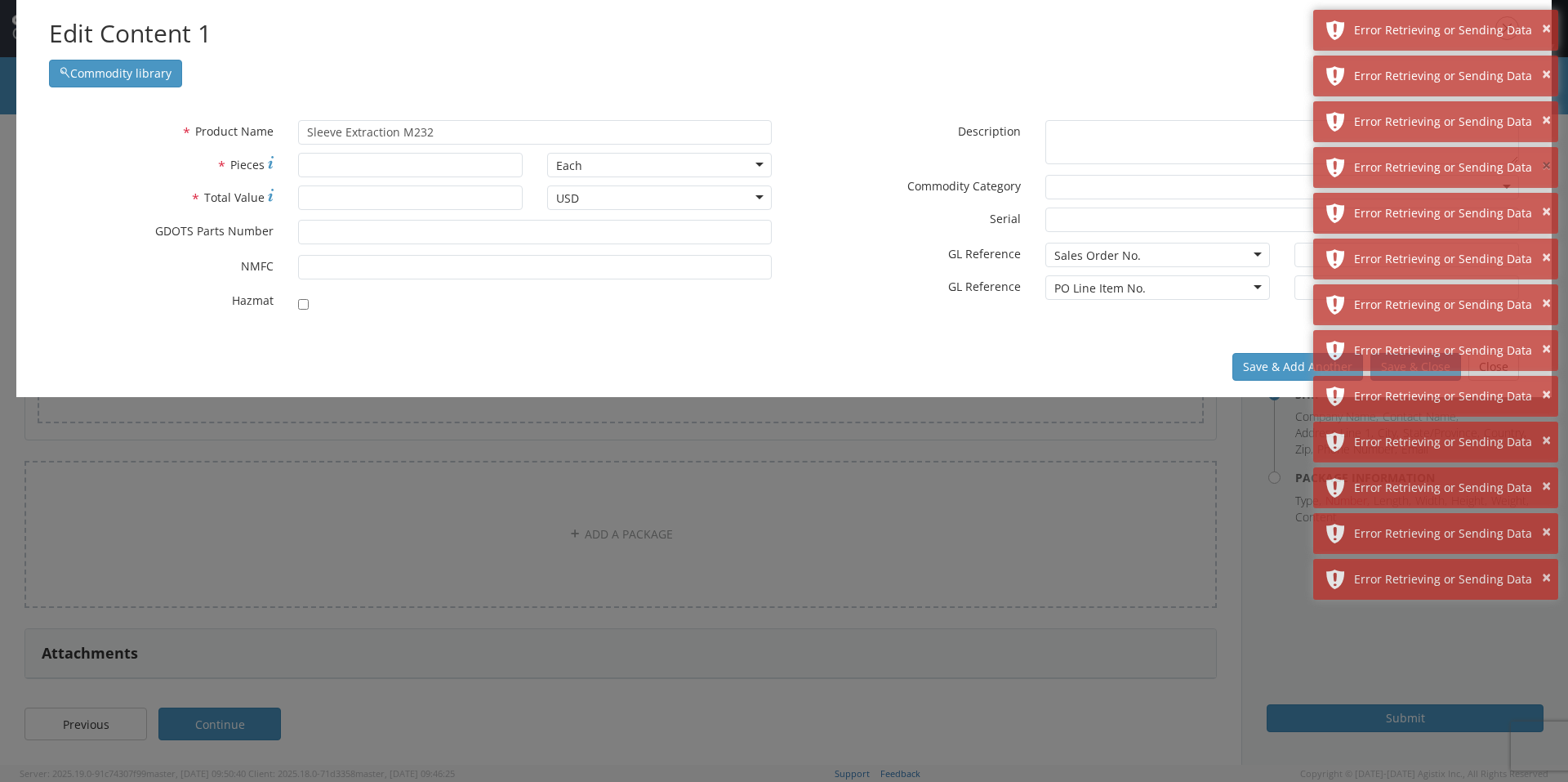
click at [1542, 165] on button "×" at bounding box center [1547, 166] width 9 height 24
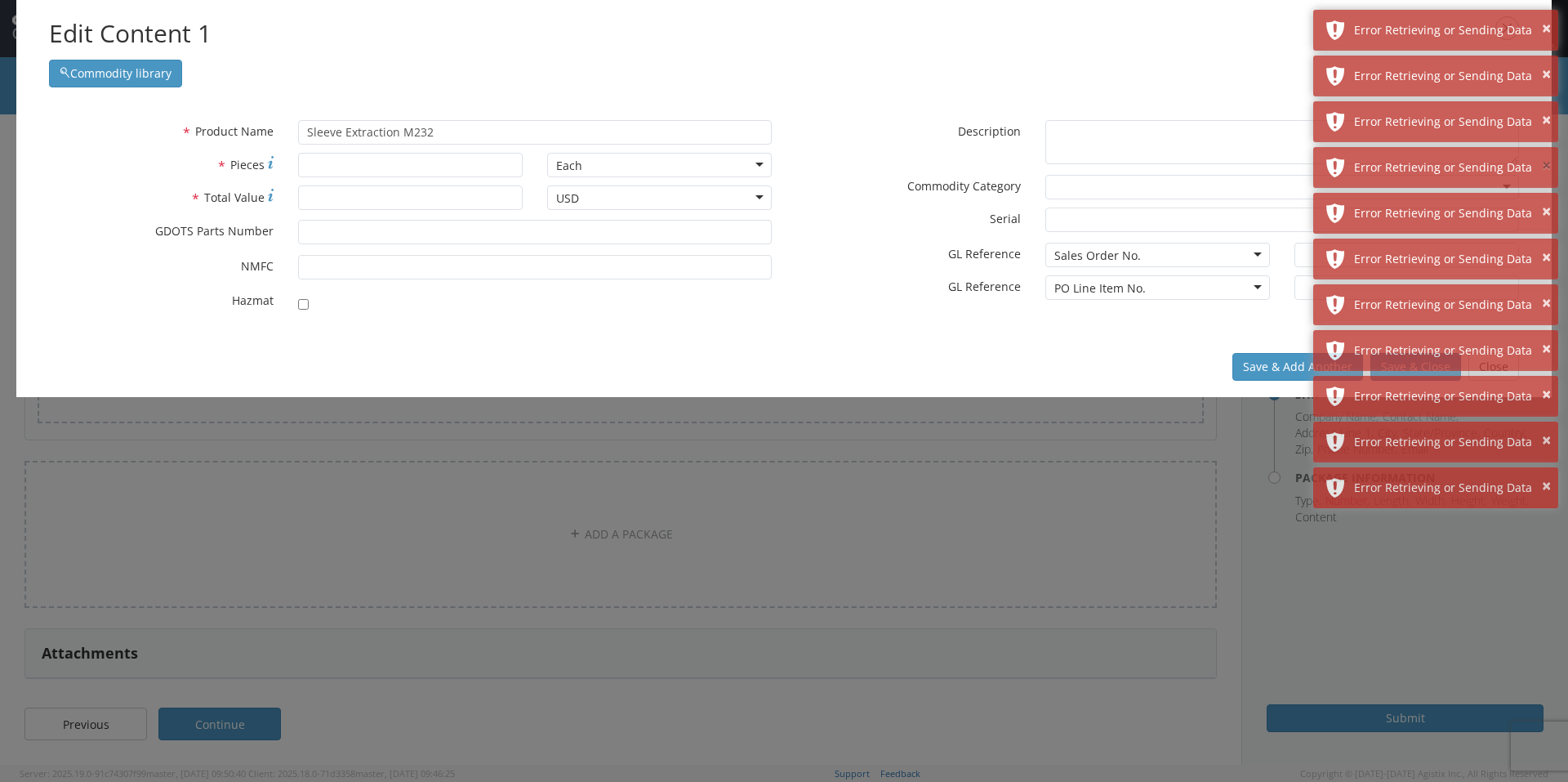
click at [1542, 165] on button "×" at bounding box center [1547, 166] width 9 height 24
click at [1542, 200] on button "×" at bounding box center [1547, 212] width 9 height 24
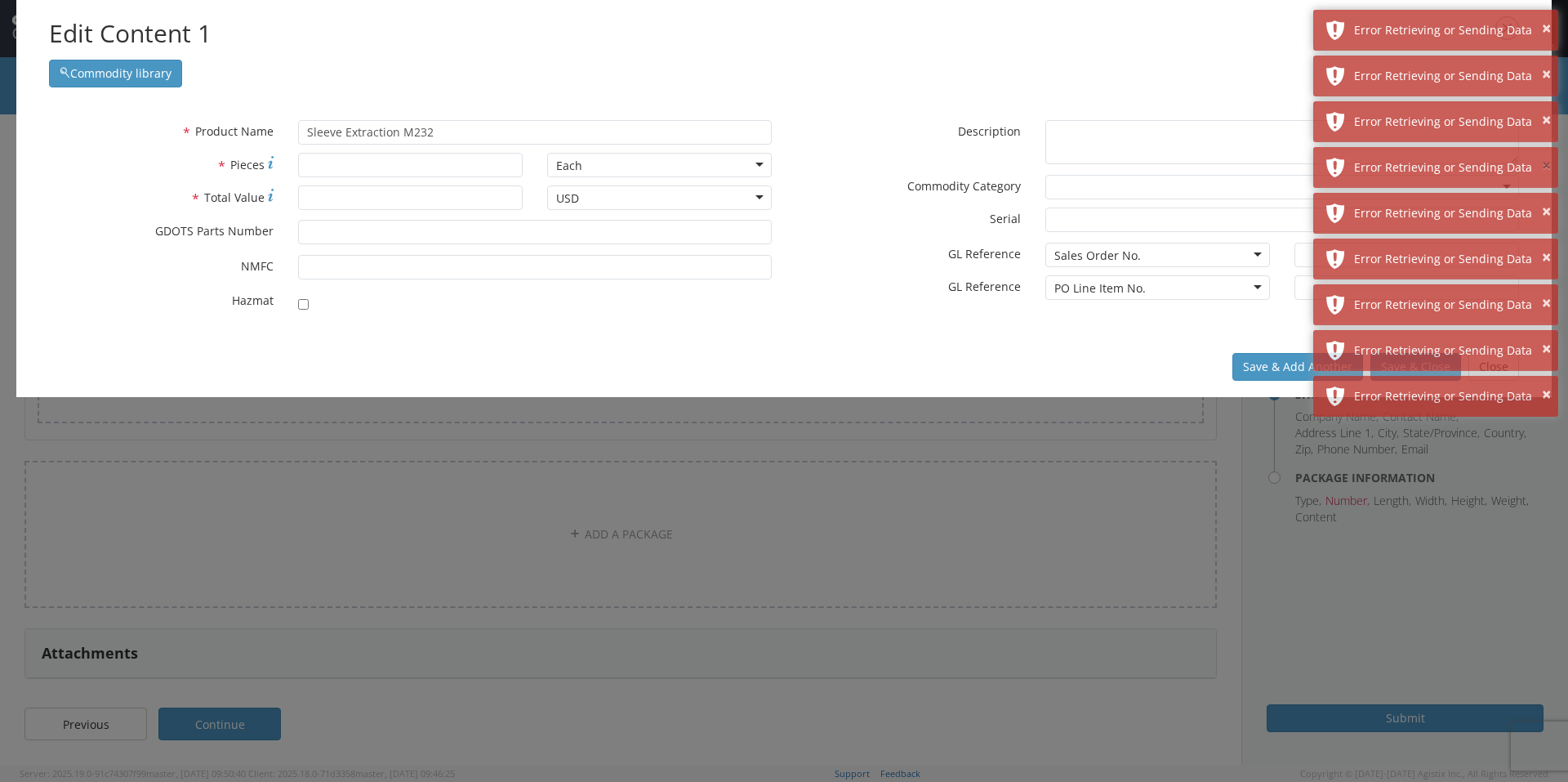
click at [1542, 165] on button "×" at bounding box center [1547, 166] width 9 height 24
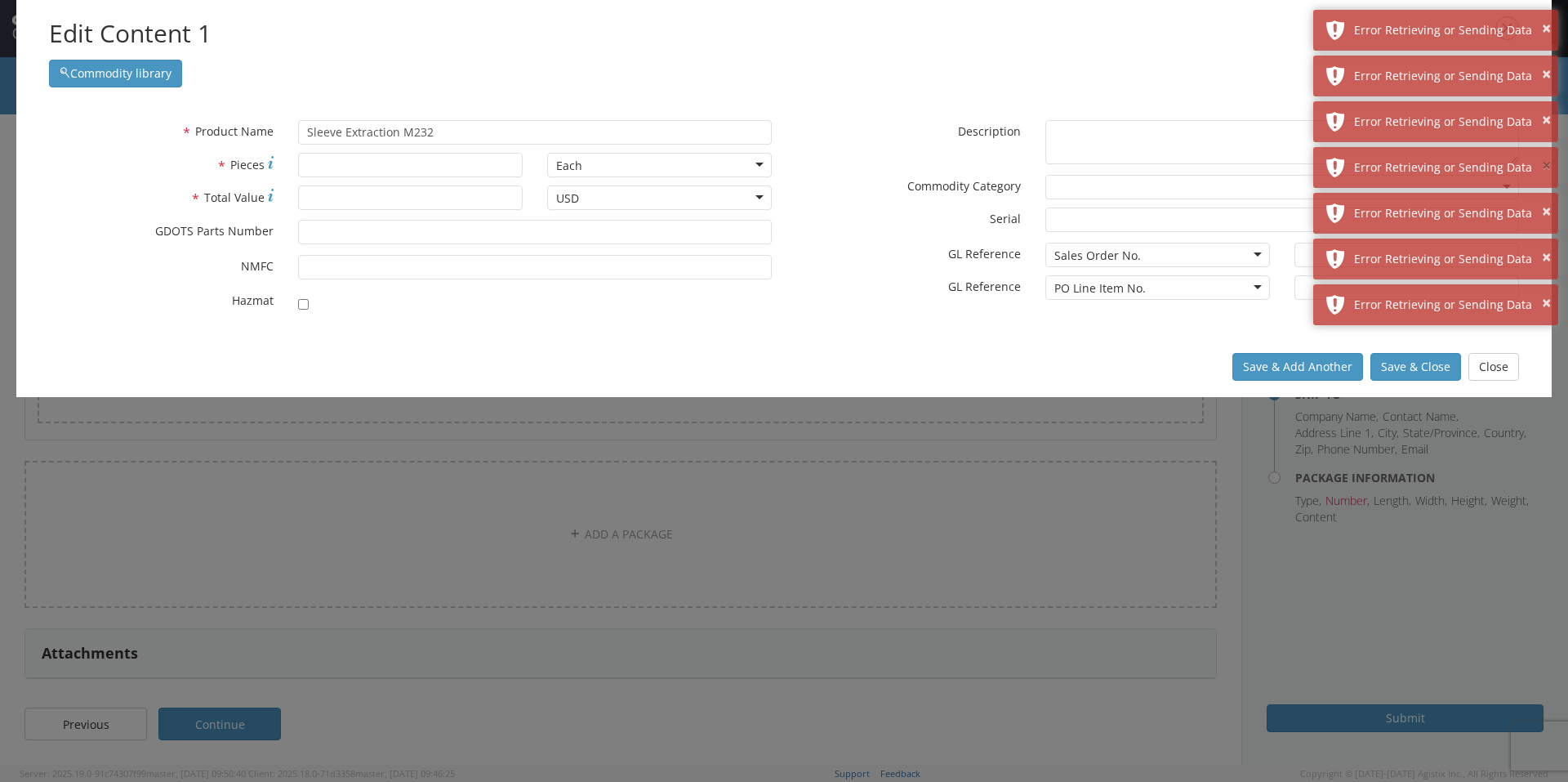
click at [1542, 165] on button "×" at bounding box center [1547, 166] width 9 height 24
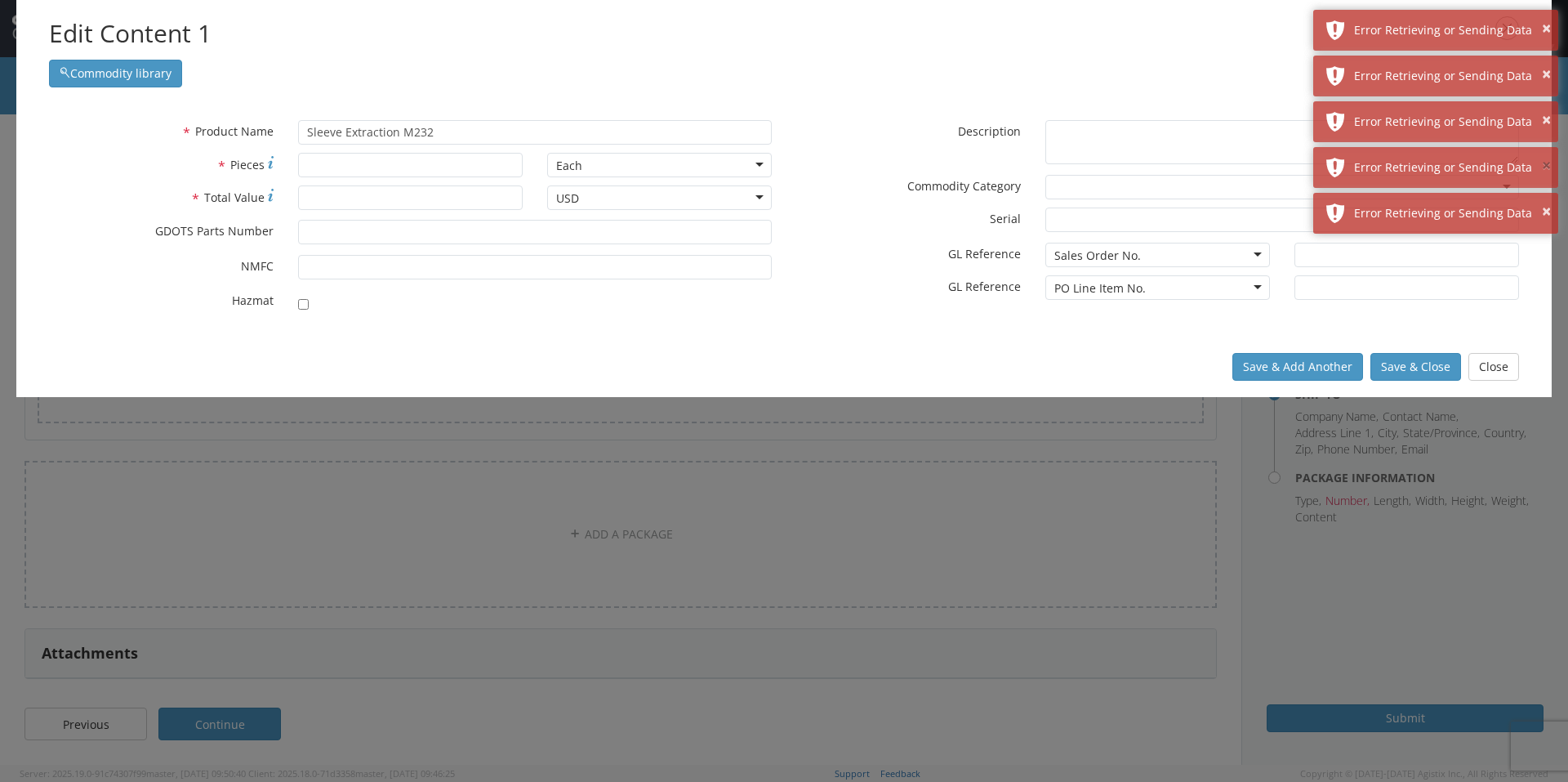
click at [1542, 165] on button "×" at bounding box center [1547, 166] width 9 height 24
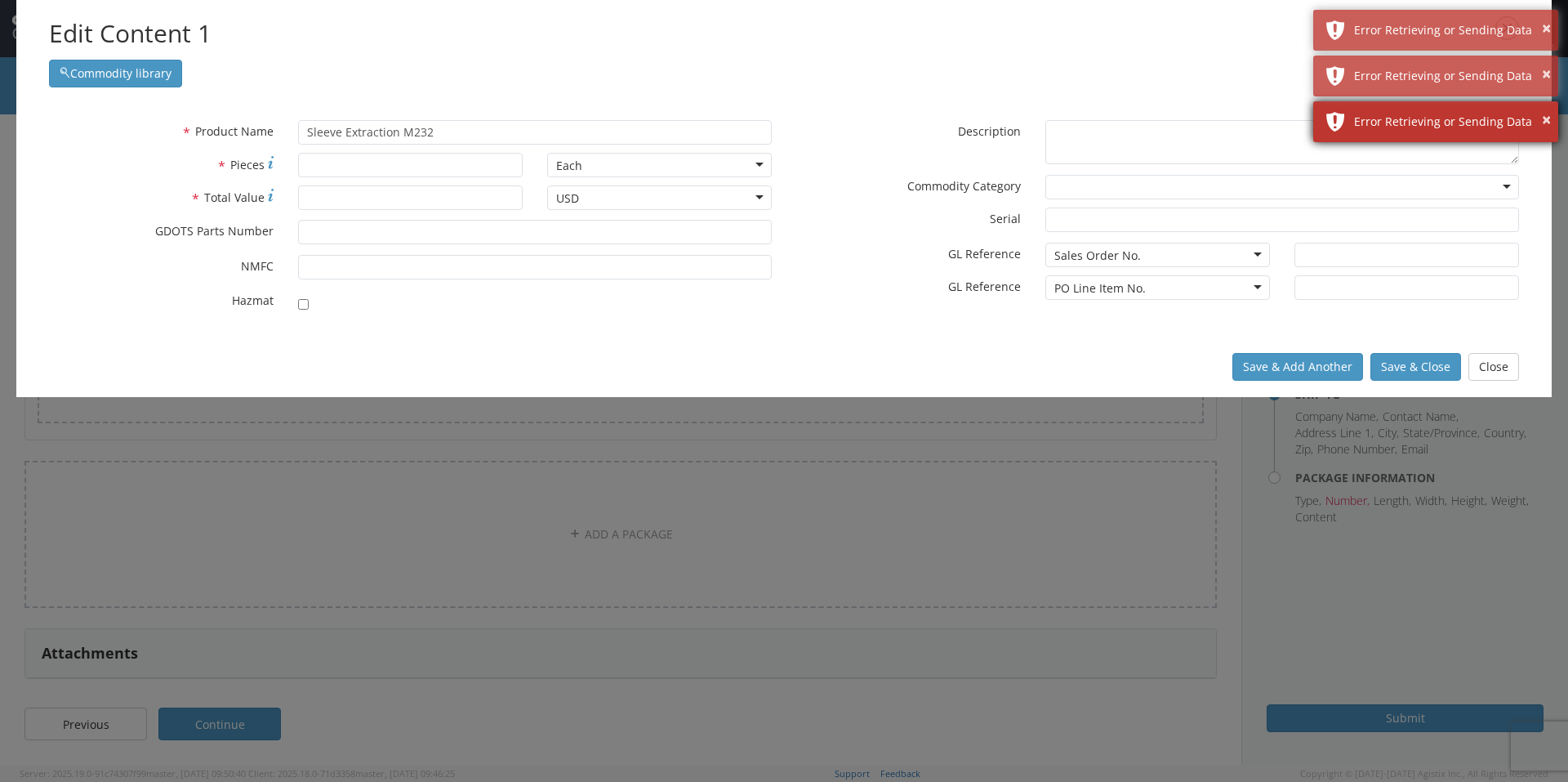
drag, startPoint x: 1540, startPoint y: 128, endPoint x: 1540, endPoint y: 115, distance: 13.0
click at [1540, 125] on div "Error Retrieving or Sending Data" at bounding box center [1451, 122] width 192 height 17
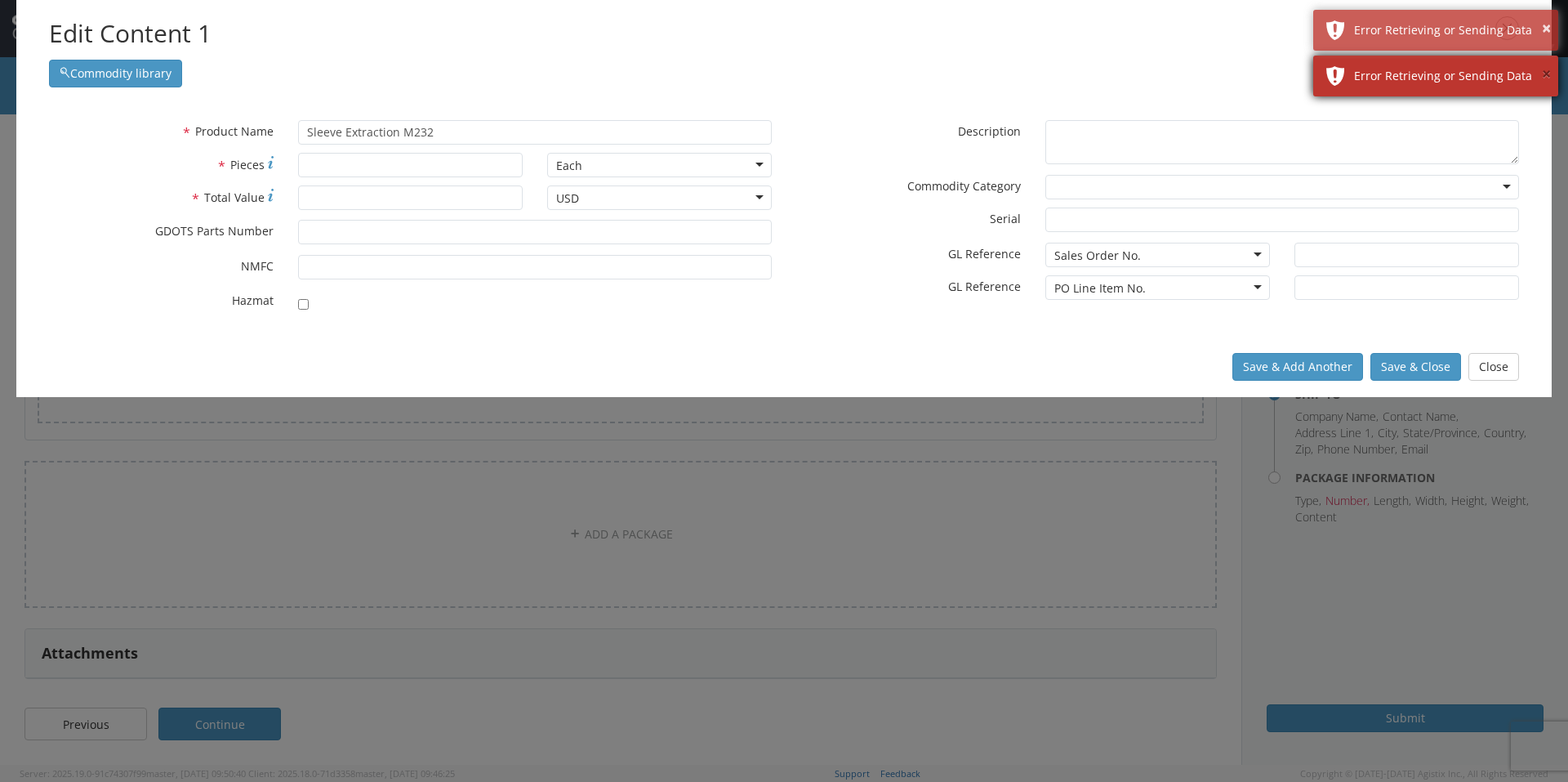
click at [1547, 77] on button "×" at bounding box center [1547, 75] width 9 height 24
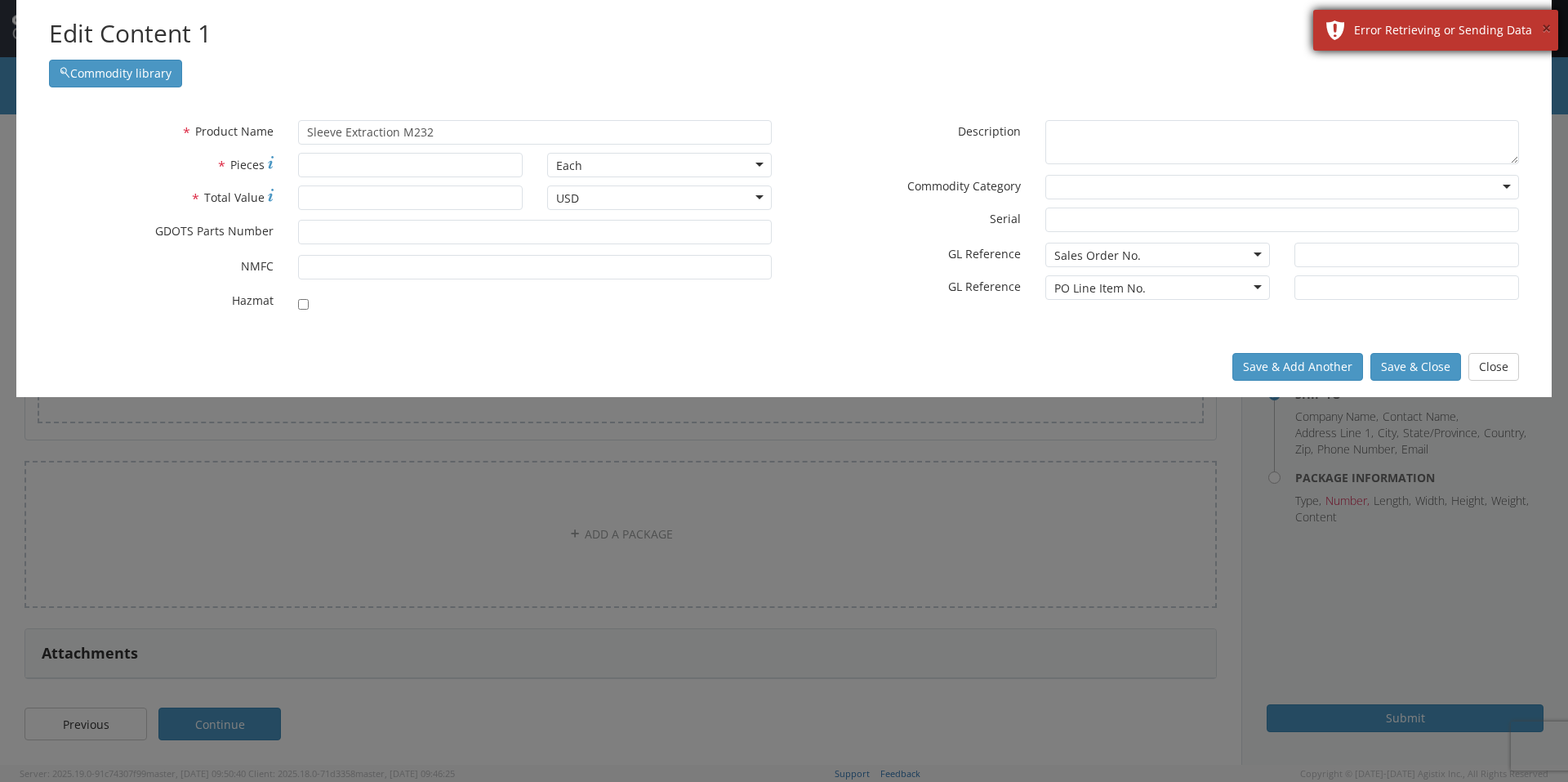
click at [1547, 31] on button "×" at bounding box center [1547, 30] width 9 height 24
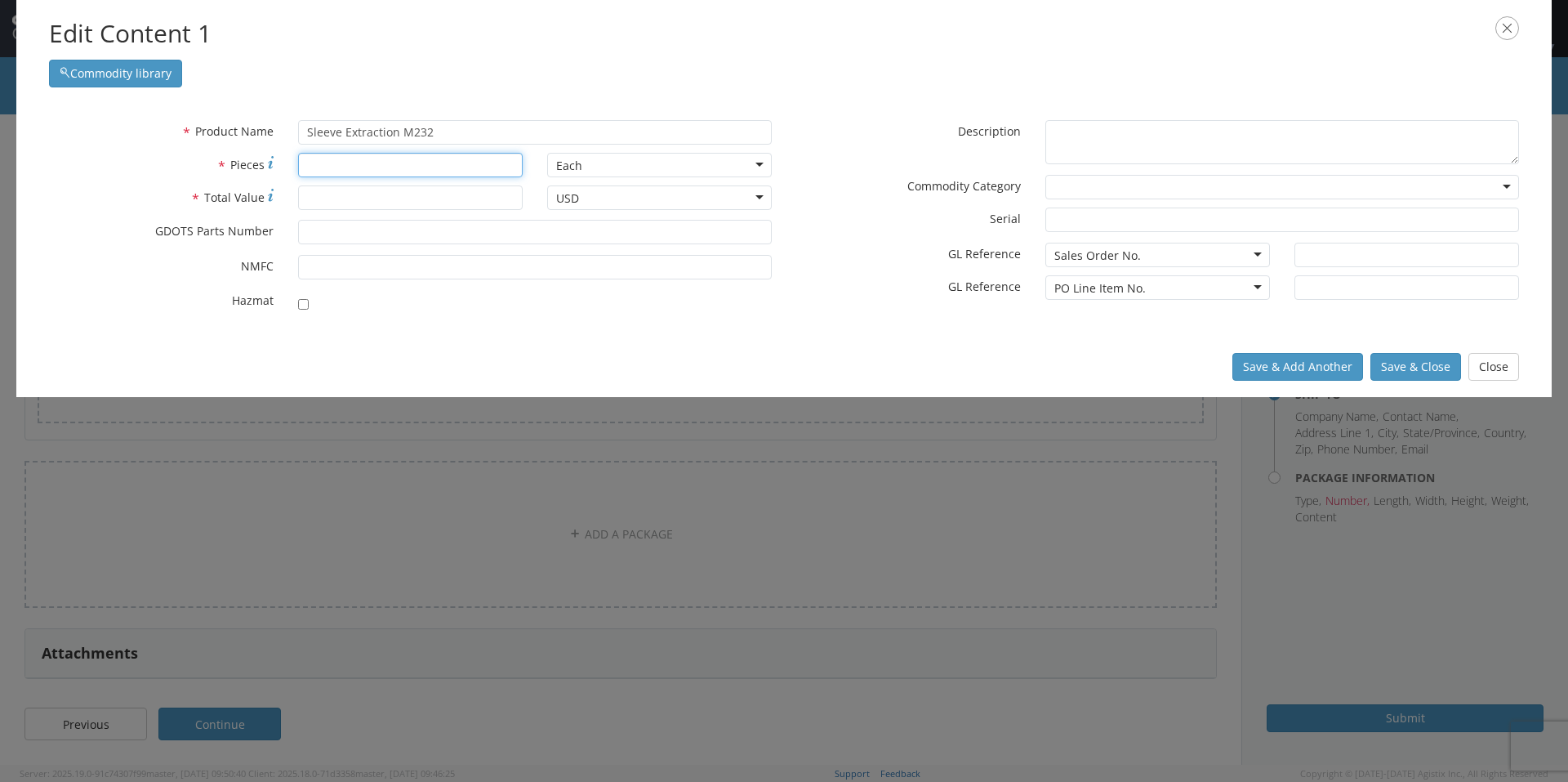
click at [314, 173] on input "* Pieces" at bounding box center [410, 165] width 225 height 25
type input "1800"
type input "15000.00"
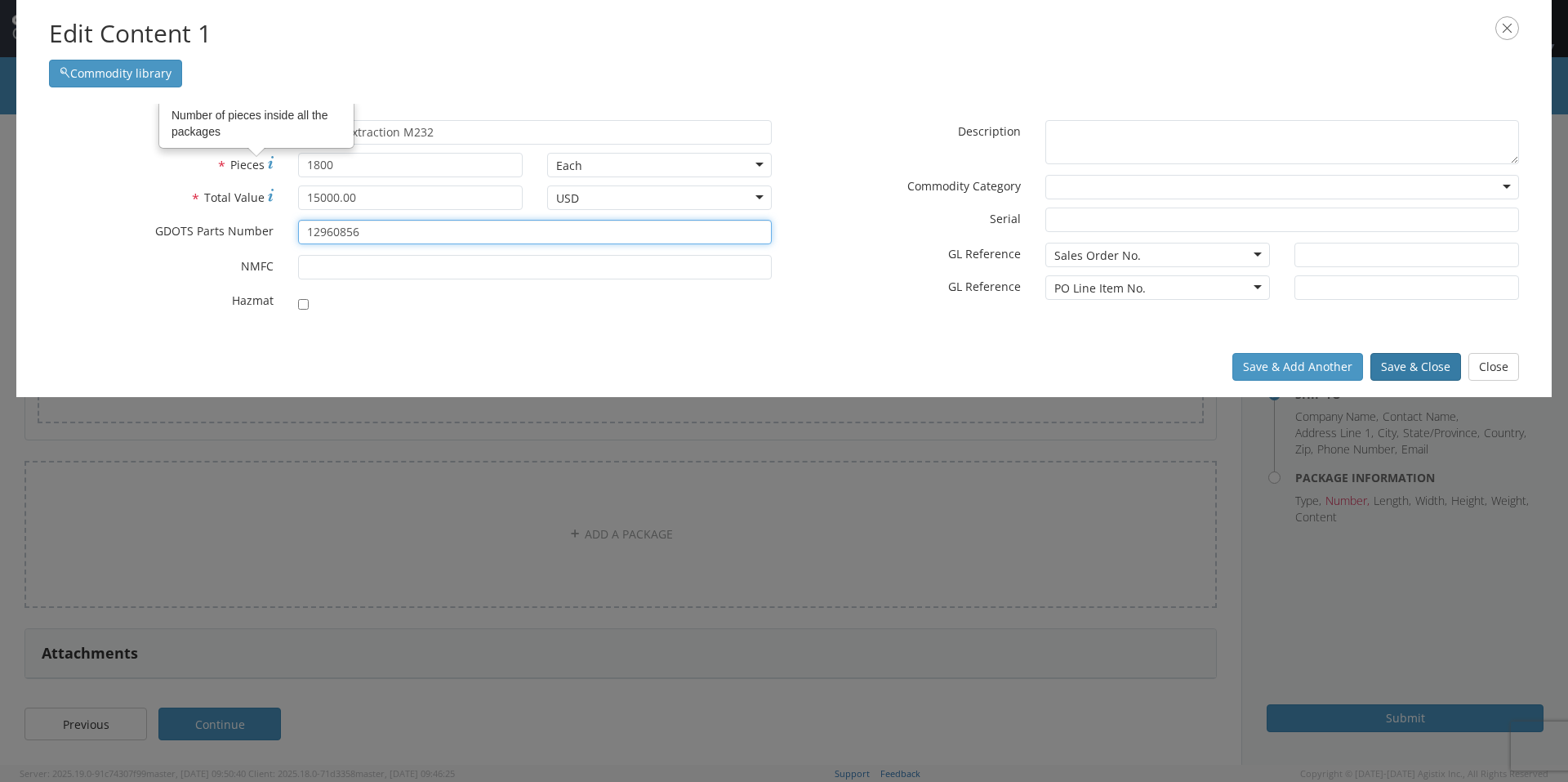
type input "12960856"
click at [1406, 367] on button "Save & Close" at bounding box center [1416, 367] width 91 height 28
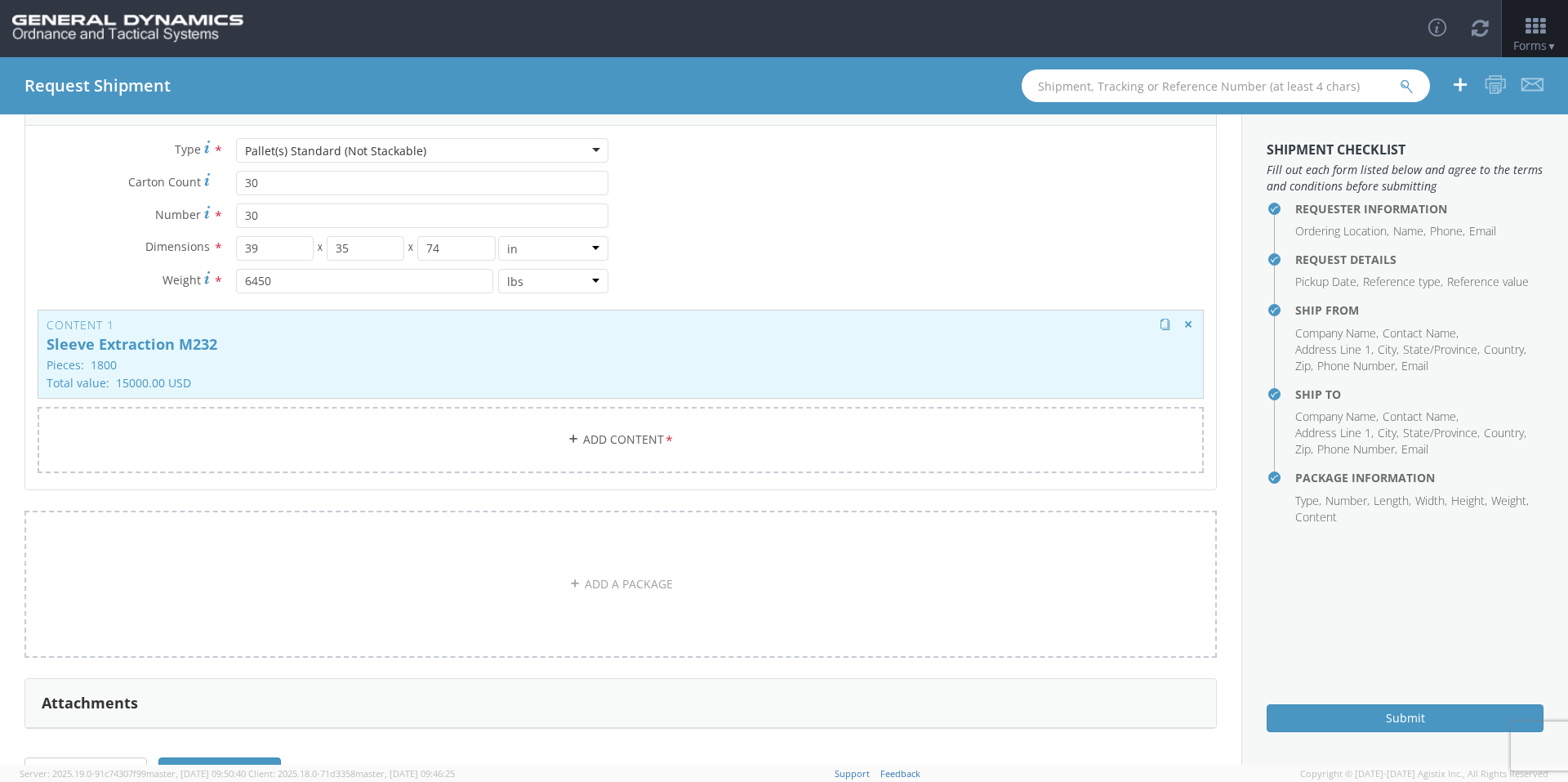
scroll to position [200, 0]
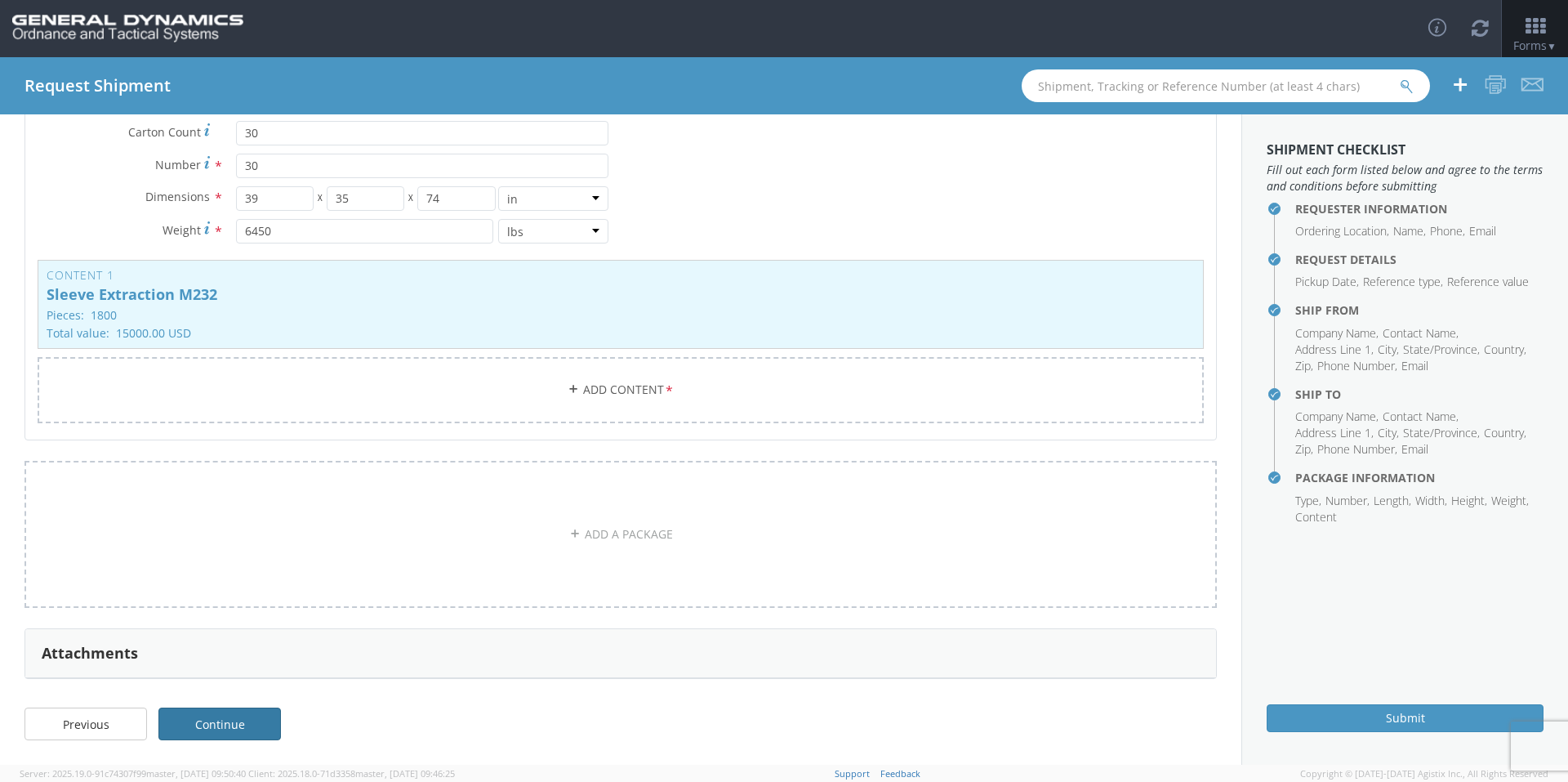
click at [213, 726] on link "Continue" at bounding box center [219, 723] width 123 height 32
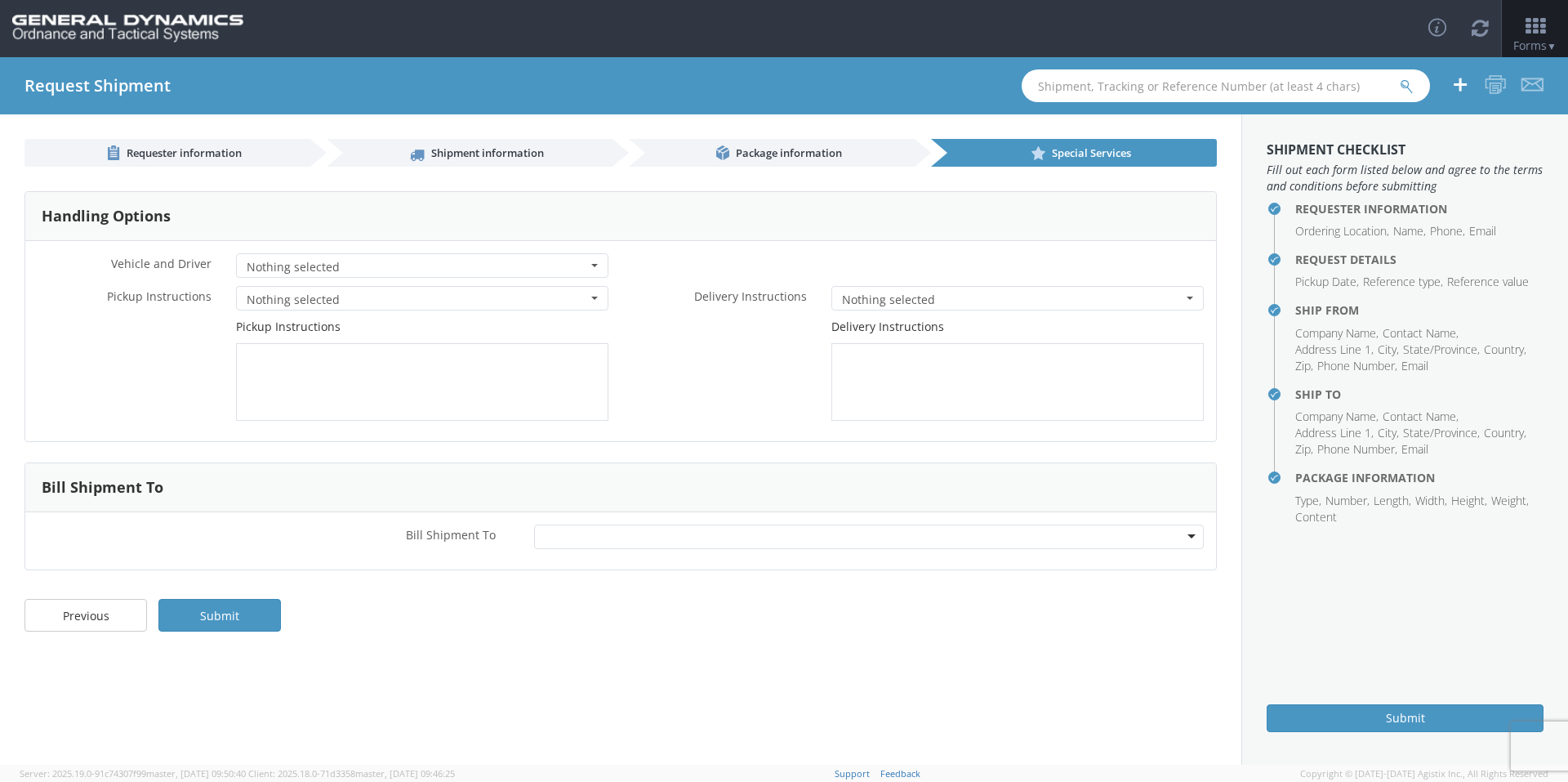
click at [622, 536] on div at bounding box center [869, 536] width 670 height 25
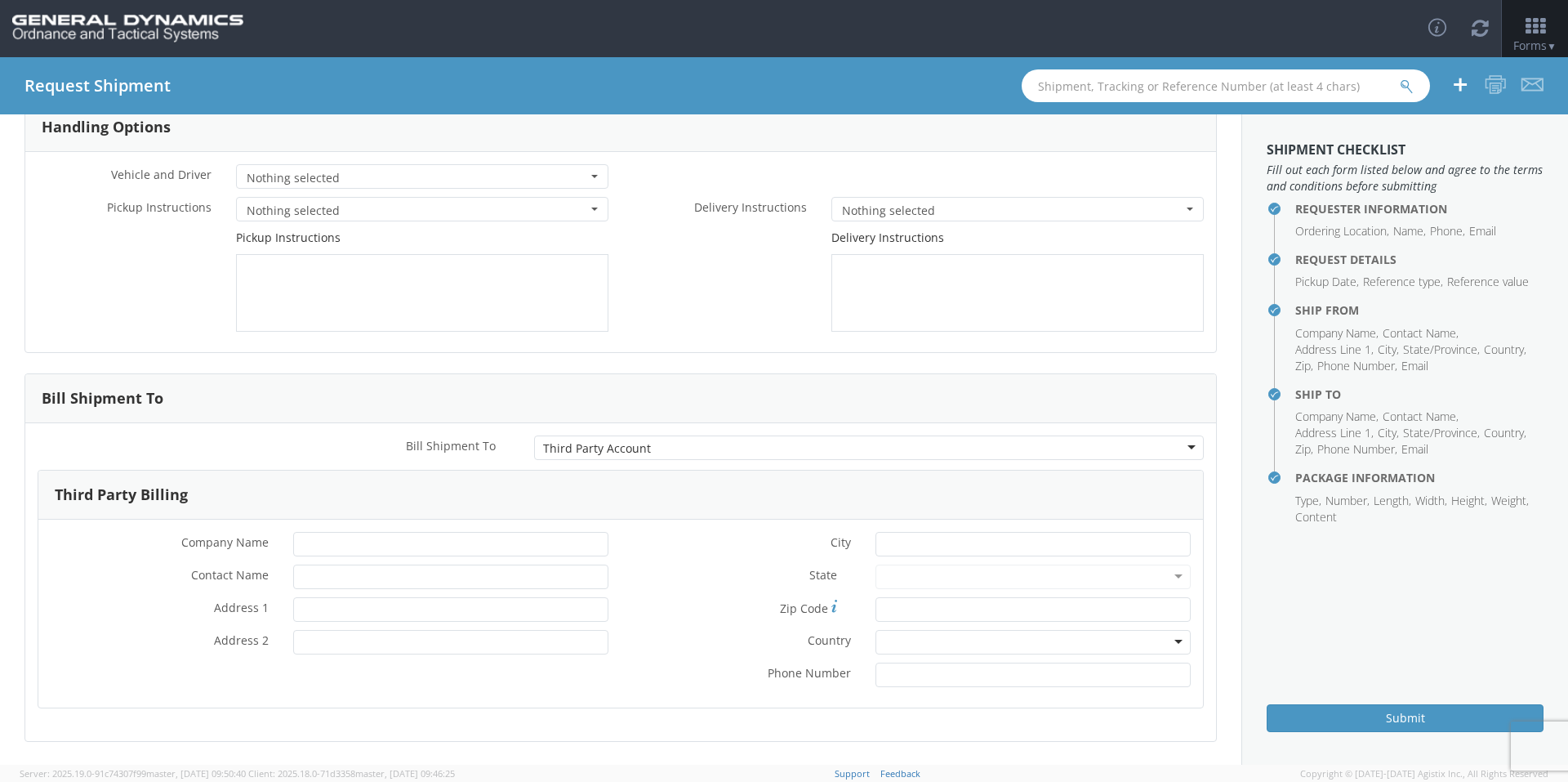
scroll to position [152, 0]
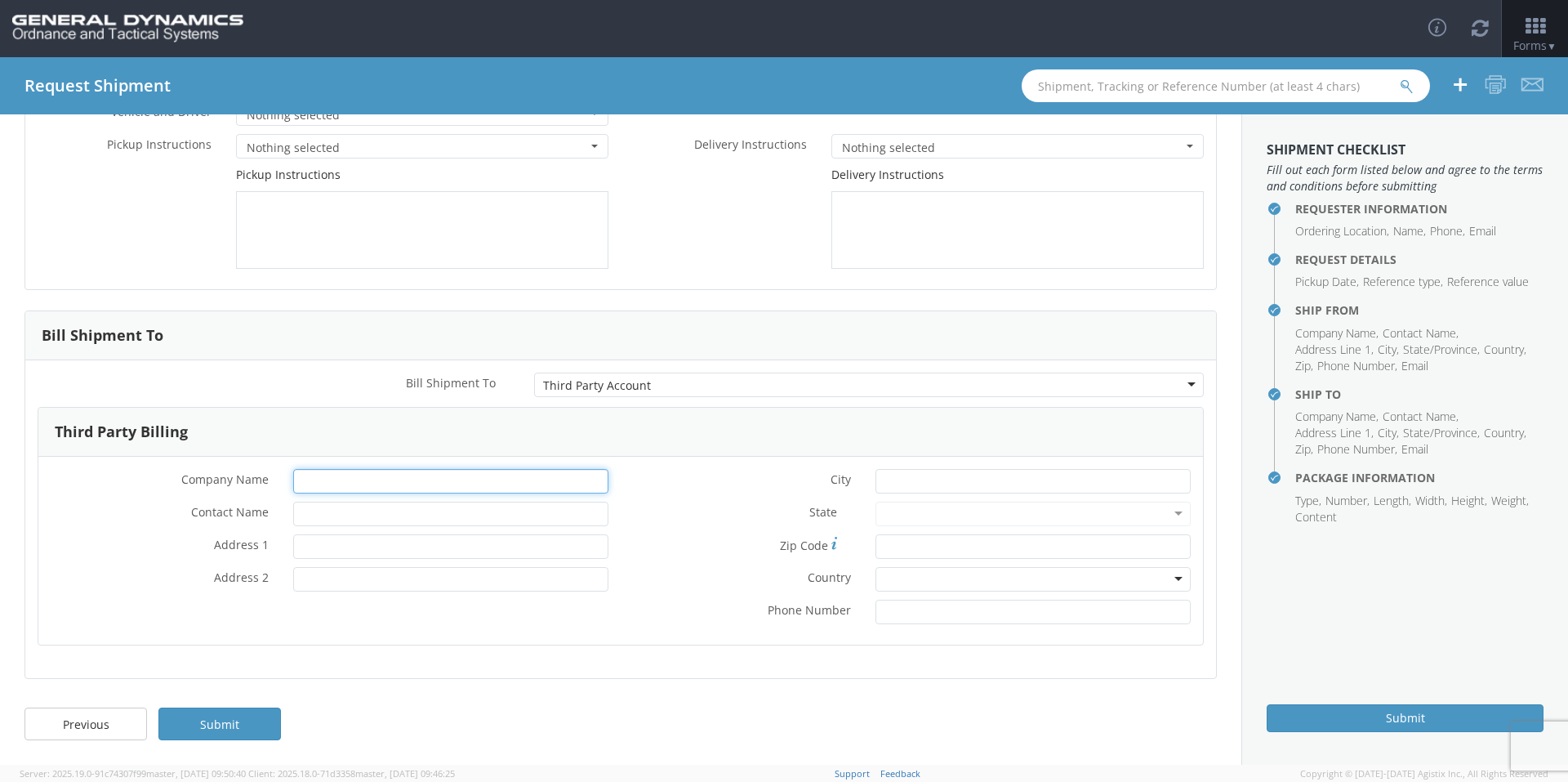
click at [321, 481] on input "* Company Name" at bounding box center [450, 481] width 315 height 25
type input "General Dynamics OTS"
type input "[PERSON_NAME]-Edge"
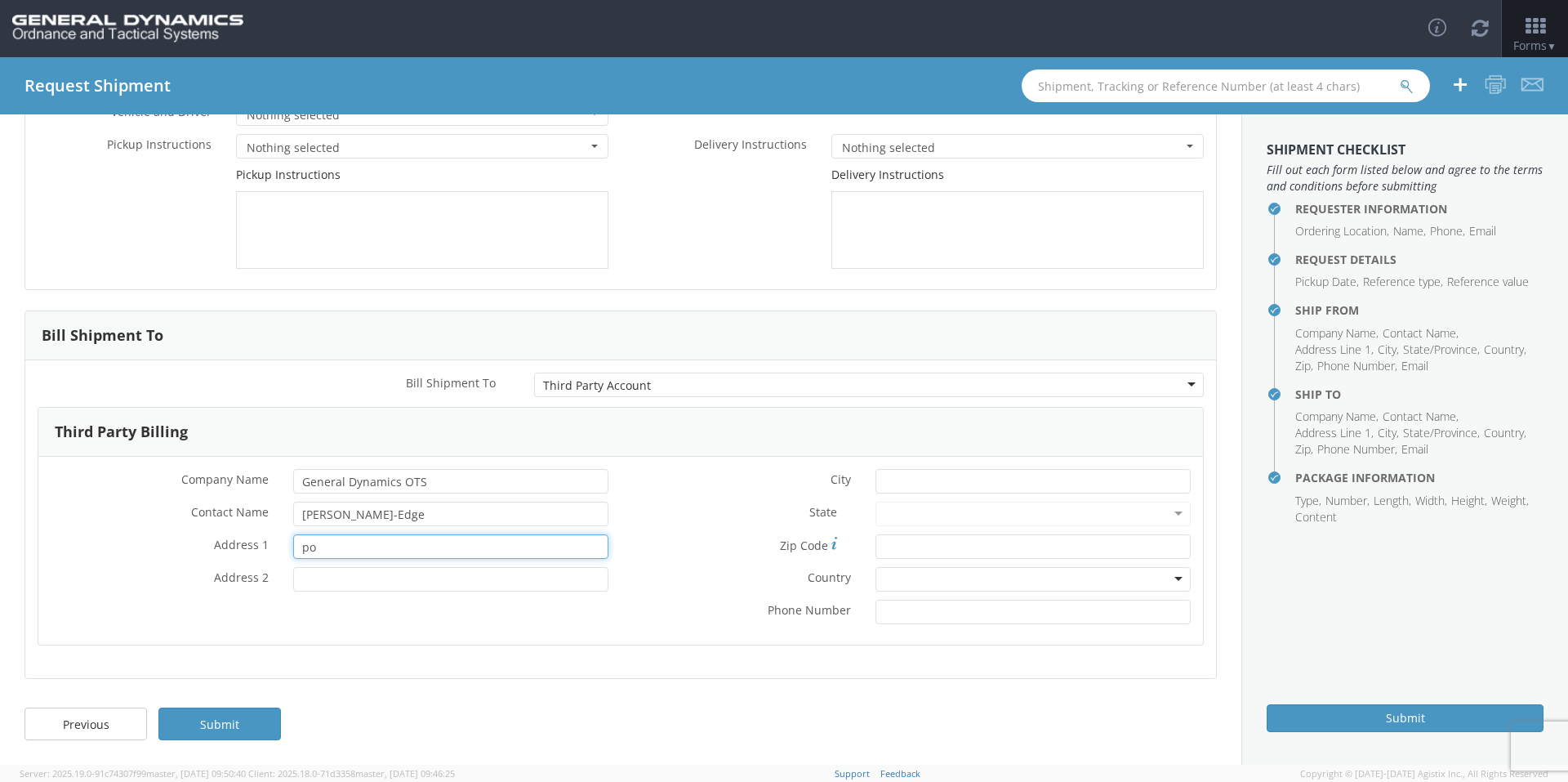
type input "p"
type input "PO Box 1356"
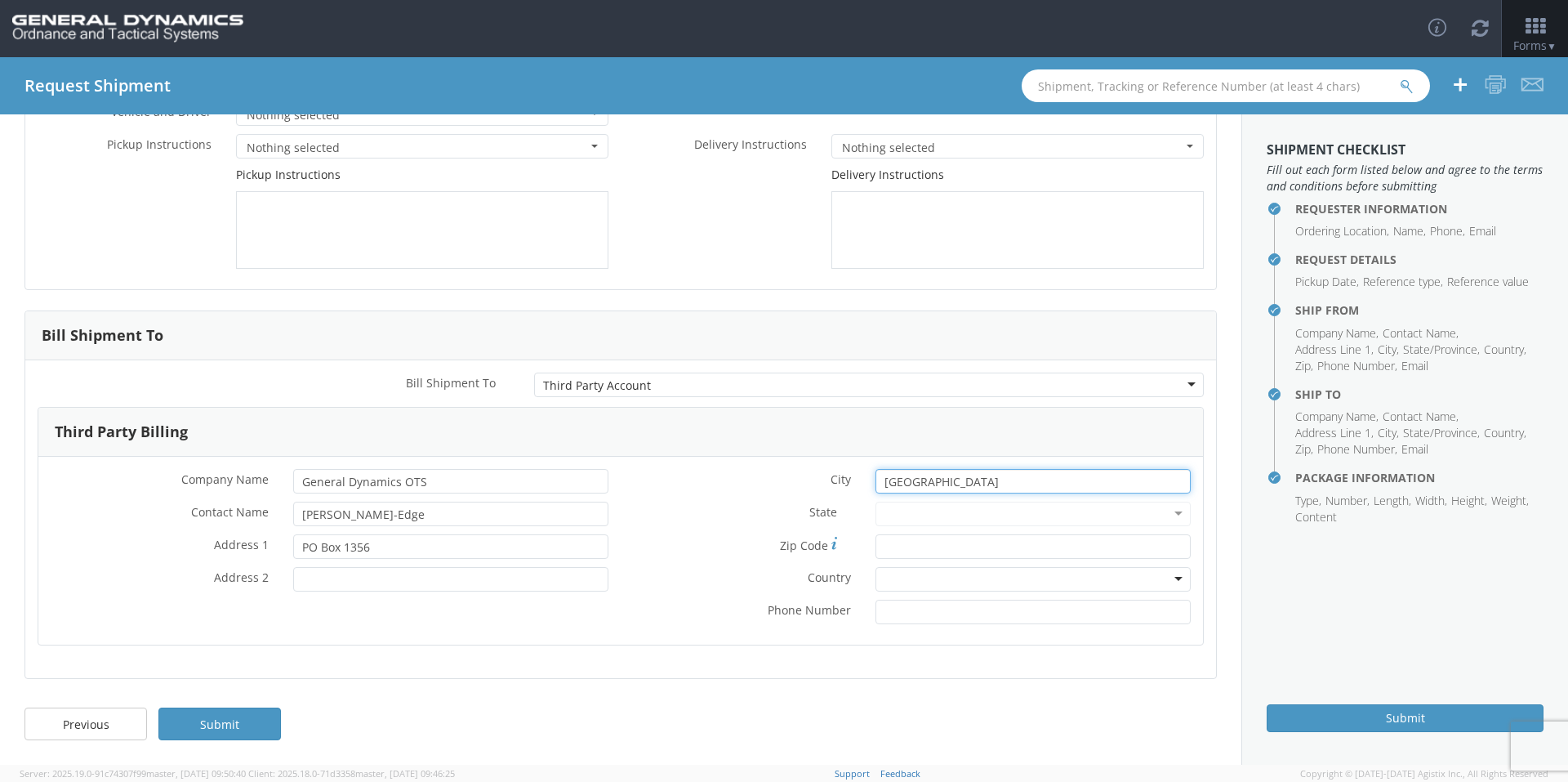
type input "[GEOGRAPHIC_DATA]"
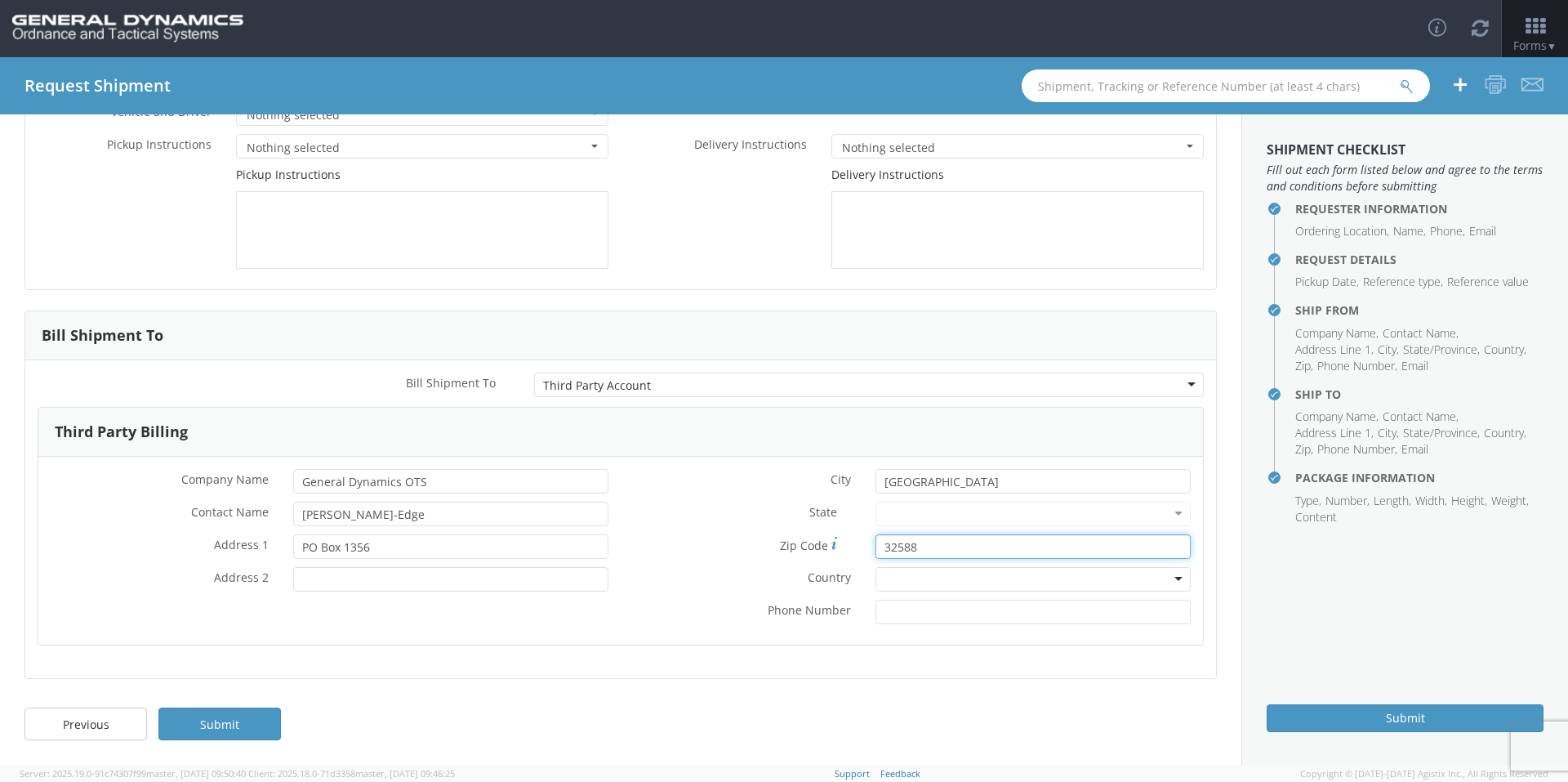
type input "32588"
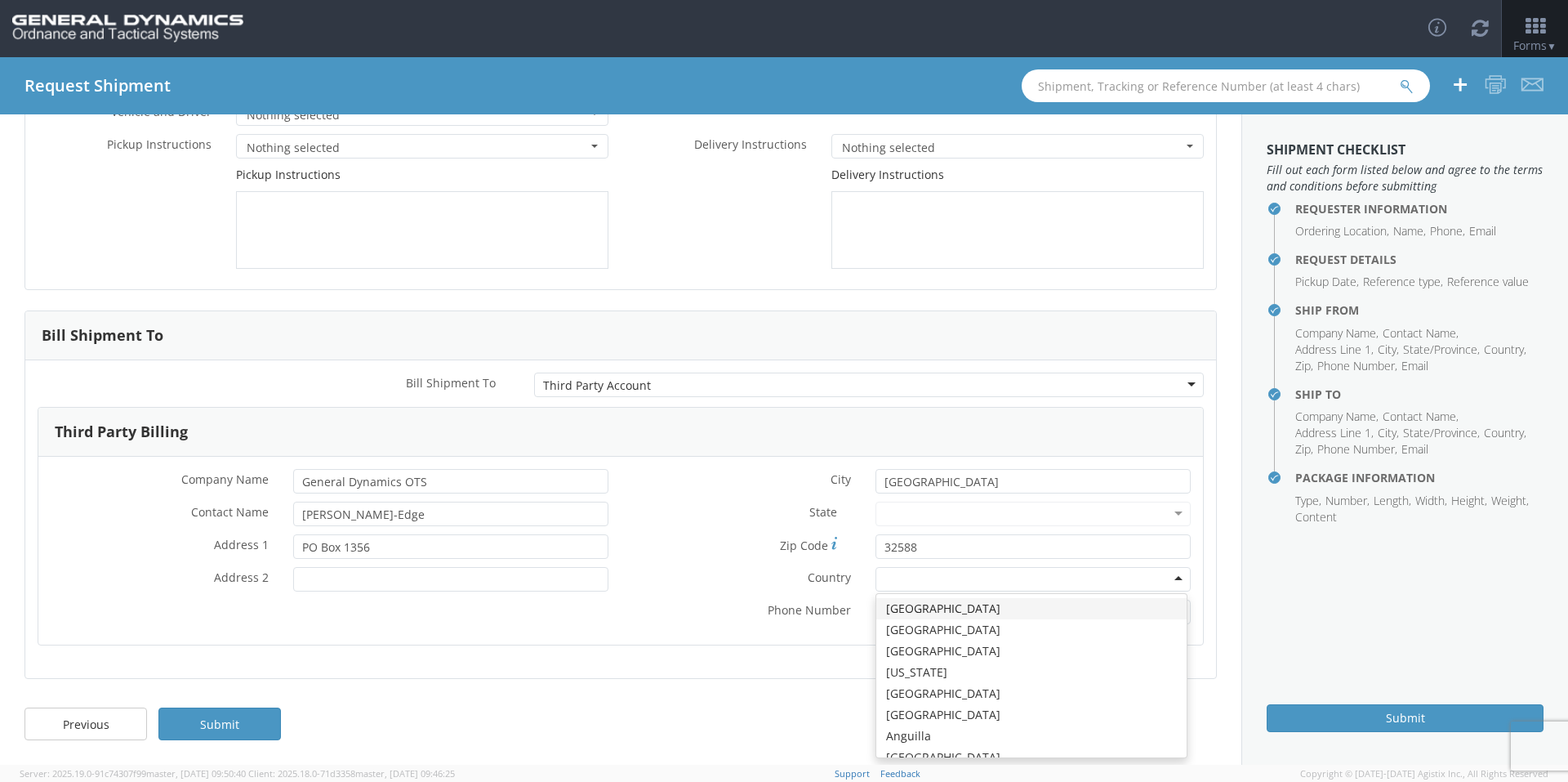
type input "u"
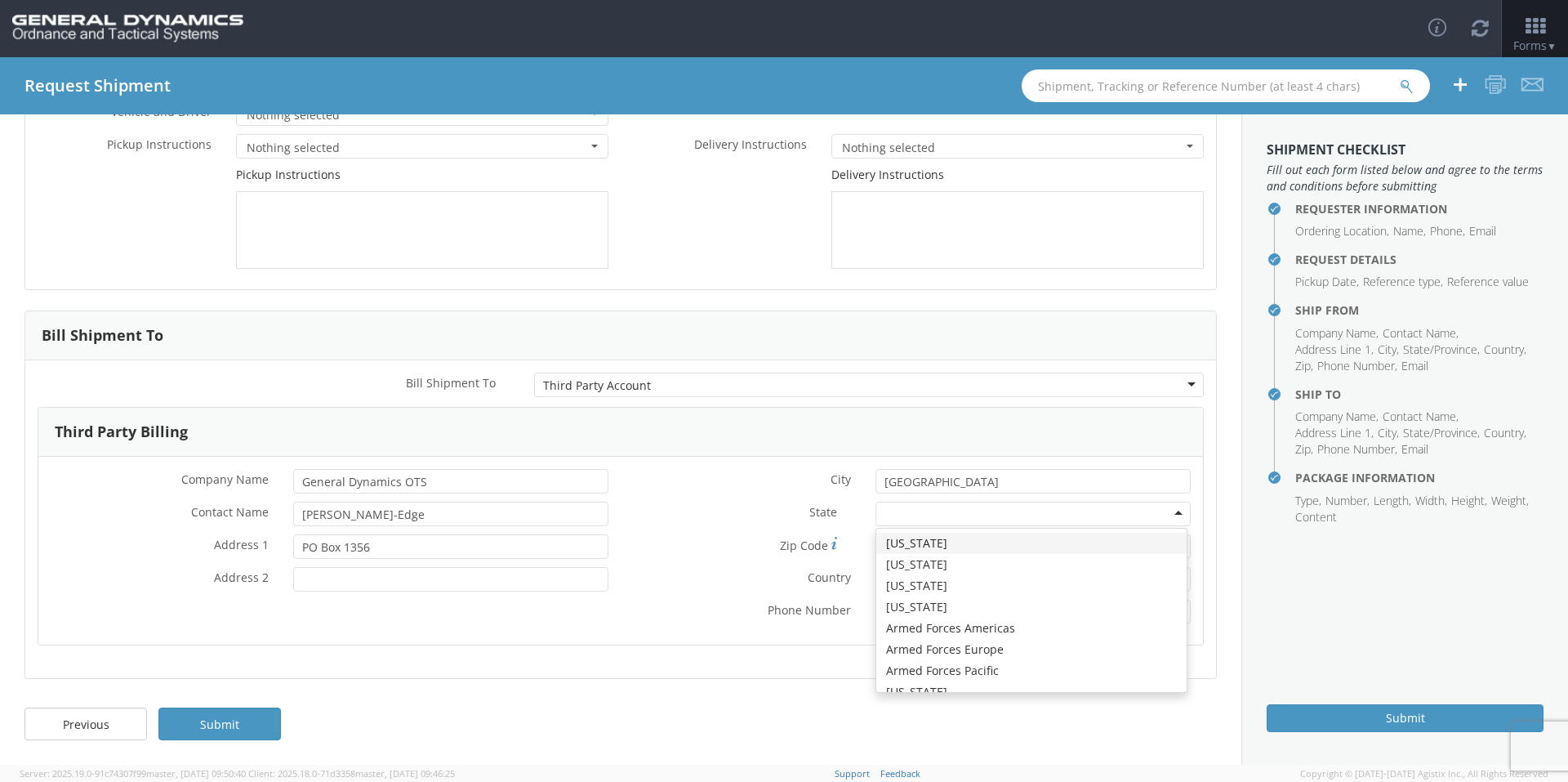
type input "f"
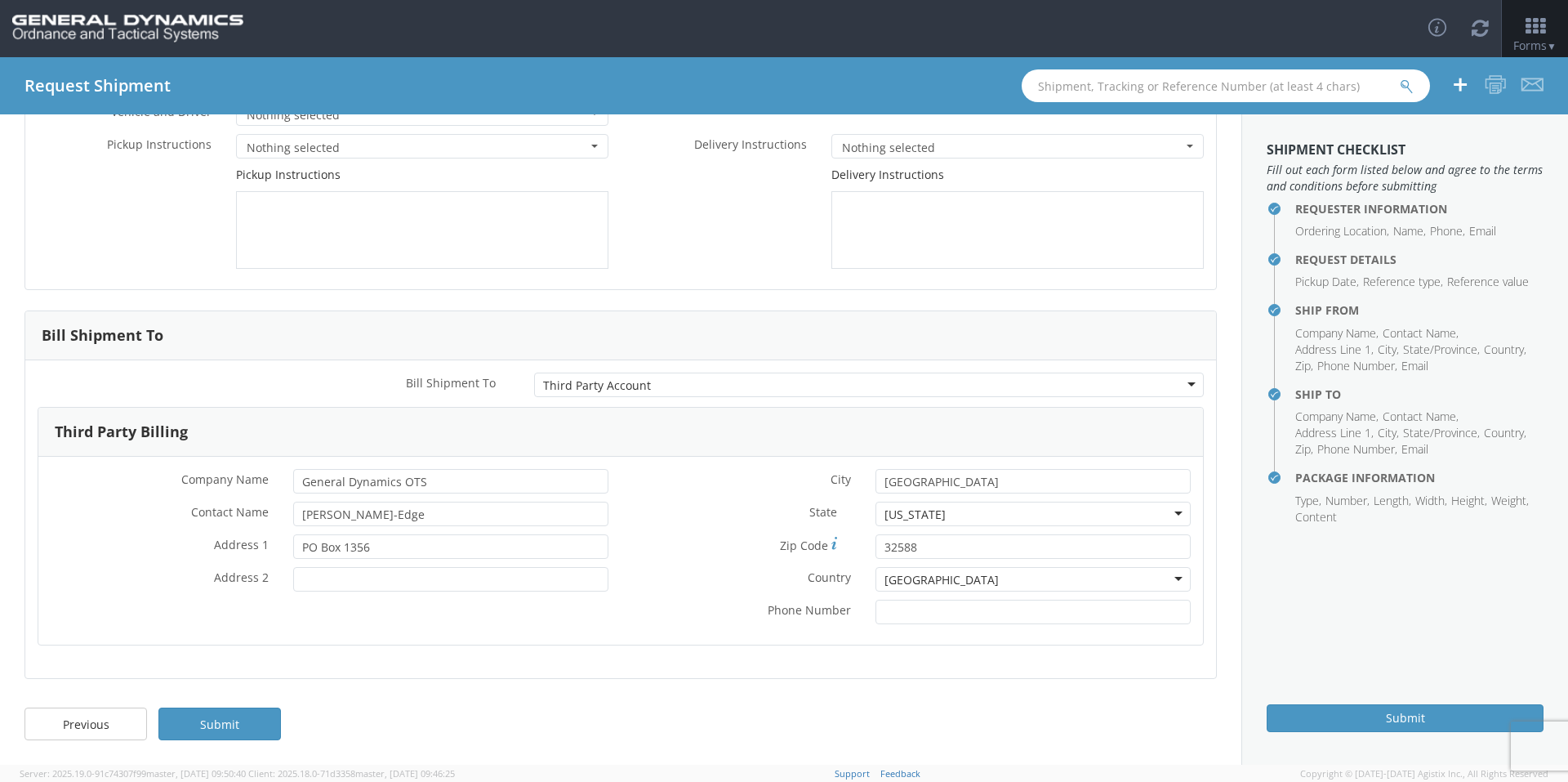
click at [399, 648] on div "Third Party Billing * Company Name General Dynamics OTS * Contact Name [PERSON_…" at bounding box center [620, 536] width 1191 height 259
click at [270, 713] on link "Submit" at bounding box center [219, 723] width 123 height 32
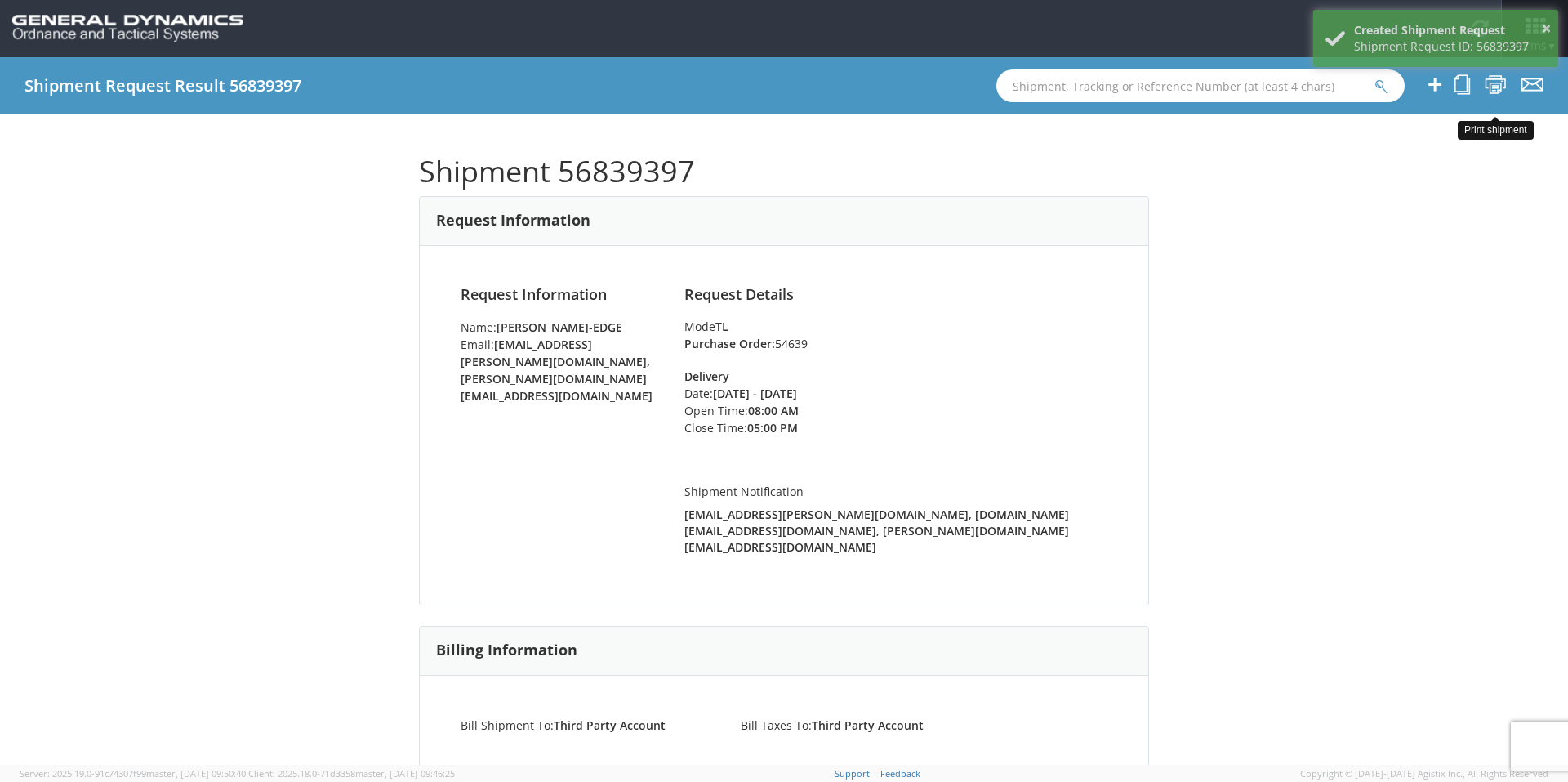
click at [1501, 83] on icon at bounding box center [1496, 84] width 22 height 20
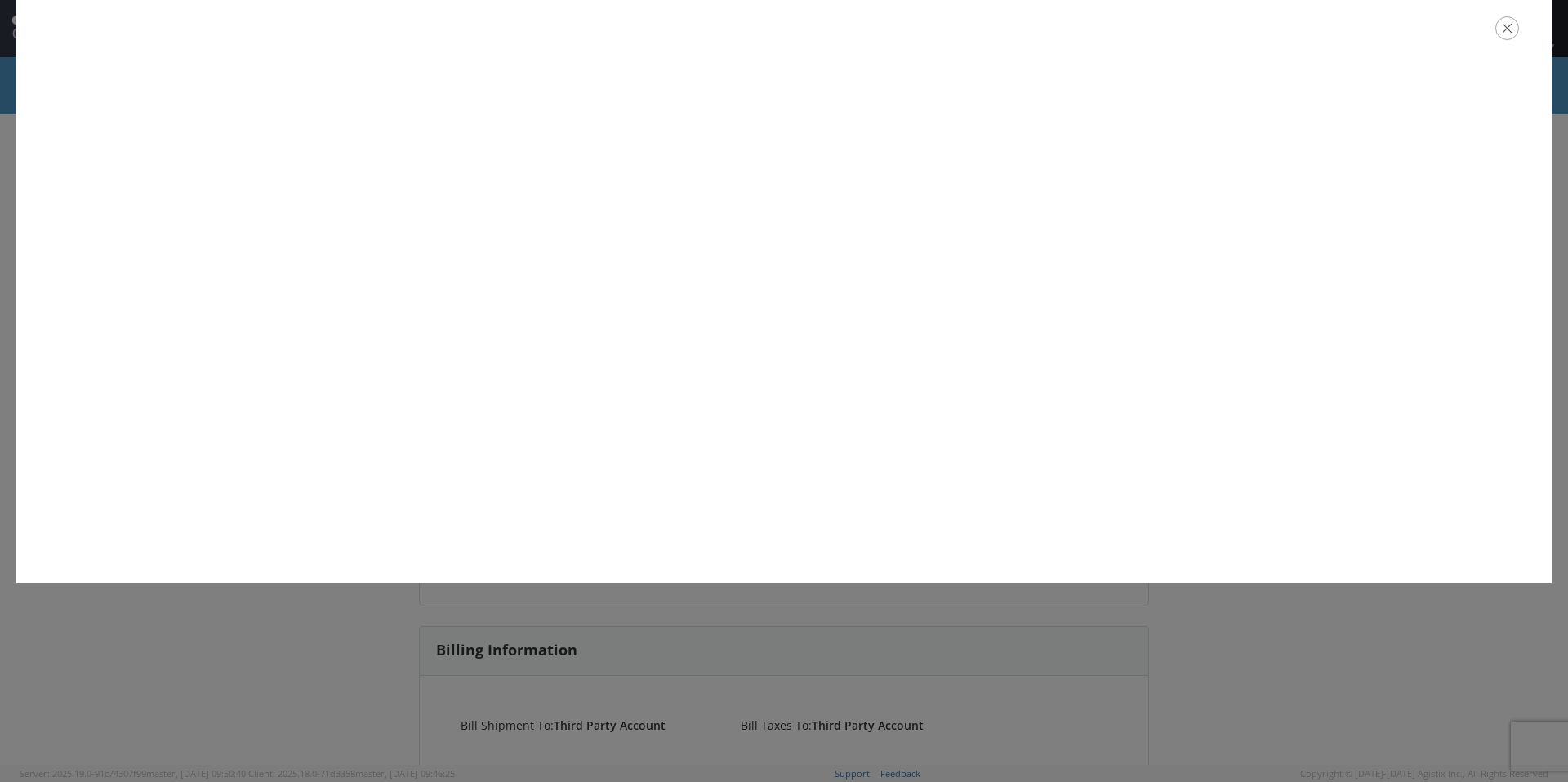
click at [1503, 33] on icon "button" at bounding box center [1508, 29] width 24 height 24
